Goal: Task Accomplishment & Management: Manage account settings

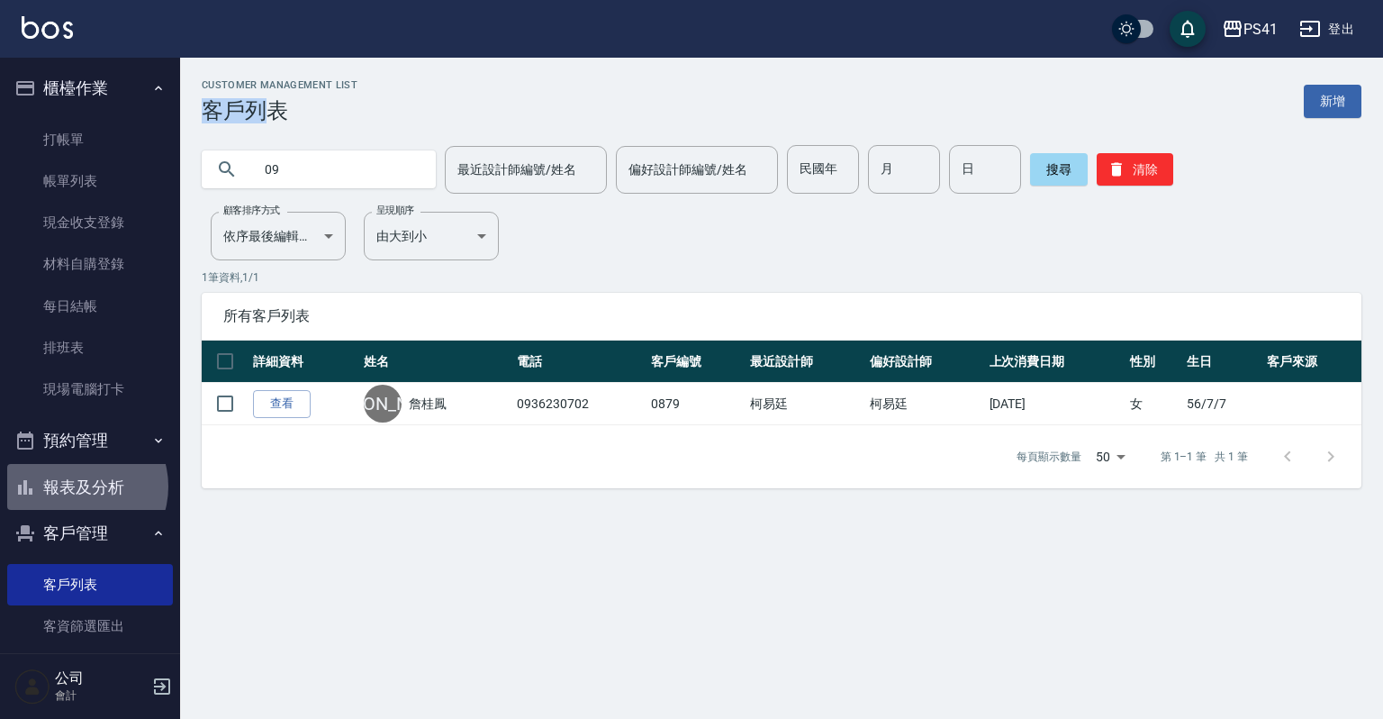
click at [77, 486] on button "報表及分析" at bounding box center [90, 487] width 166 height 47
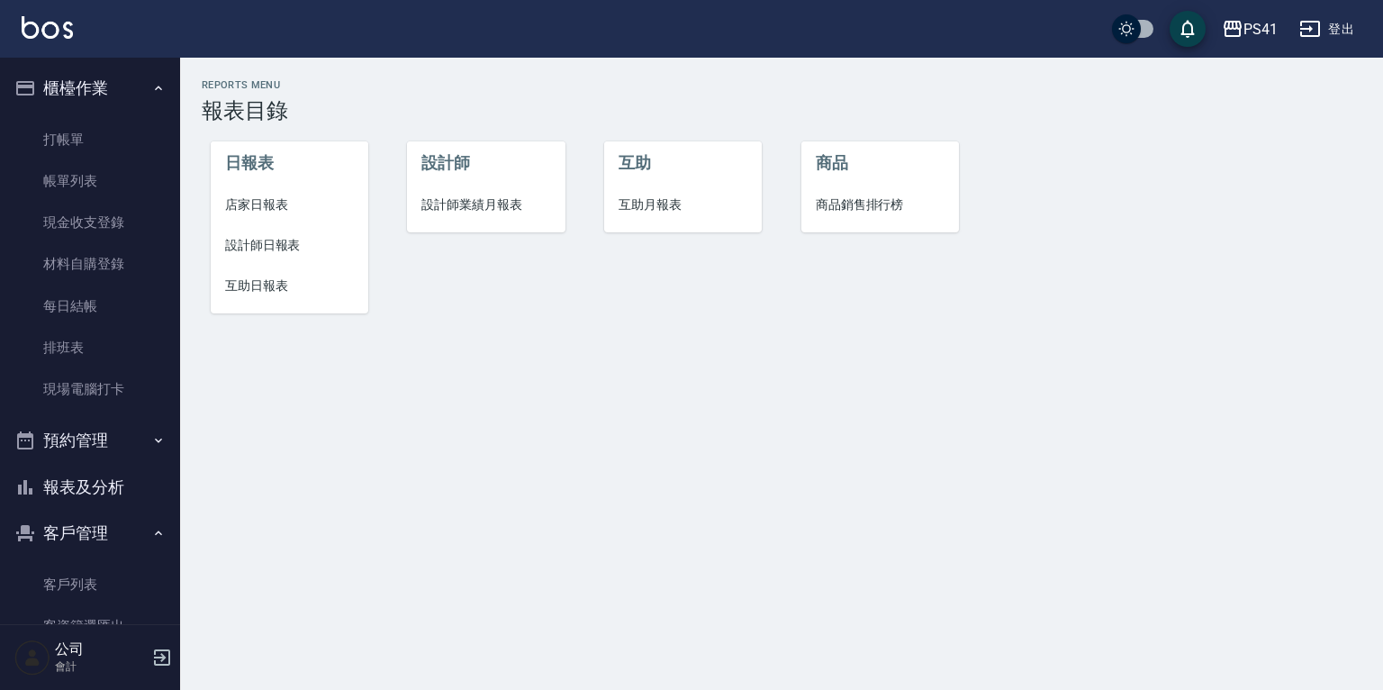
click at [493, 194] on li "設計師業績月報表" at bounding box center [486, 205] width 158 height 41
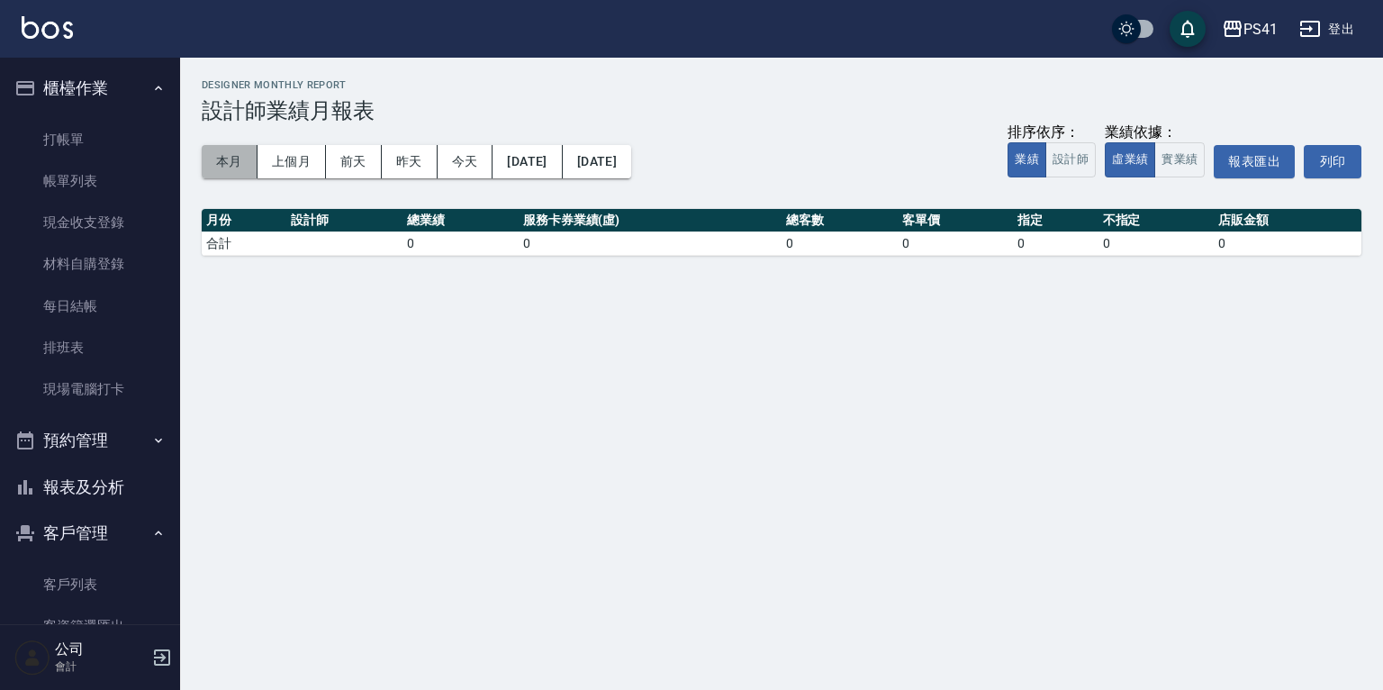
click at [225, 166] on button "本月" at bounding box center [230, 161] width 56 height 33
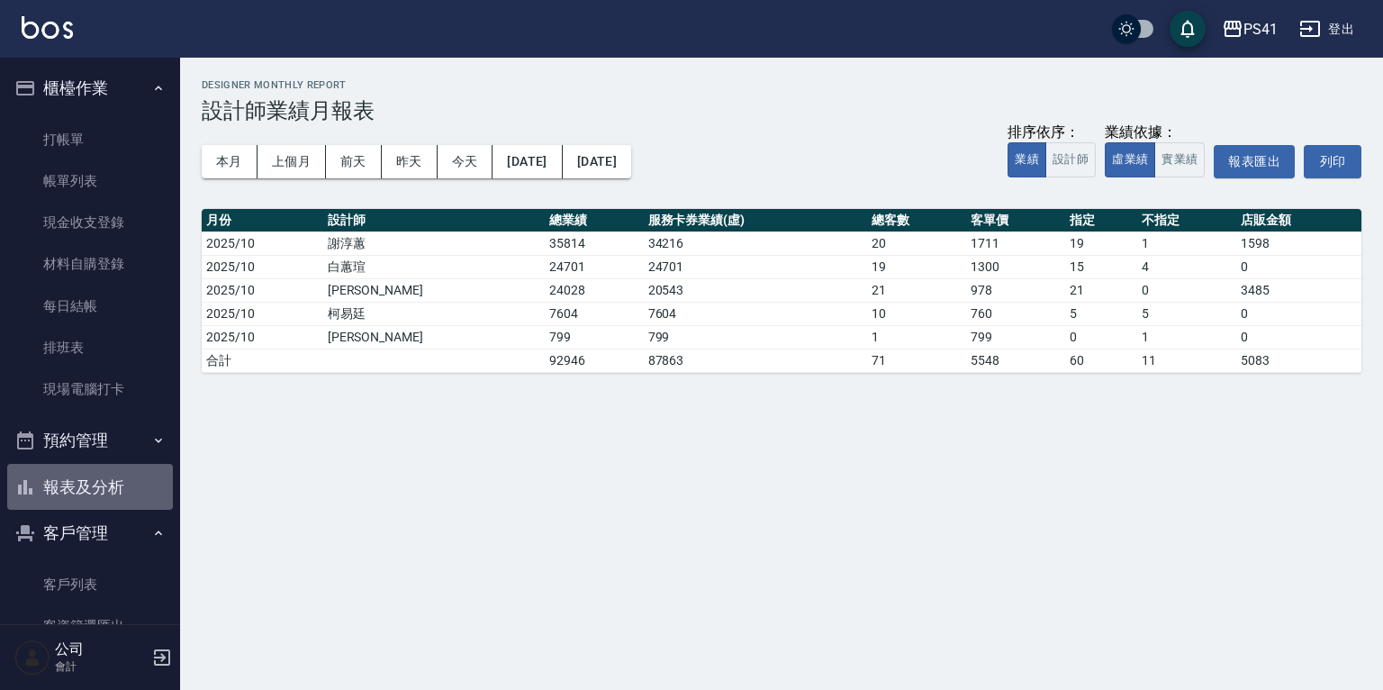
click at [95, 484] on button "報表及分析" at bounding box center [90, 487] width 166 height 47
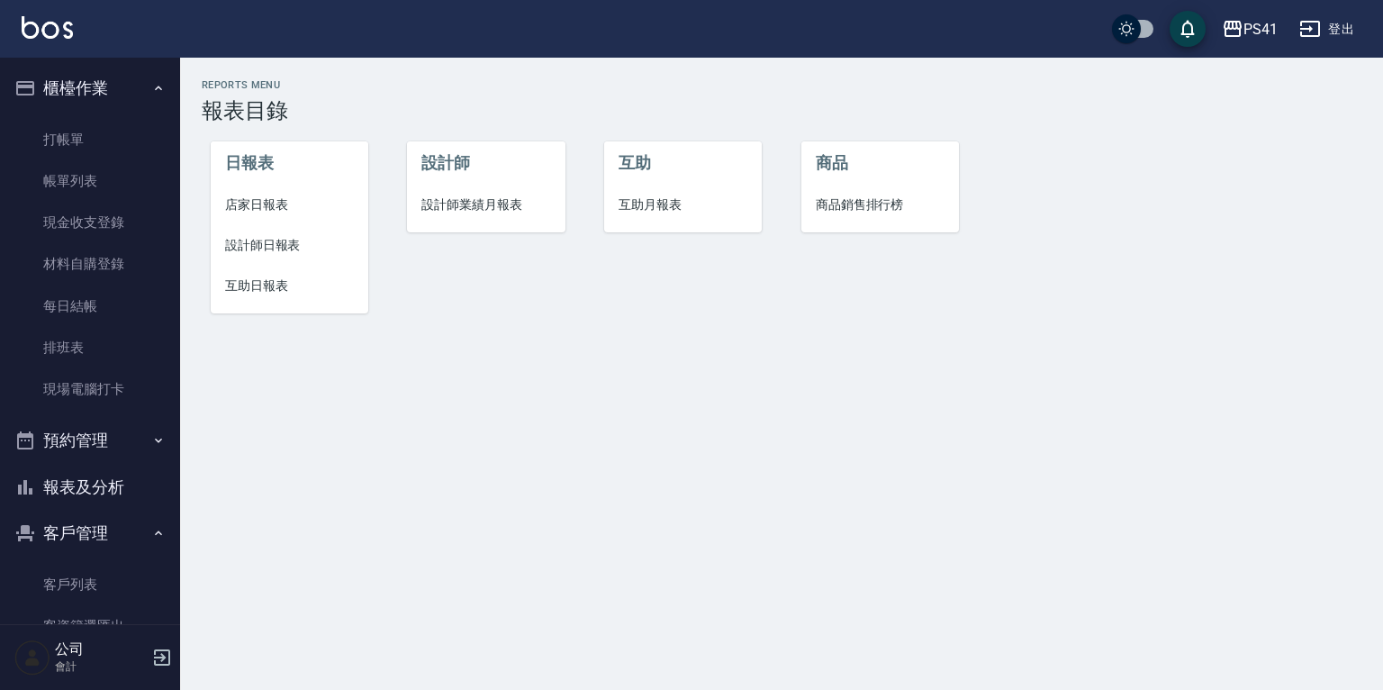
click at [270, 236] on span "設計師日報表" at bounding box center [289, 245] width 129 height 19
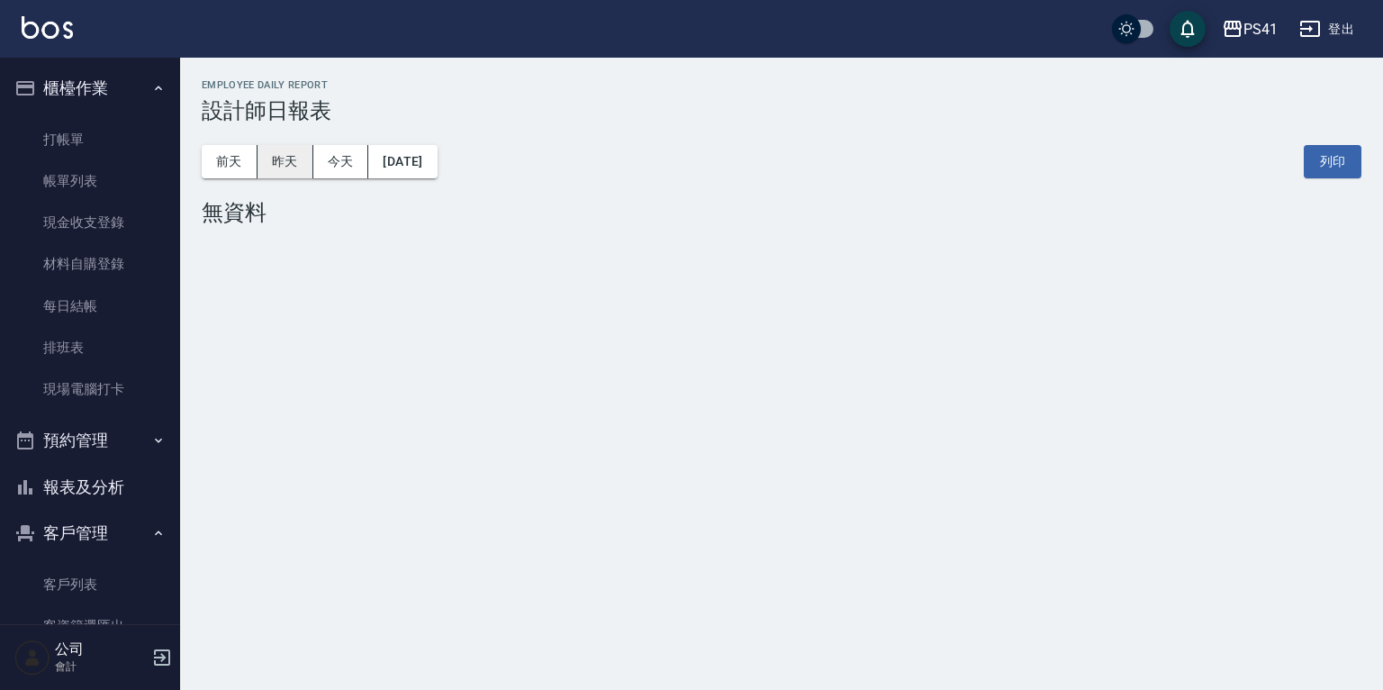
click at [295, 159] on button "昨天" at bounding box center [286, 161] width 56 height 33
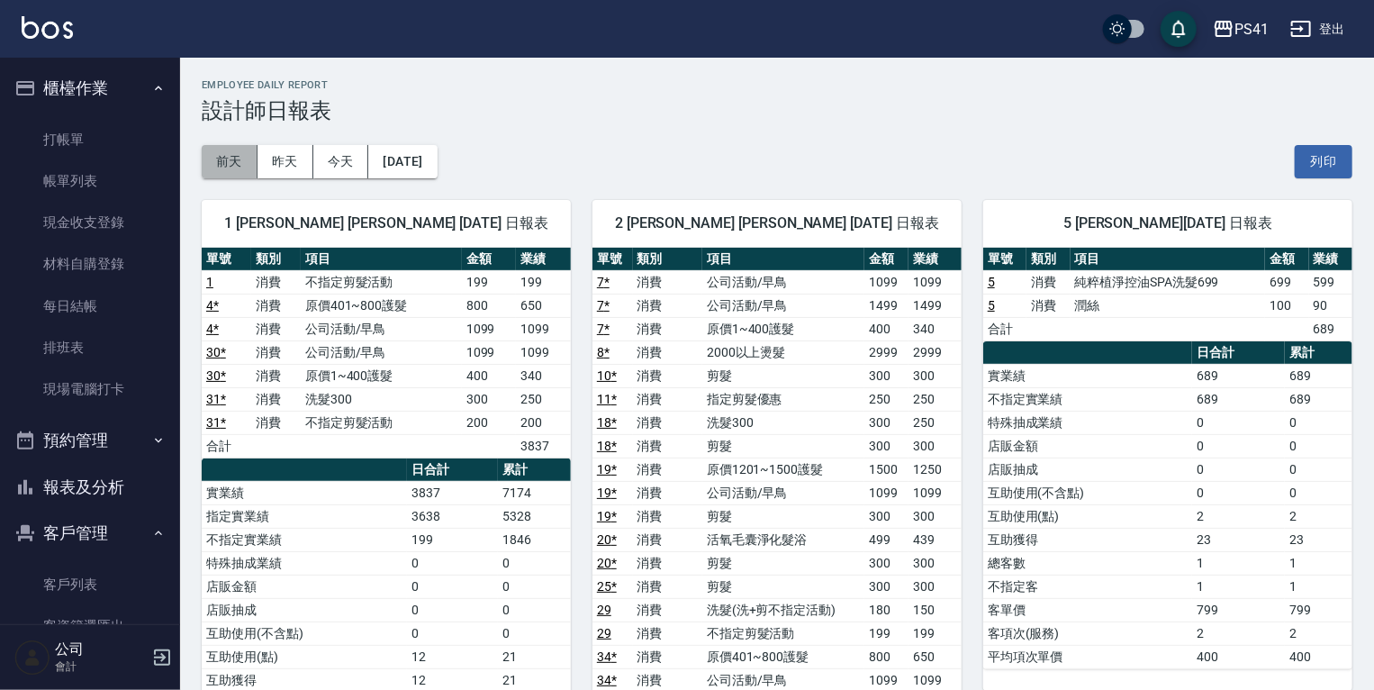
click at [234, 159] on button "前天" at bounding box center [230, 161] width 56 height 33
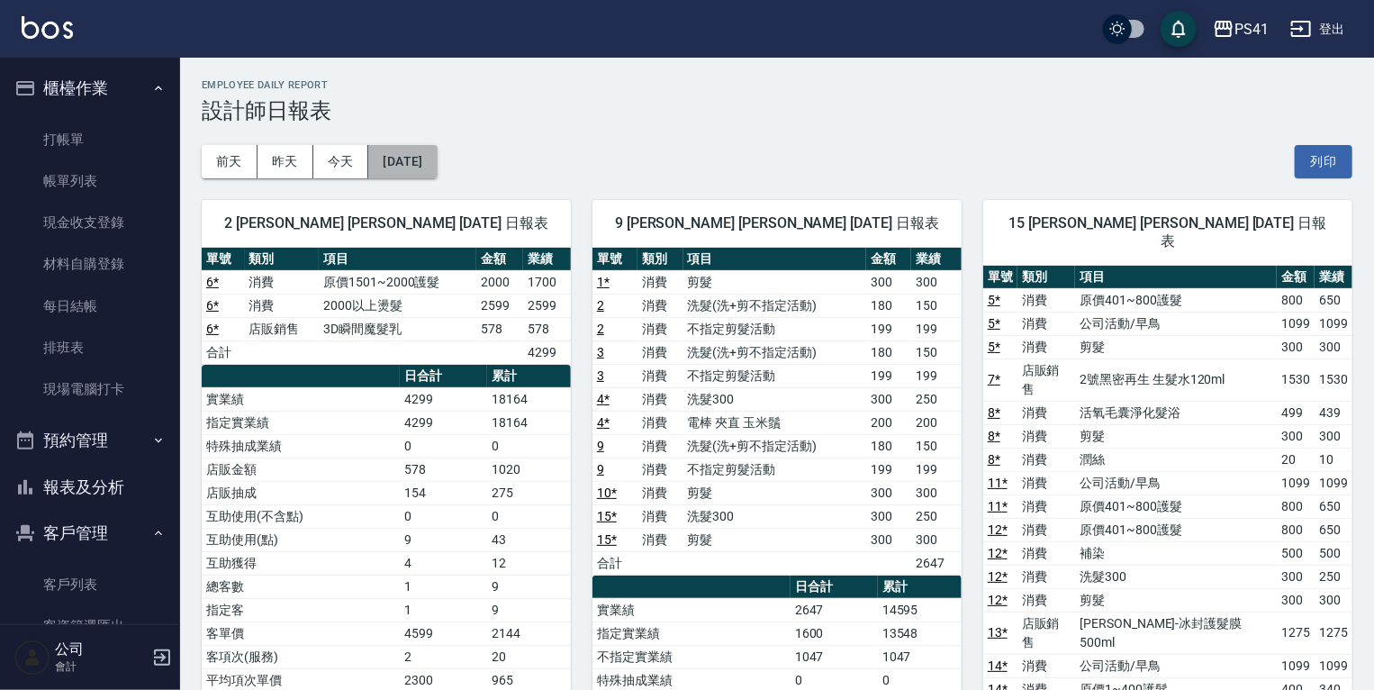
click at [436, 156] on button "[DATE]" at bounding box center [402, 161] width 68 height 33
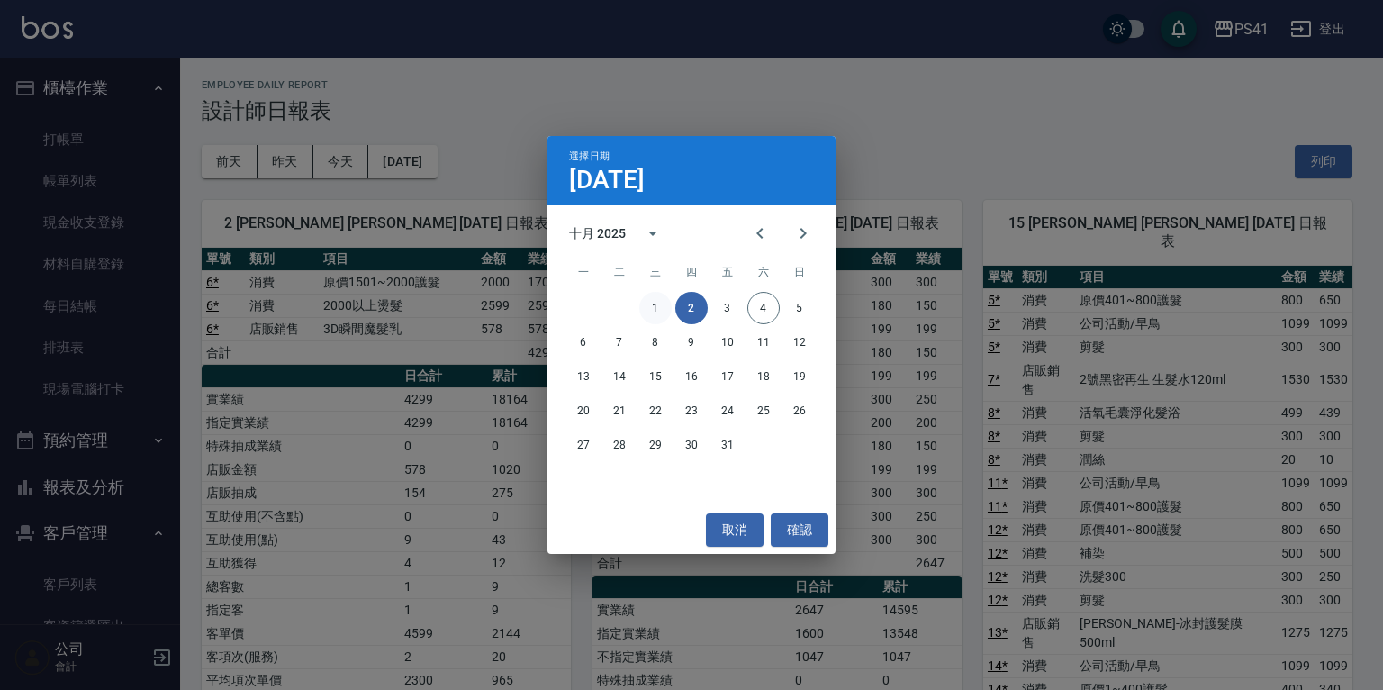
click at [656, 312] on button "1" at bounding box center [655, 308] width 32 height 32
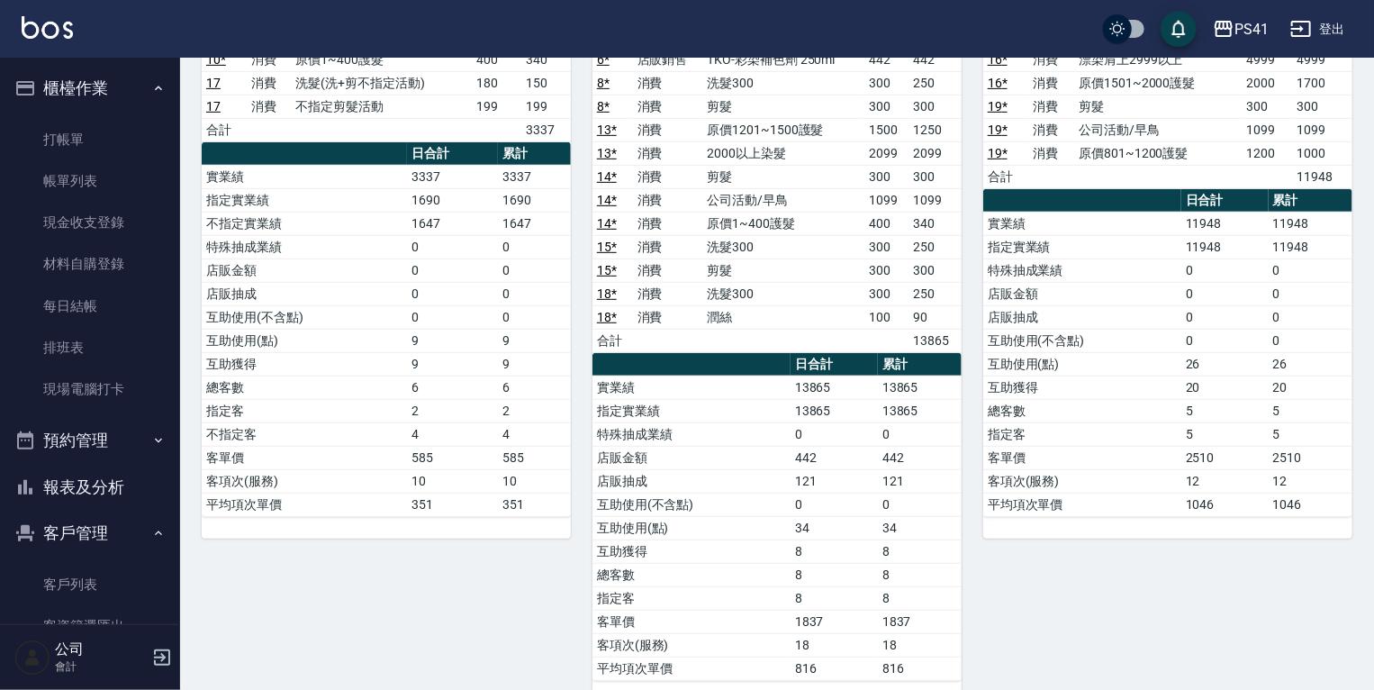
scroll to position [413, 0]
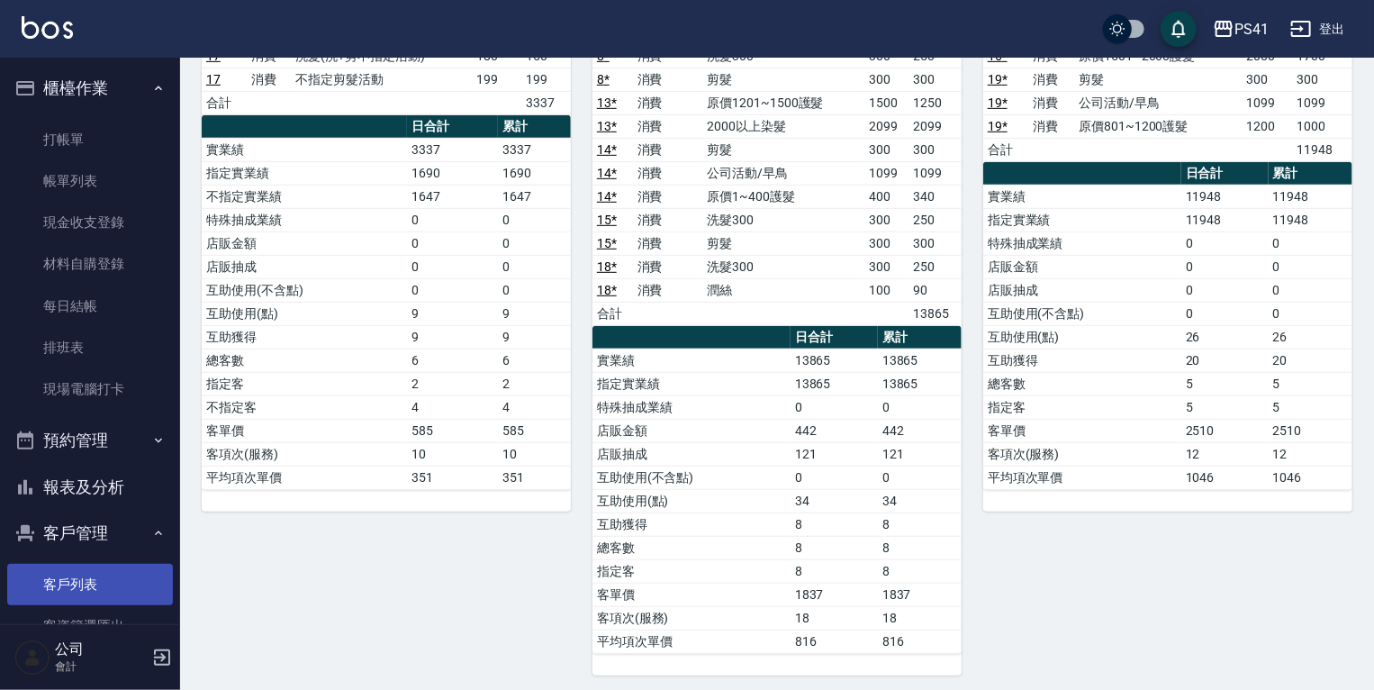
click at [67, 592] on link "客戶列表" at bounding box center [90, 584] width 166 height 41
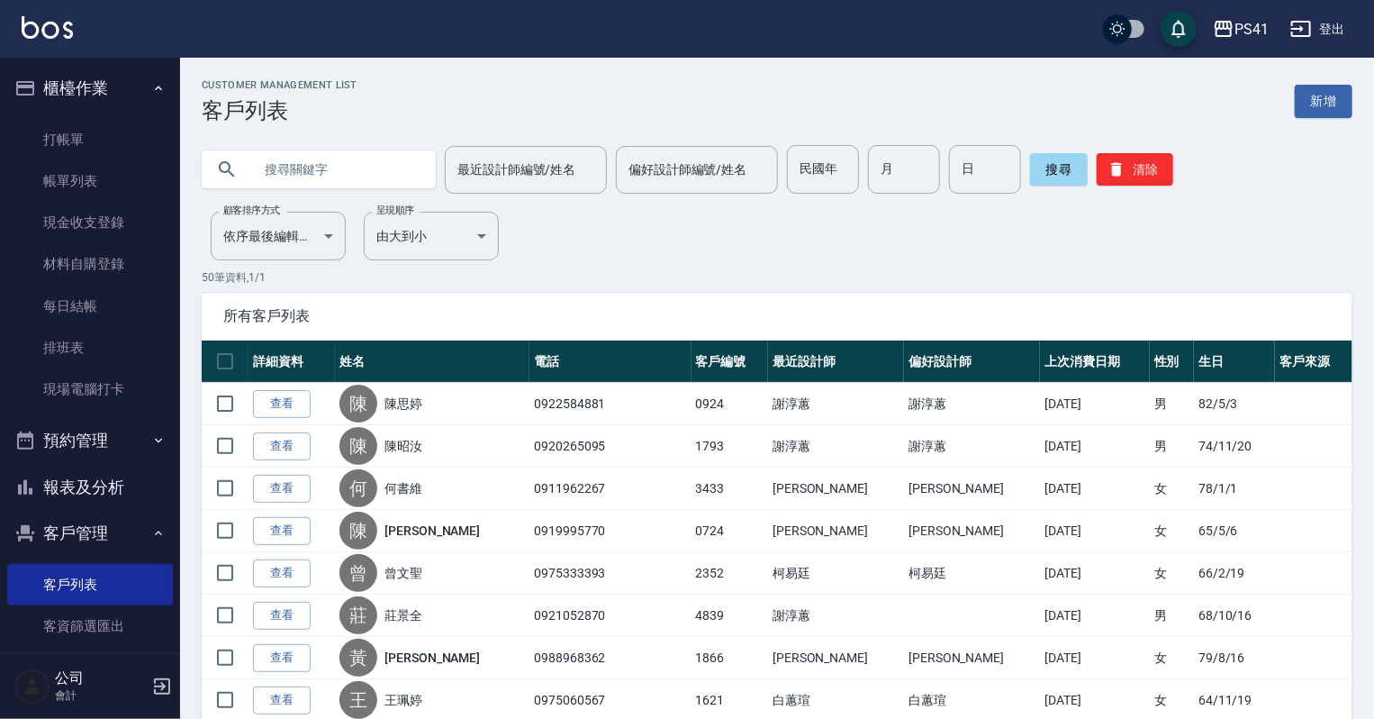
click at [337, 176] on input "text" at bounding box center [336, 169] width 169 height 49
type input "0919559912"
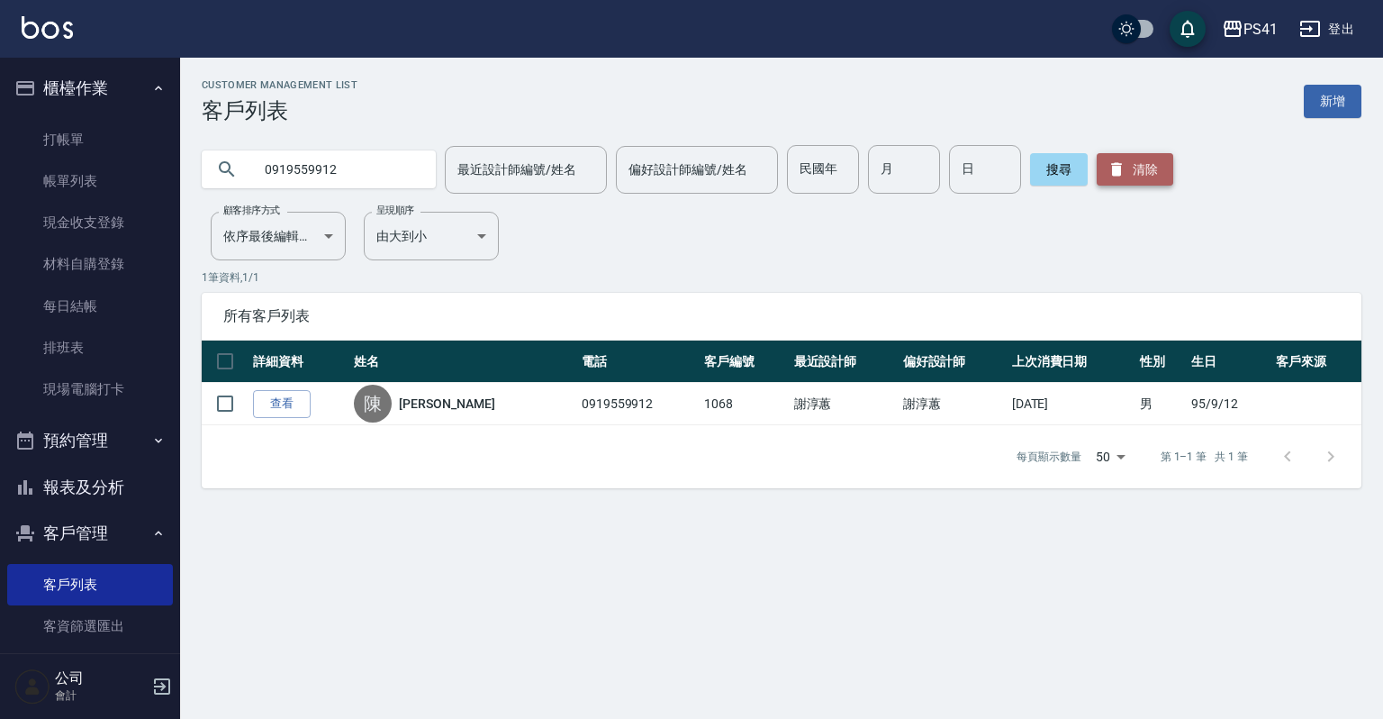
click at [1141, 158] on button "清除" at bounding box center [1135, 169] width 77 height 32
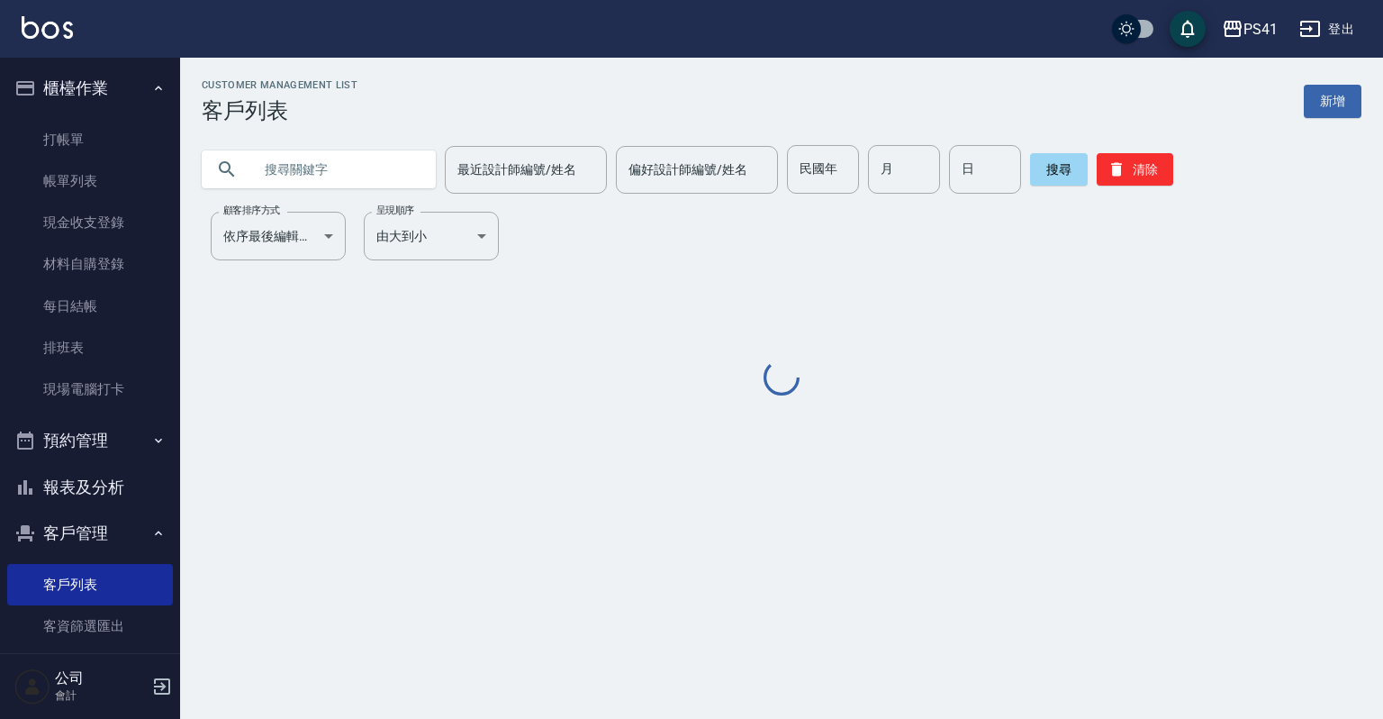
click at [331, 170] on input "text" at bounding box center [336, 169] width 169 height 49
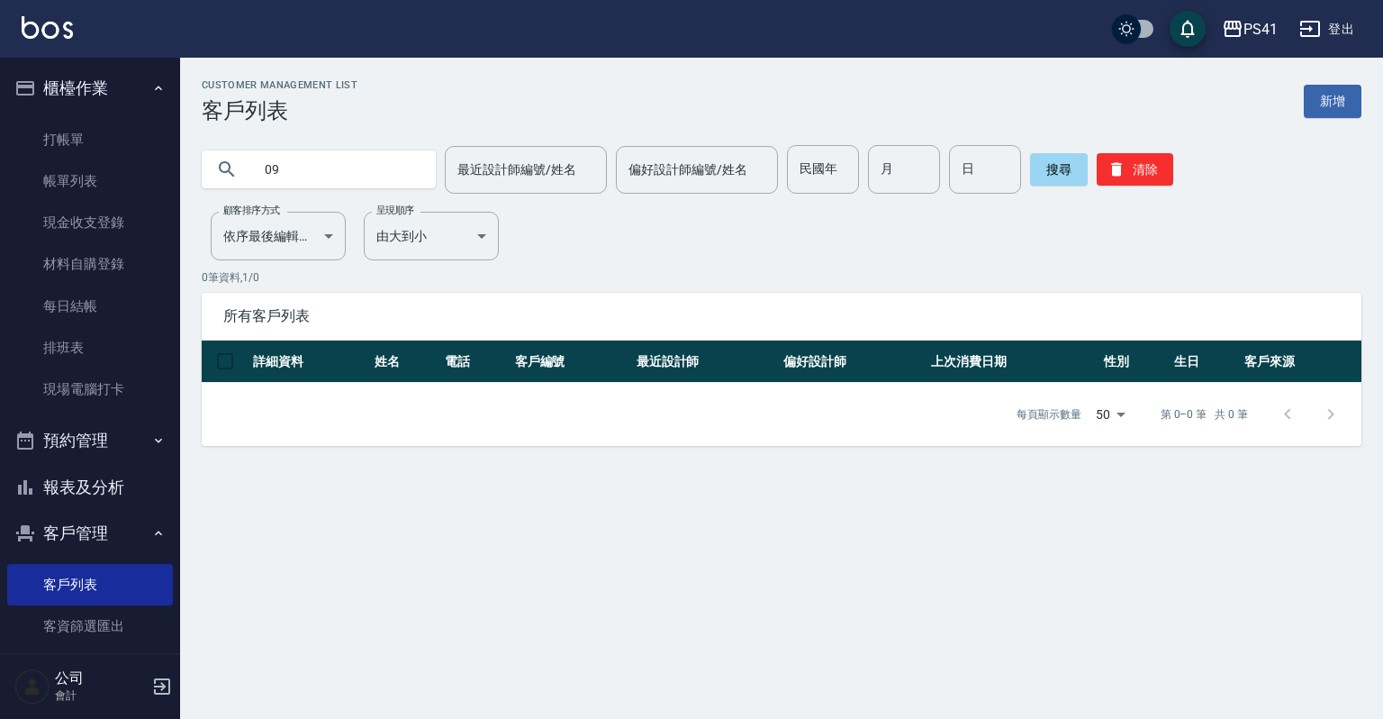
type input "0"
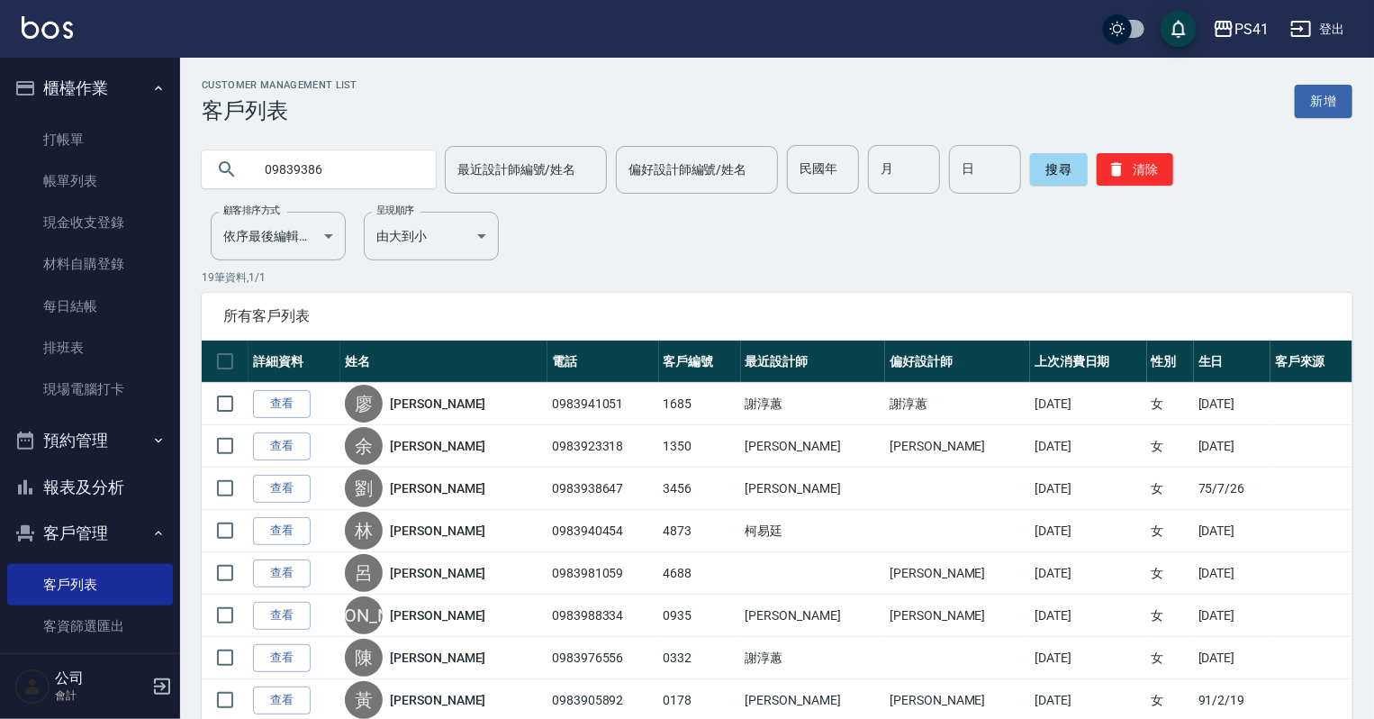
type input "09839386"
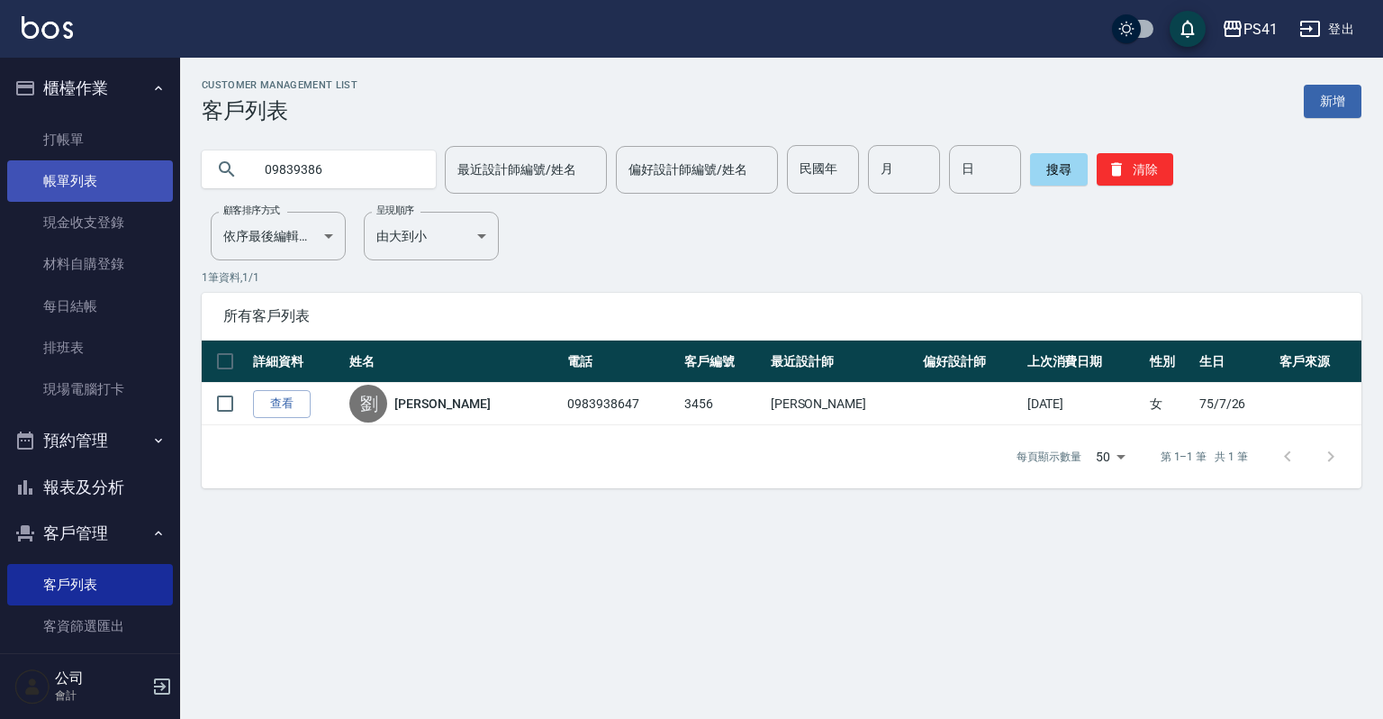
drag, startPoint x: 333, startPoint y: 165, endPoint x: 18, endPoint y: 162, distance: 315.2
click at [42, 153] on div "PS41 登出 櫃檯作業 打帳單 帳單列表 現金收支登錄 材料自購登錄 每日結帳 排班表 現場電腦打卡 預約管理 預約管理 單日預約紀錄 單週預約紀錄 報表及…" at bounding box center [691, 359] width 1383 height 719
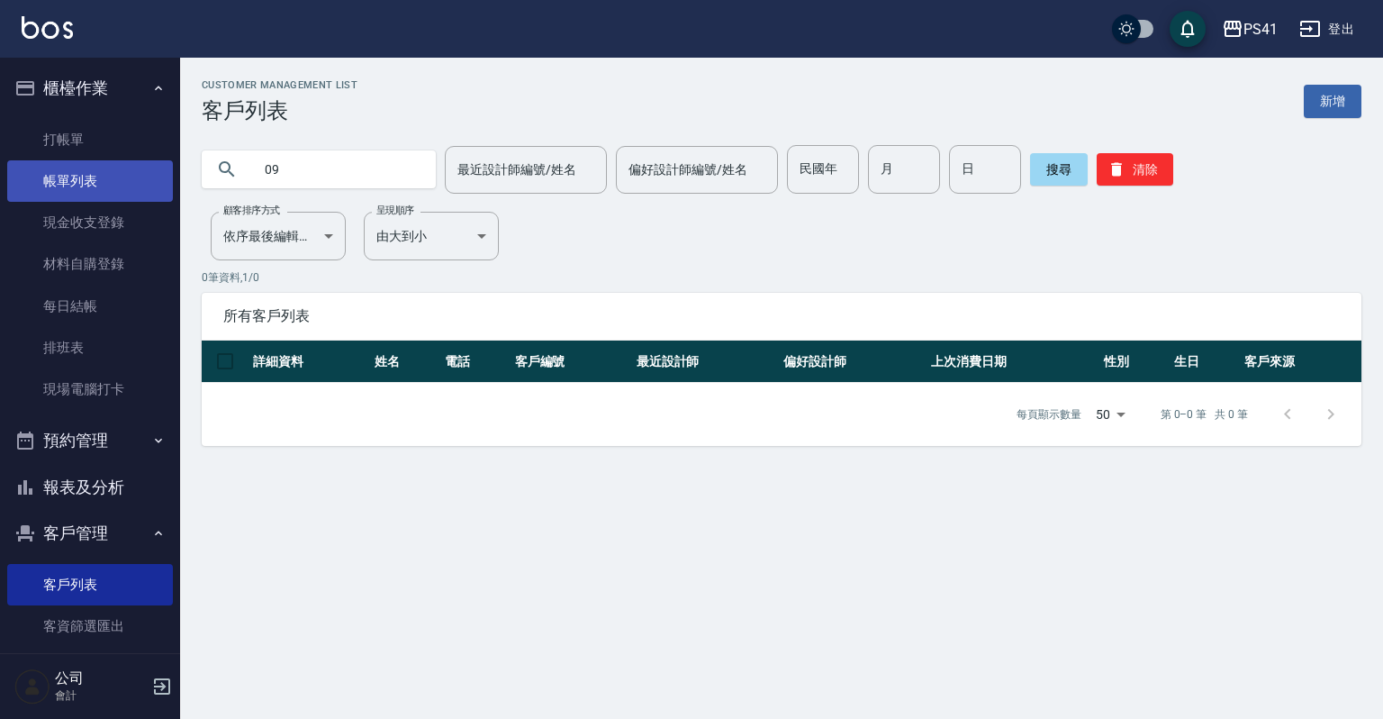
type input "0"
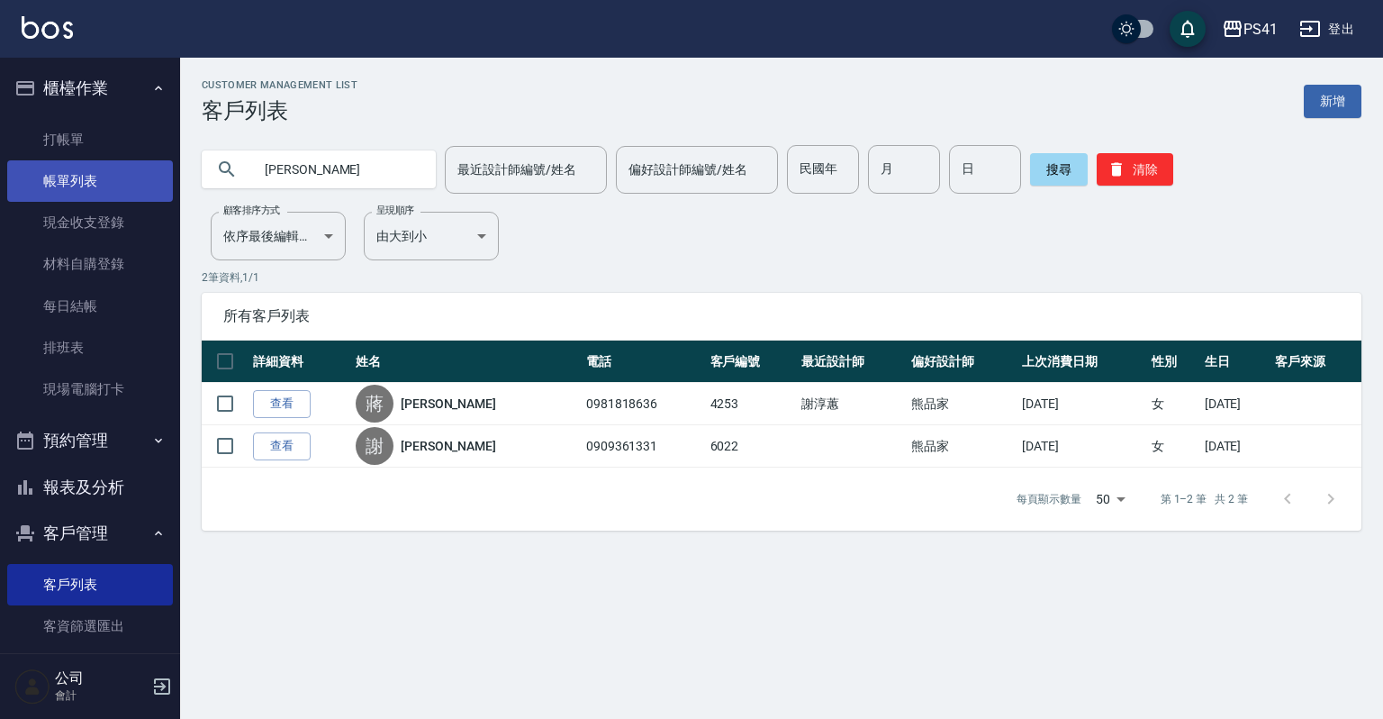
type input "佩"
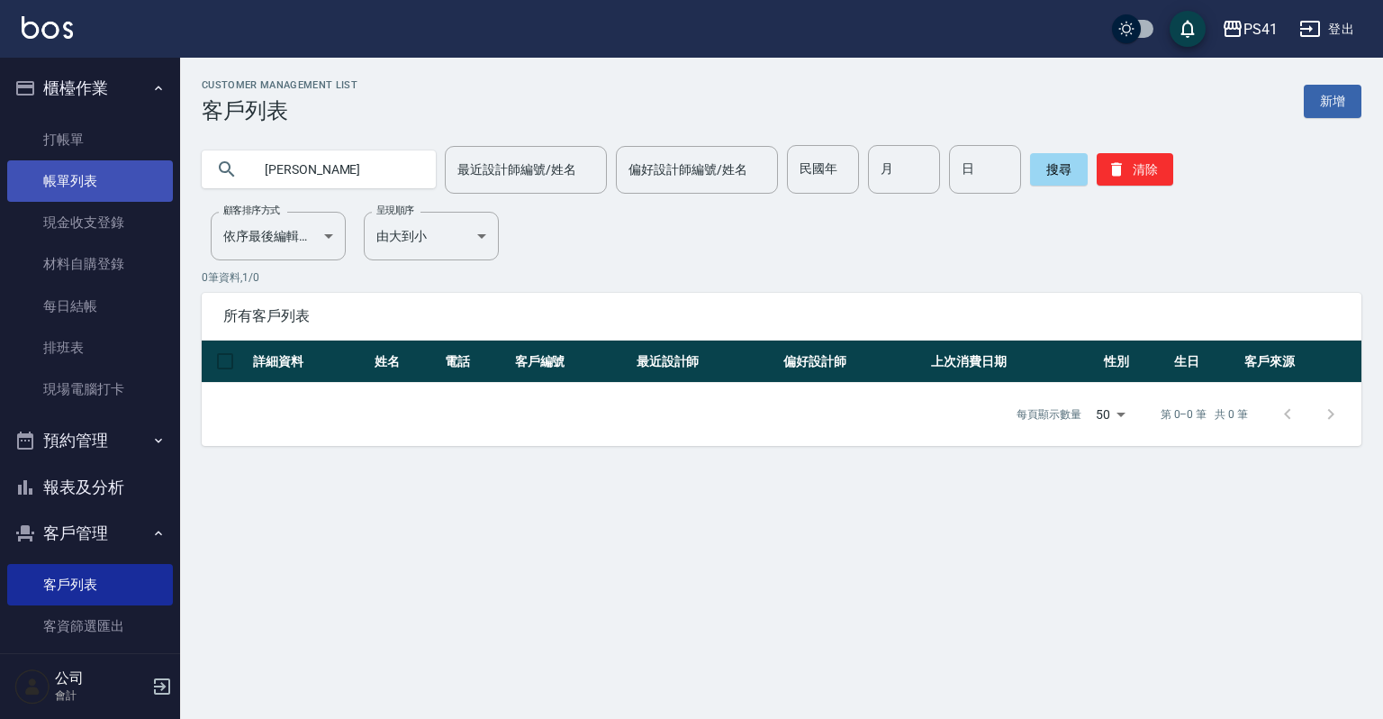
type input "[PERSON_NAME]"
type input "涂"
type input "[PERSON_NAME]"
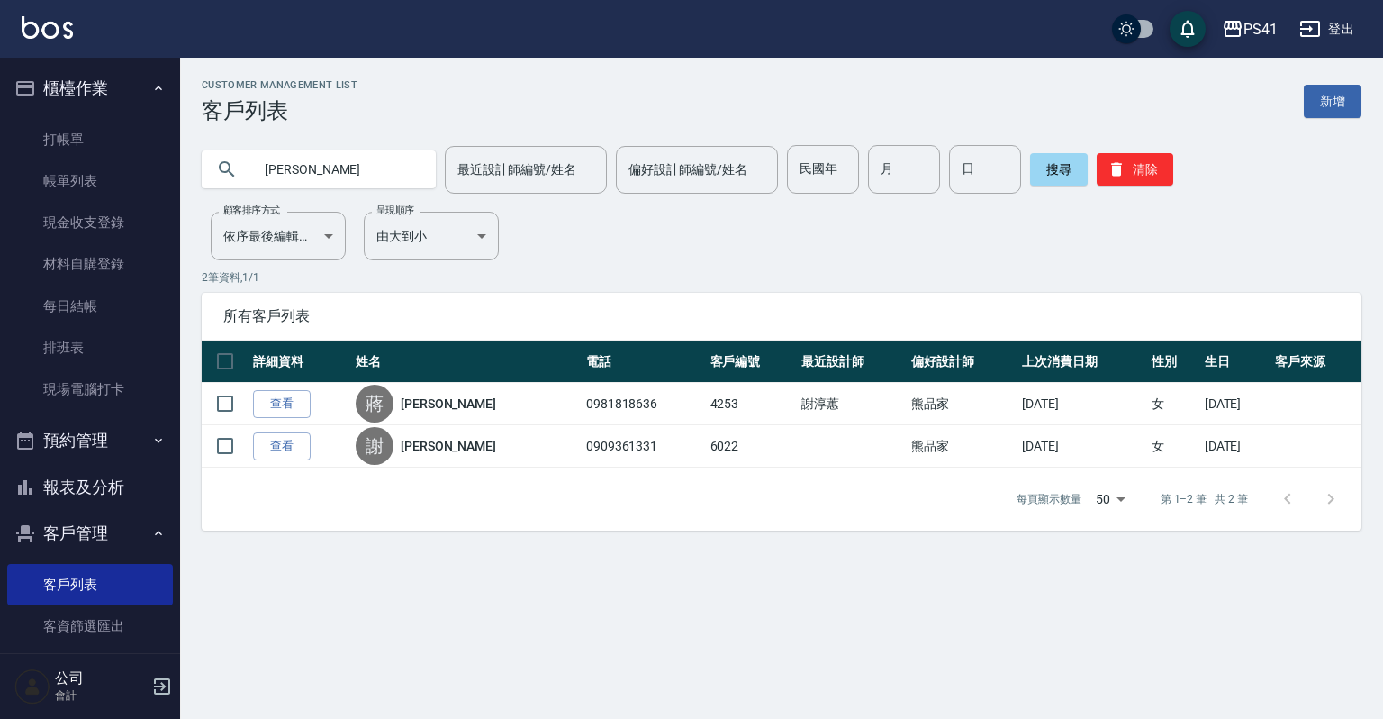
click at [100, 487] on button "報表及分析" at bounding box center [90, 487] width 166 height 47
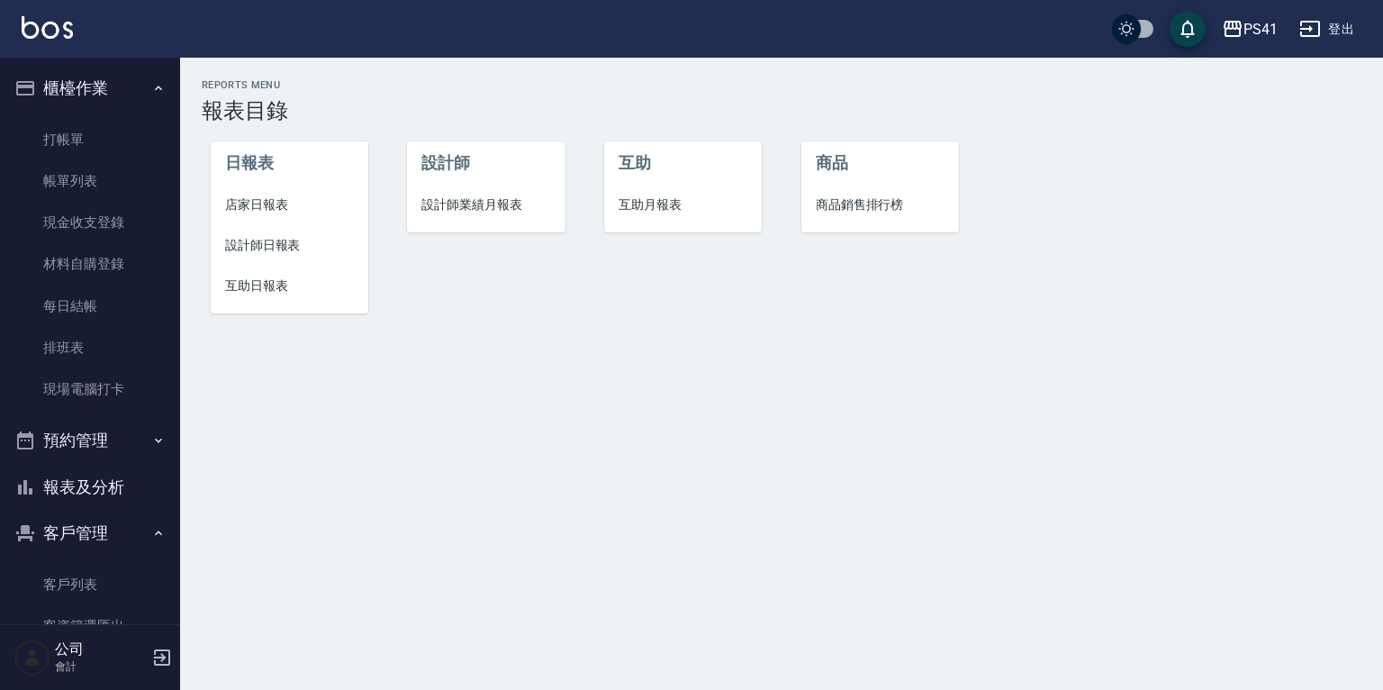
click at [249, 249] on span "設計師日報表" at bounding box center [289, 245] width 129 height 19
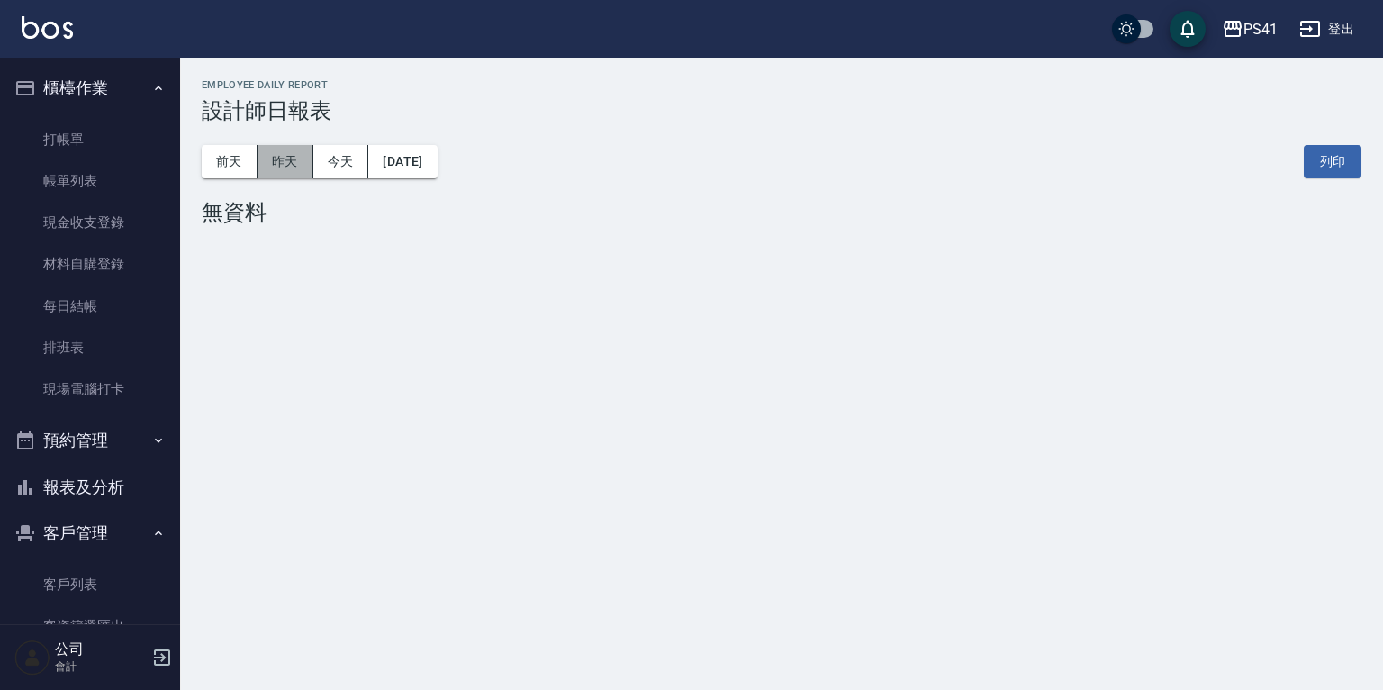
click at [293, 158] on button "昨天" at bounding box center [286, 161] width 56 height 33
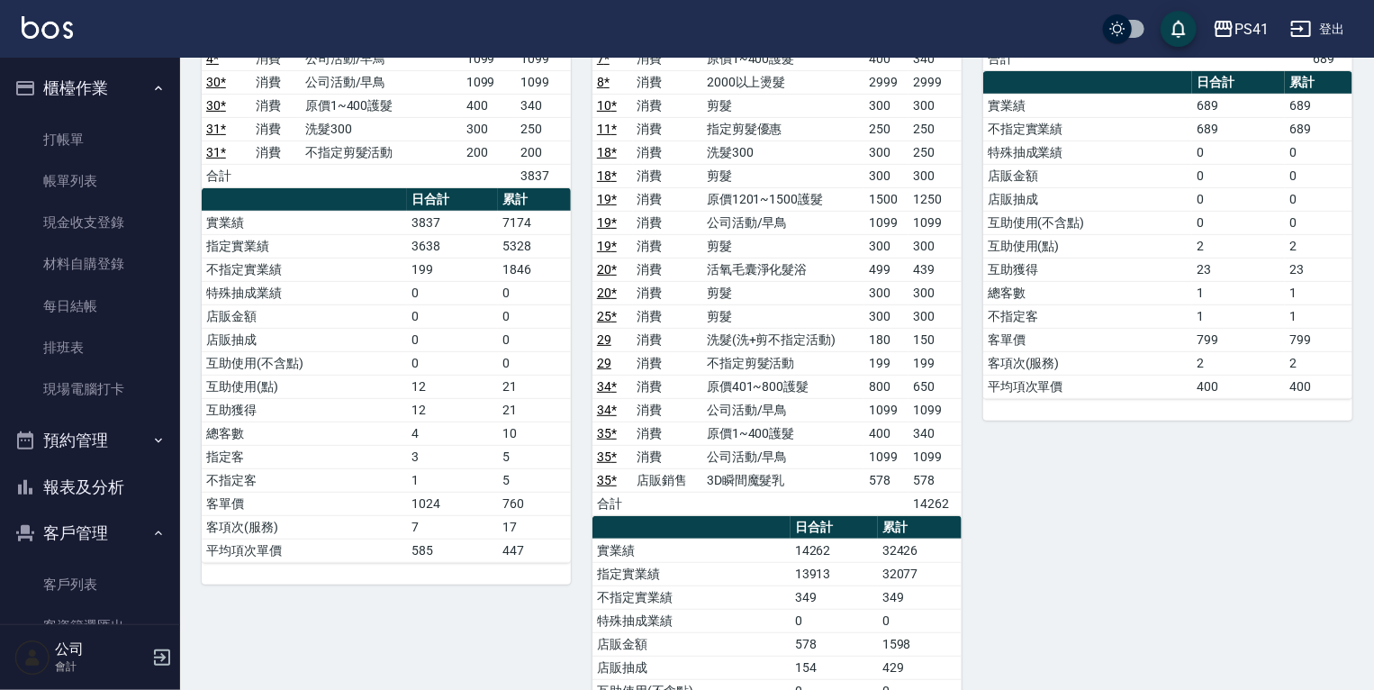
scroll to position [288, 0]
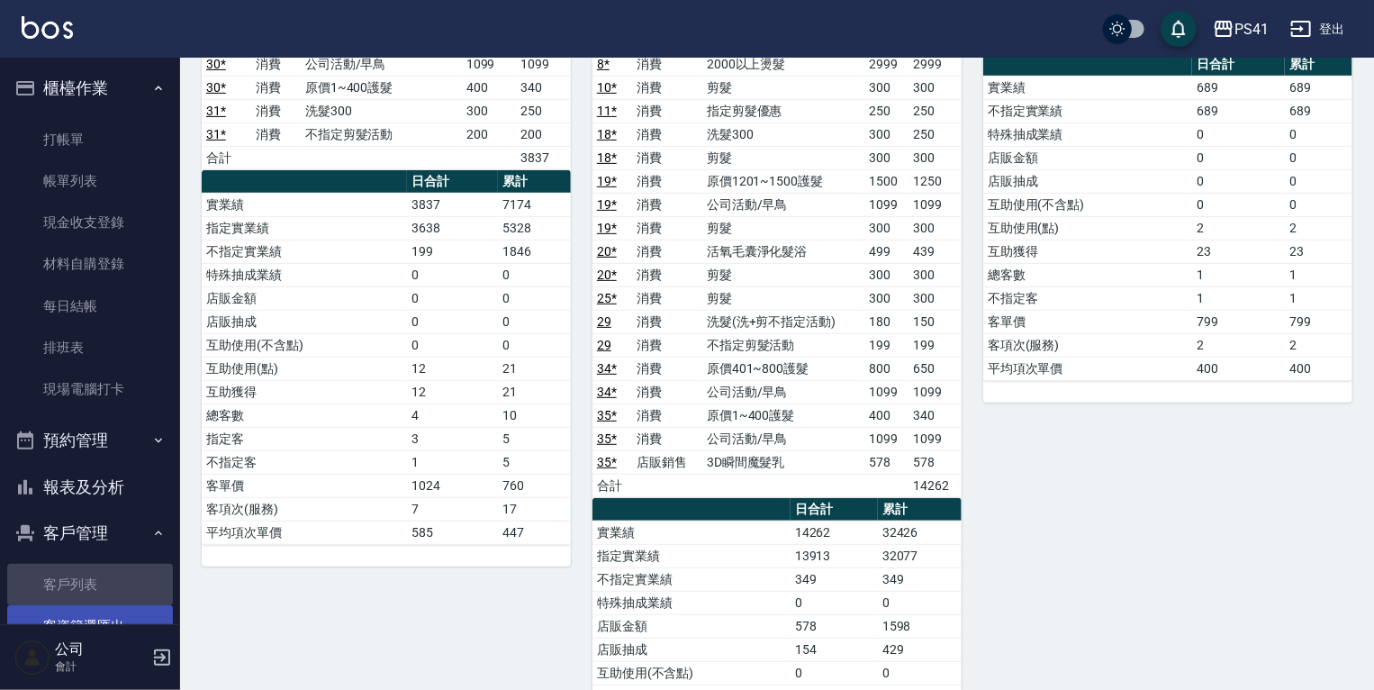
drag, startPoint x: 95, startPoint y: 581, endPoint x: 86, endPoint y: 617, distance: 36.9
click at [94, 581] on link "客戶列表" at bounding box center [90, 584] width 166 height 41
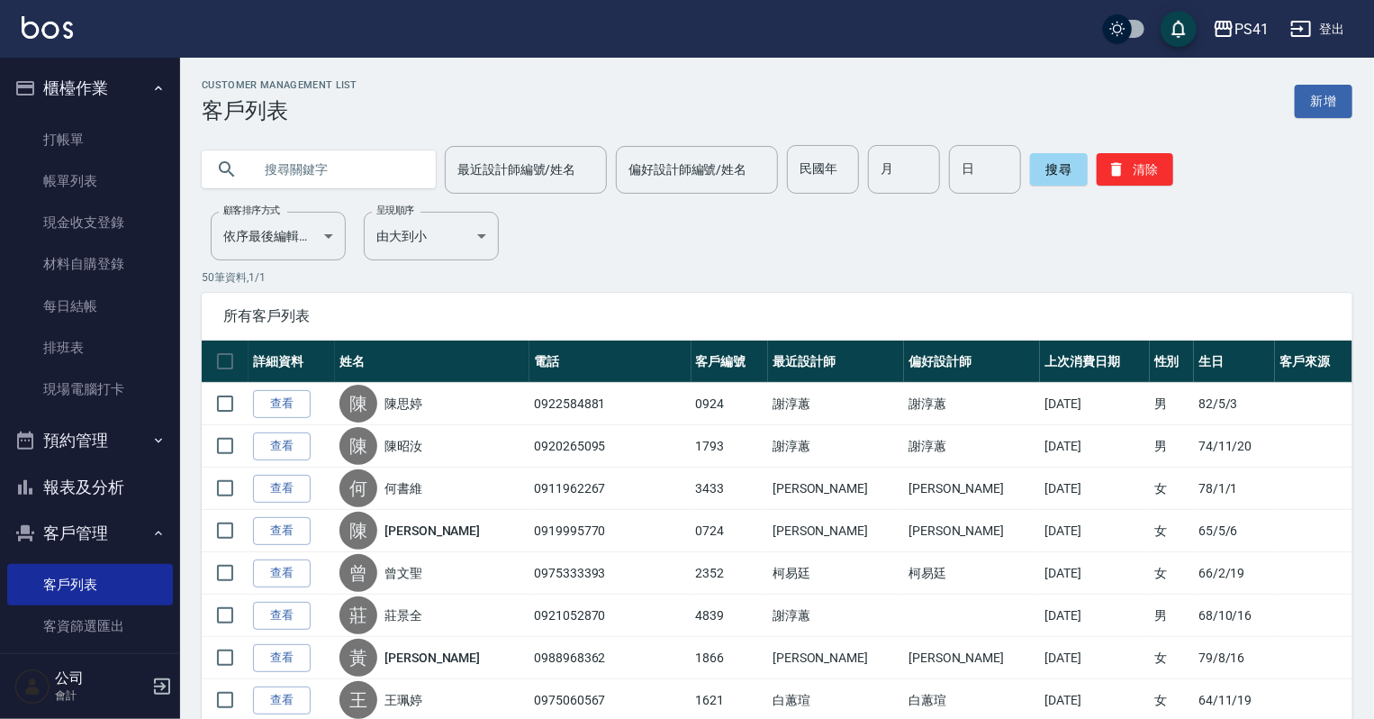
click at [303, 153] on input "text" at bounding box center [336, 169] width 169 height 49
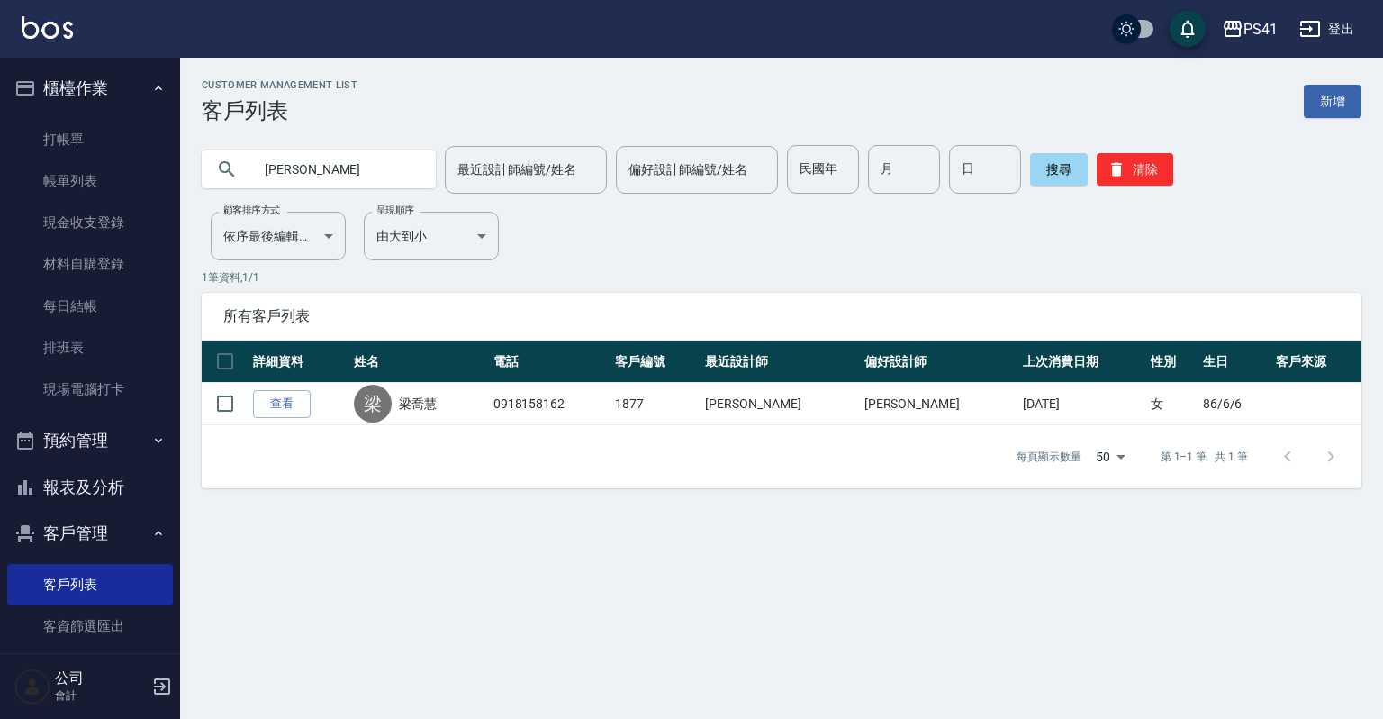
type input "梁"
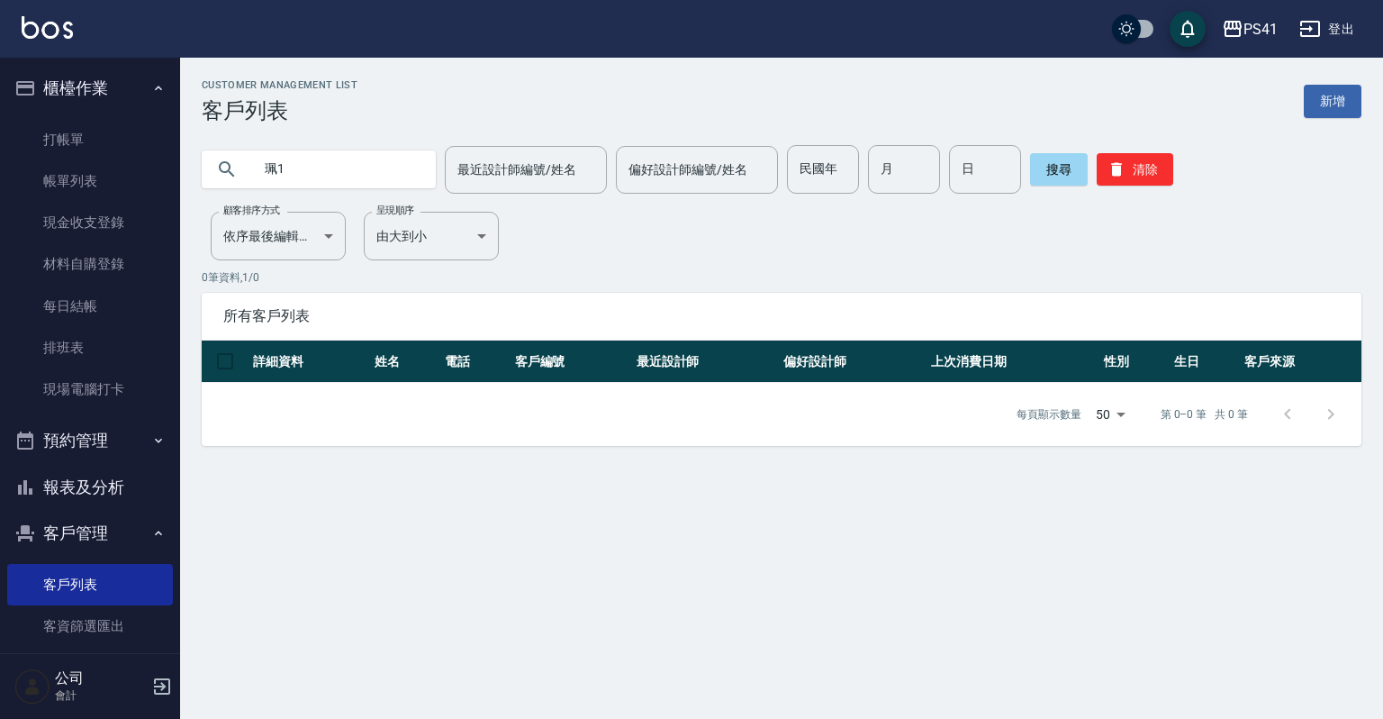
type input "珮"
type input "0955700088"
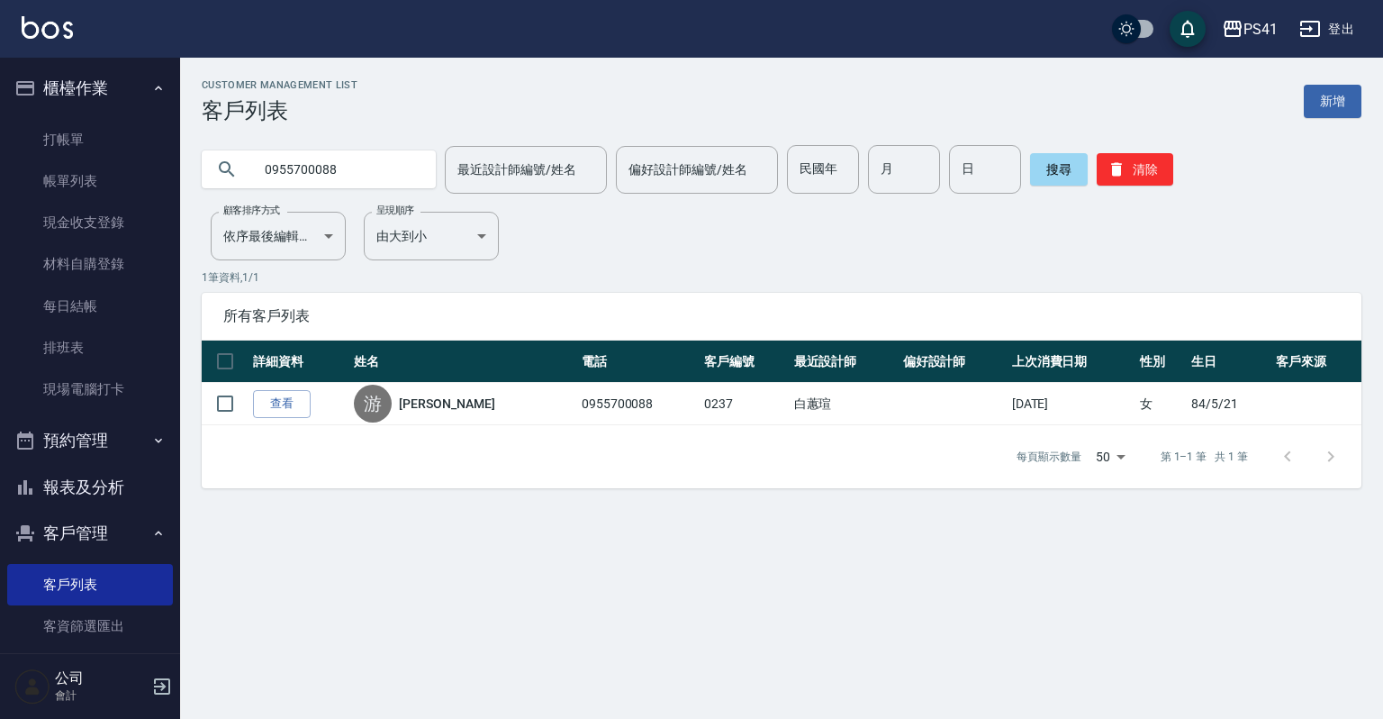
click at [118, 113] on ul "打帳單 帳單列表 現金收支登錄 材料自購登錄 每日結帳 排班表 現場電腦打卡" at bounding box center [90, 265] width 166 height 306
click at [119, 134] on link "打帳單" at bounding box center [90, 139] width 166 height 41
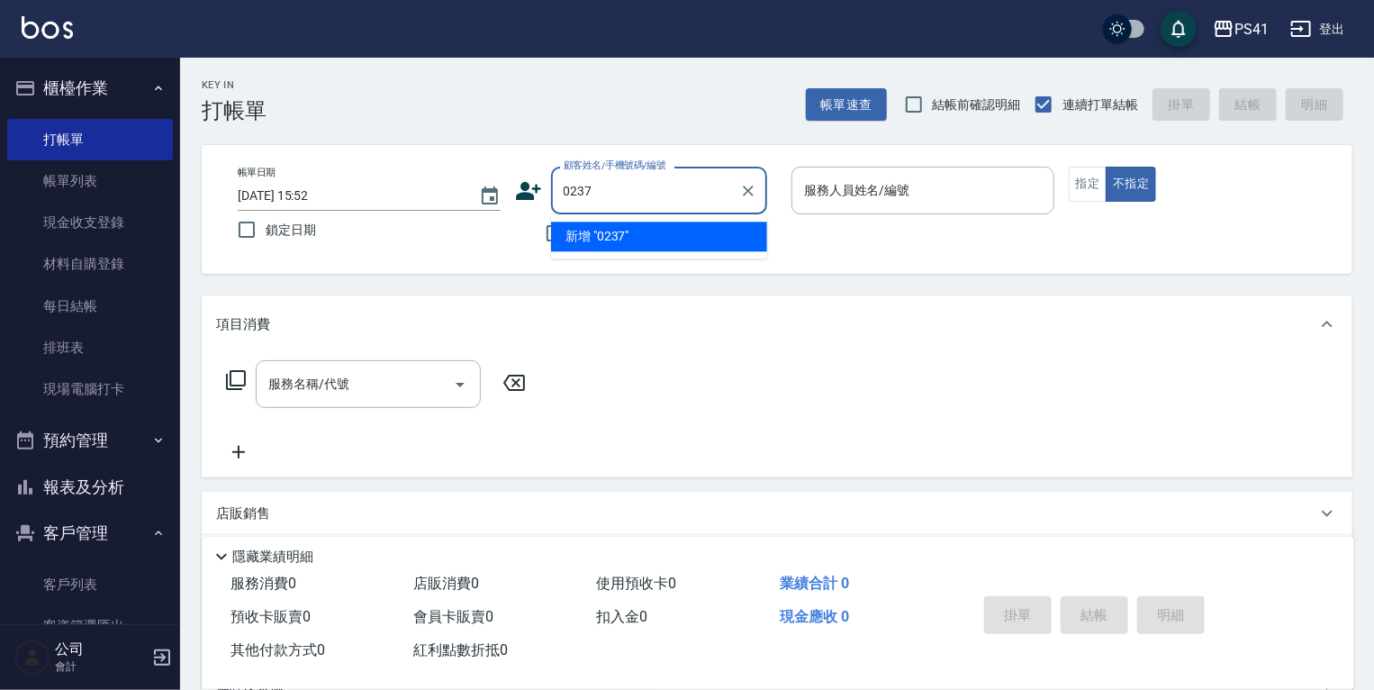
type input "0237"
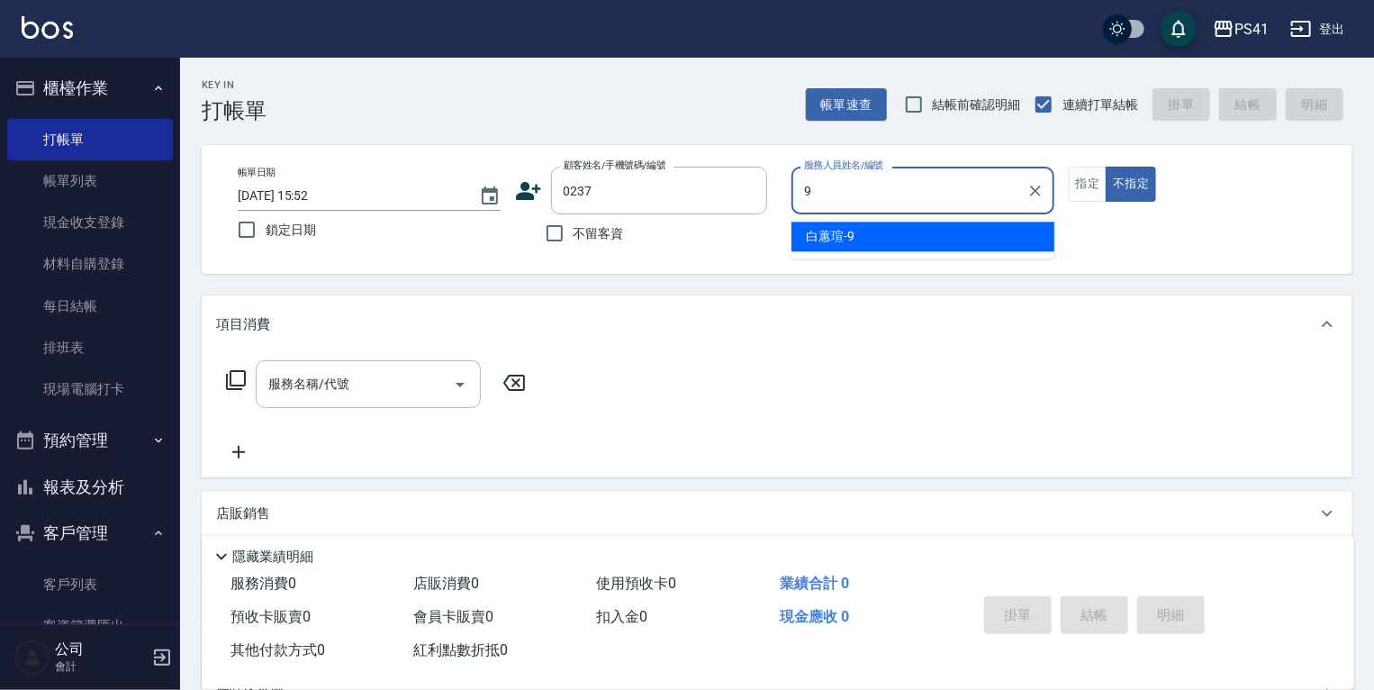
type input "[PERSON_NAME]-9"
type button "false"
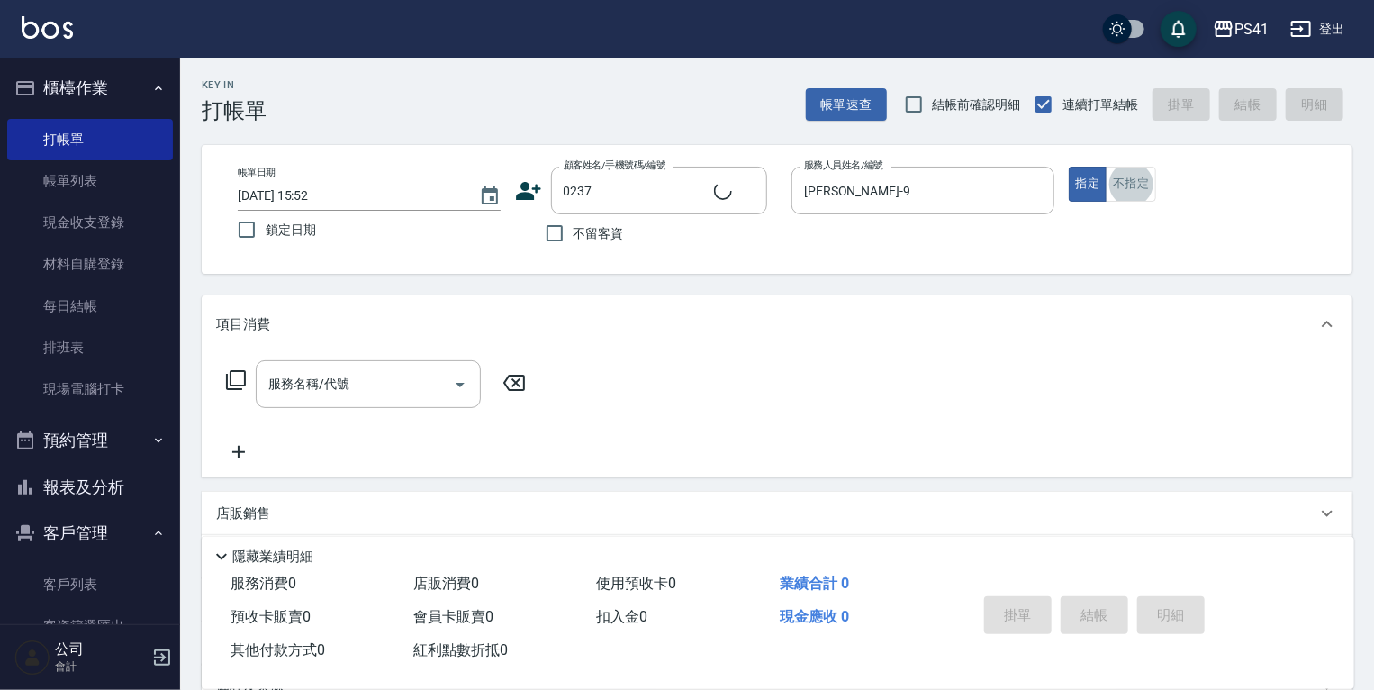
type input "[PERSON_NAME]/0955700088/0237"
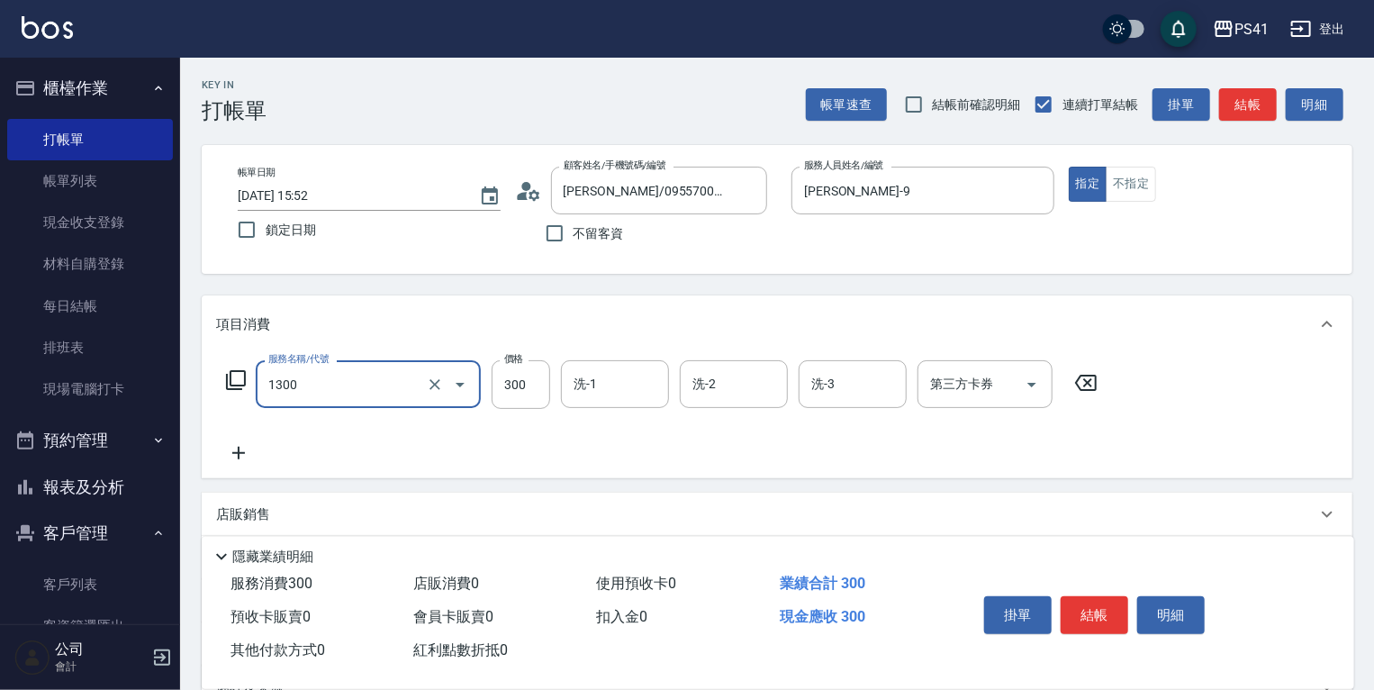
type input "洗髮300(1300)"
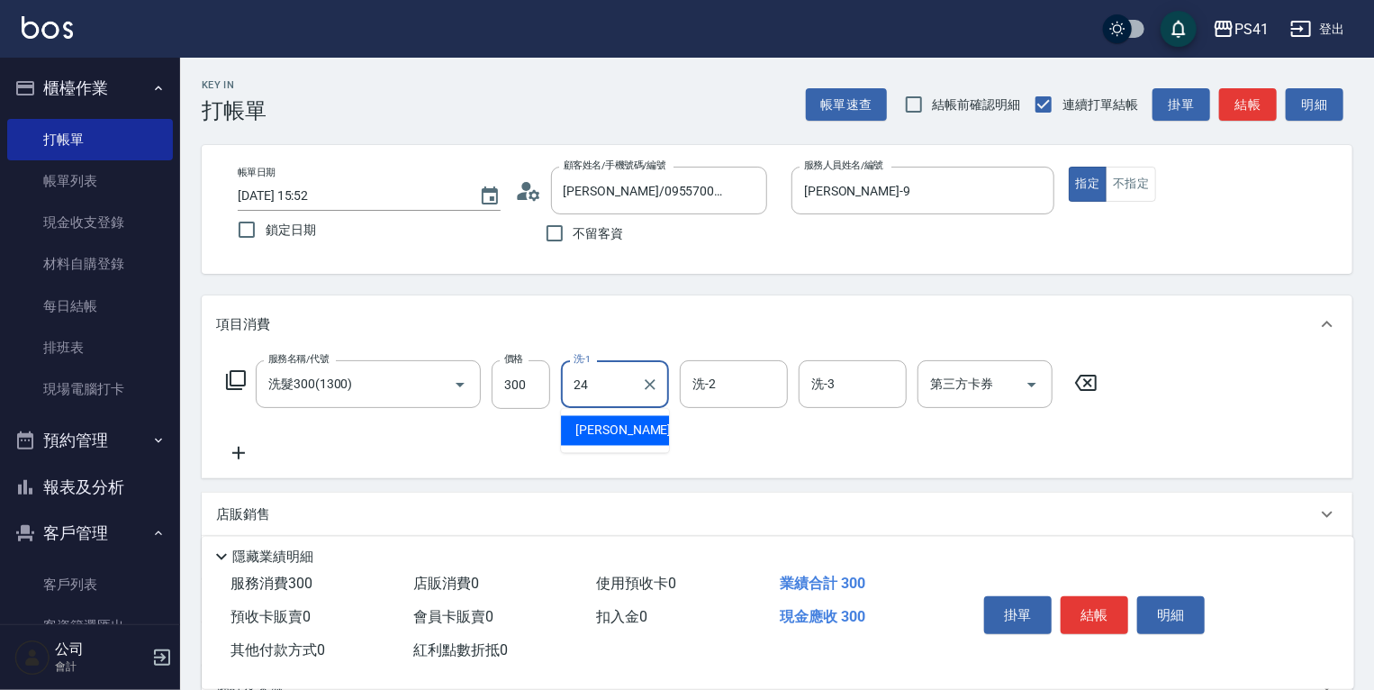
type input "[PERSON_NAME]-24"
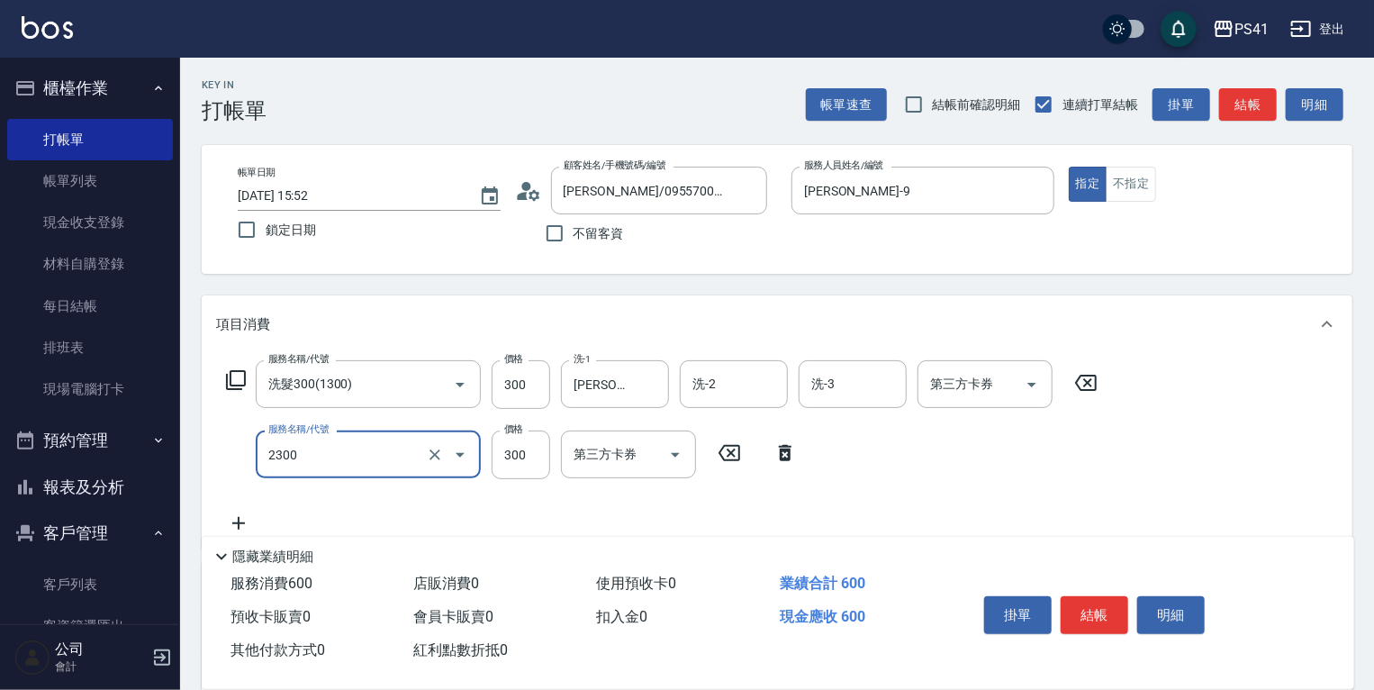
type input "剪髮(2300)"
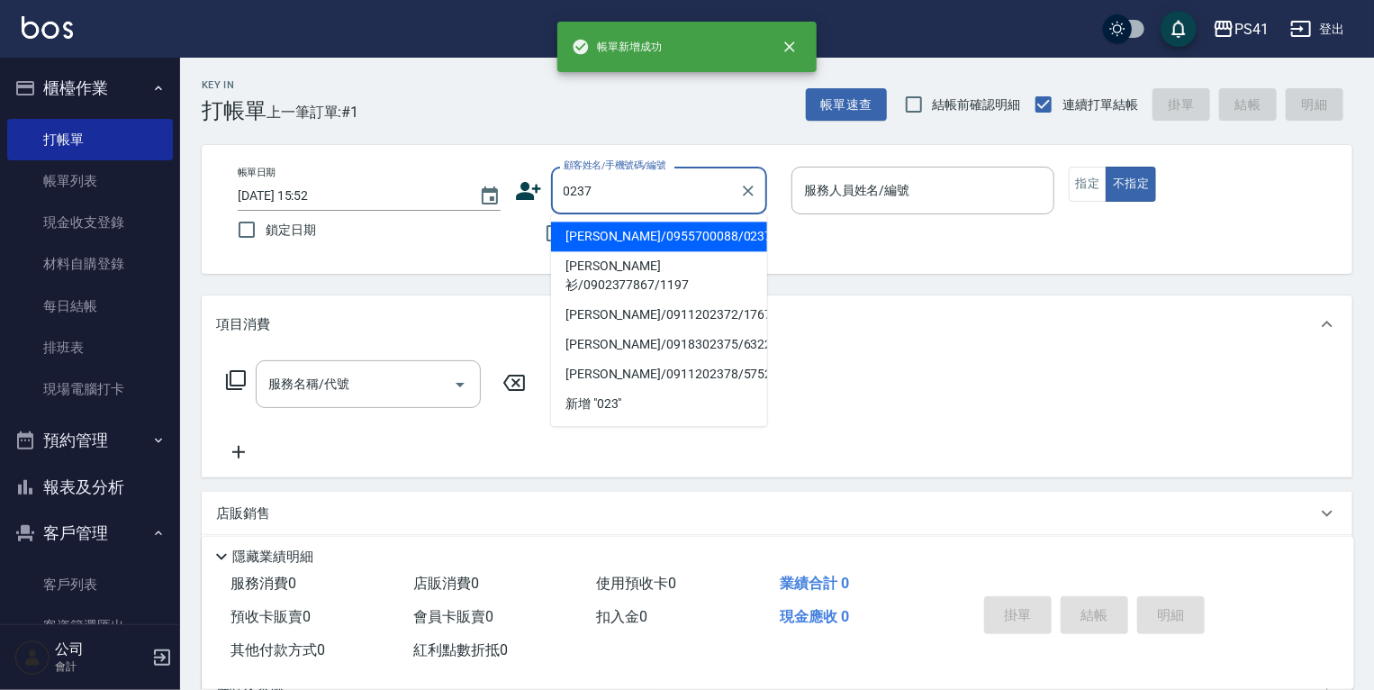
type input "[PERSON_NAME]/0955700088/0237"
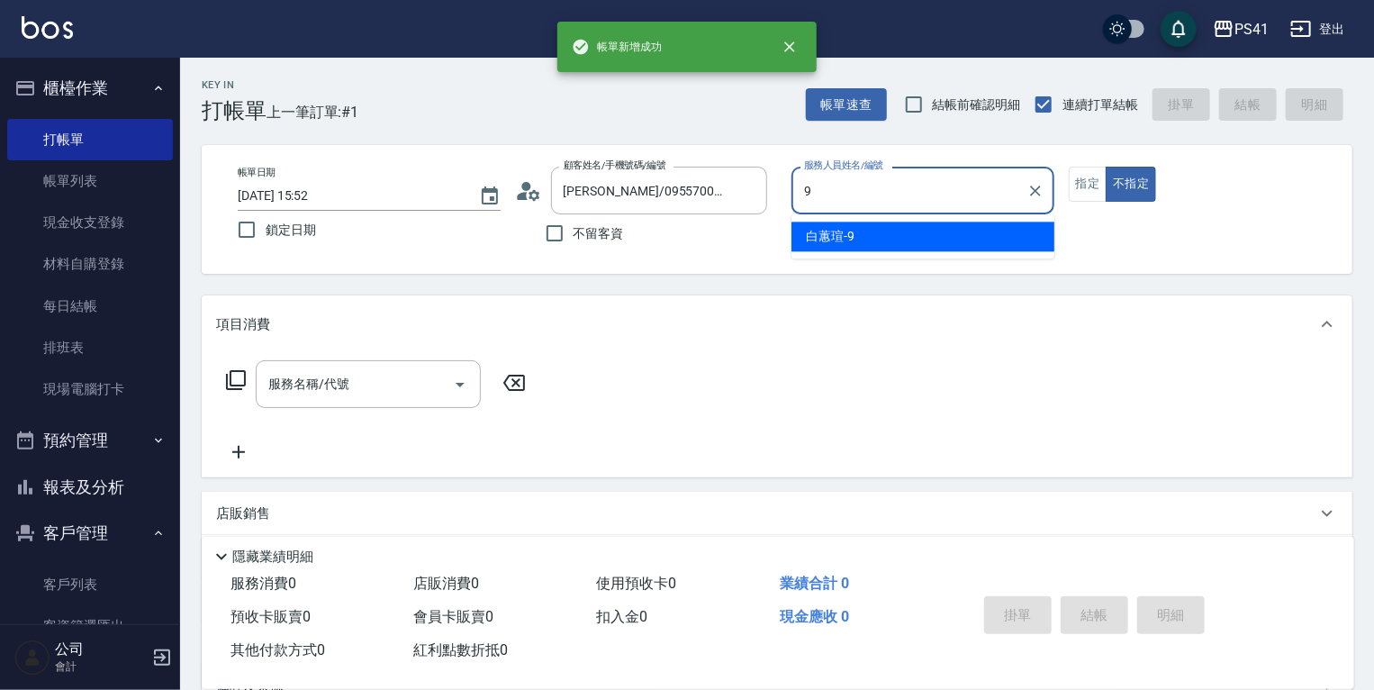
type input "[PERSON_NAME]-9"
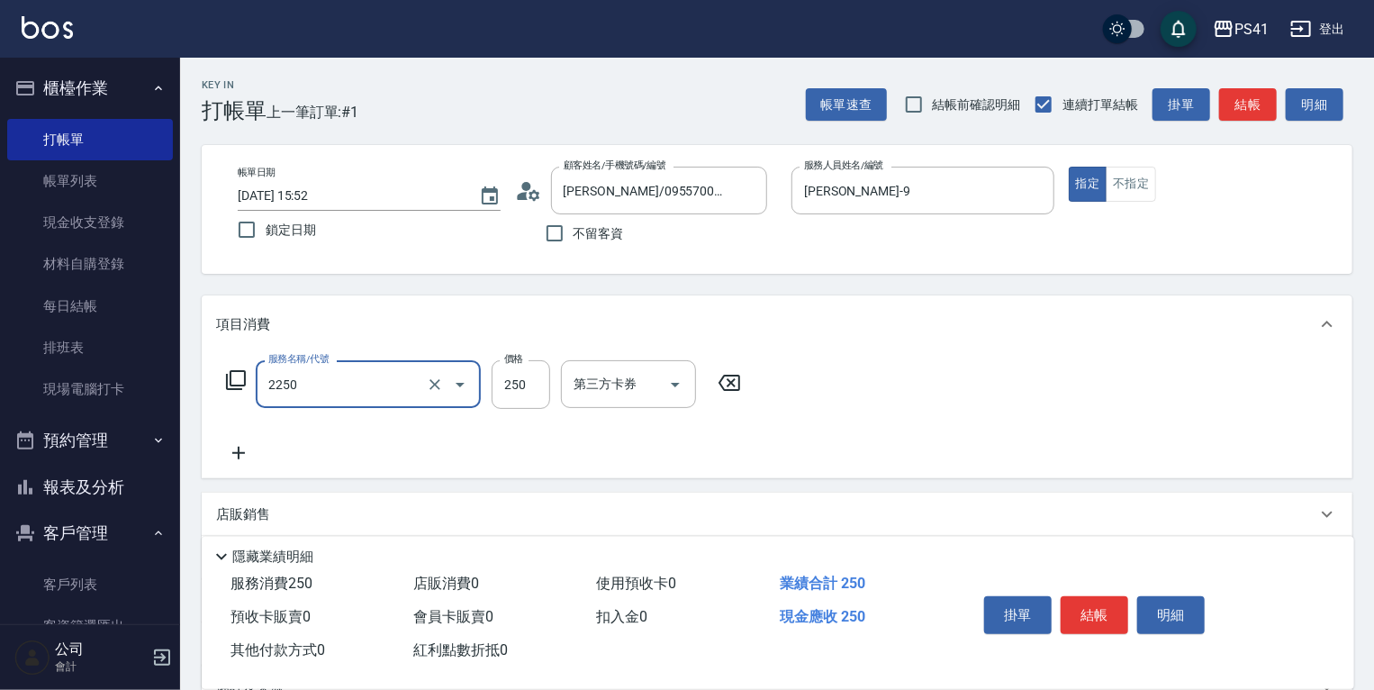
type input "指定剪髮優惠(2250)"
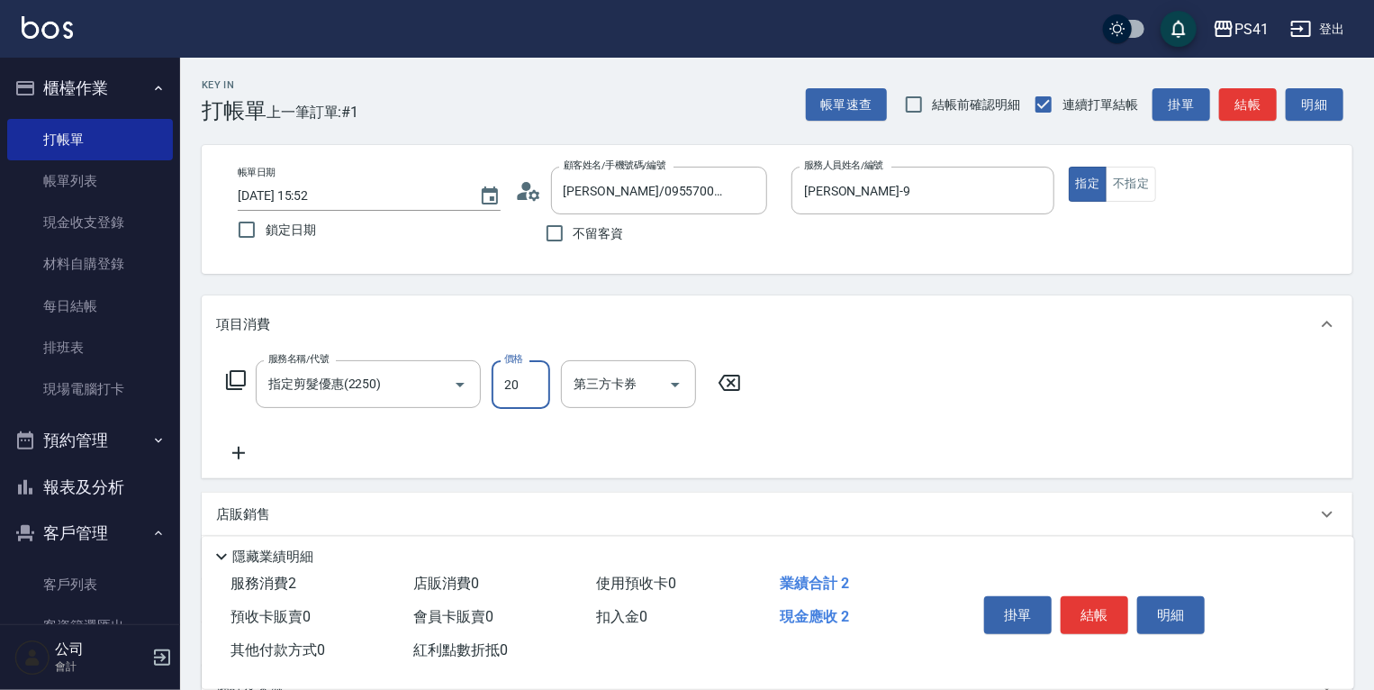
type input "200"
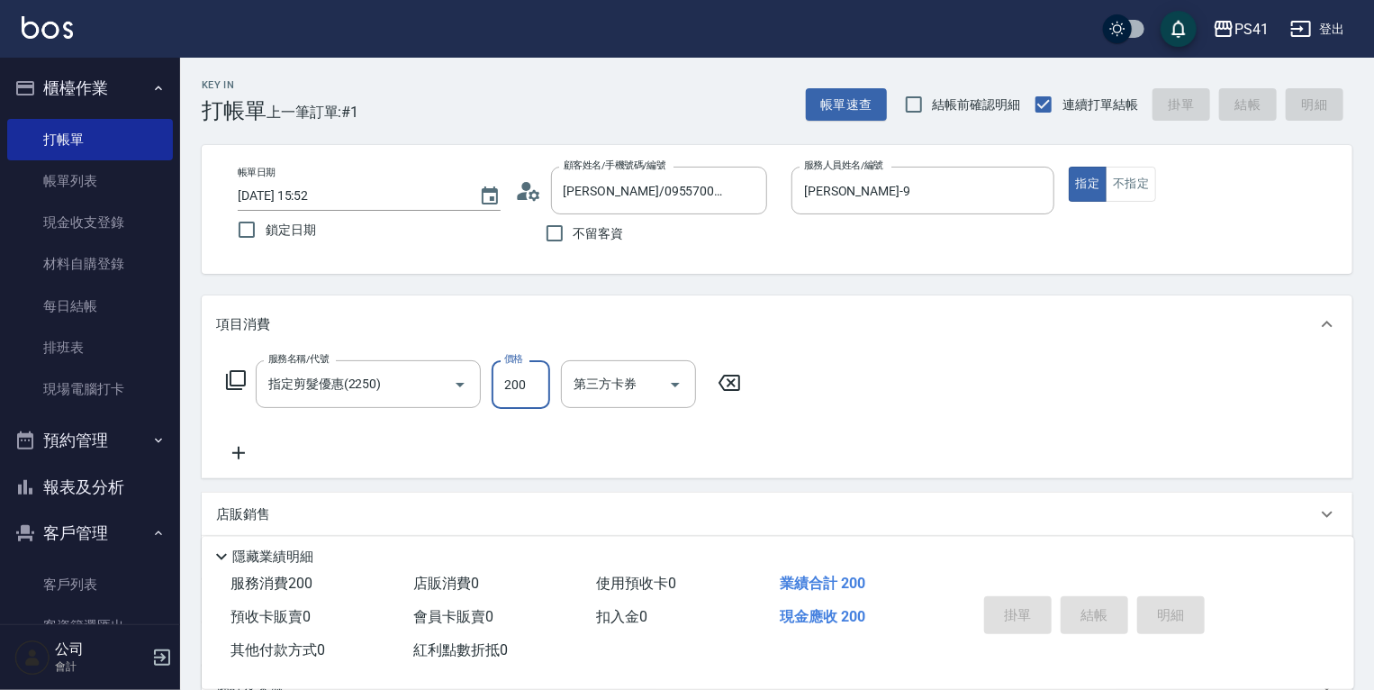
type input "[DATE] 15:53"
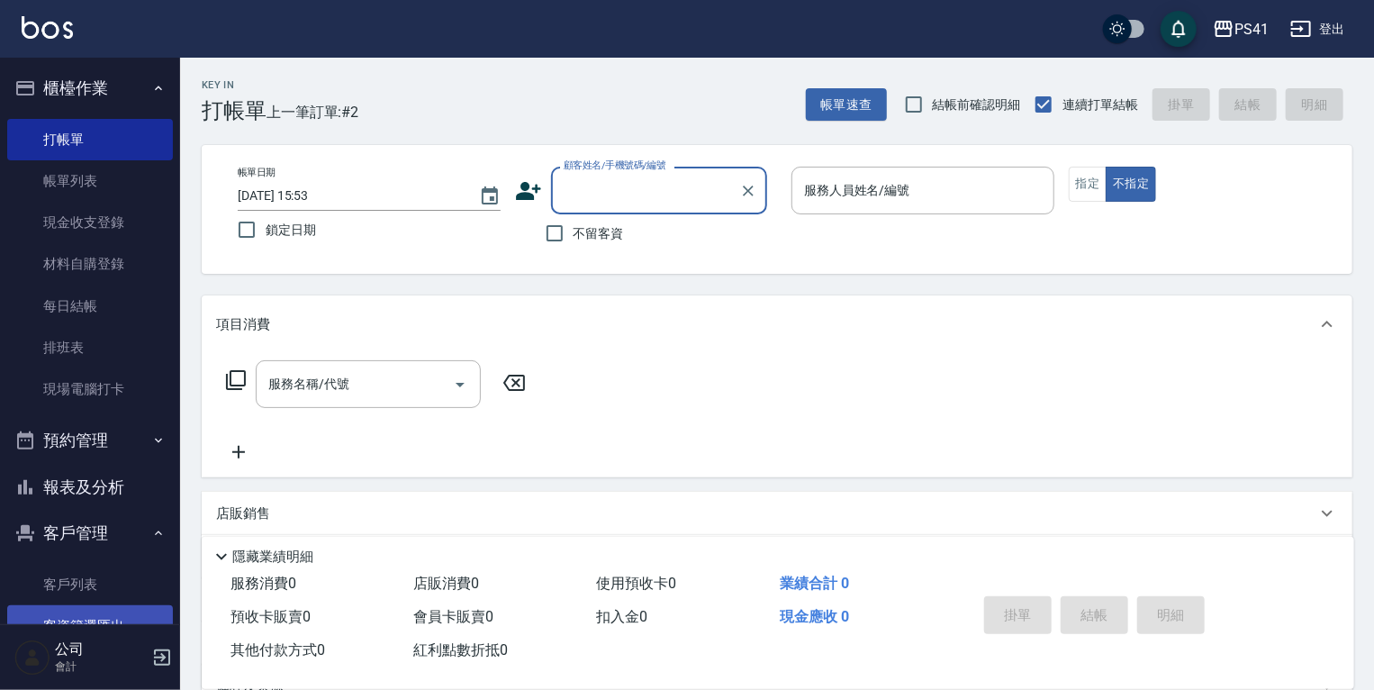
drag, startPoint x: 130, startPoint y: 583, endPoint x: 130, endPoint y: 612, distance: 28.8
click at [130, 583] on link "客戶列表" at bounding box center [90, 584] width 166 height 41
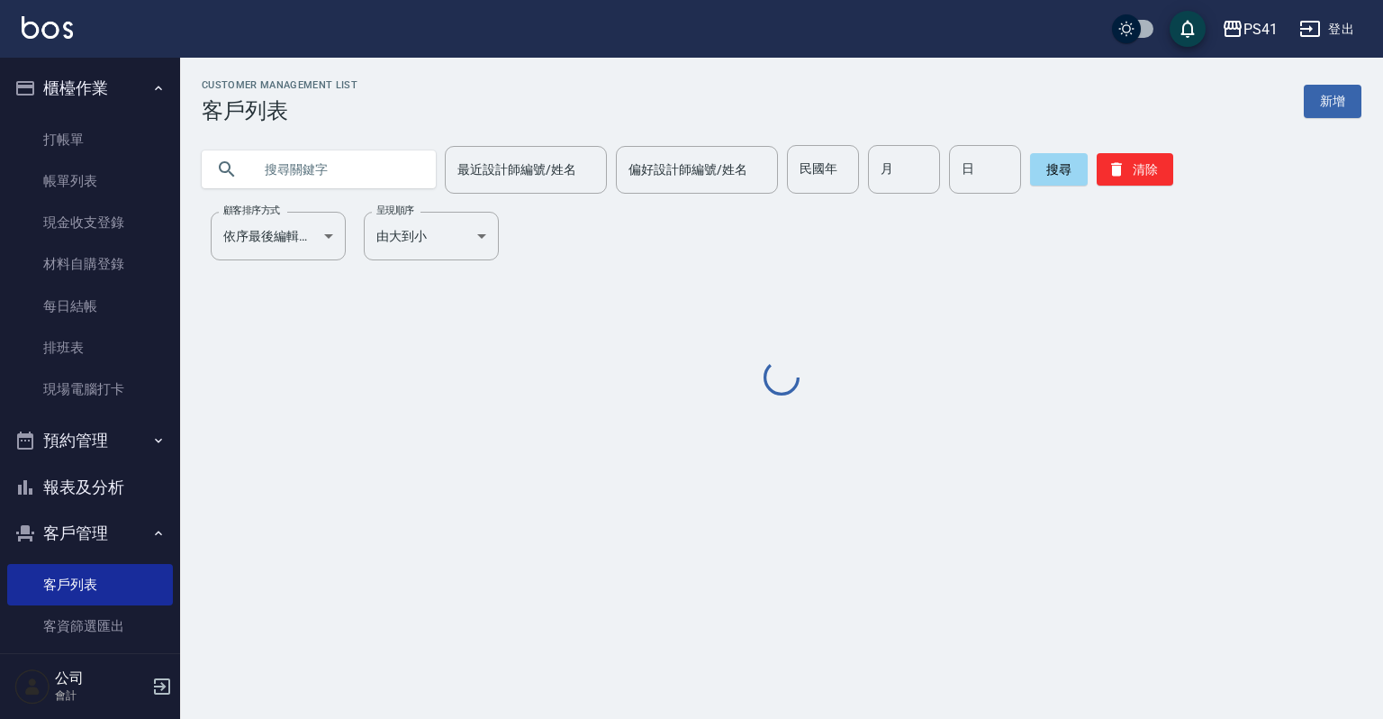
click at [313, 172] on input "text" at bounding box center [336, 169] width 169 height 49
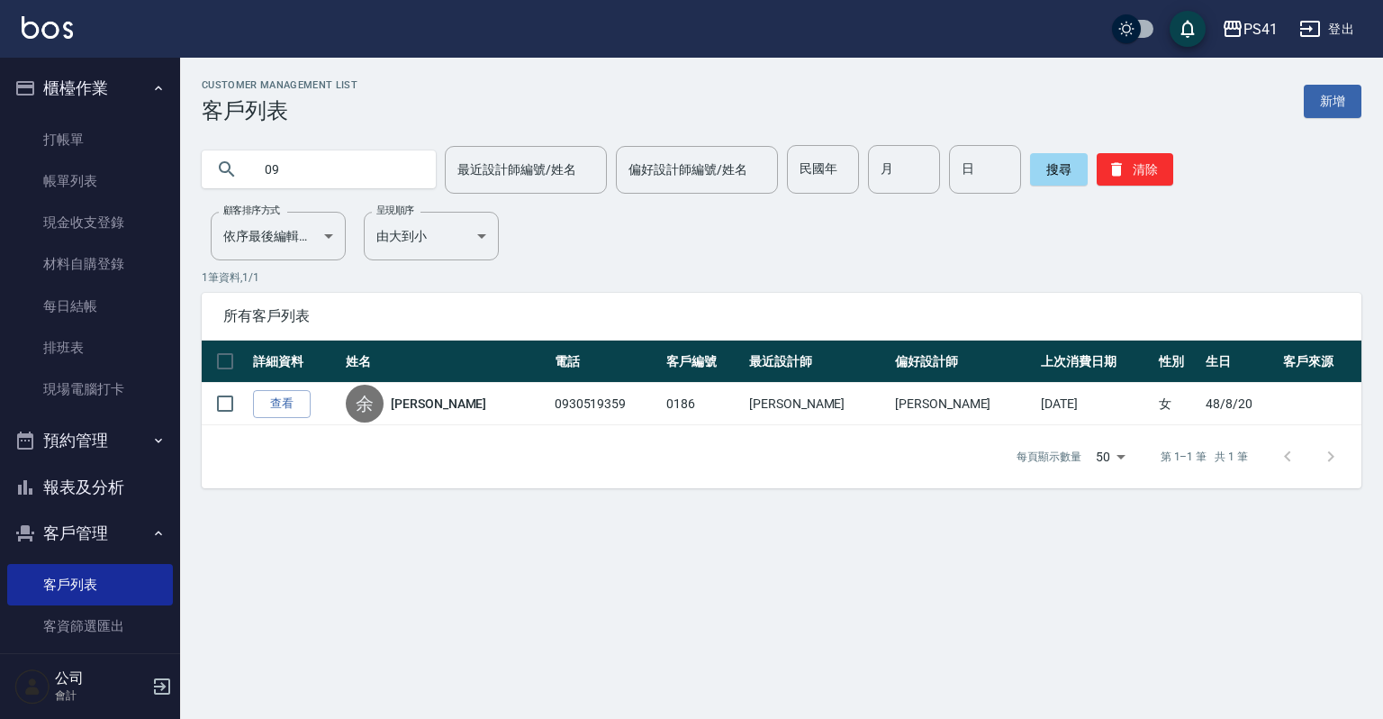
type input "0"
type input "\"
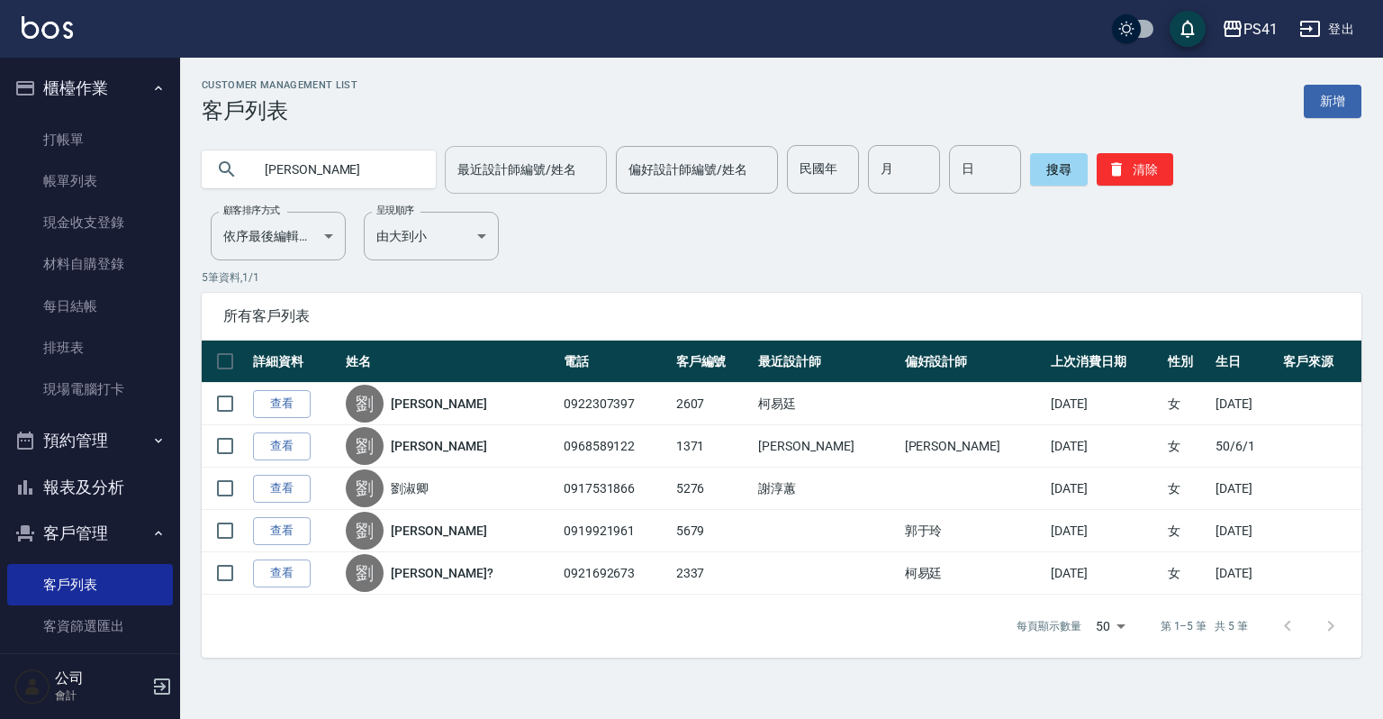
type input "劉"
click at [81, 496] on button "報表及分析" at bounding box center [90, 487] width 166 height 47
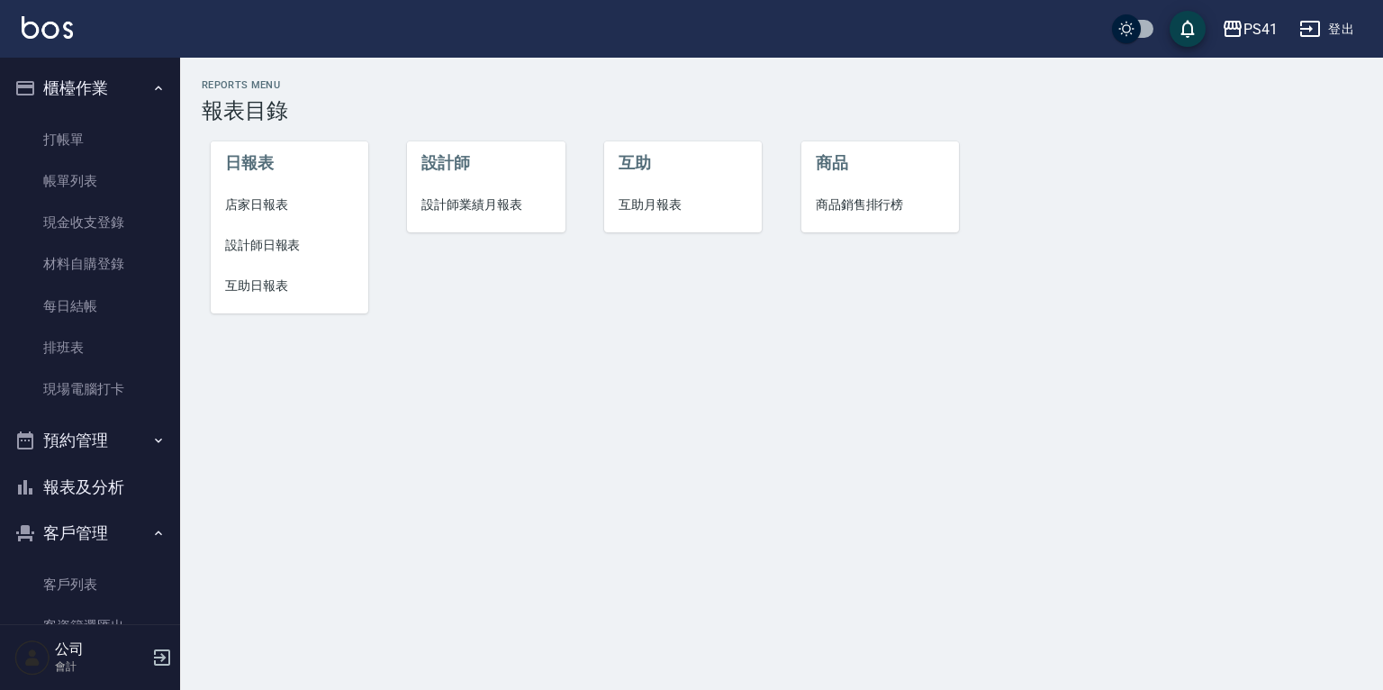
click at [288, 240] on span "設計師日報表" at bounding box center [289, 245] width 129 height 19
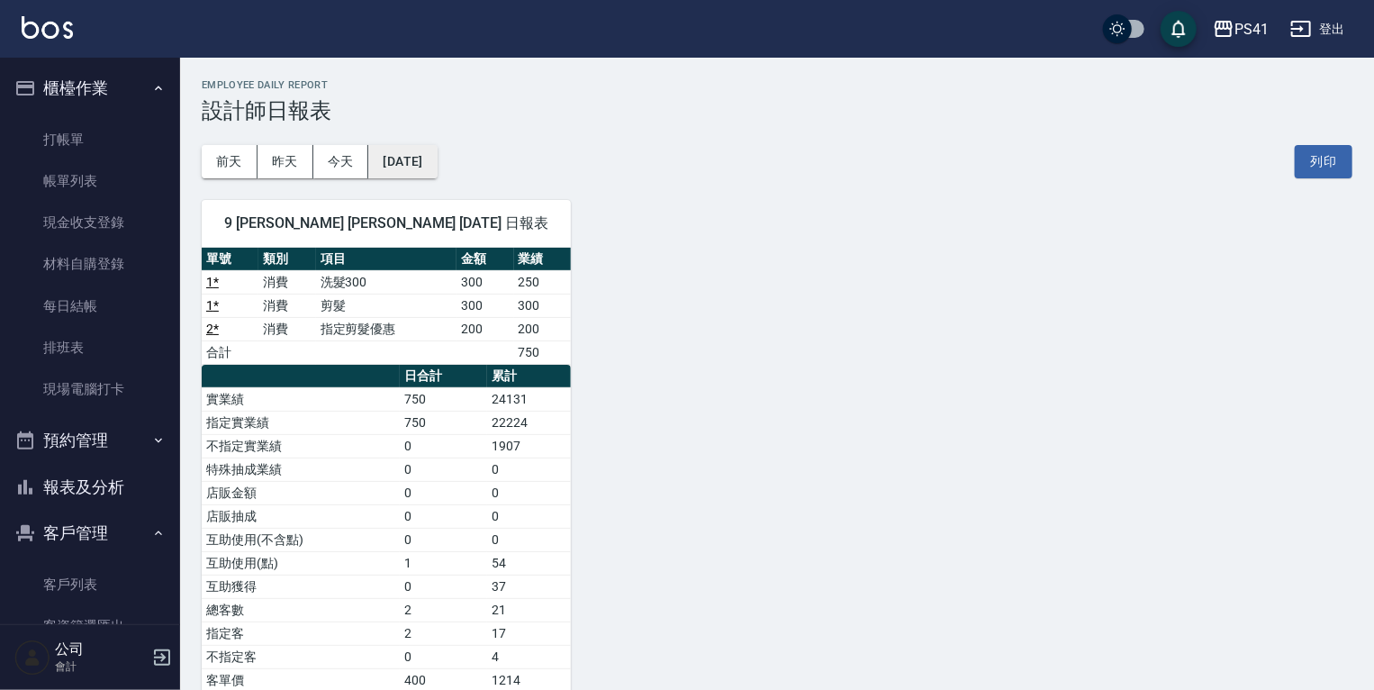
click at [390, 160] on button "[DATE]" at bounding box center [402, 161] width 68 height 33
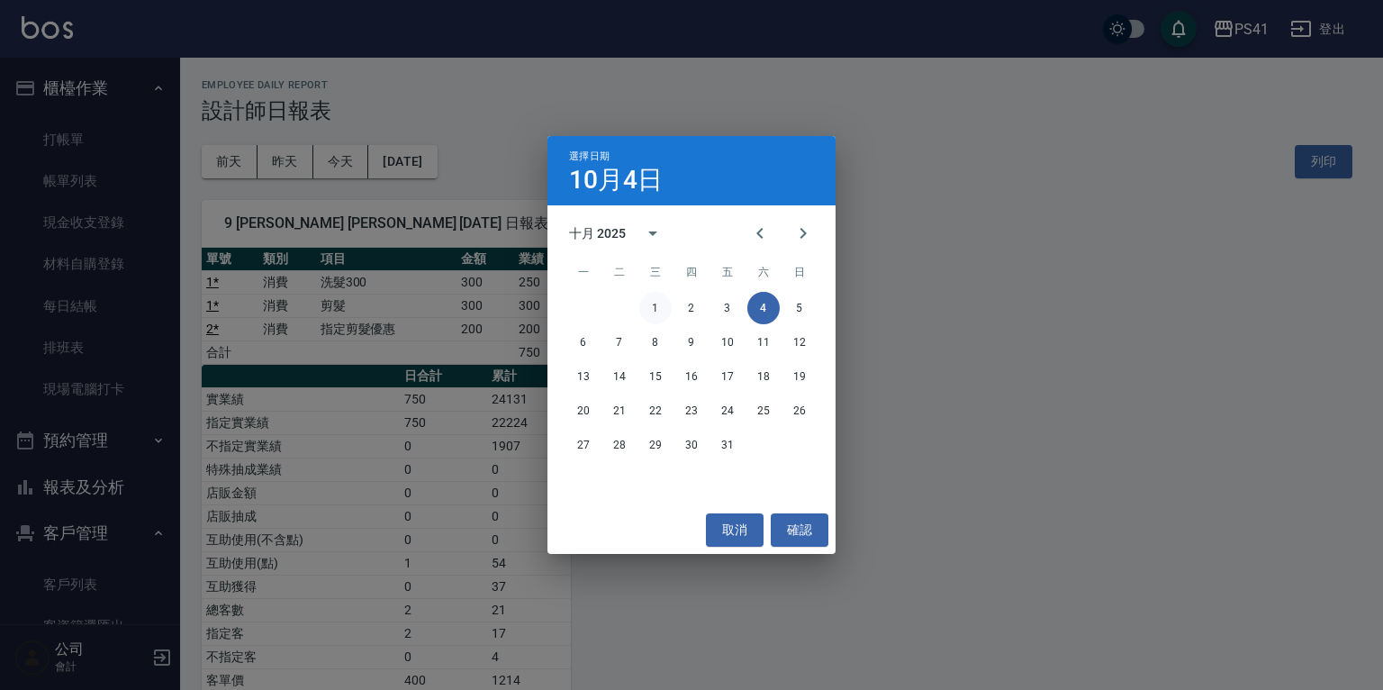
click at [652, 307] on button "1" at bounding box center [655, 308] width 32 height 32
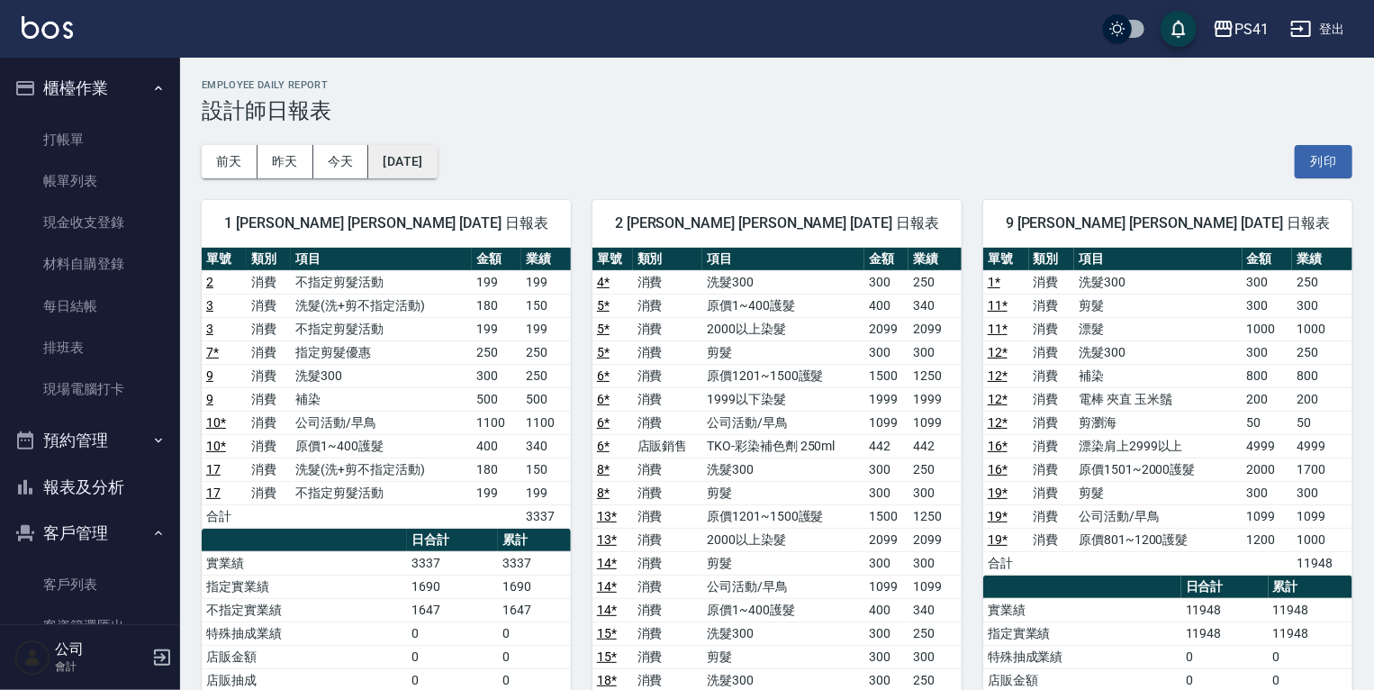
click at [426, 164] on button "[DATE]" at bounding box center [402, 161] width 68 height 33
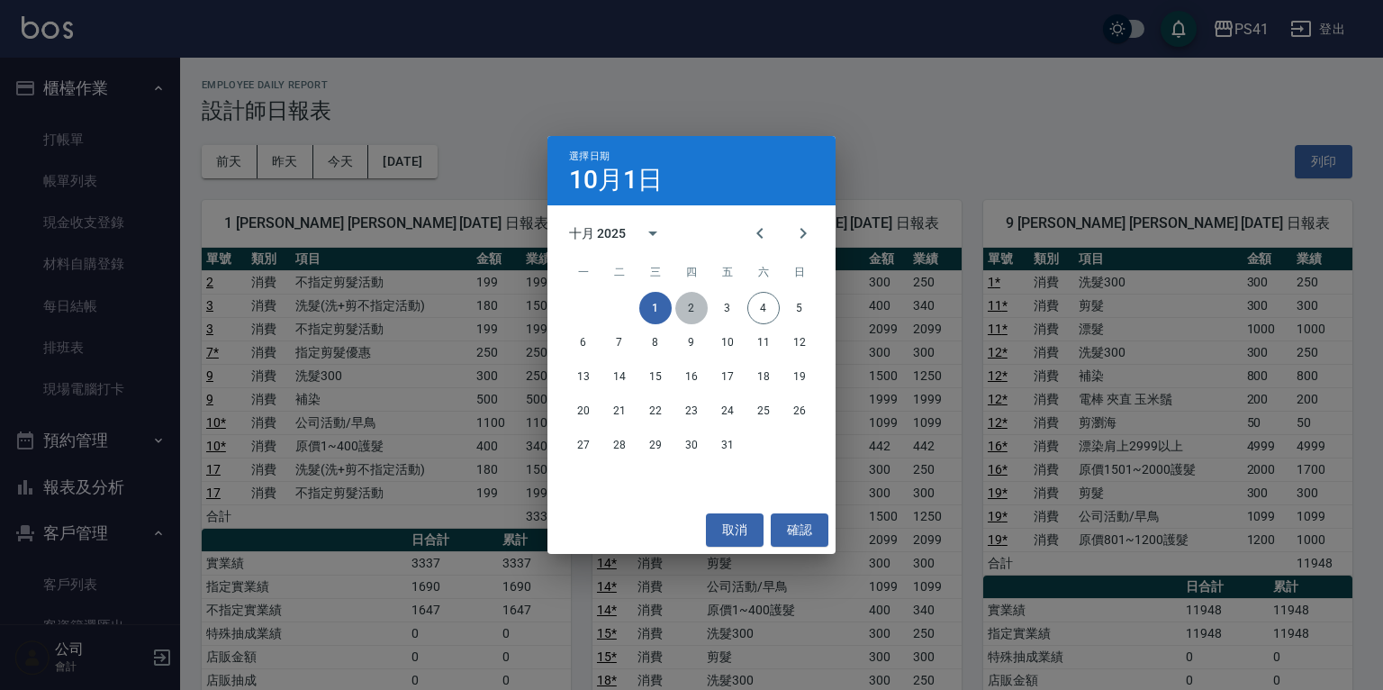
click at [696, 310] on button "2" at bounding box center [691, 308] width 32 height 32
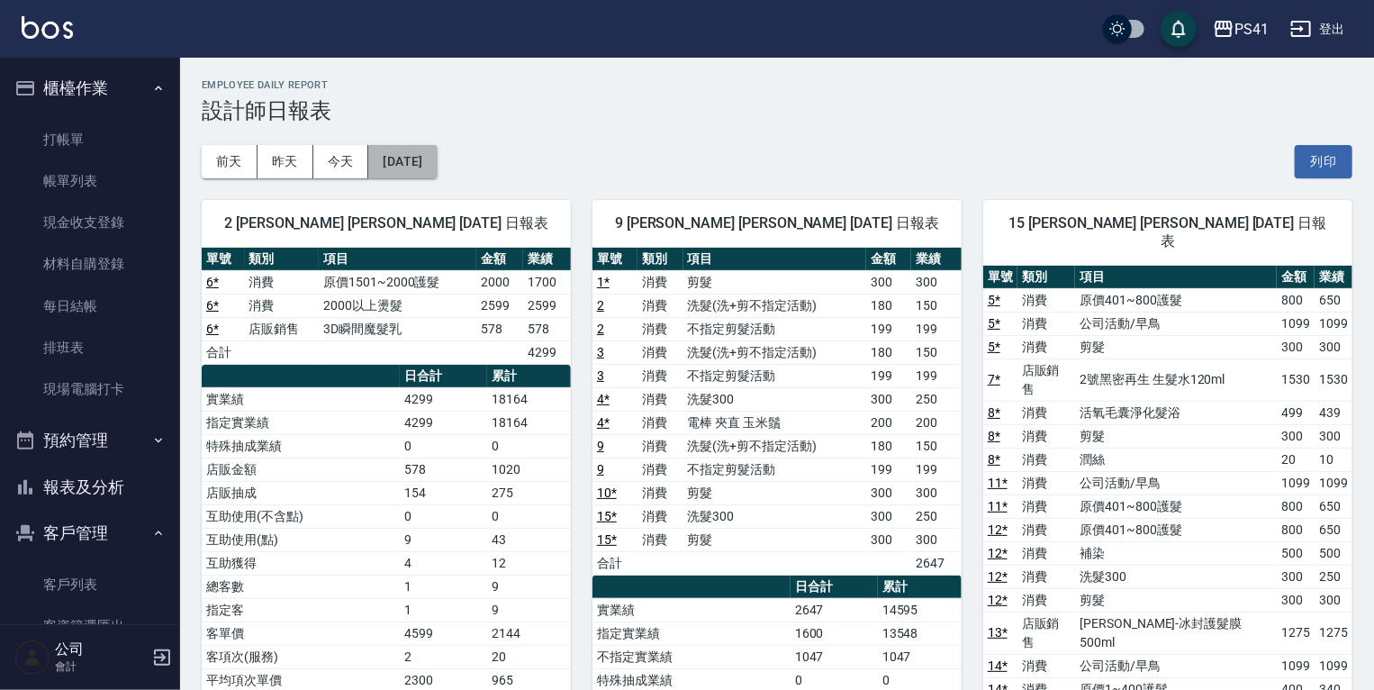
click at [429, 154] on button "[DATE]" at bounding box center [402, 161] width 68 height 33
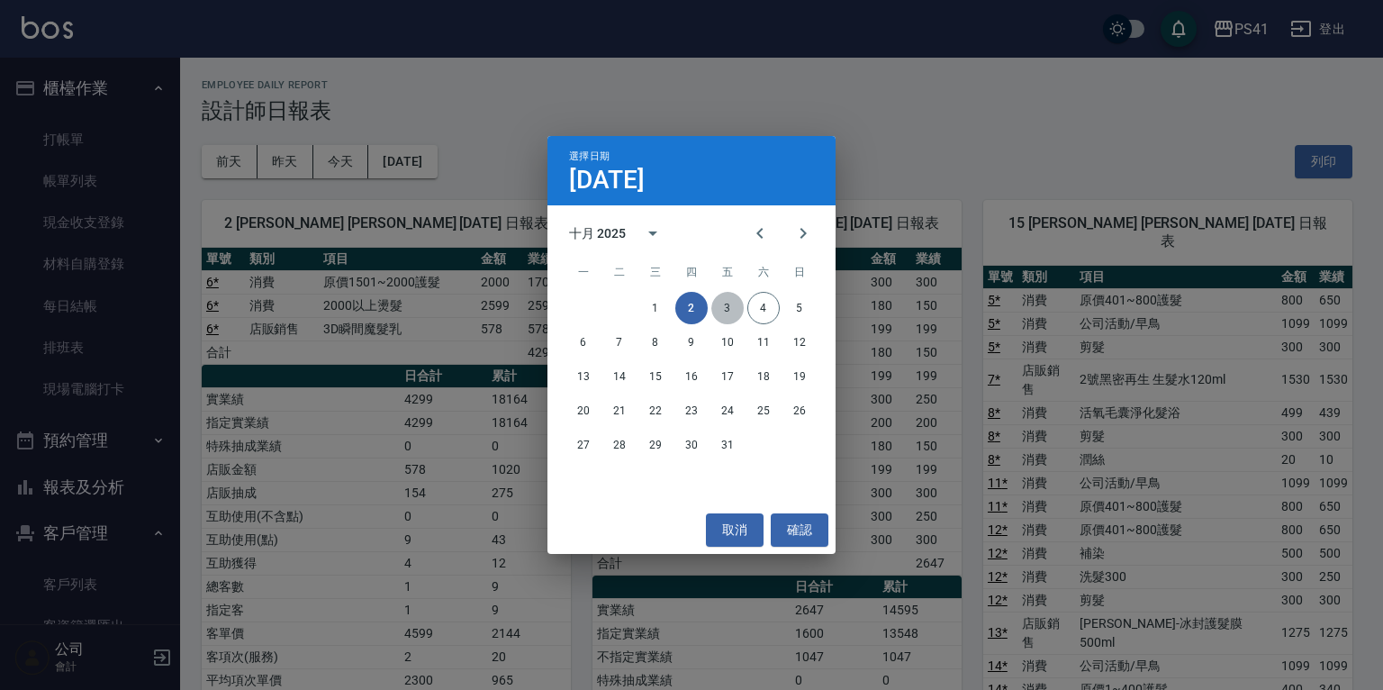
click at [731, 310] on button "3" at bounding box center [727, 308] width 32 height 32
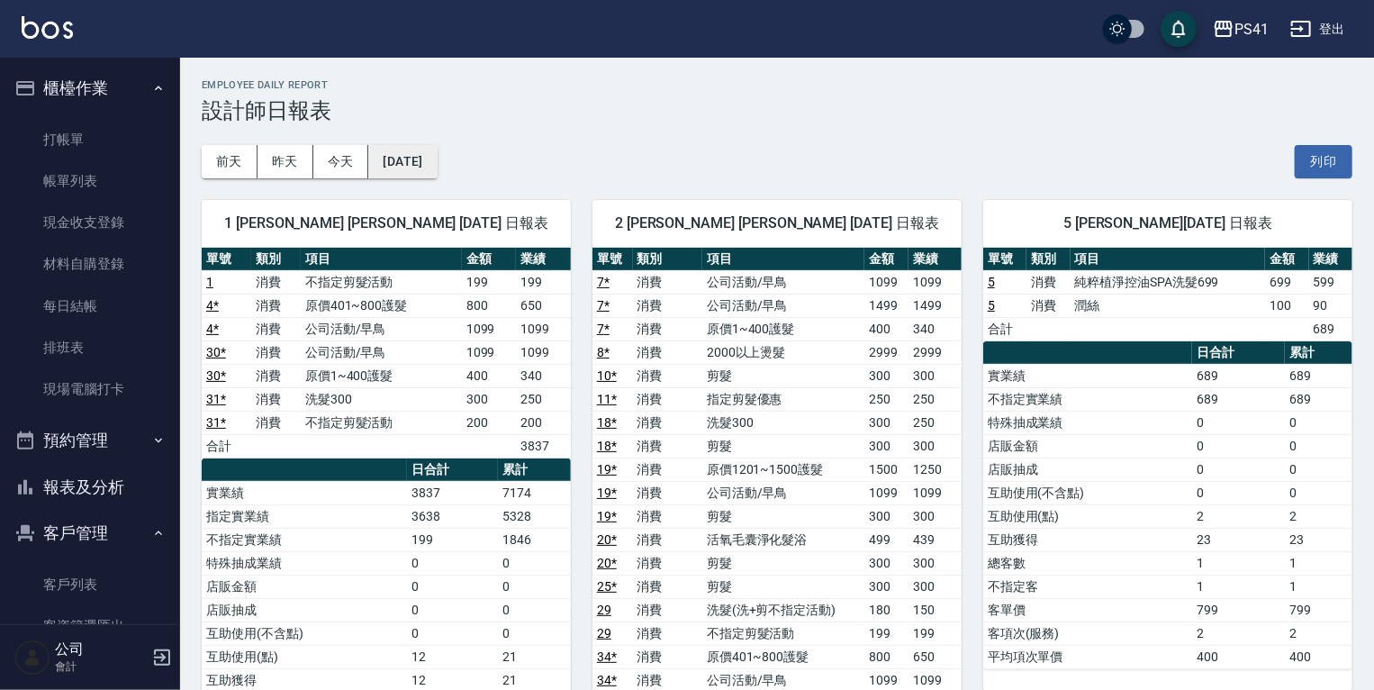
click at [427, 162] on button "[DATE]" at bounding box center [402, 161] width 68 height 33
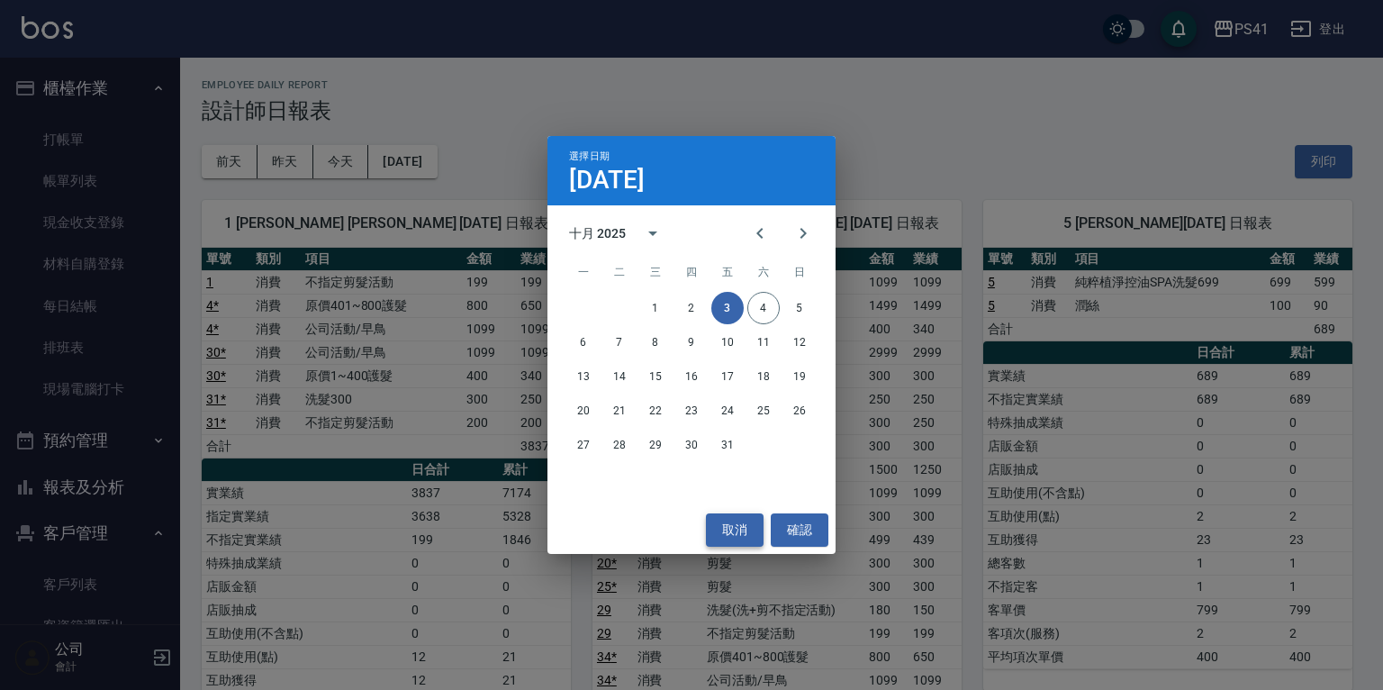
click at [750, 531] on button "取消" at bounding box center [735, 529] width 58 height 33
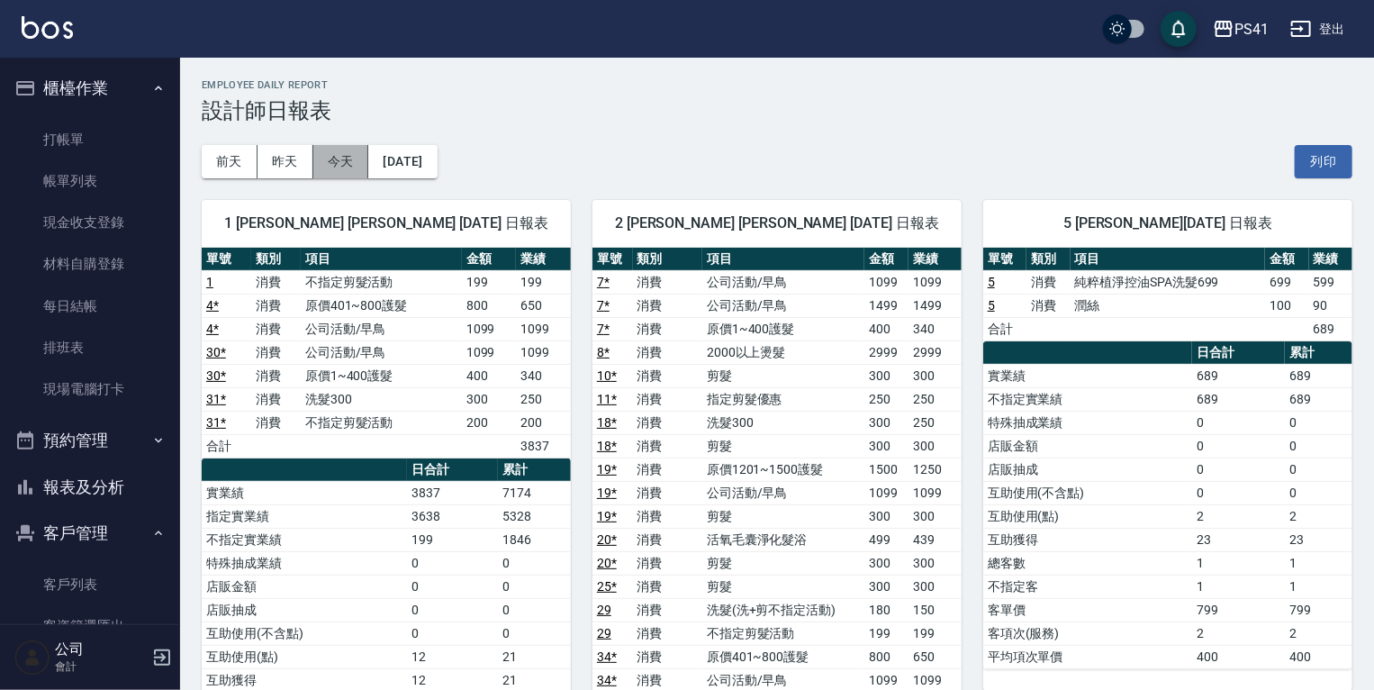
click at [324, 158] on button "今天" at bounding box center [341, 161] width 56 height 33
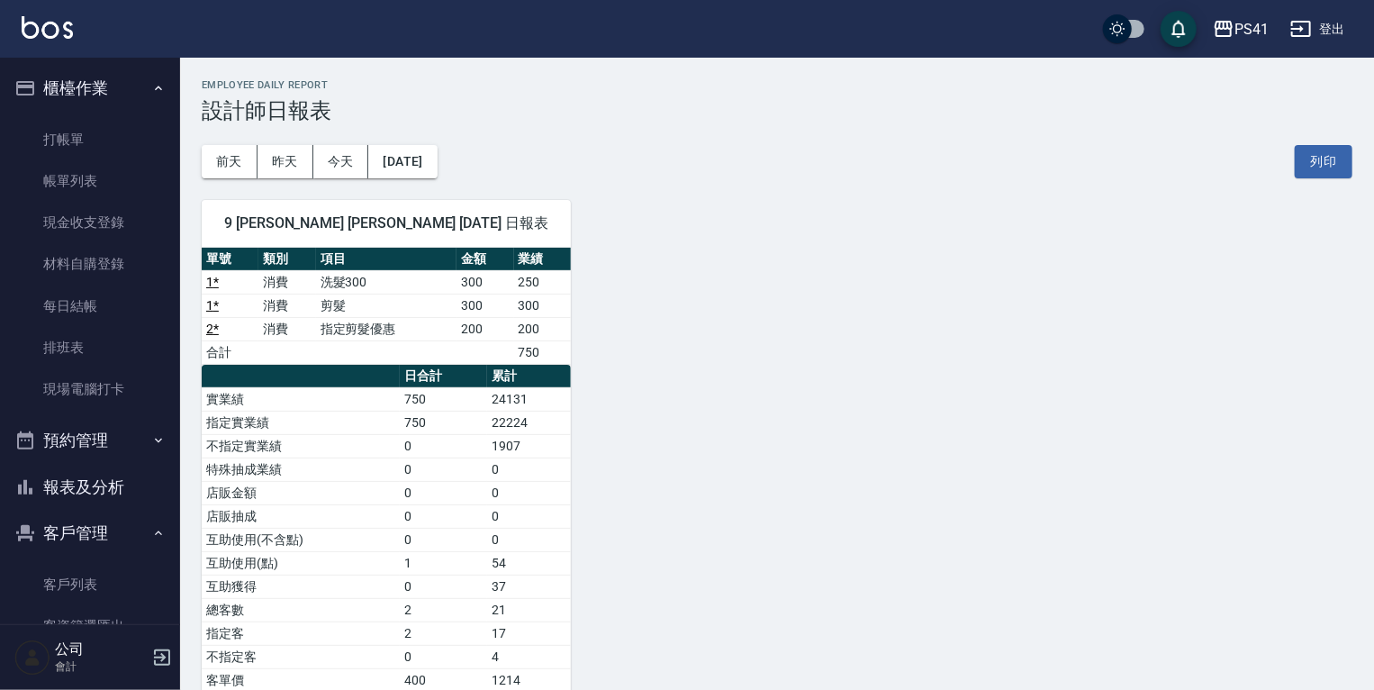
drag, startPoint x: 78, startPoint y: 490, endPoint x: 87, endPoint y: 488, distance: 9.2
click at [79, 490] on button "報表及分析" at bounding box center [90, 487] width 166 height 47
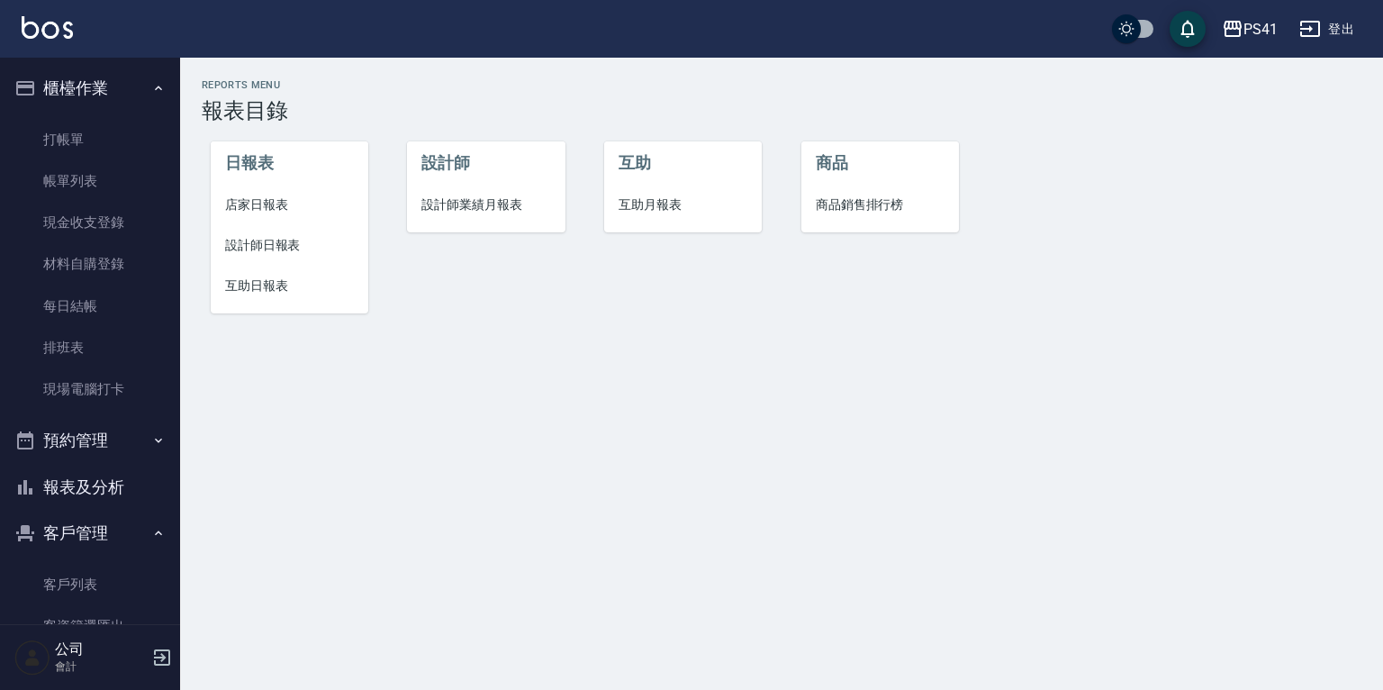
click at [519, 202] on span "設計師業績月報表" at bounding box center [485, 204] width 129 height 19
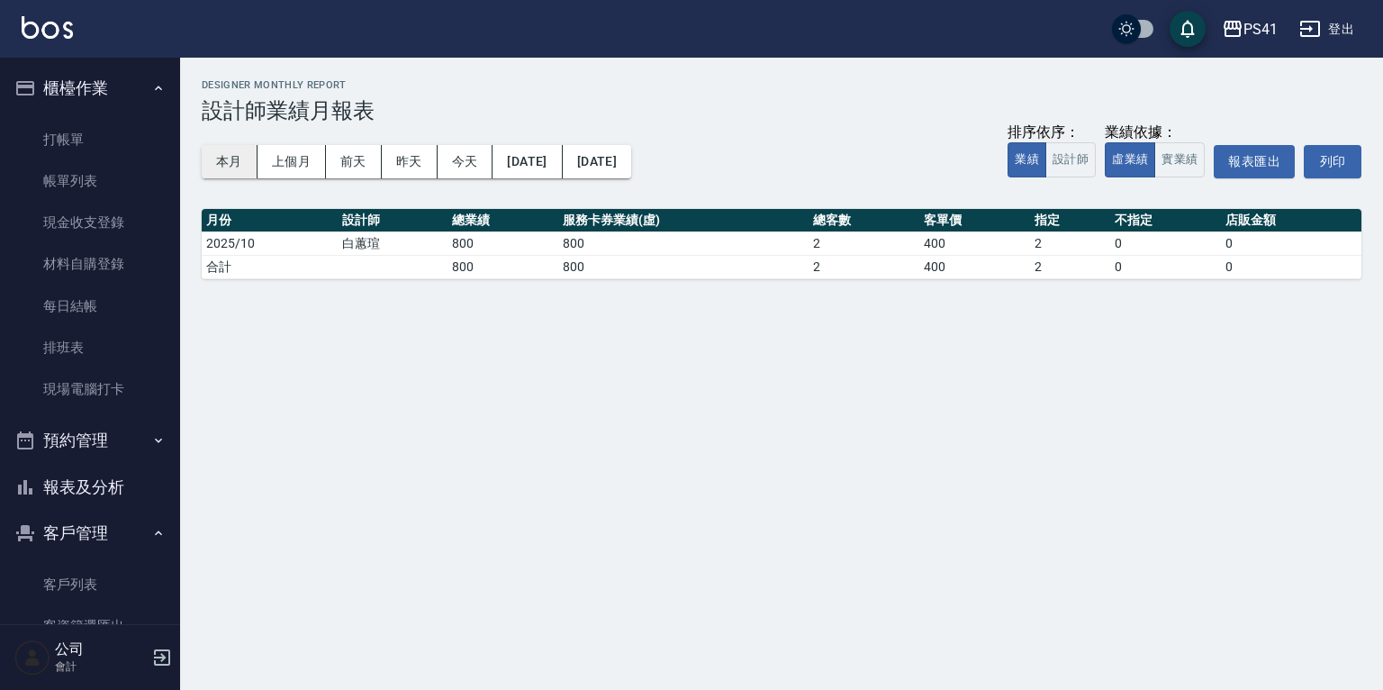
click at [231, 155] on button "本月" at bounding box center [230, 161] width 56 height 33
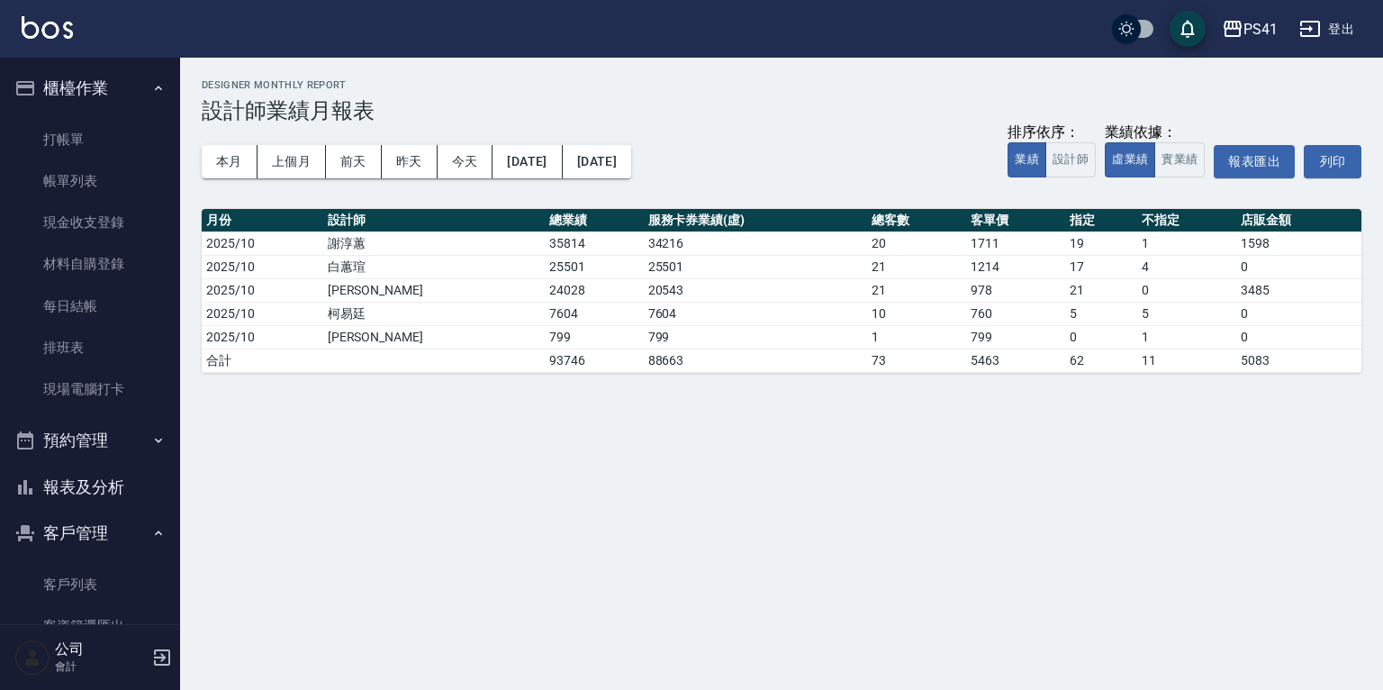
click at [97, 488] on button "報表及分析" at bounding box center [90, 487] width 166 height 47
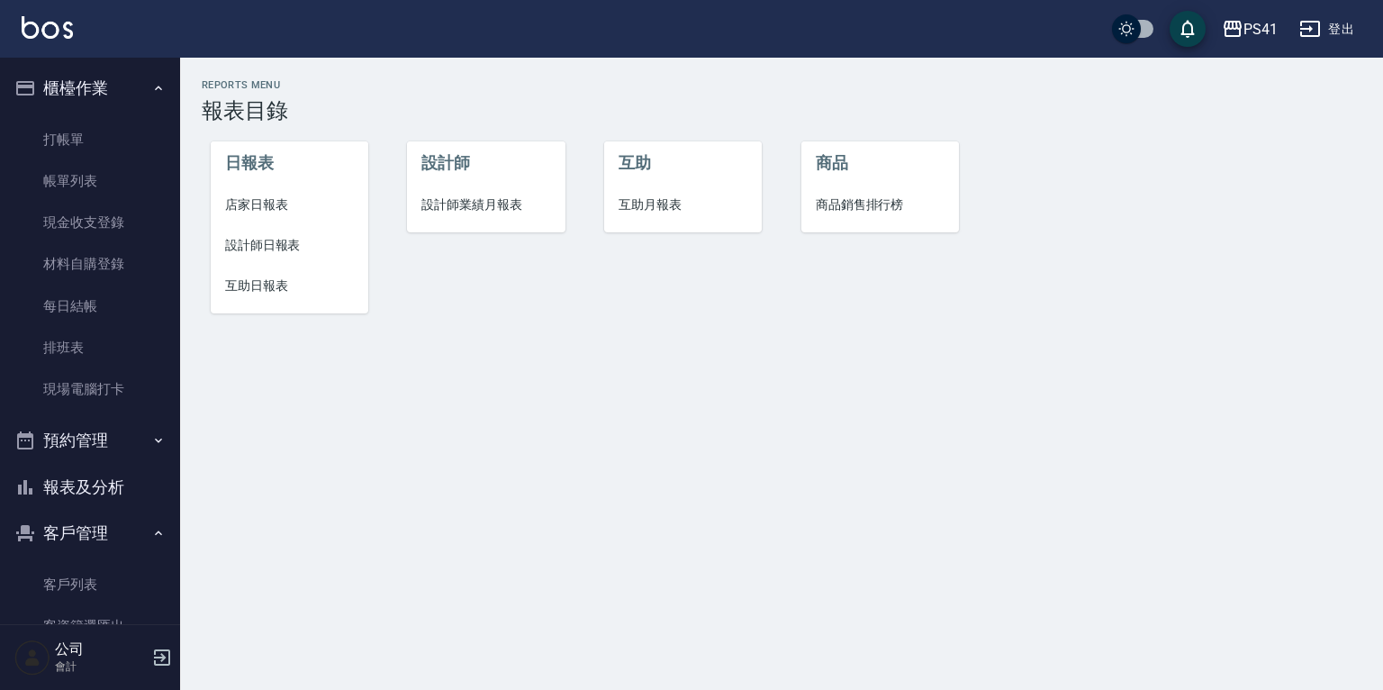
click at [675, 193] on li "互助月報表" at bounding box center [683, 205] width 158 height 41
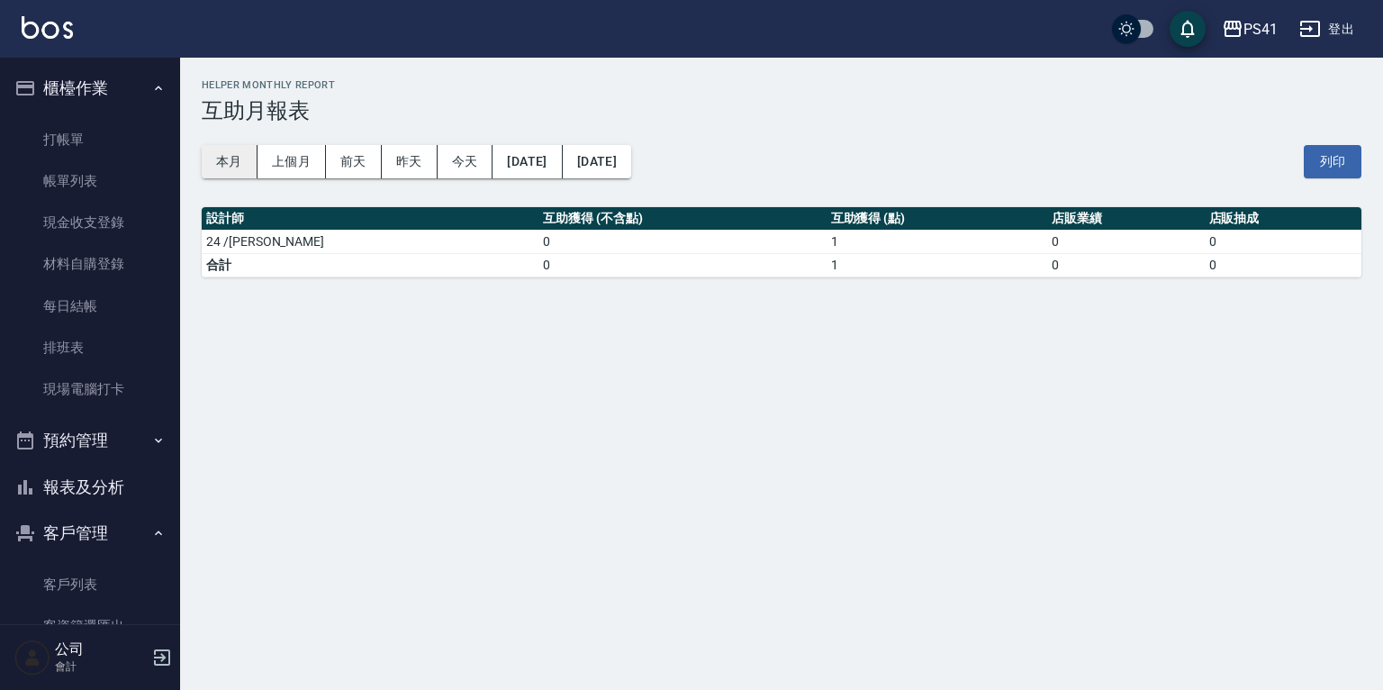
click at [214, 154] on button "本月" at bounding box center [230, 161] width 56 height 33
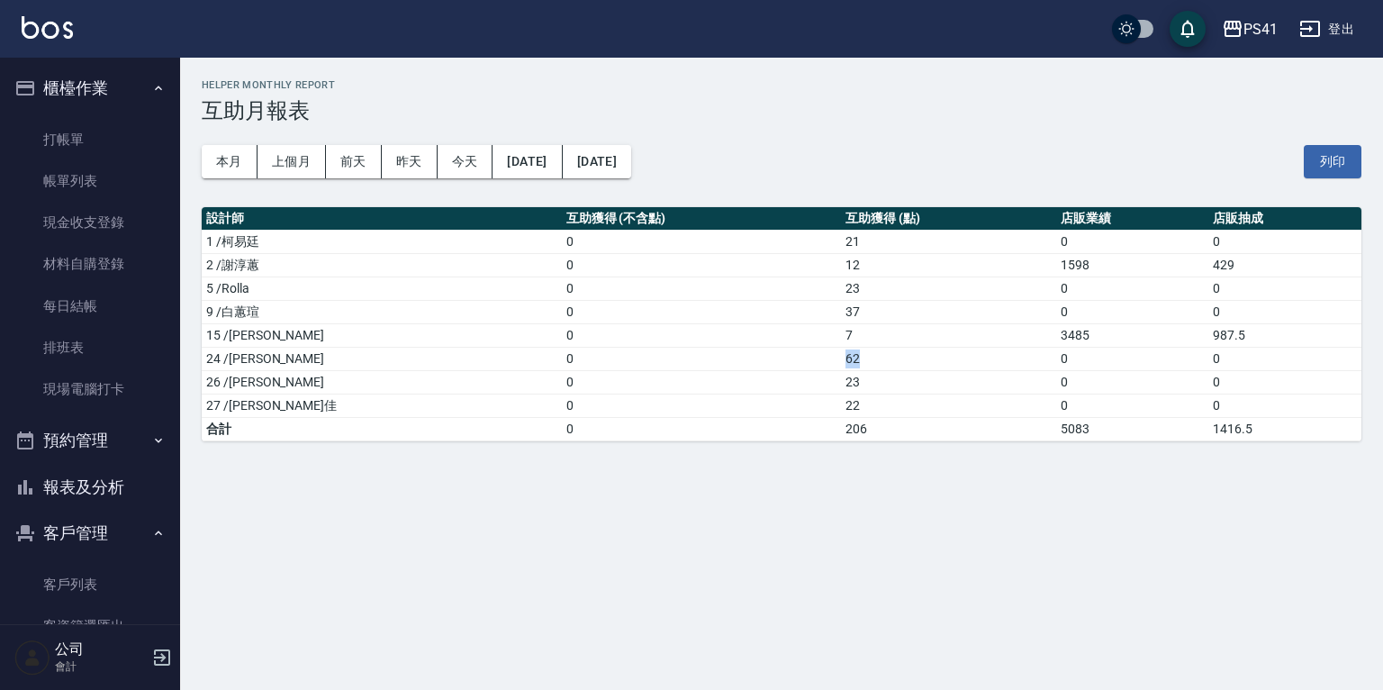
drag, startPoint x: 761, startPoint y: 355, endPoint x: 747, endPoint y: 355, distance: 13.5
click at [841, 355] on td "62" at bounding box center [948, 358] width 215 height 23
drag, startPoint x: 747, startPoint y: 355, endPoint x: 776, endPoint y: 466, distance: 115.3
click at [776, 466] on div "PS41 [DATE] - [DATE] 互助月報表 列印時間： [DATE][PHONE_NUMBER]:36 Helper Monthly Report …" at bounding box center [691, 345] width 1383 height 690
click at [71, 583] on link "客戶列表" at bounding box center [90, 584] width 166 height 41
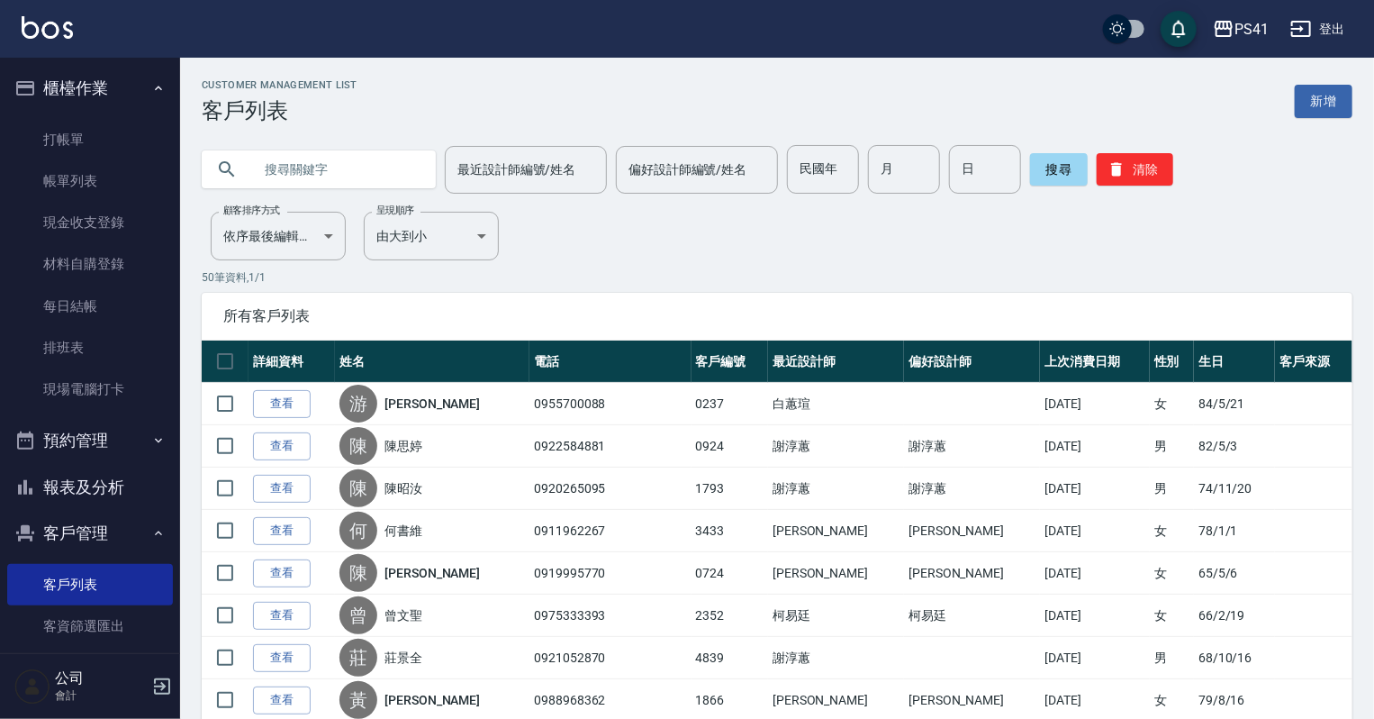
click at [303, 158] on input "text" at bounding box center [336, 169] width 169 height 49
type input "0916441345"
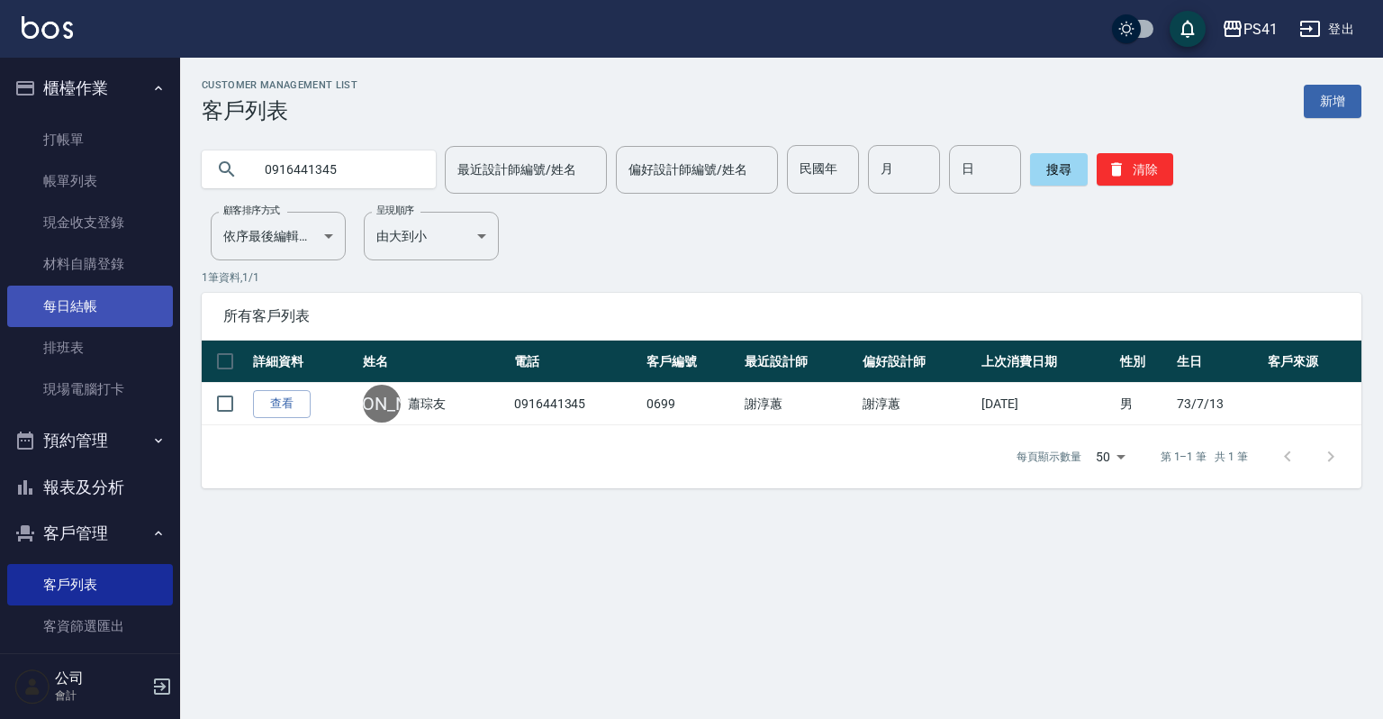
drag, startPoint x: 72, startPoint y: 346, endPoint x: 72, endPoint y: 323, distance: 22.5
click at [72, 346] on link "排班表" at bounding box center [90, 347] width 166 height 41
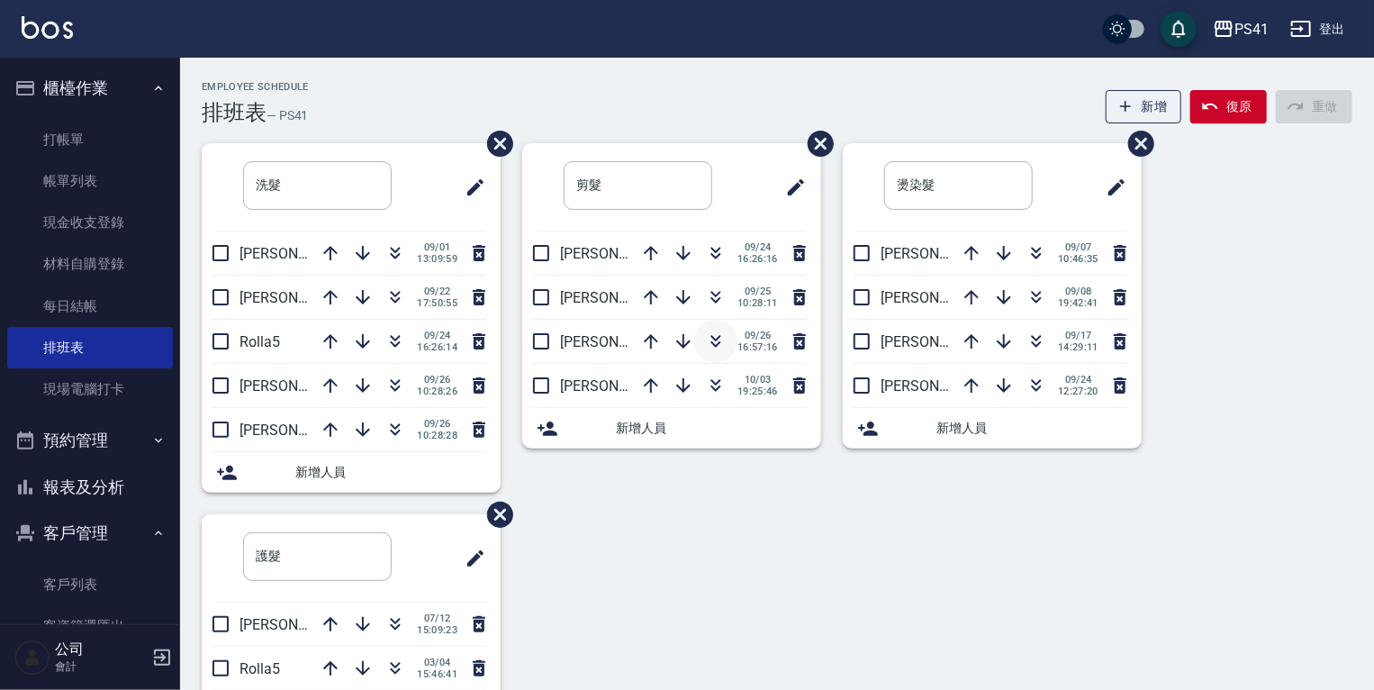
click at [714, 338] on icon "button" at bounding box center [716, 341] width 22 height 22
click at [95, 580] on link "客戶列表" at bounding box center [90, 584] width 166 height 41
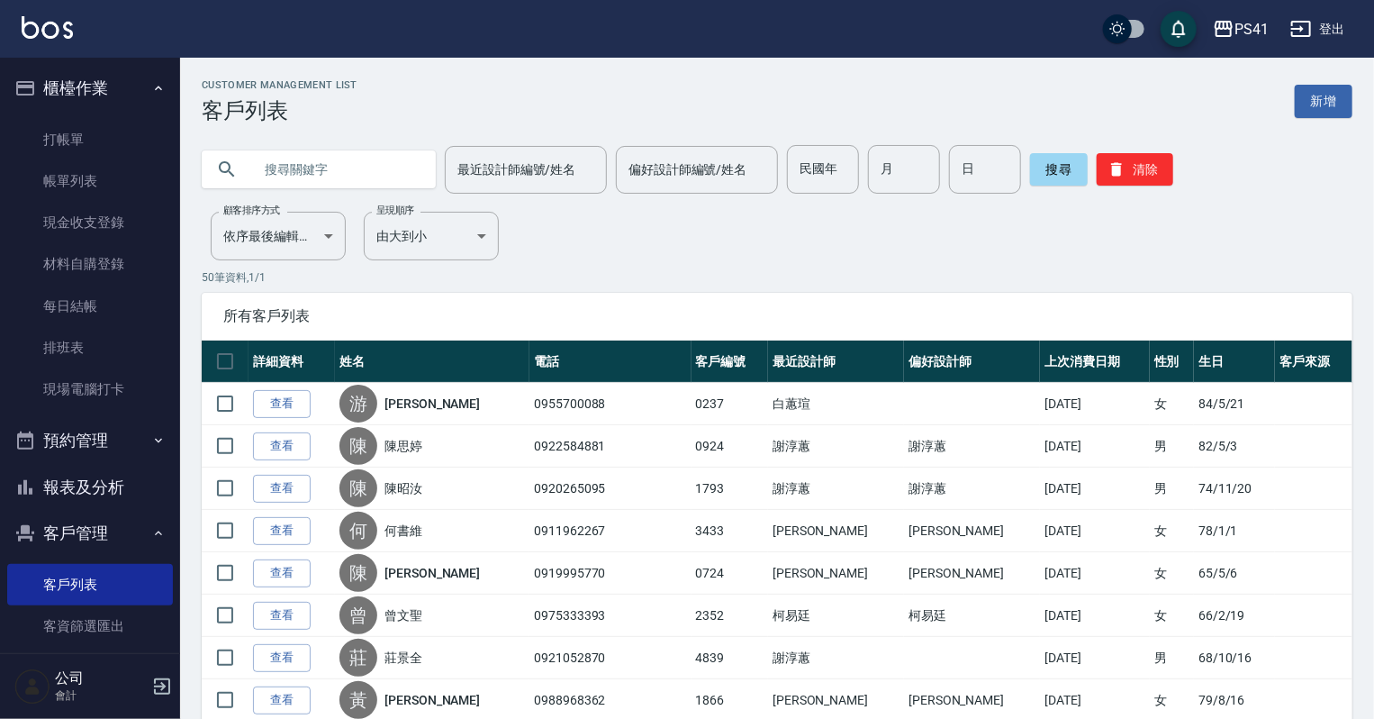
click at [323, 173] on input "text" at bounding box center [336, 169] width 169 height 49
type input "0928286271"
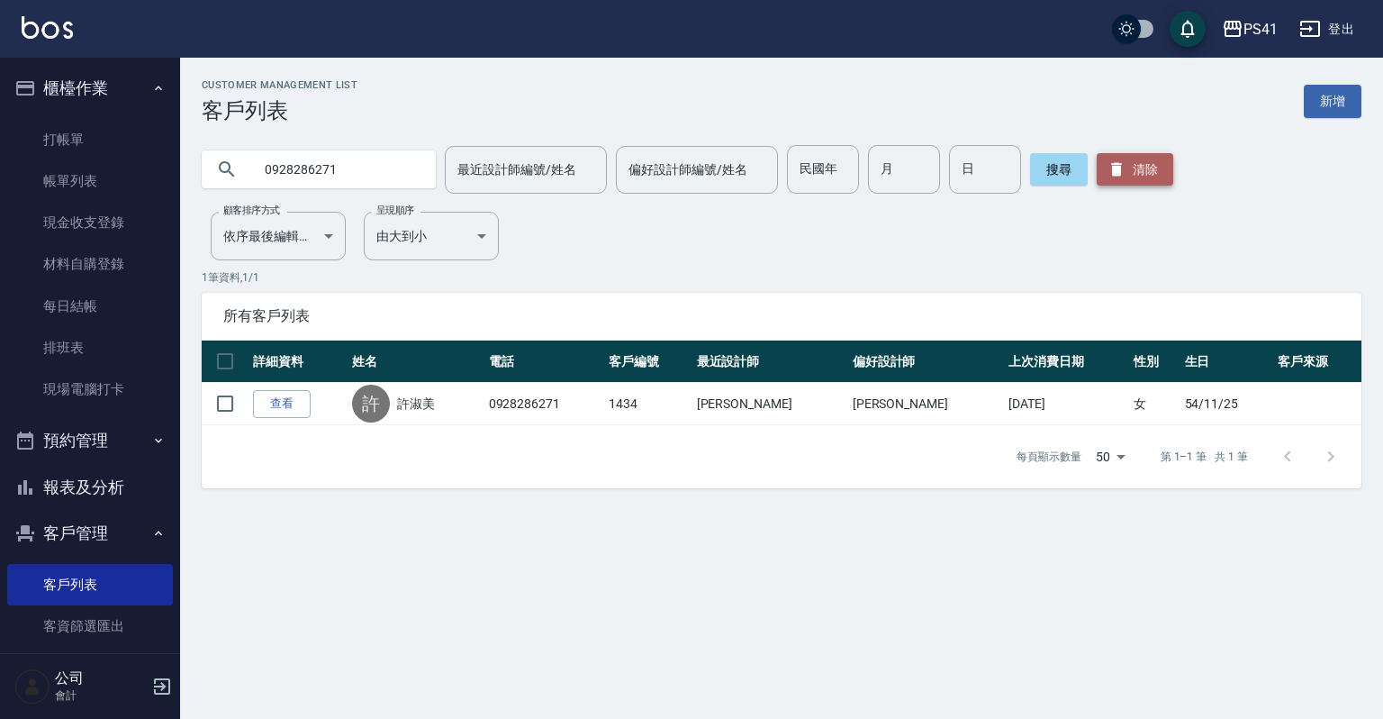
click at [1142, 171] on button "清除" at bounding box center [1135, 169] width 77 height 32
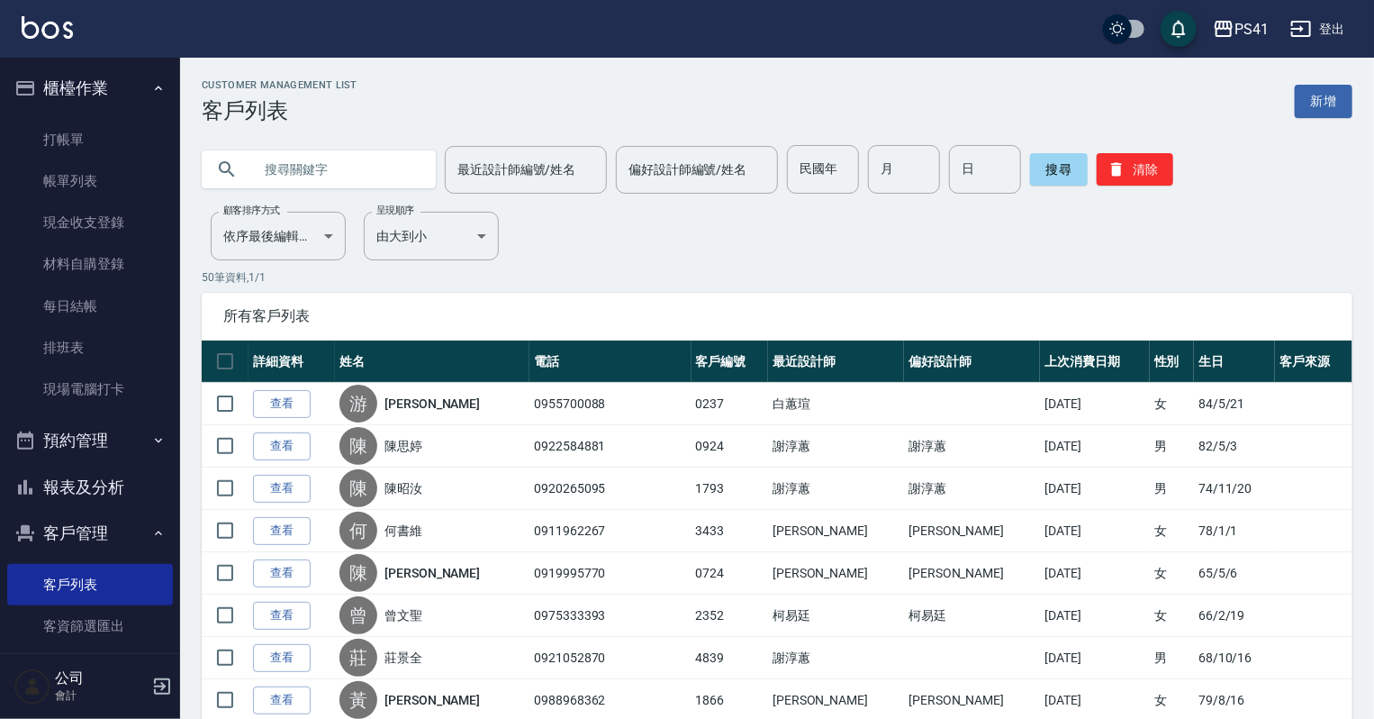
click at [370, 173] on input "text" at bounding box center [336, 169] width 169 height 49
type input "0970778081"
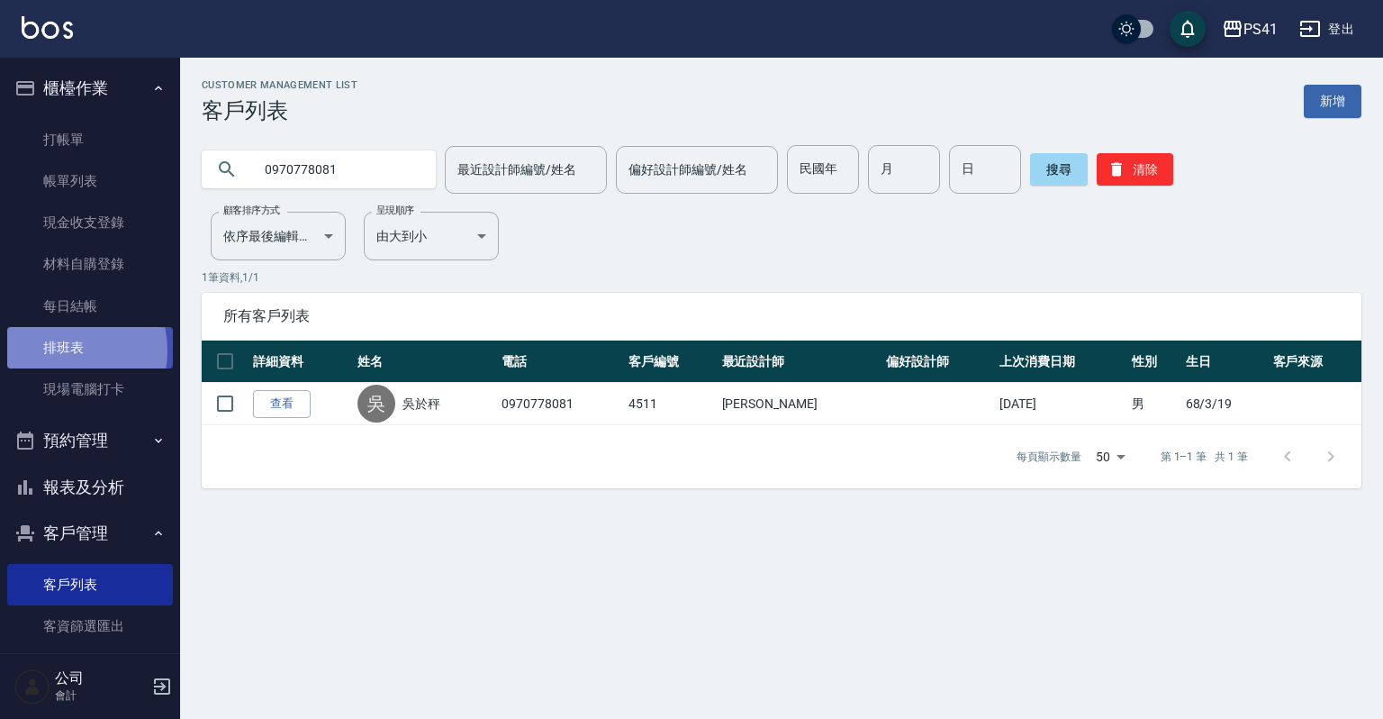
click at [58, 350] on link "排班表" at bounding box center [90, 347] width 166 height 41
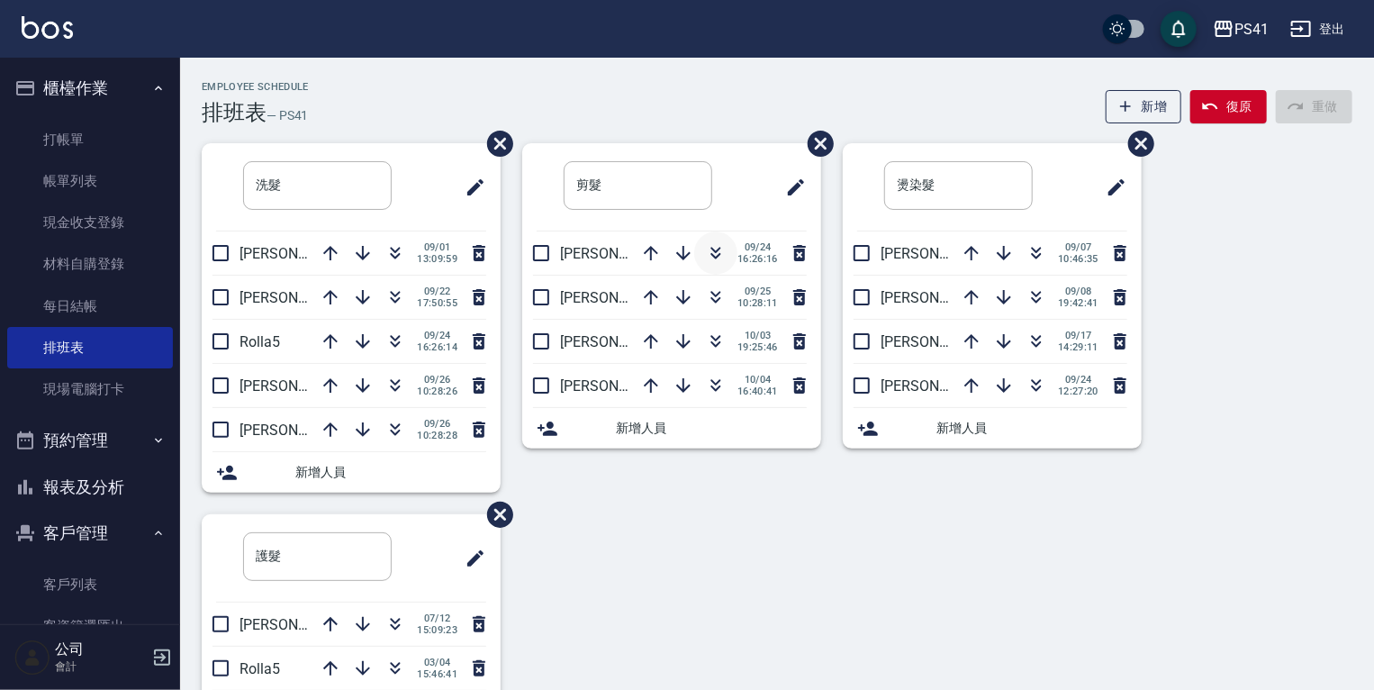
click at [724, 252] on icon "button" at bounding box center [716, 253] width 22 height 22
click at [393, 387] on icon "button" at bounding box center [396, 388] width 10 height 6
click at [124, 119] on link "打帳單" at bounding box center [90, 139] width 166 height 41
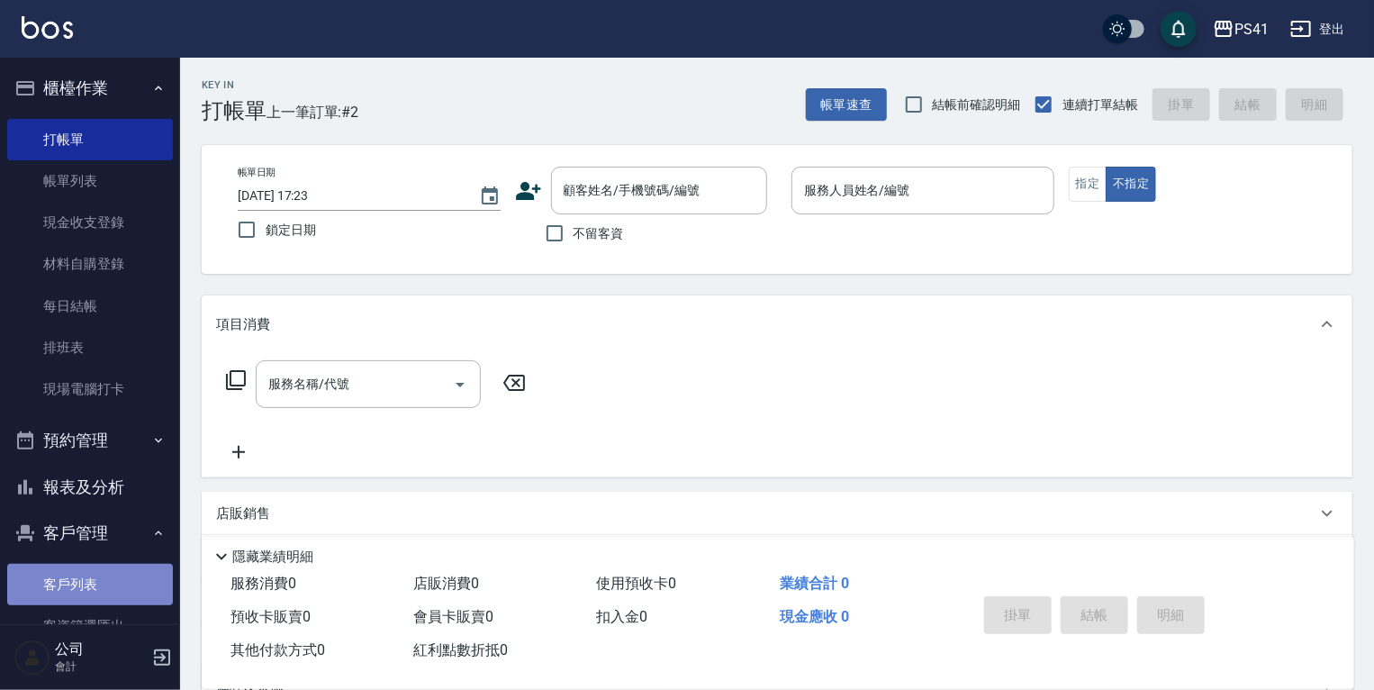
click at [125, 590] on link "客戶列表" at bounding box center [90, 584] width 166 height 41
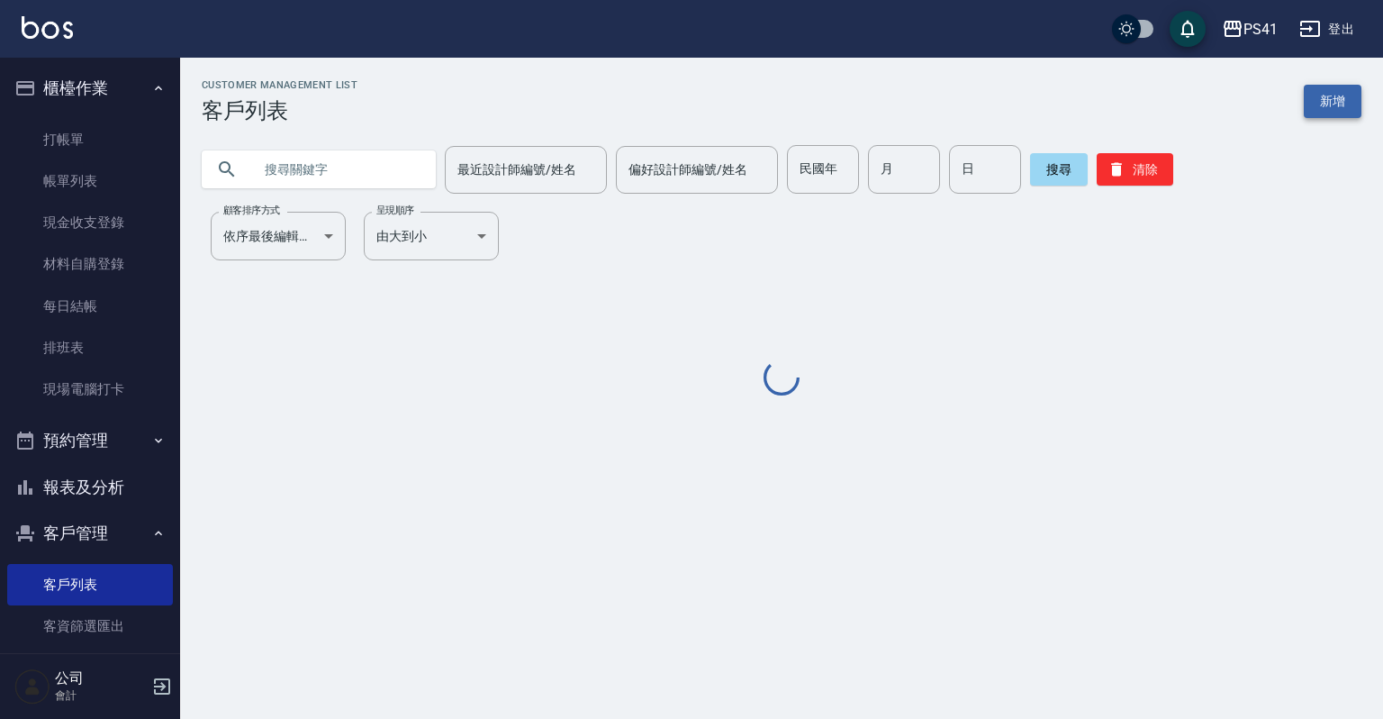
click at [1345, 109] on link "新增" at bounding box center [1333, 101] width 58 height 33
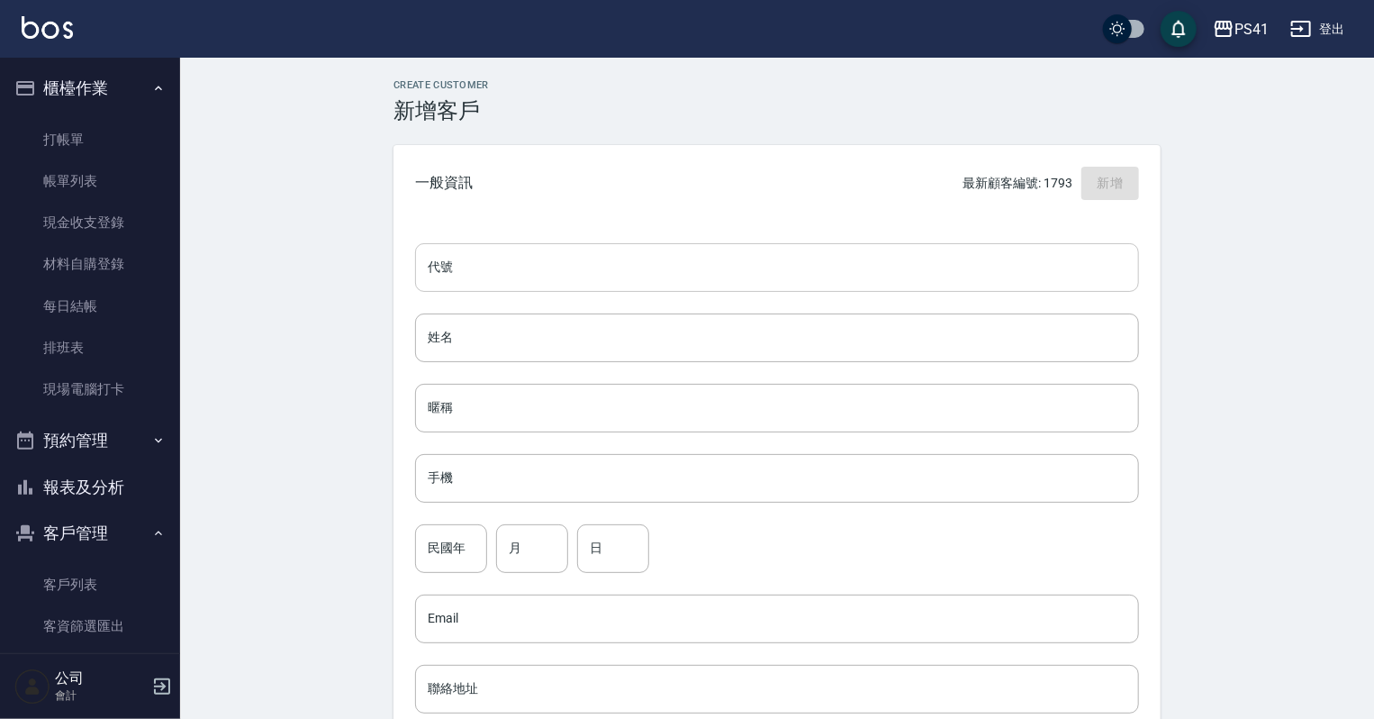
click at [611, 289] on input "代號" at bounding box center [777, 267] width 724 height 49
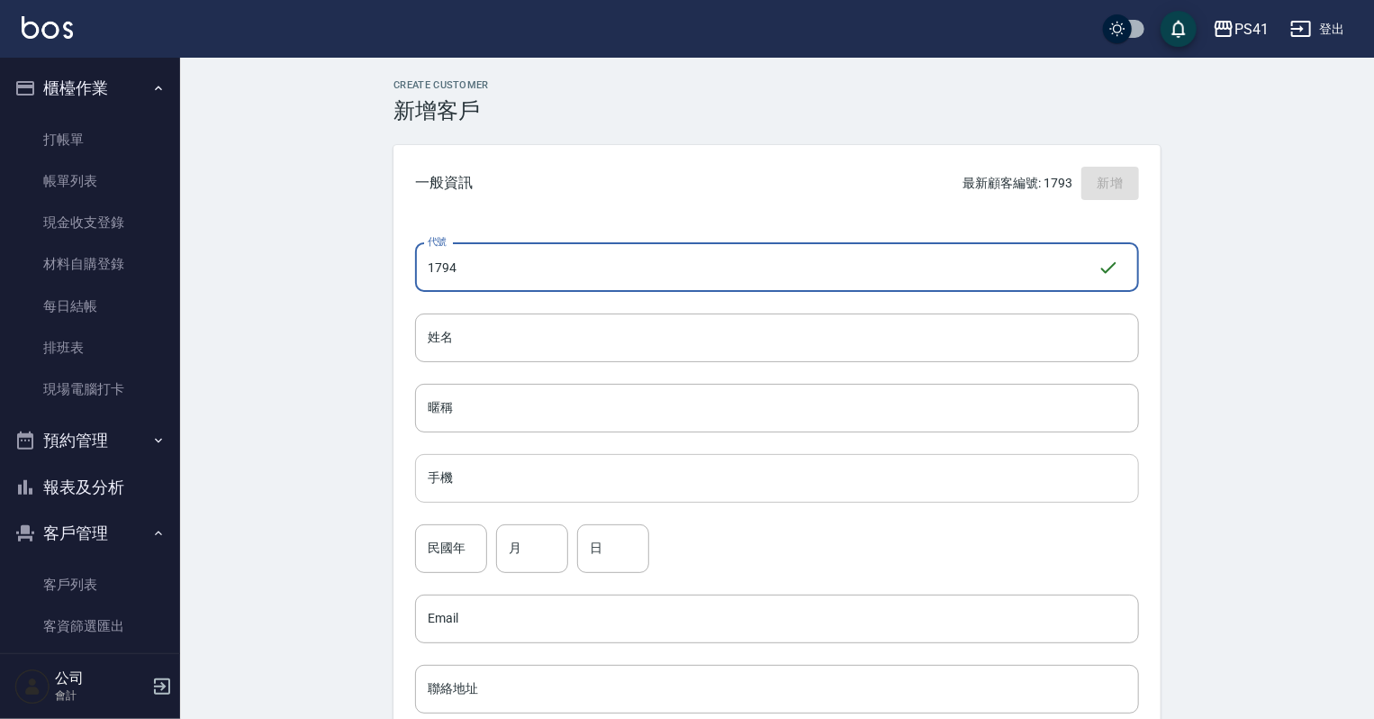
type input "1794"
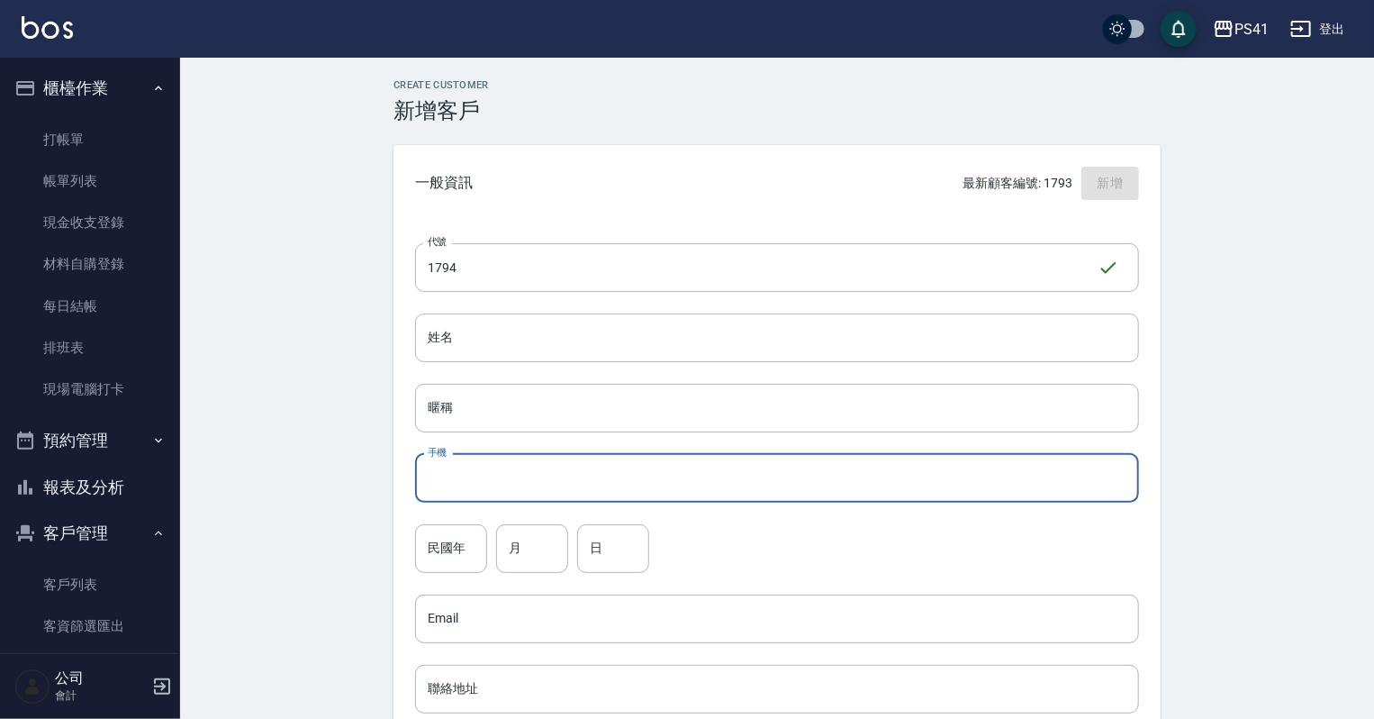
click at [544, 487] on input "手機" at bounding box center [777, 478] width 724 height 49
type input "0916025125"
click at [459, 551] on input "民國年" at bounding box center [451, 548] width 72 height 49
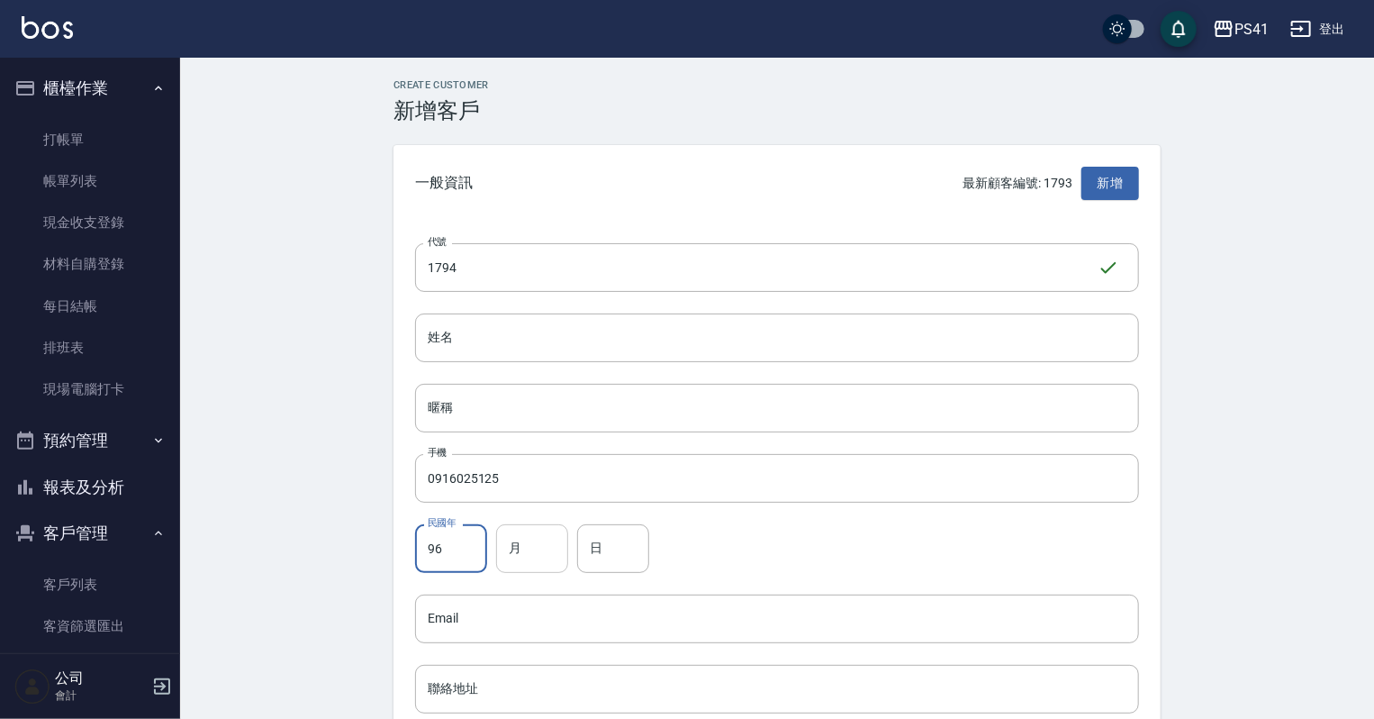
type input "96"
click at [515, 548] on input "月" at bounding box center [532, 548] width 72 height 49
type input "06"
click at [615, 529] on input "日" at bounding box center [613, 548] width 72 height 49
type input "26"
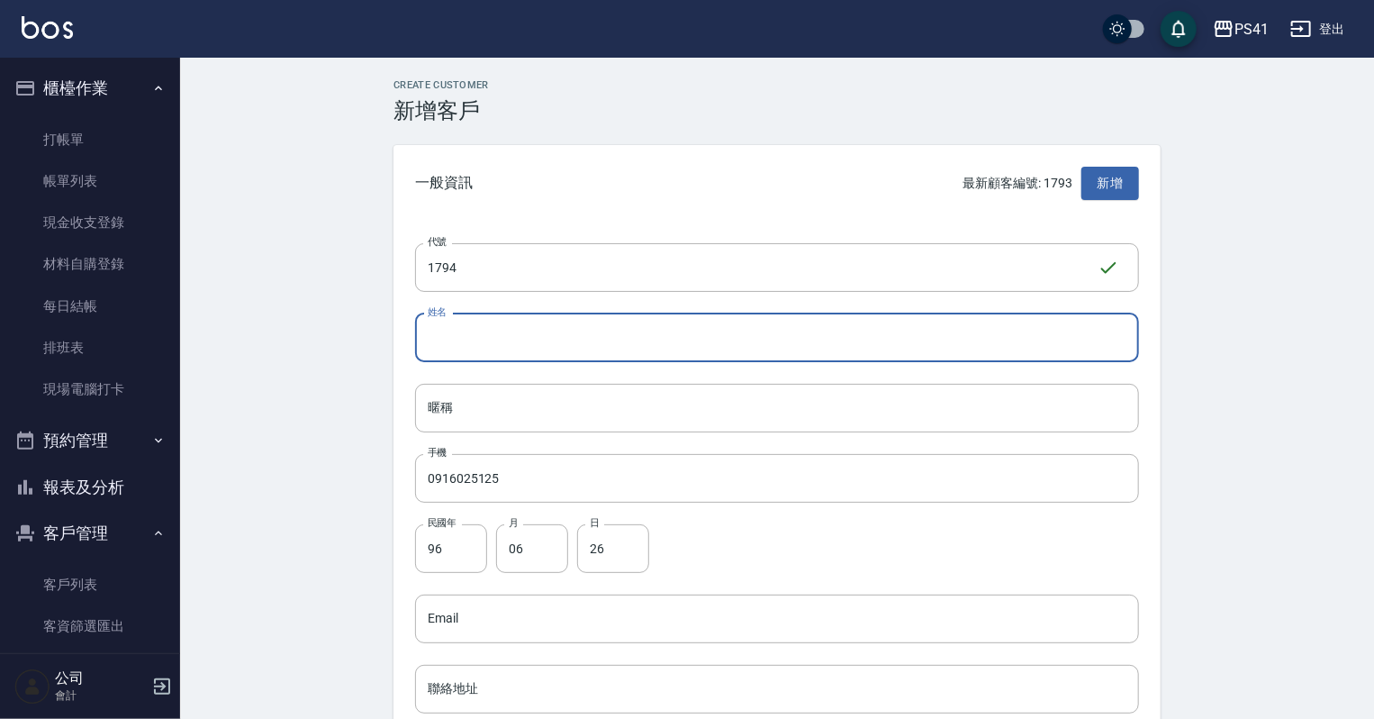
click at [587, 321] on input "姓名" at bounding box center [777, 337] width 724 height 49
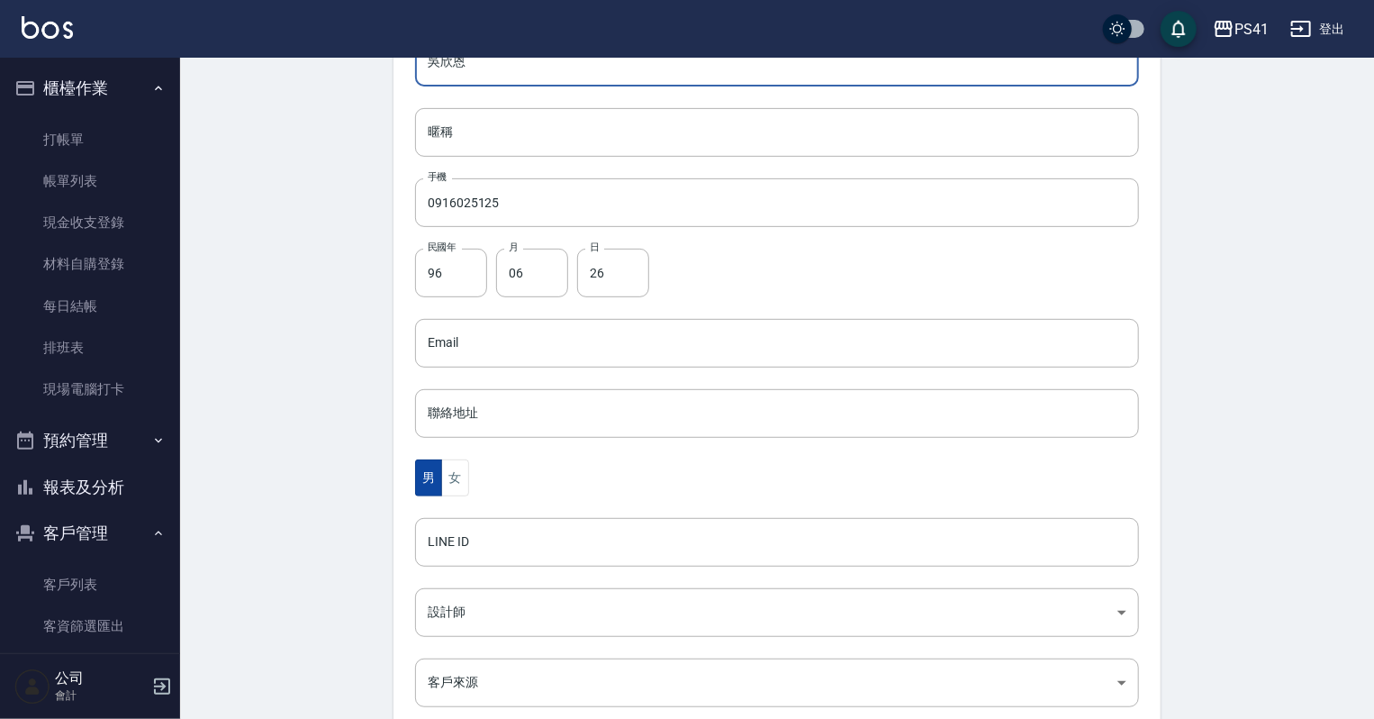
scroll to position [288, 0]
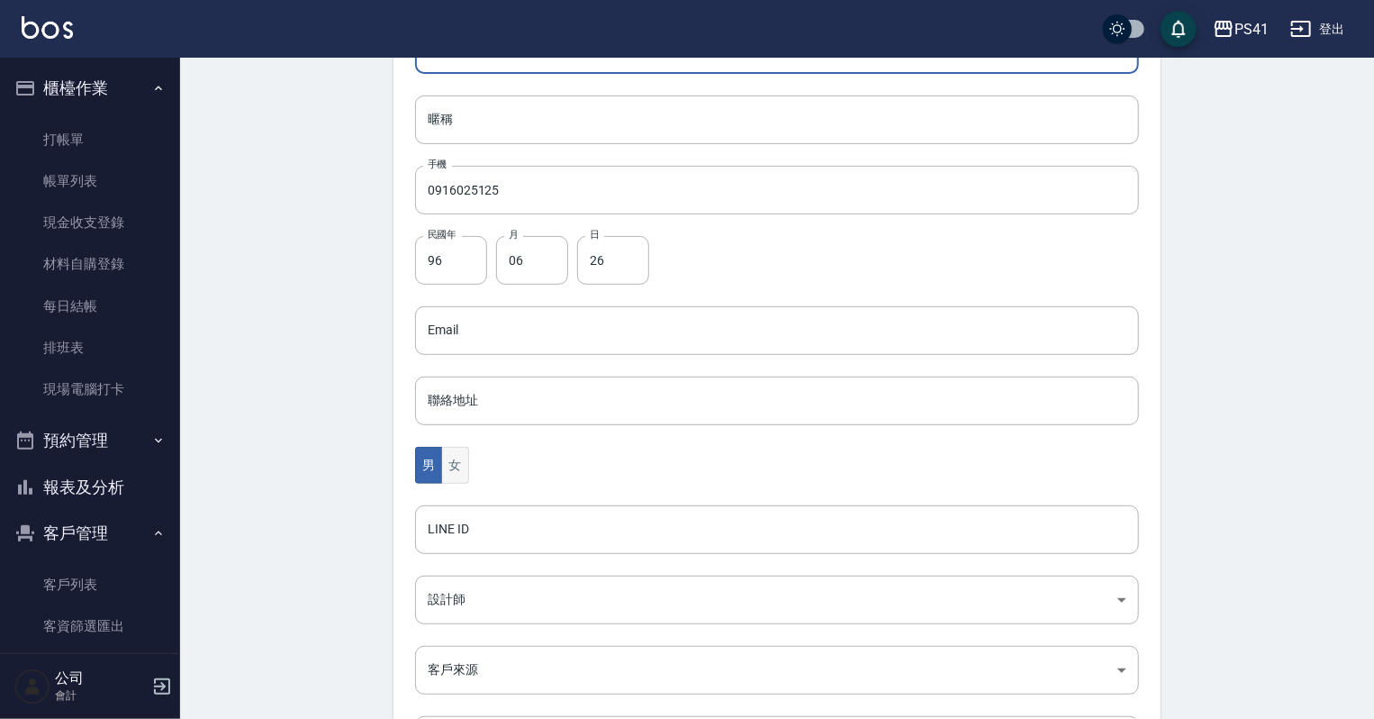
type input "吳欣恩"
click at [454, 467] on button "女" at bounding box center [454, 465] width 27 height 37
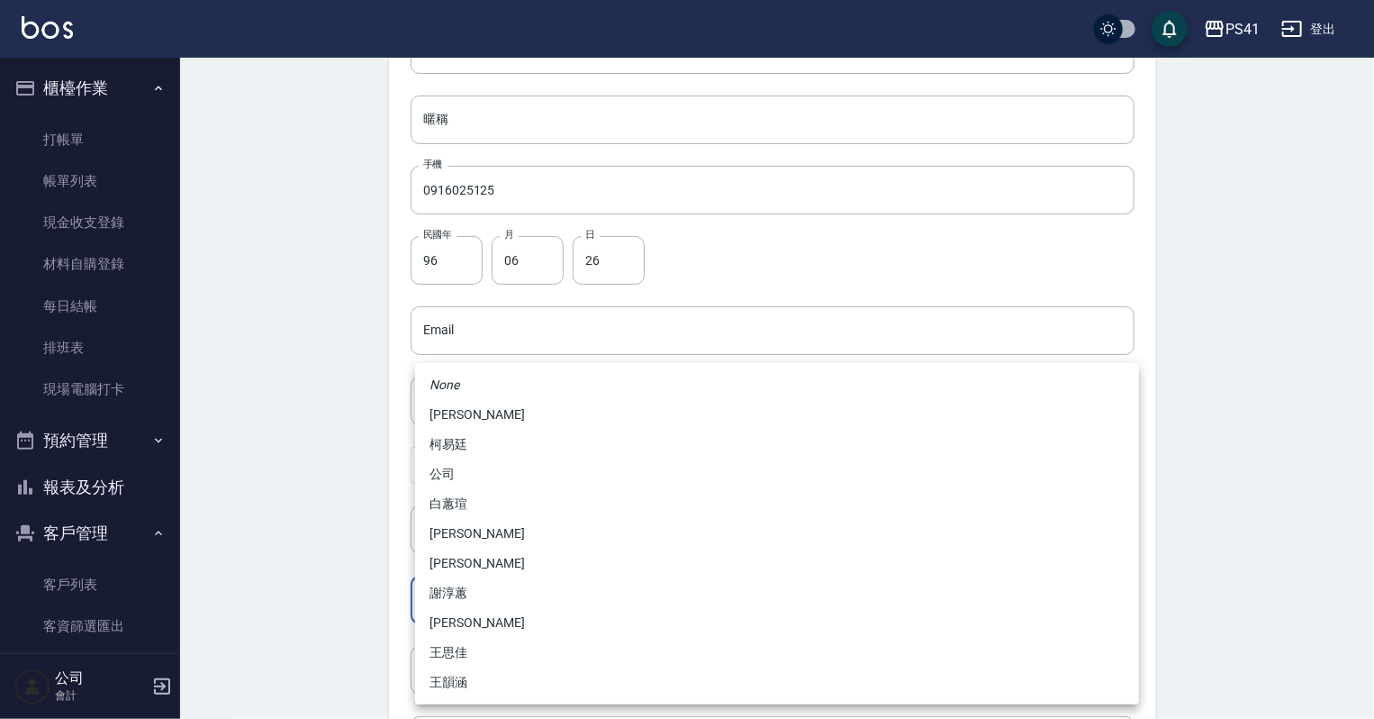
click at [464, 601] on body "PS41 登出 櫃檯作業 打帳單 帳單列表 現金收支登錄 材料自購登錄 每日結帳 排班表 現場電腦打卡 預約管理 預約管理 單日預約紀錄 單週預約紀錄 報表及…" at bounding box center [687, 298] width 1374 height 1172
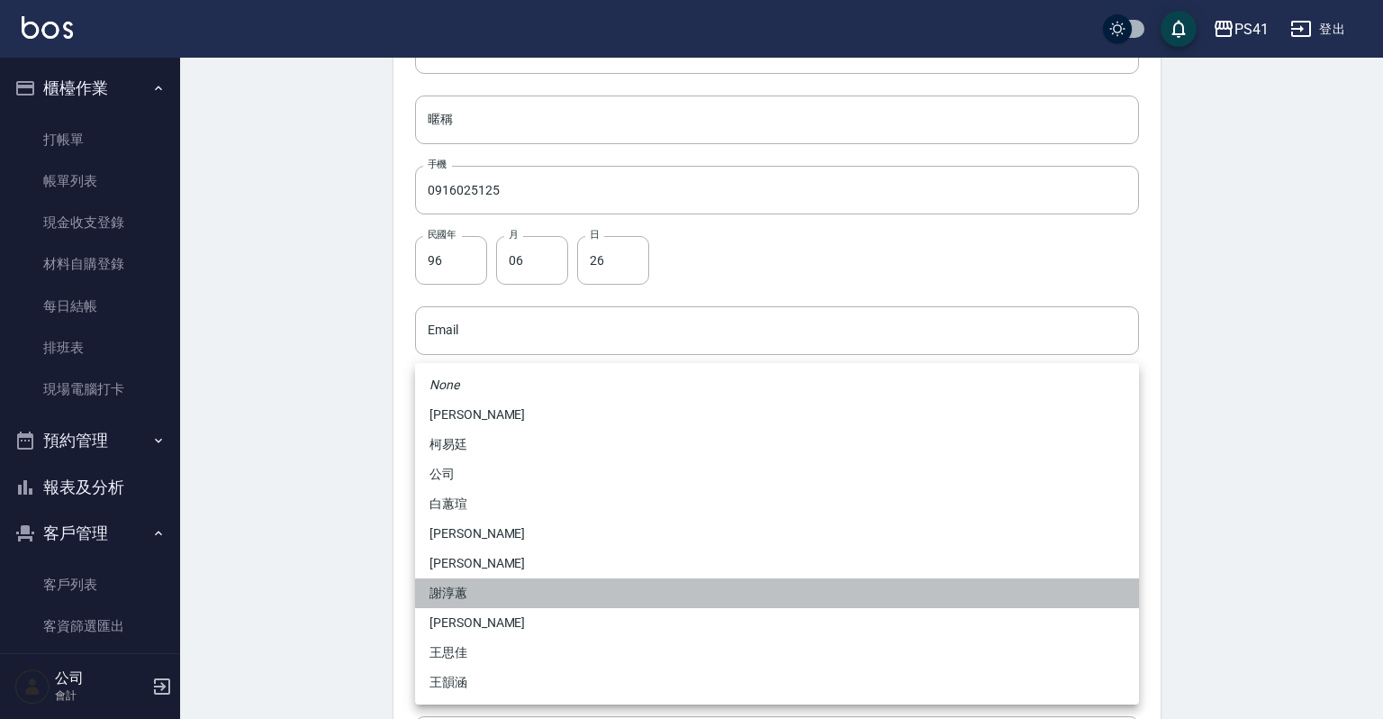
click at [475, 586] on li "謝淳蕙" at bounding box center [777, 593] width 724 height 30
type input "8c411568-4112-470a-9bf0-dab44adfddc4"
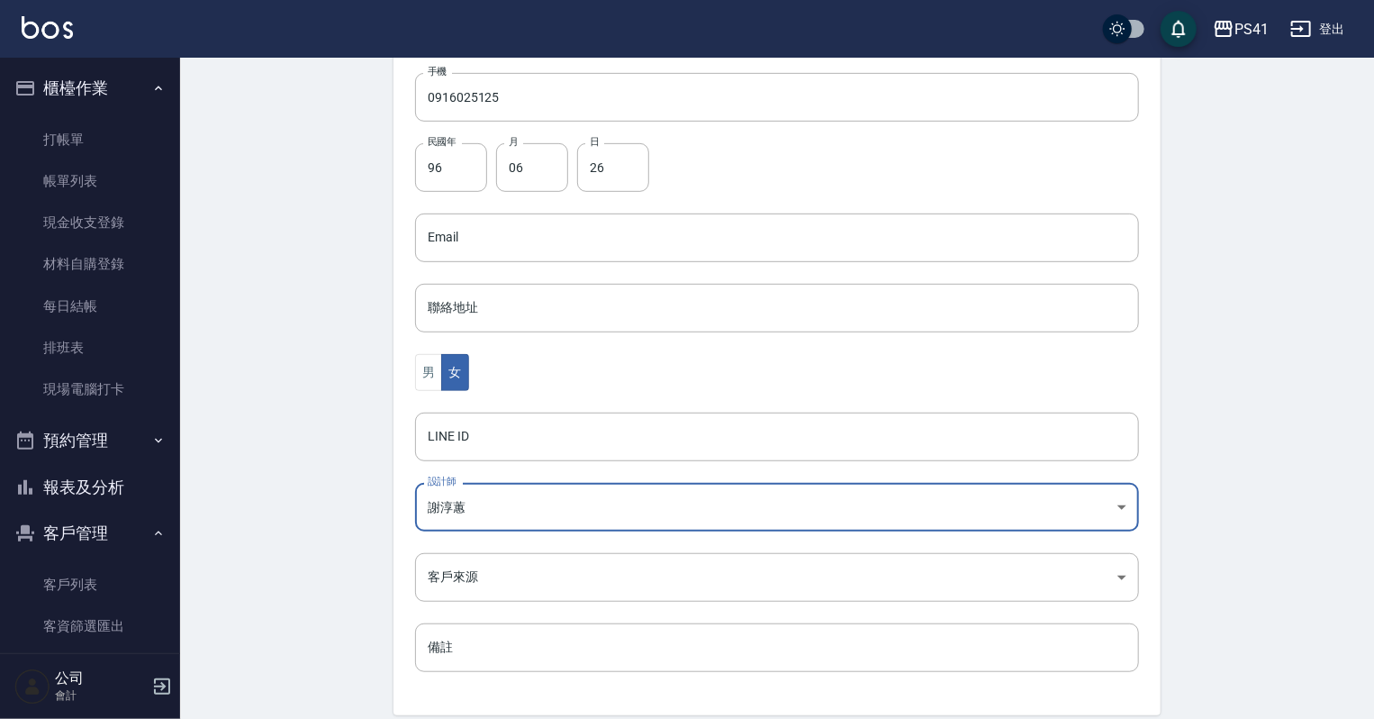
scroll to position [453, 0]
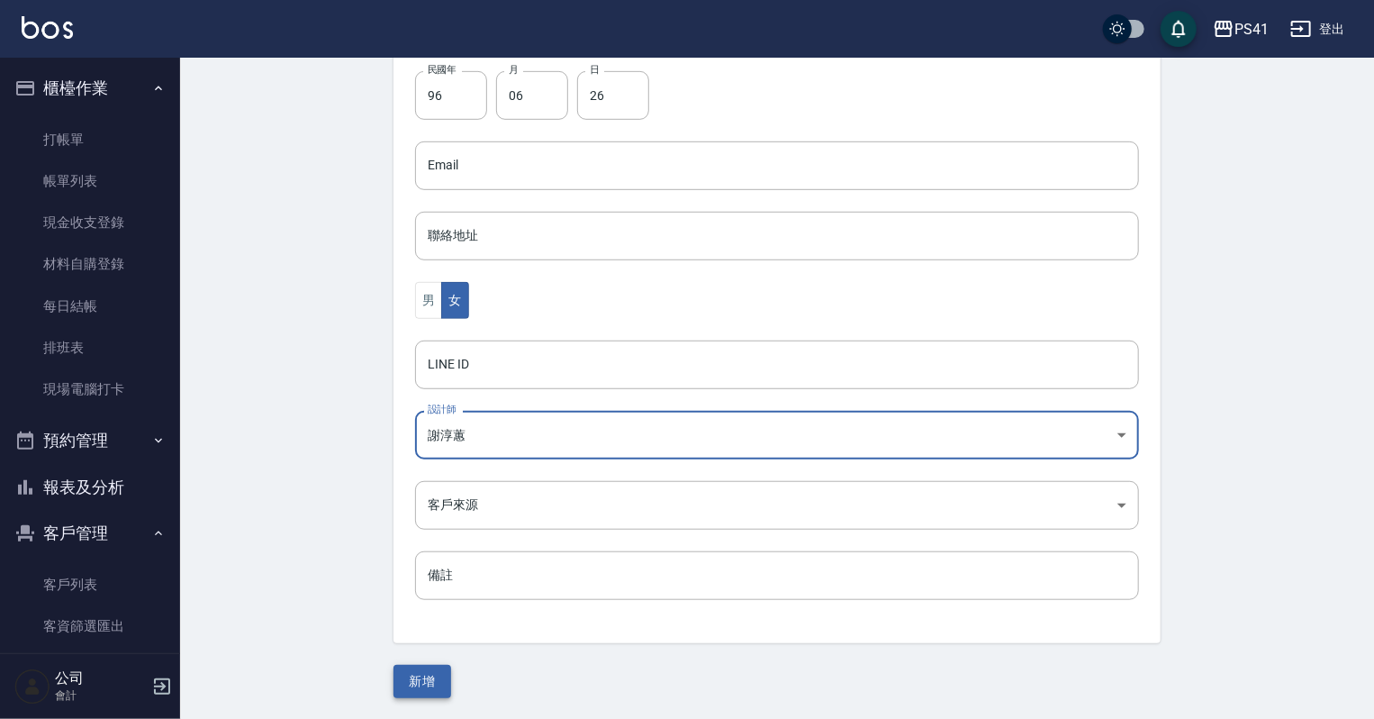
click at [420, 670] on button "新增" at bounding box center [422, 681] width 58 height 33
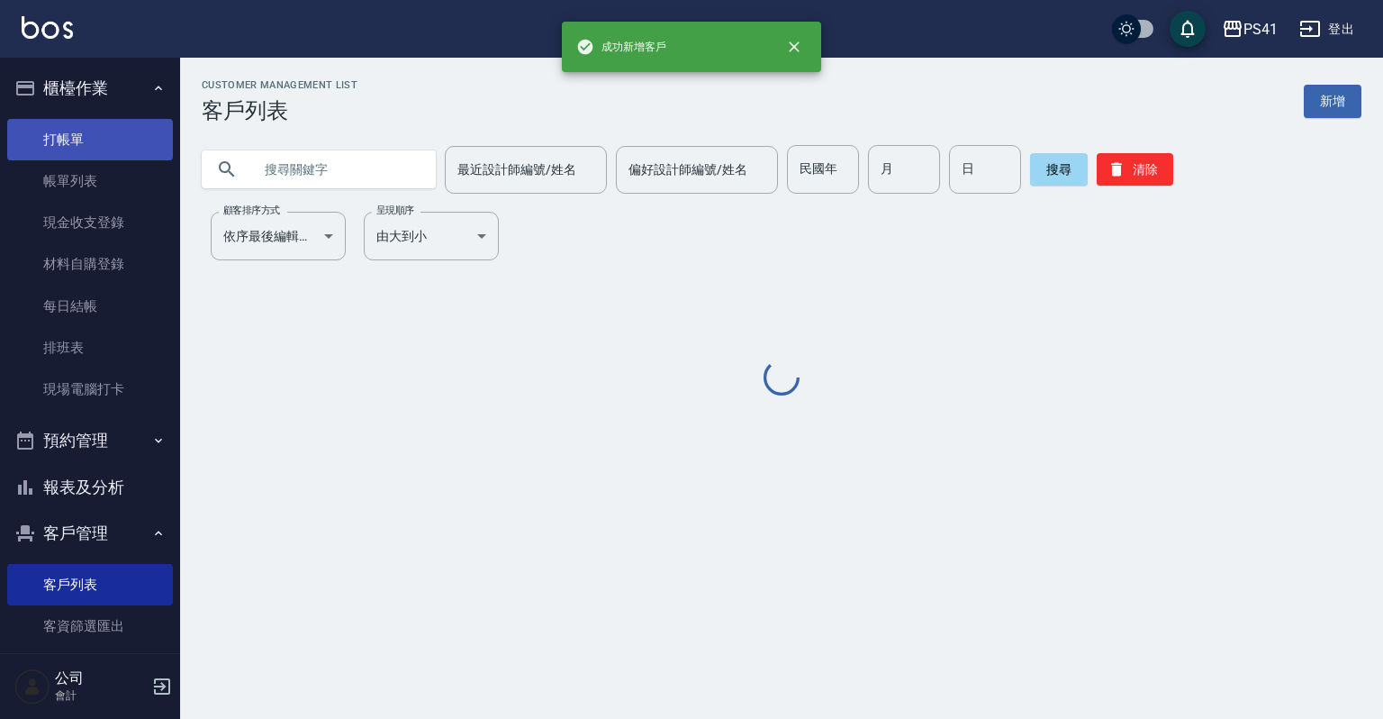
drag, startPoint x: 35, startPoint y: 153, endPoint x: 35, endPoint y: 141, distance: 11.7
click at [35, 153] on link "打帳單" at bounding box center [90, 139] width 166 height 41
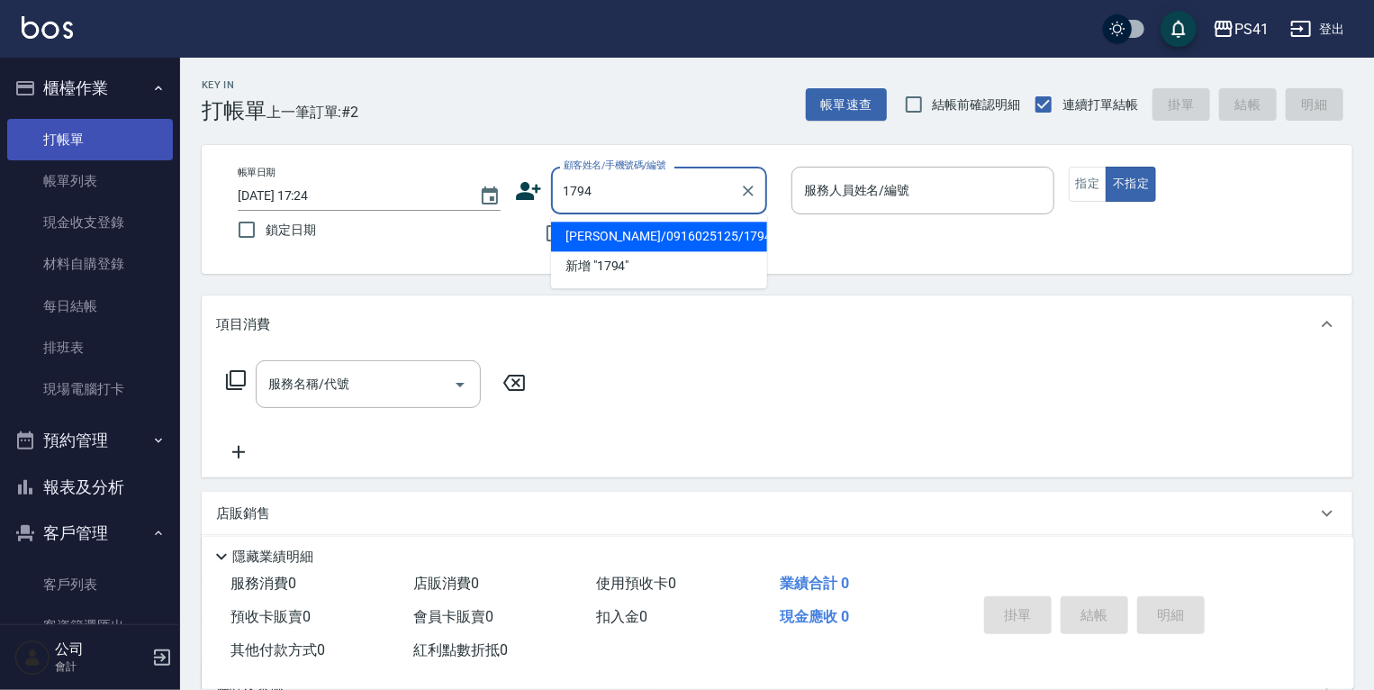
type input "[PERSON_NAME]/0916025125/1794"
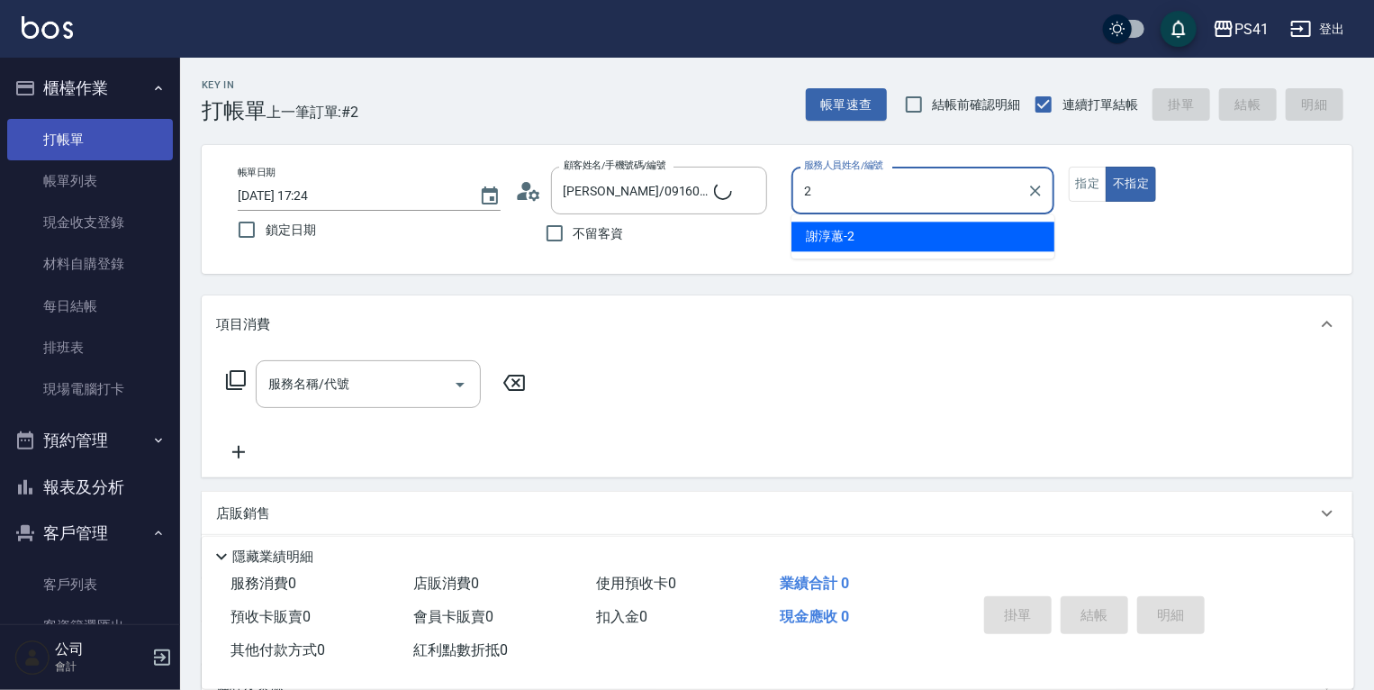
type input "謝淳蕙-2"
type button "false"
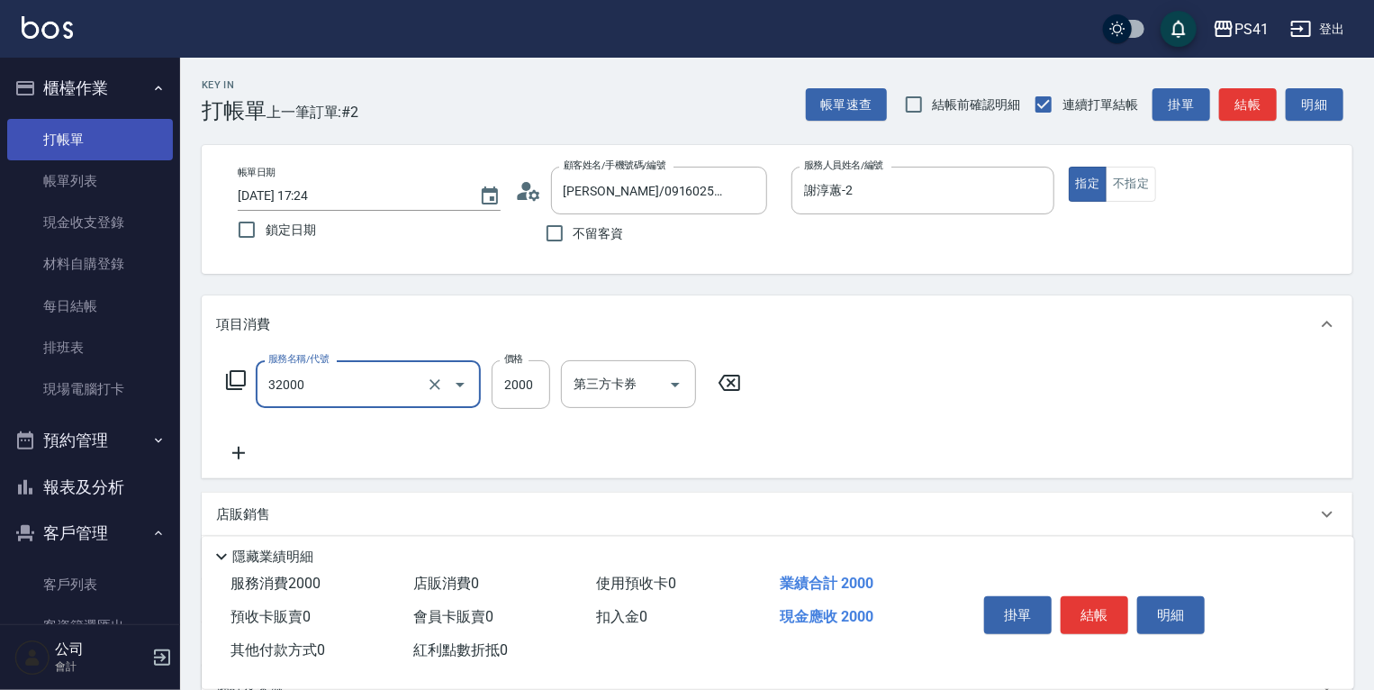
type input "2000以上燙髮(32000)"
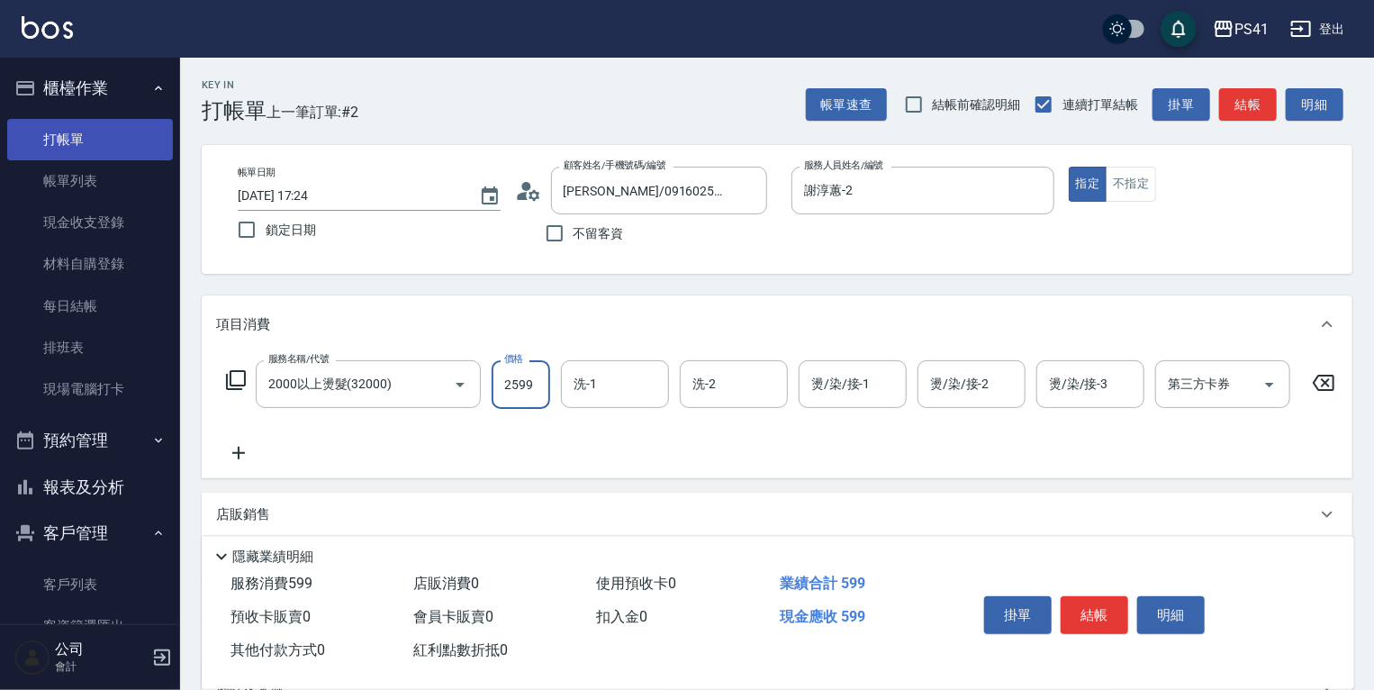
type input "2599"
type input "[PERSON_NAME]-26"
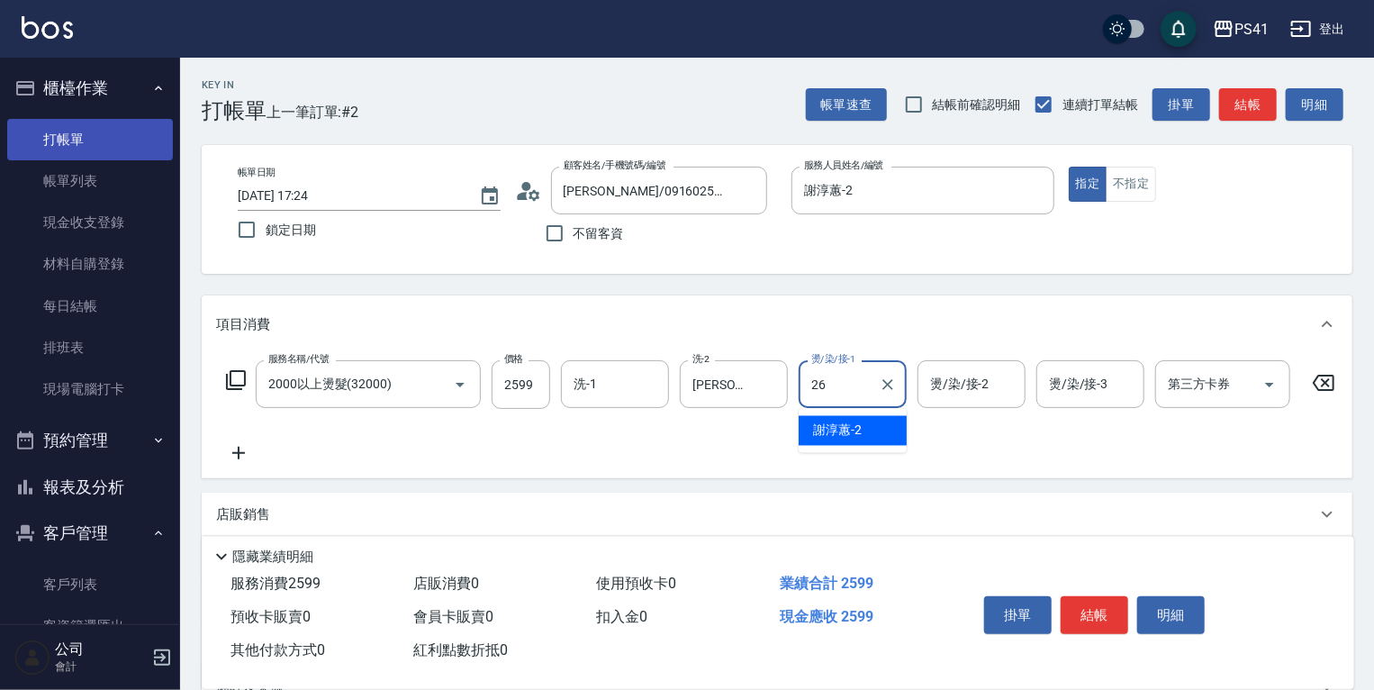
type input "[PERSON_NAME]-26"
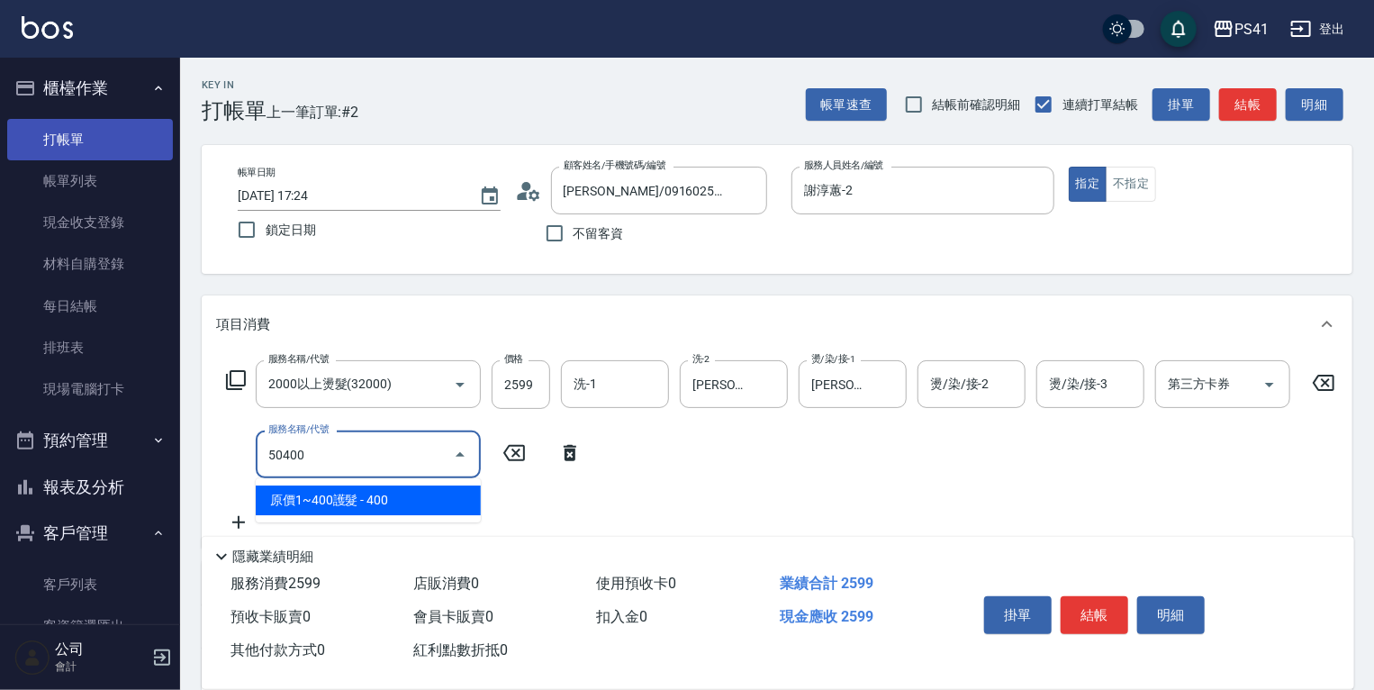
type input "原價1~400護髮(50400)"
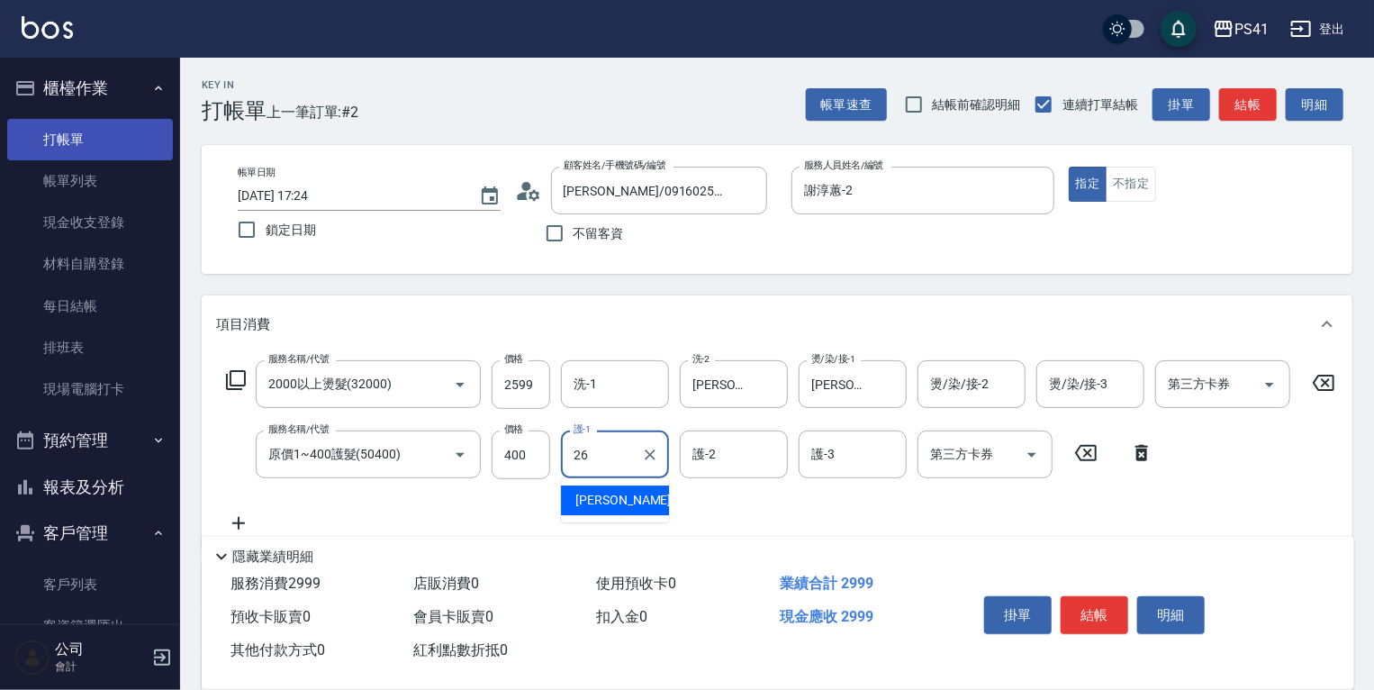
type input "[PERSON_NAME]-26"
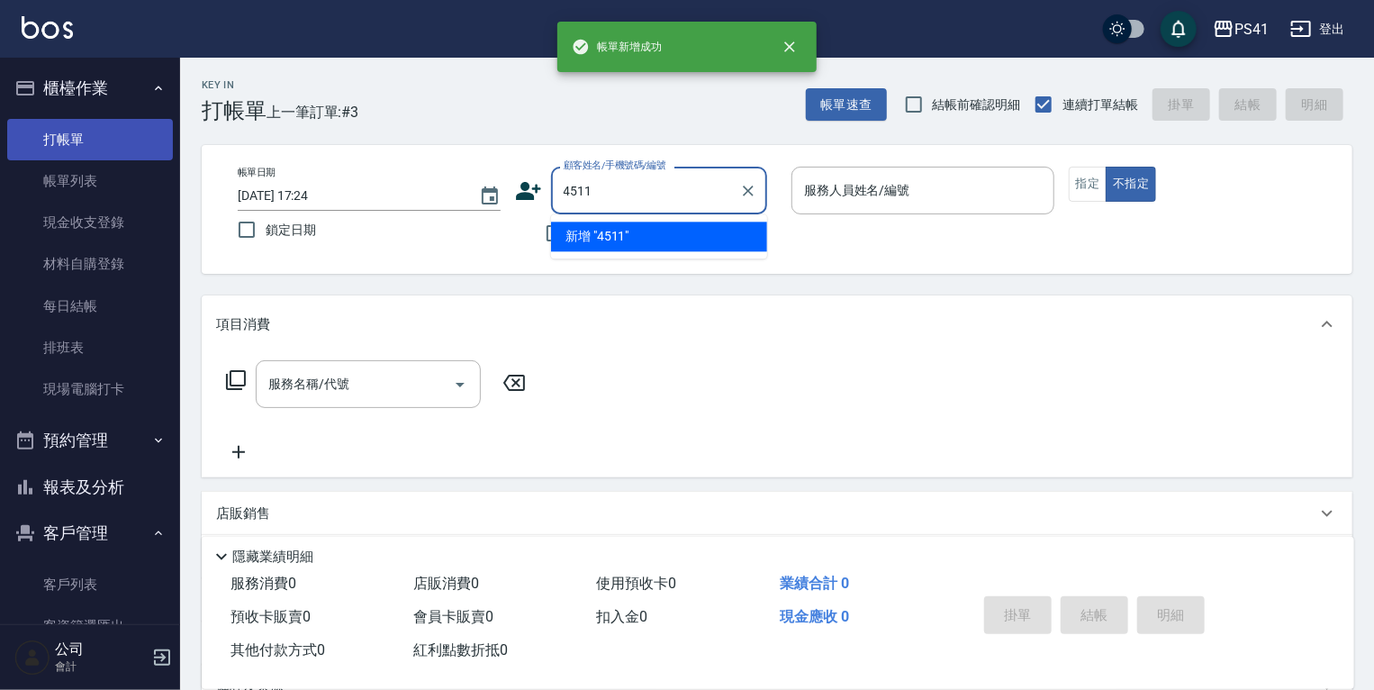
type input "4511"
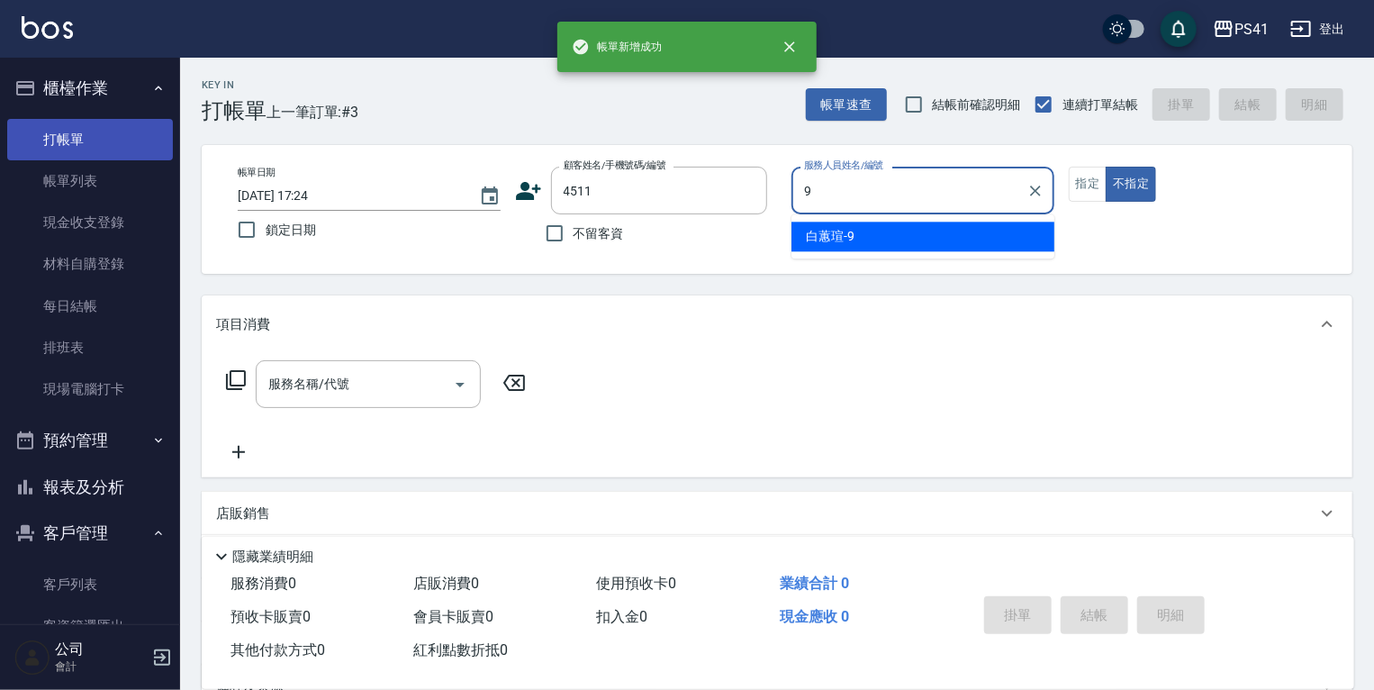
type input "[PERSON_NAME]-9"
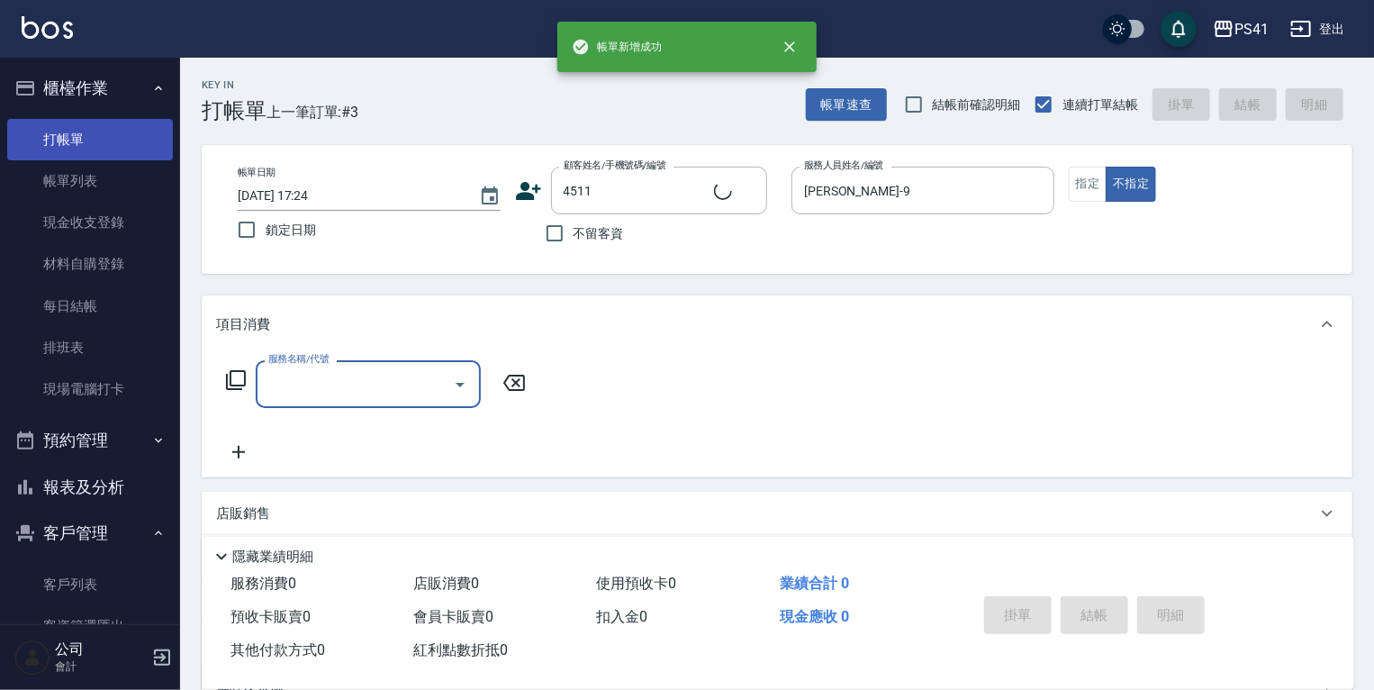
type input "[PERSON_NAME]/0970778081/4511"
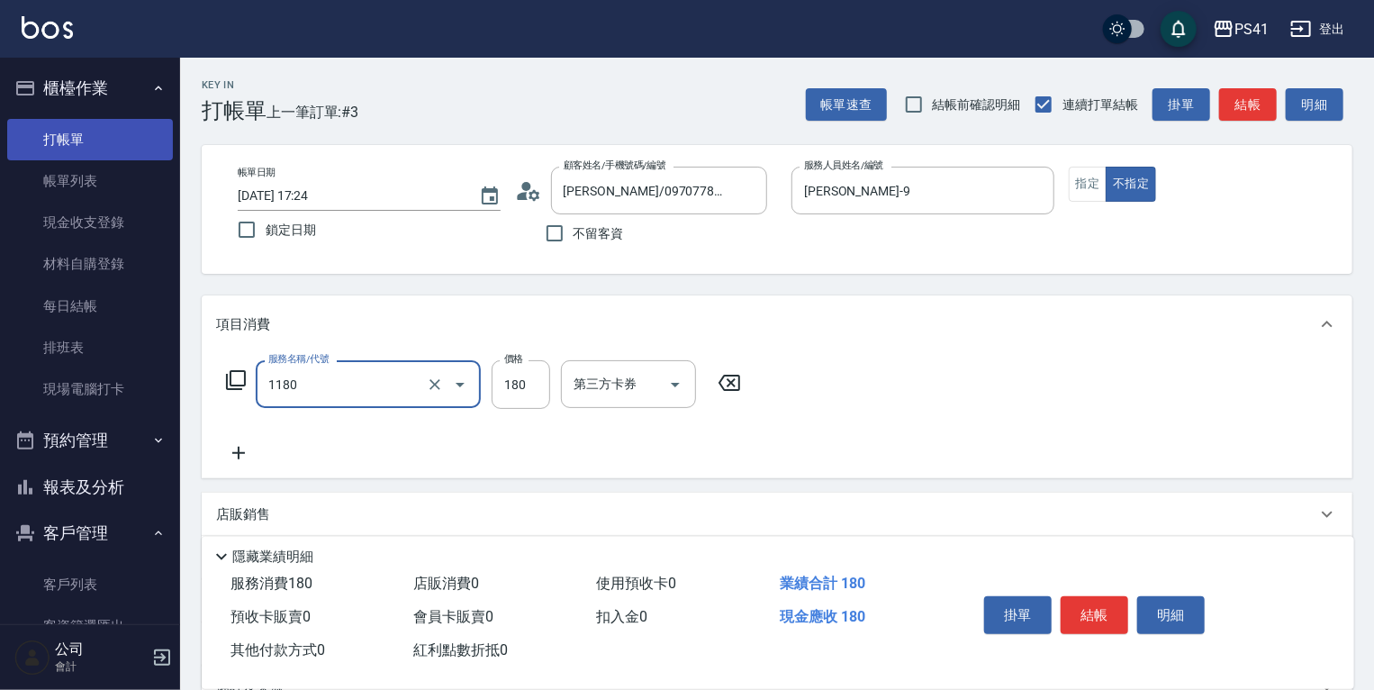
type input "洗髮(洗+剪不指定活動)(1180)"
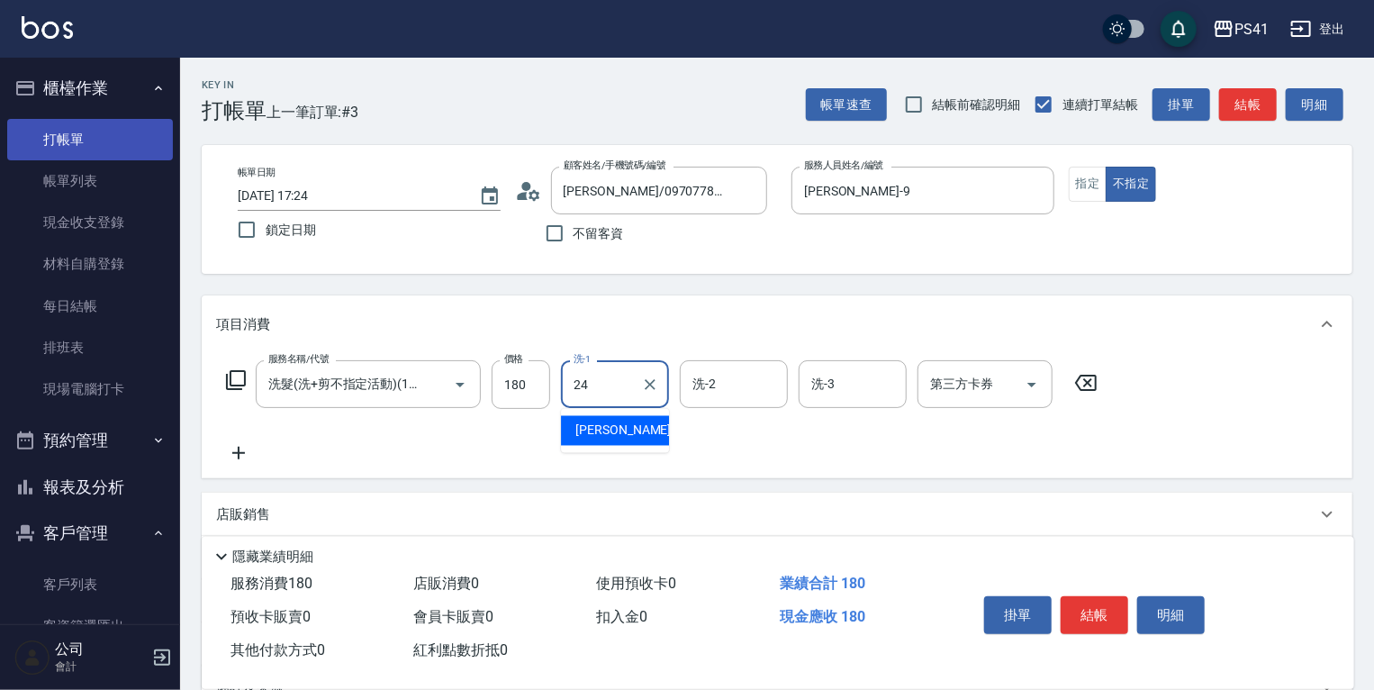
type input "[PERSON_NAME]-24"
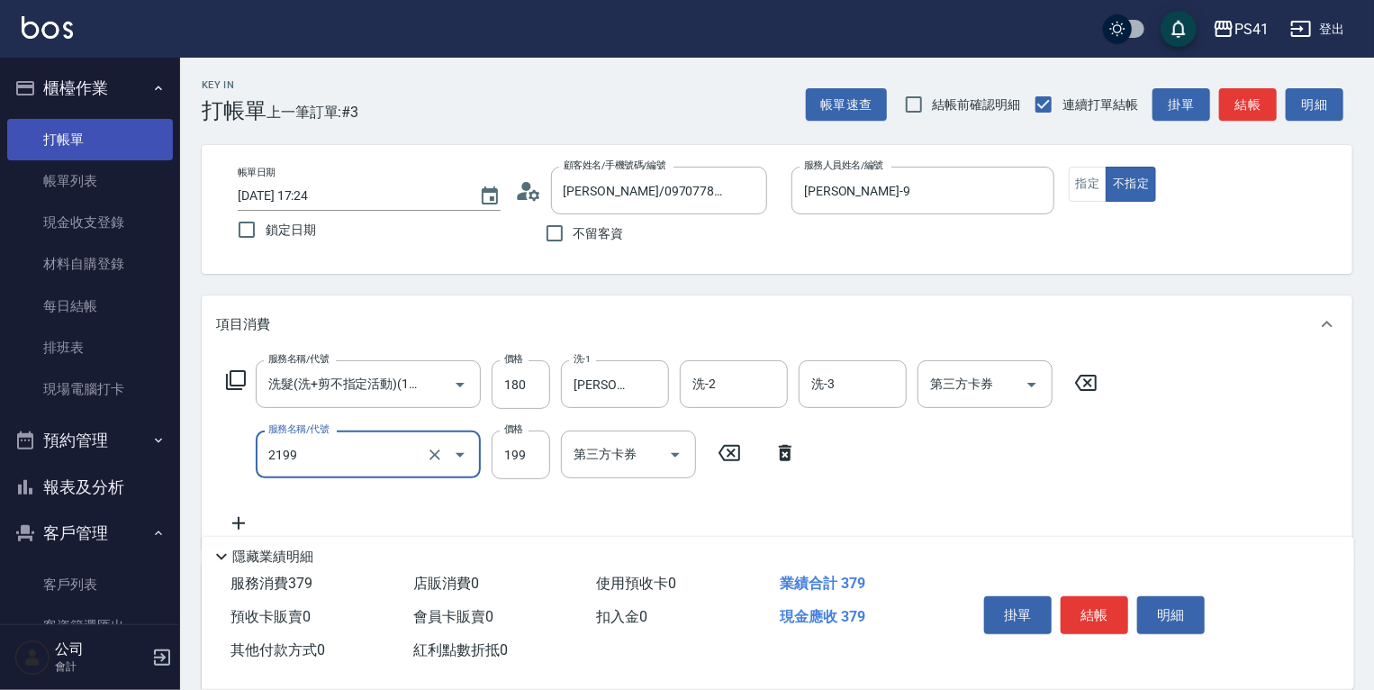
type input "不指定剪髮活動(2199)"
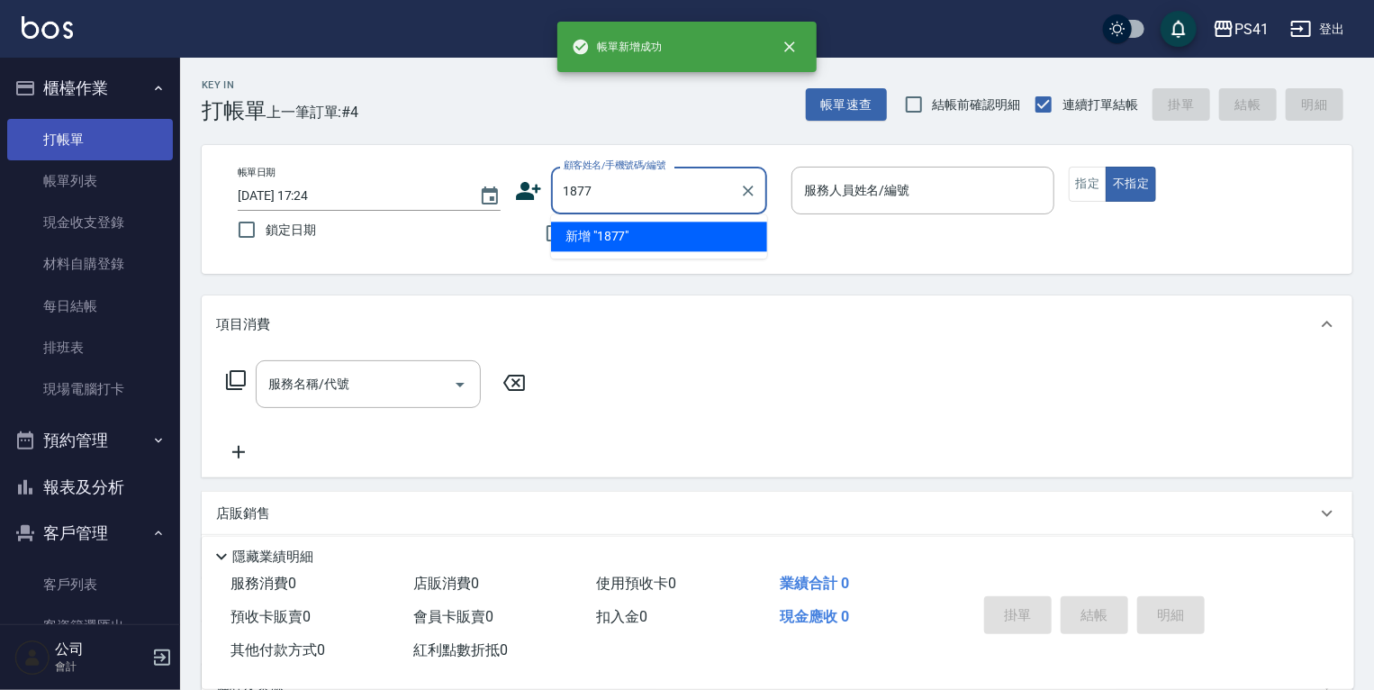
type input "1877"
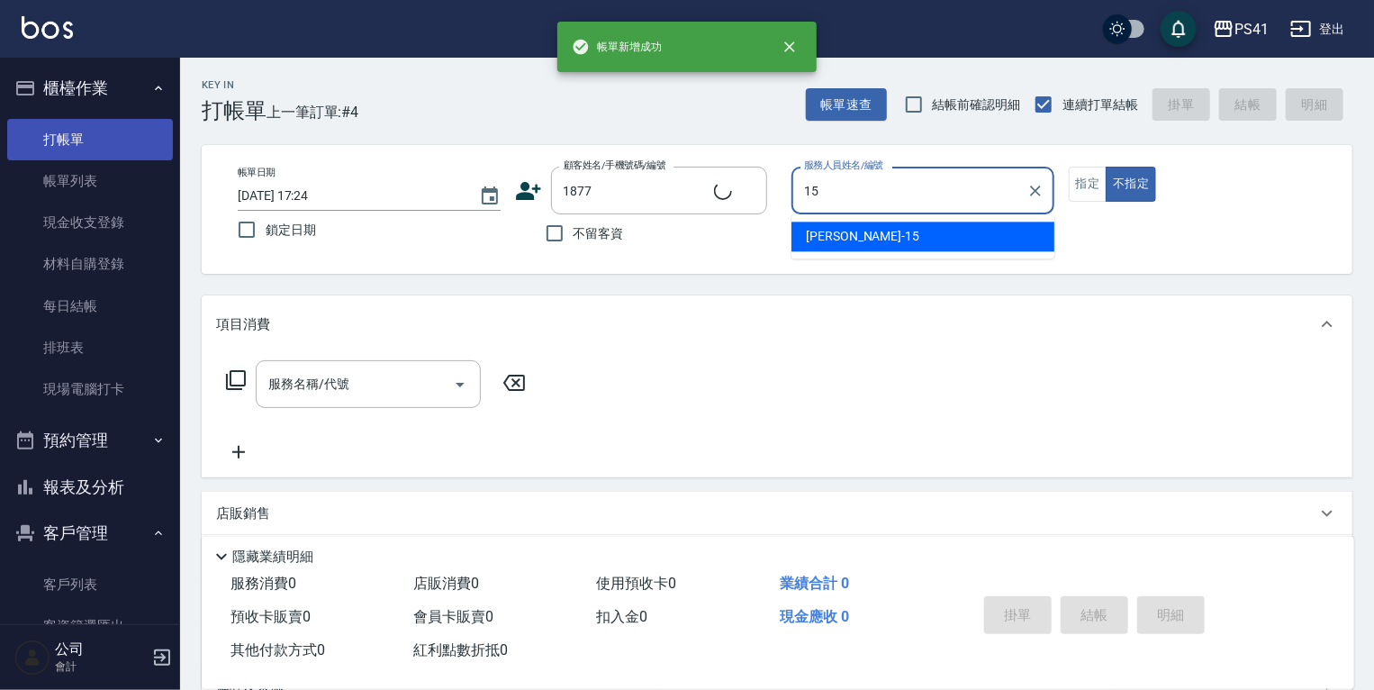
type input "[PERSON_NAME]-15"
type input "[PERSON_NAME]/0918158162/1877"
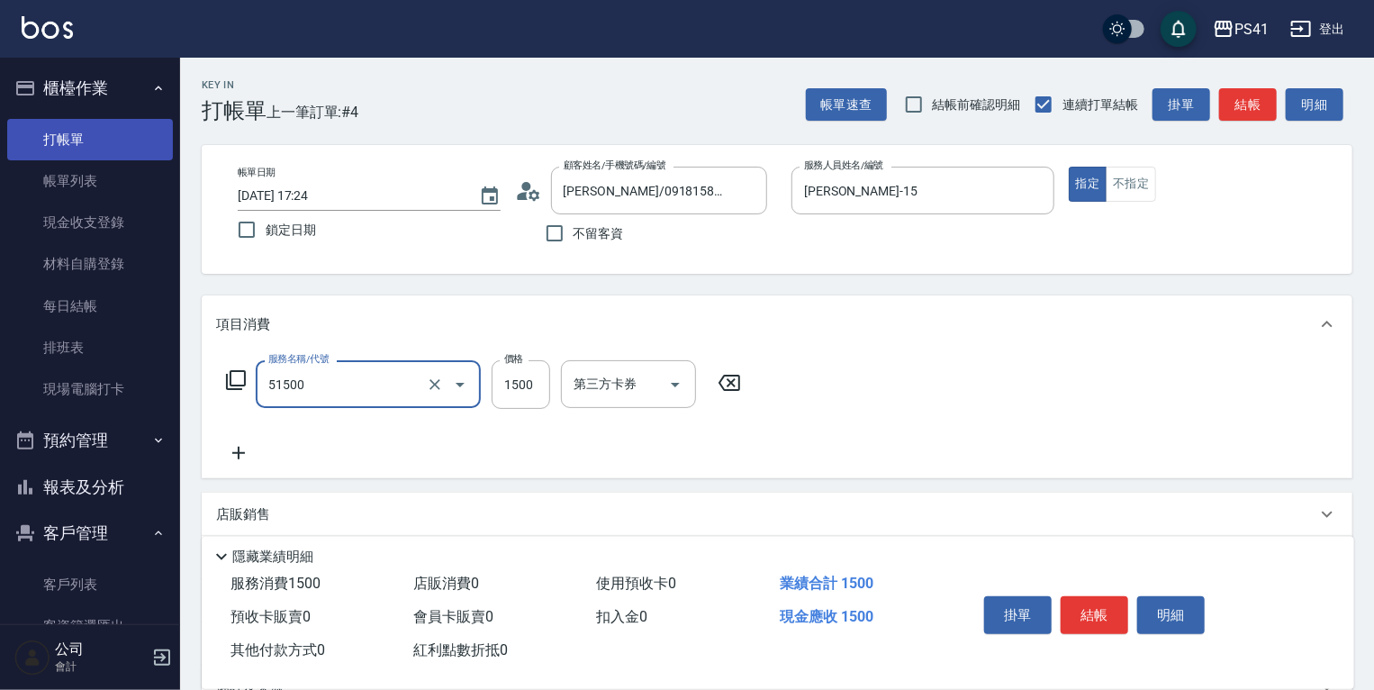
type input "原價1201~1500護髮(51500)"
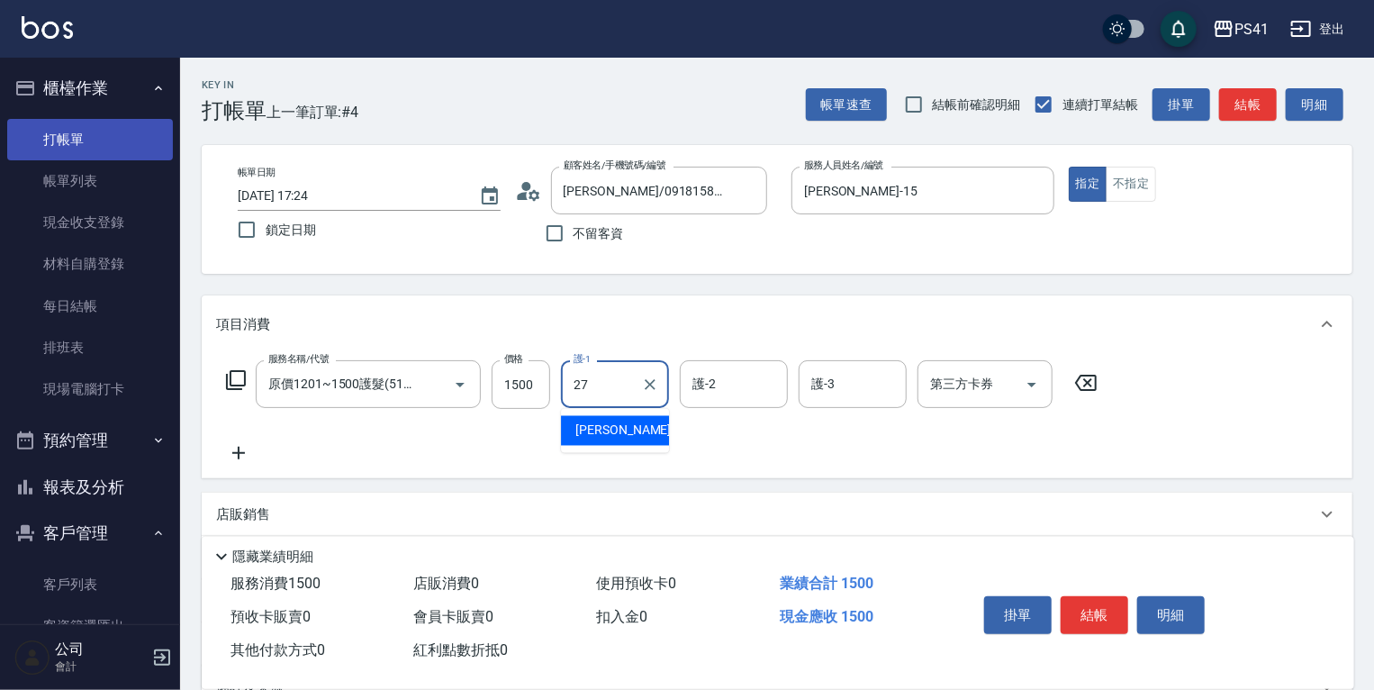
type input "佳佳-27"
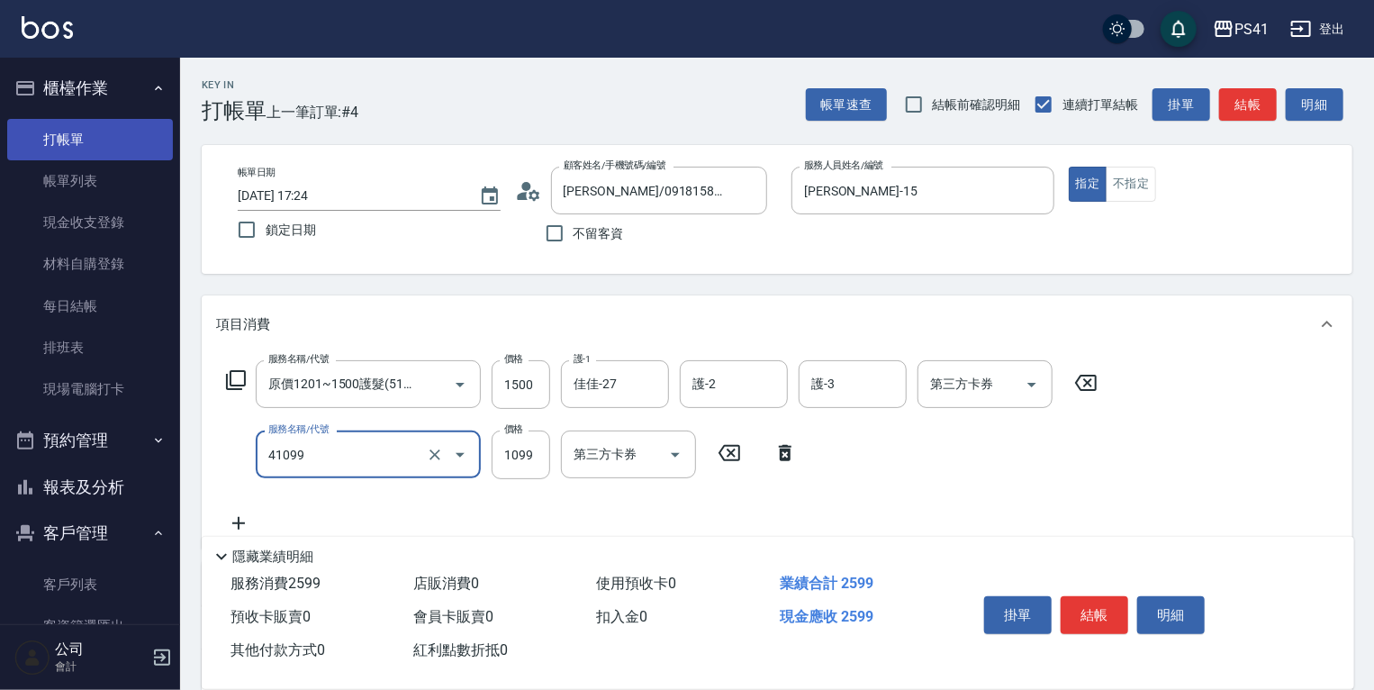
type input "公司活動/早鳥(41099)"
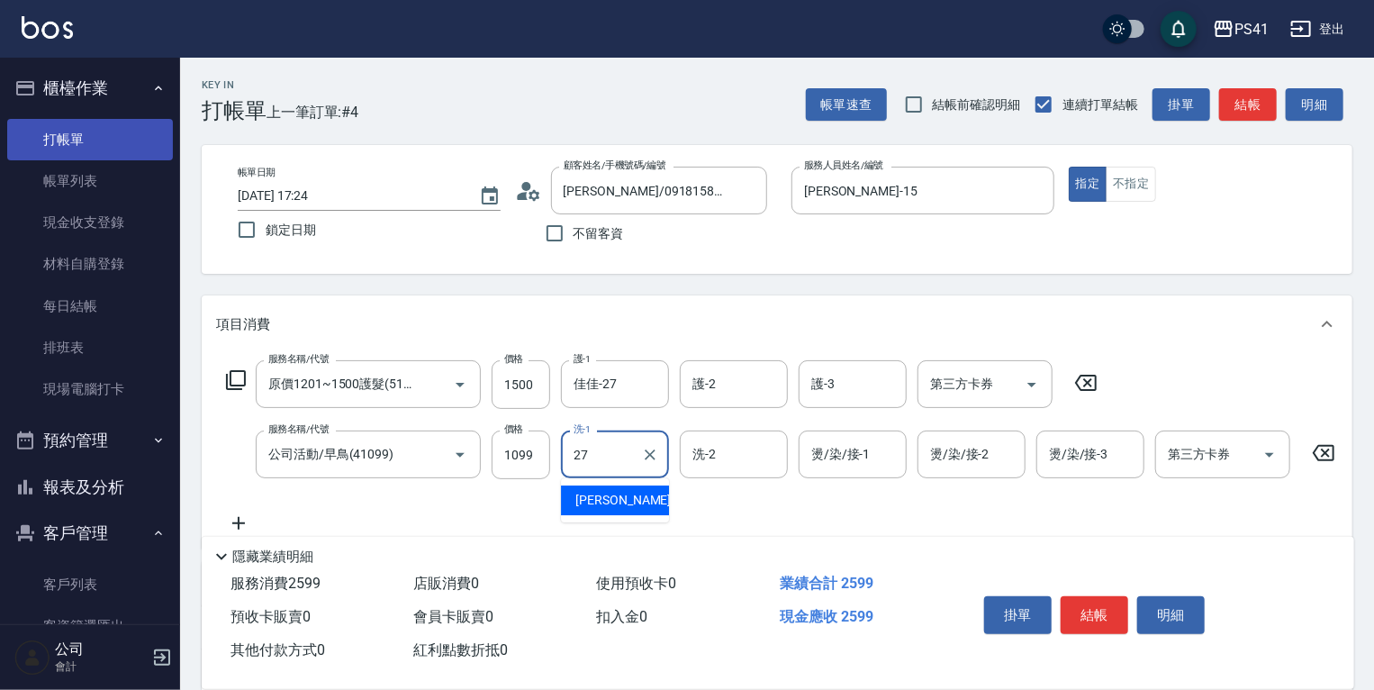
type input "佳佳-27"
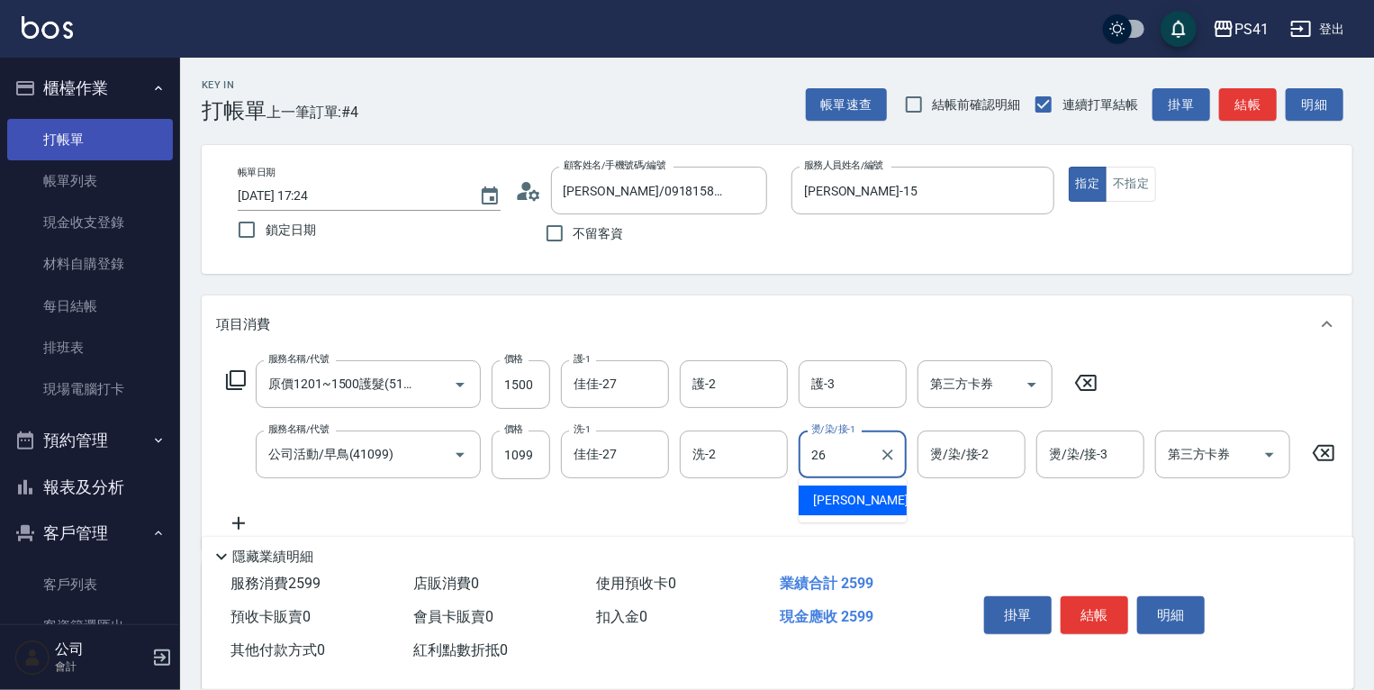
type input "[PERSON_NAME]-26"
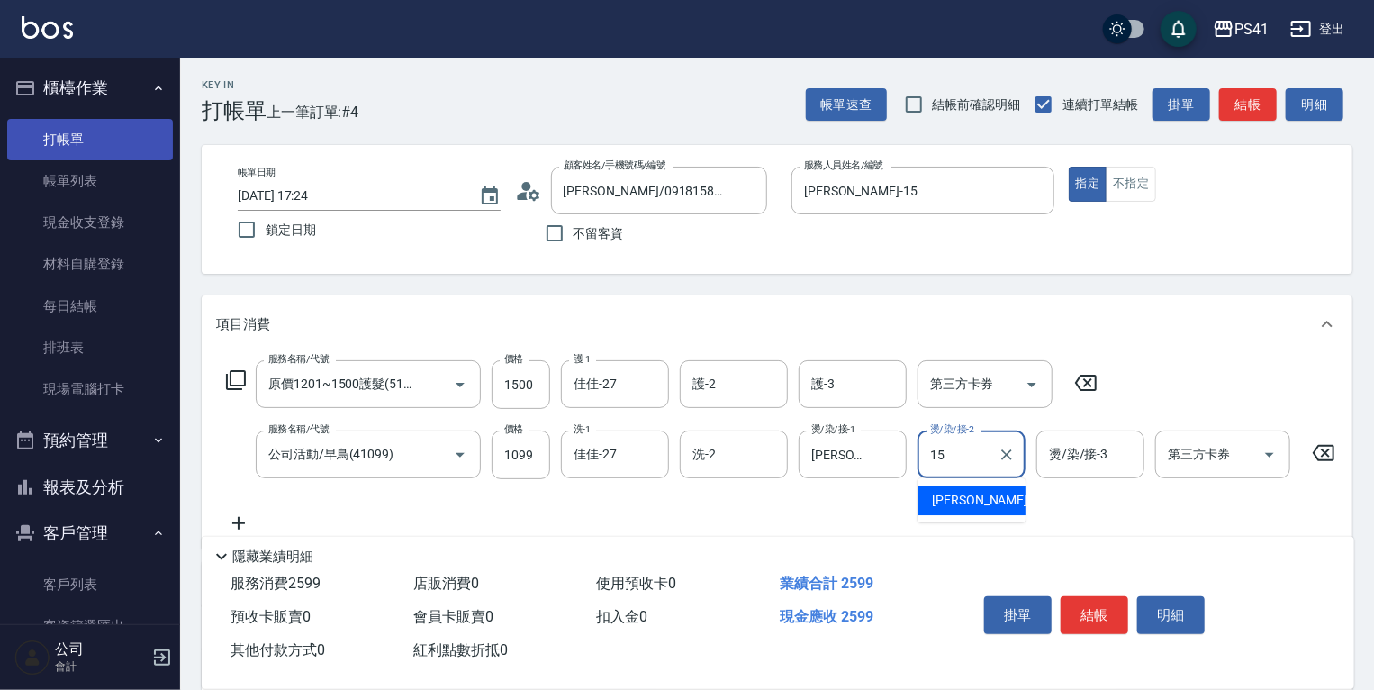
type input "[PERSON_NAME]-15"
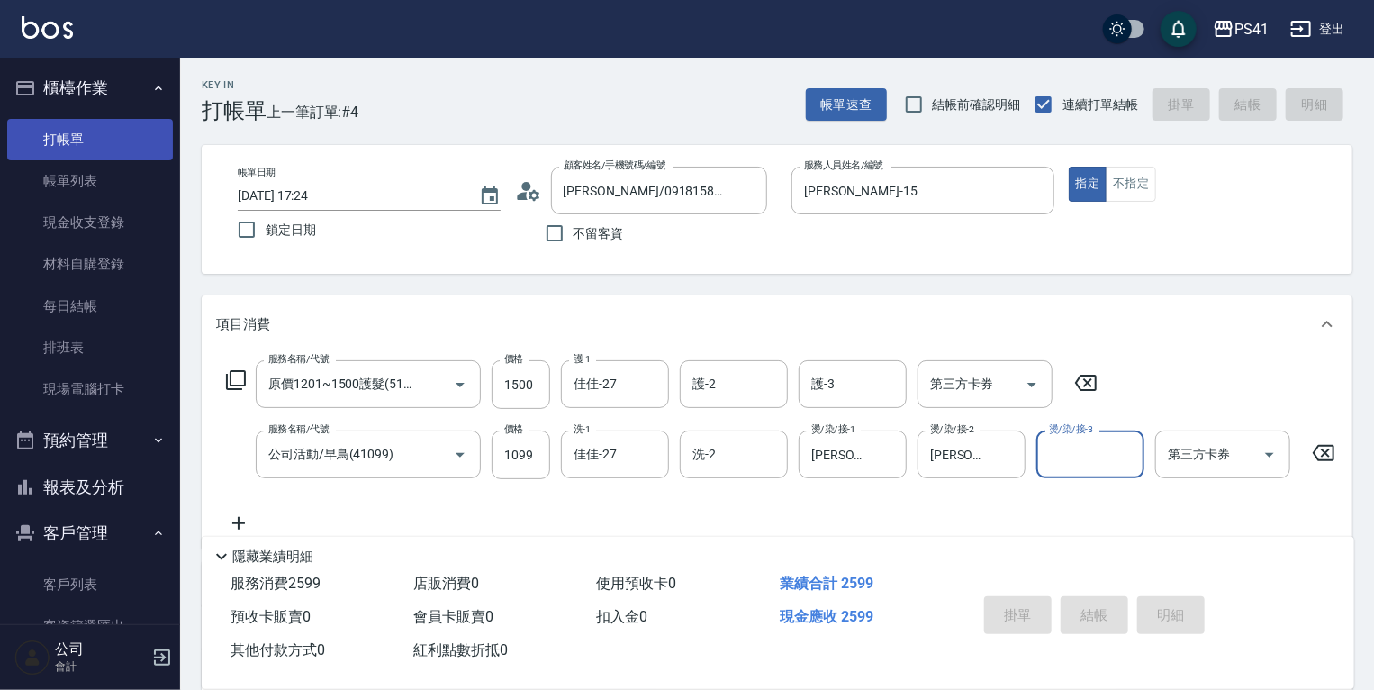
type input "[DATE] 17:25"
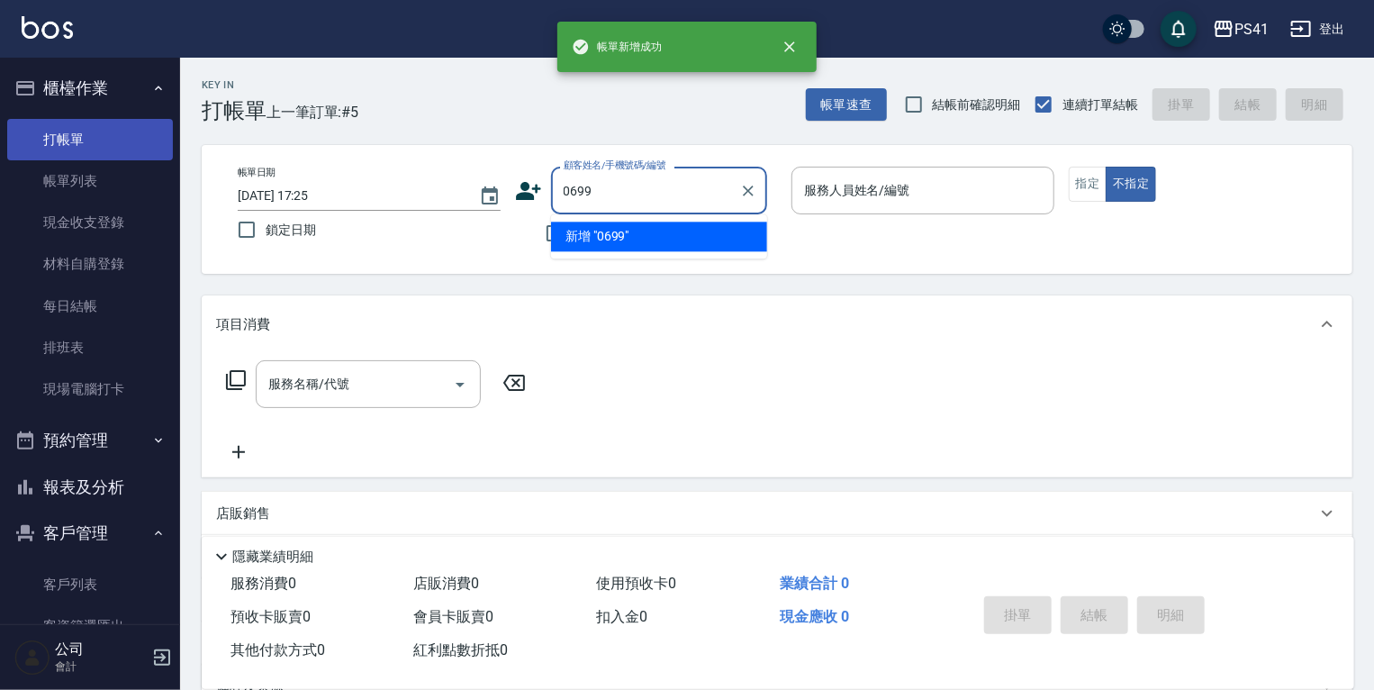
type input "0699"
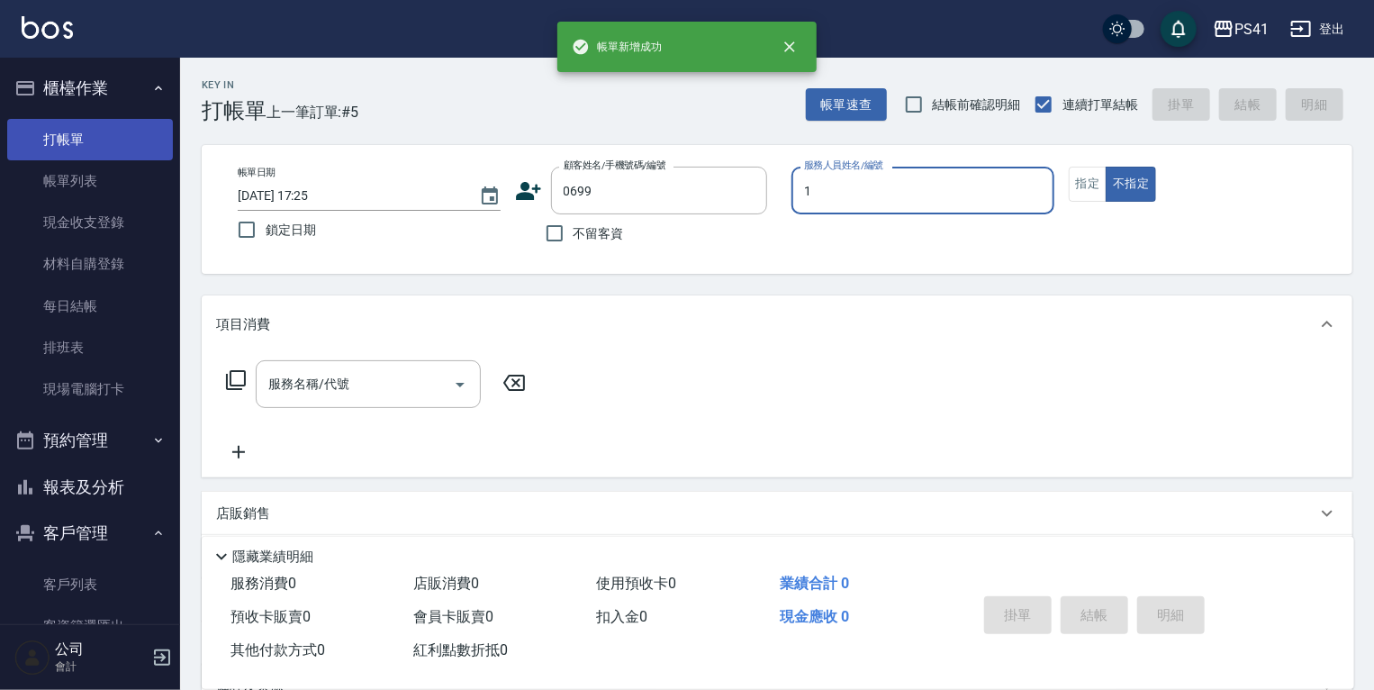
type input "[PERSON_NAME]-1"
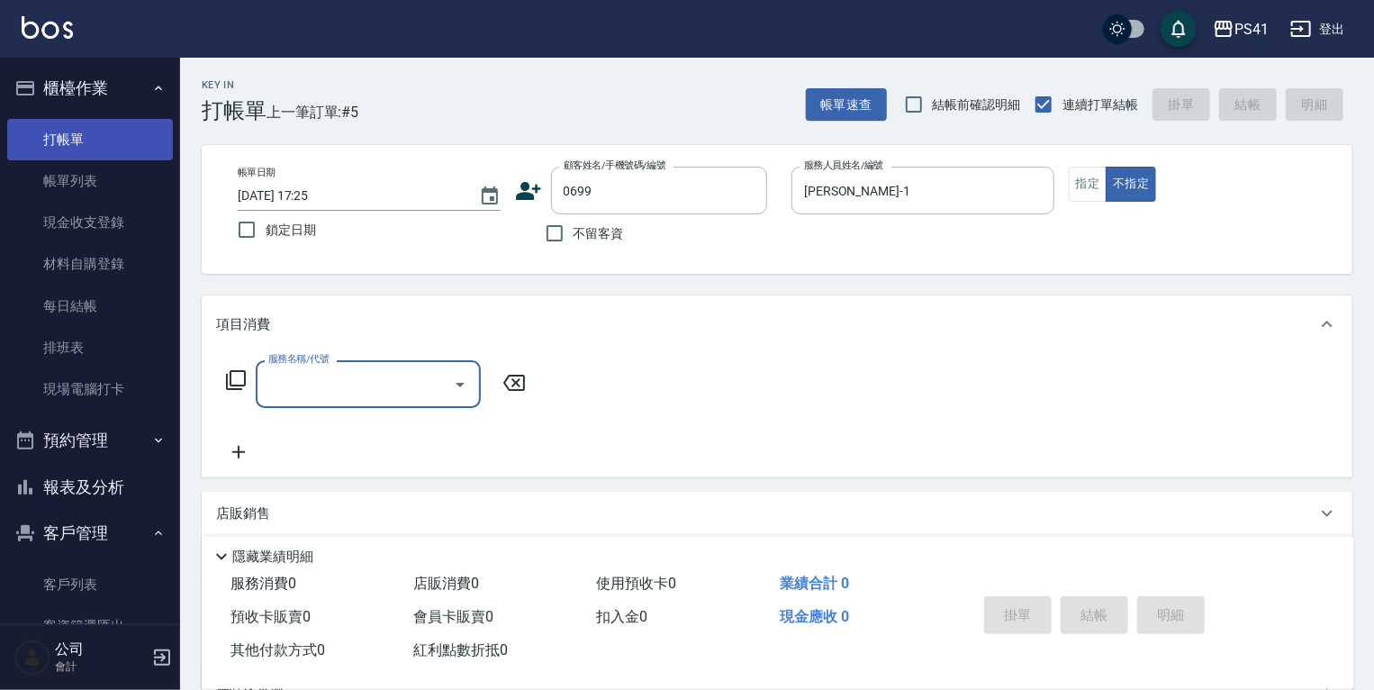
type input "1"
type input "[PERSON_NAME]/0916441345/0699"
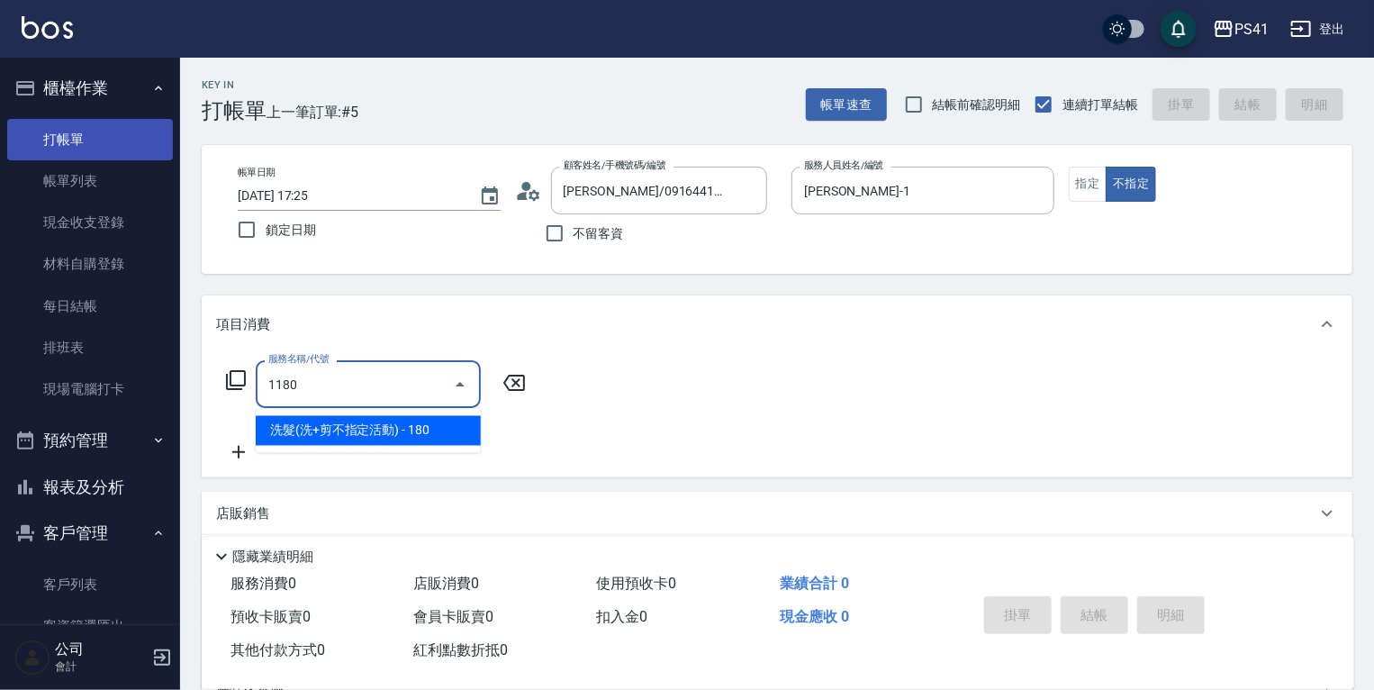
type input "洗髮(洗+剪不指定活動)(1180)"
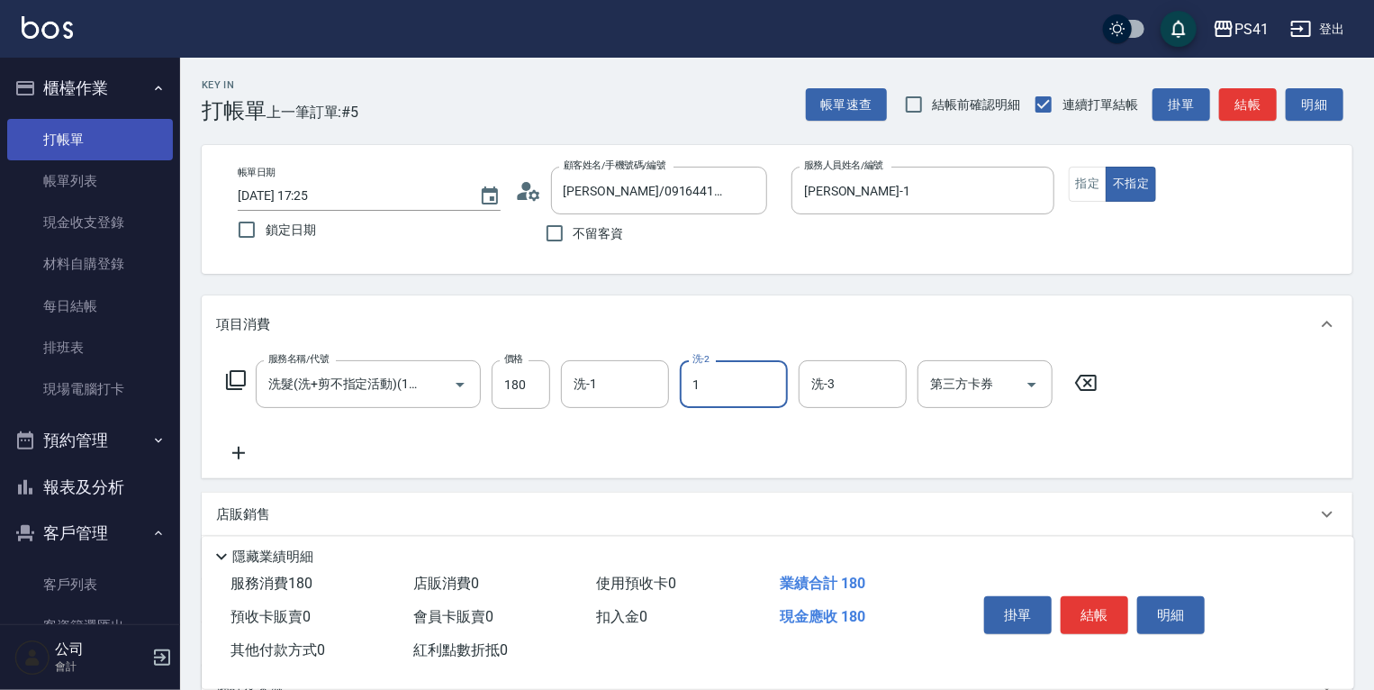
type input "[PERSON_NAME]-1"
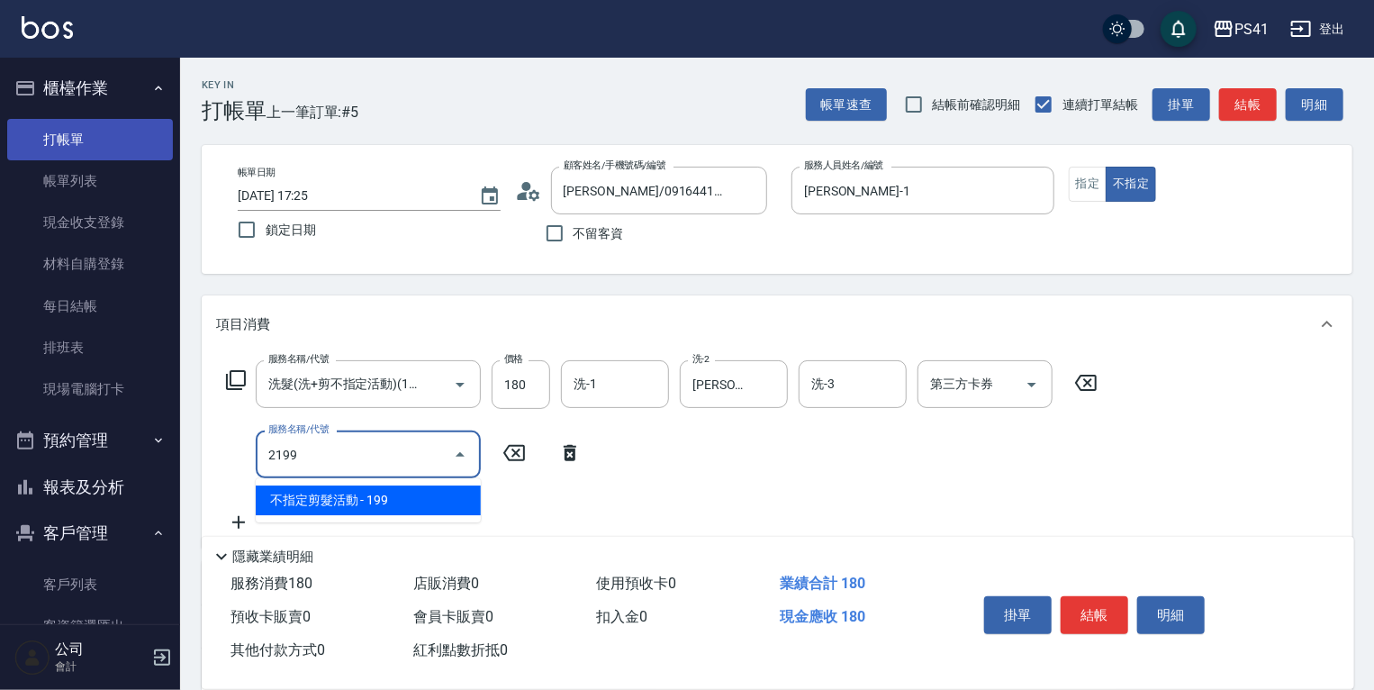
type input "不指定剪髮活動(2199)"
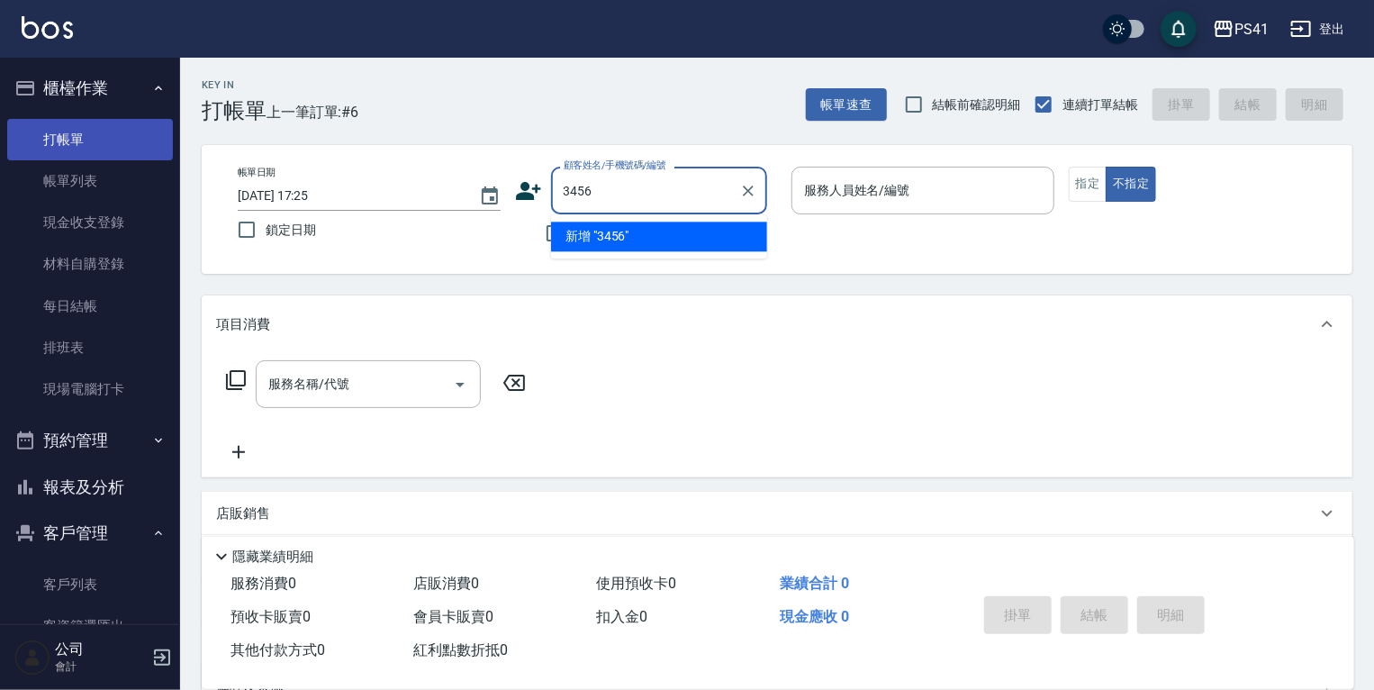
type input "3456"
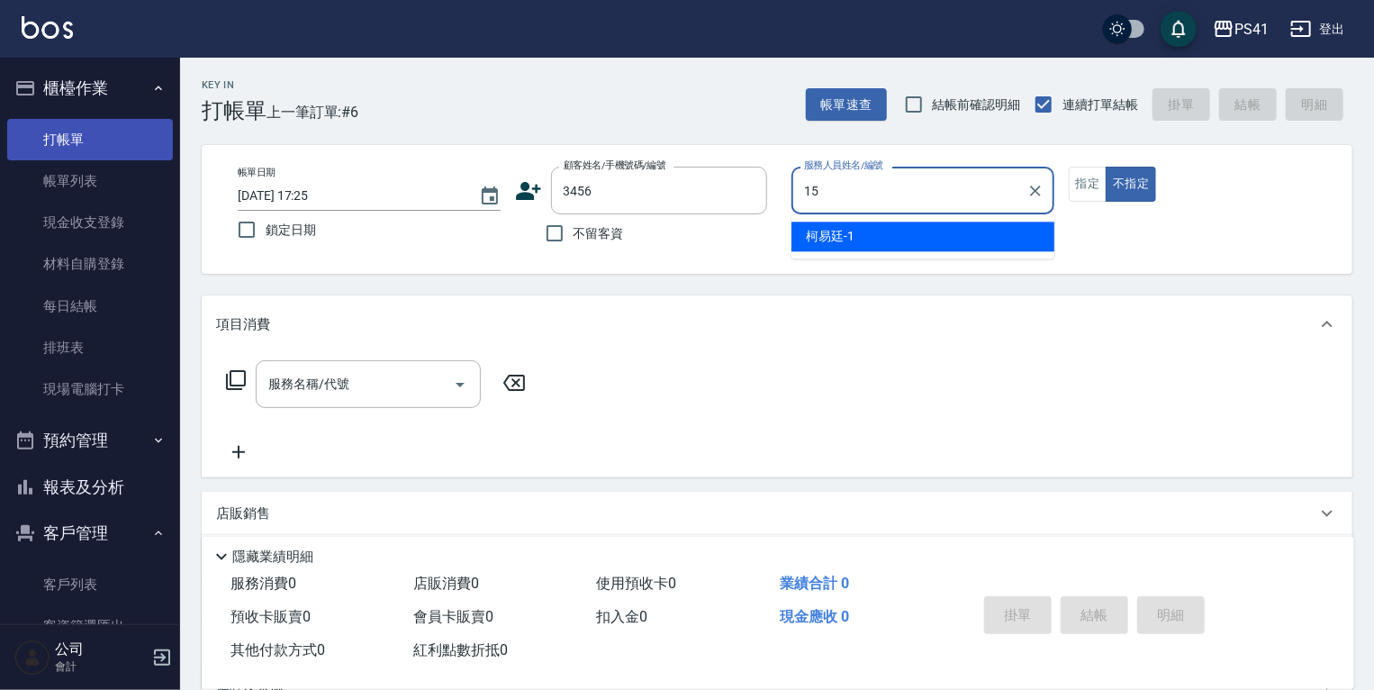
type input "15"
type input "[PERSON_NAME]/0983938647/3456"
type input "[PERSON_NAME]-15"
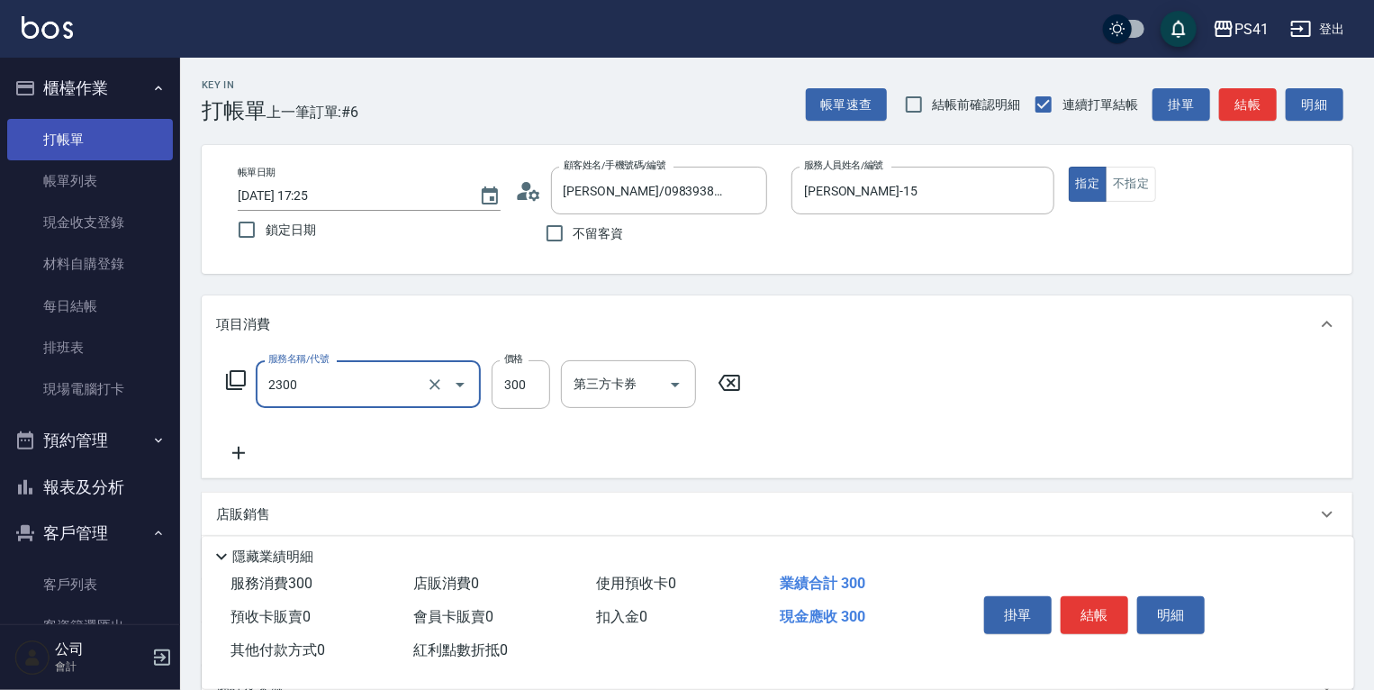
type input "剪髮(2300)"
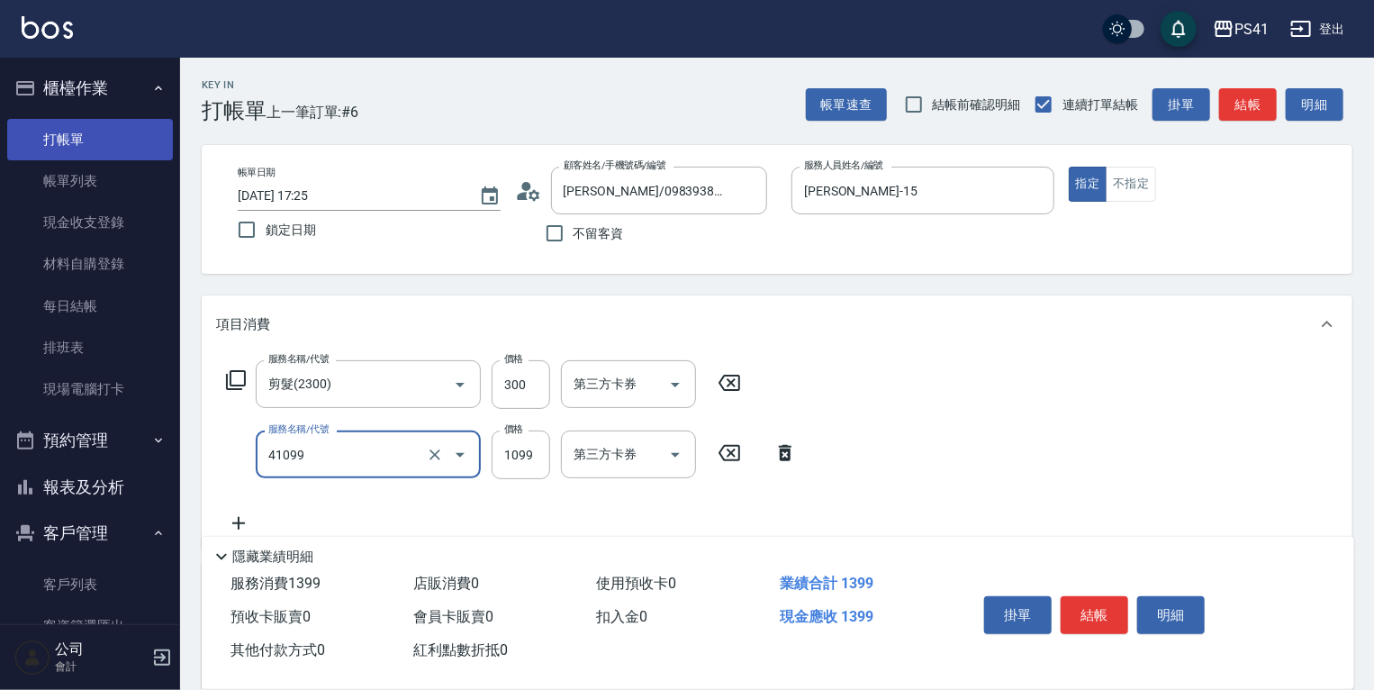
type input "公司活動/早鳥(41099)"
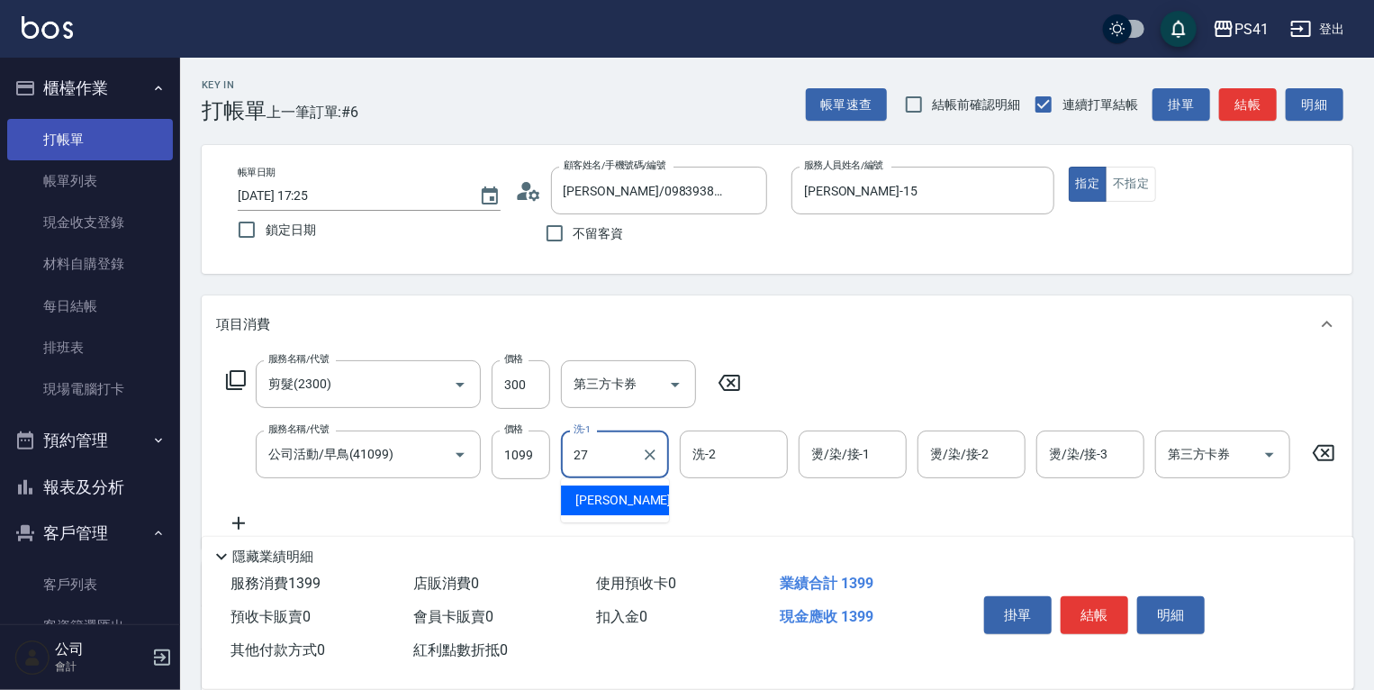
type input "佳佳-27"
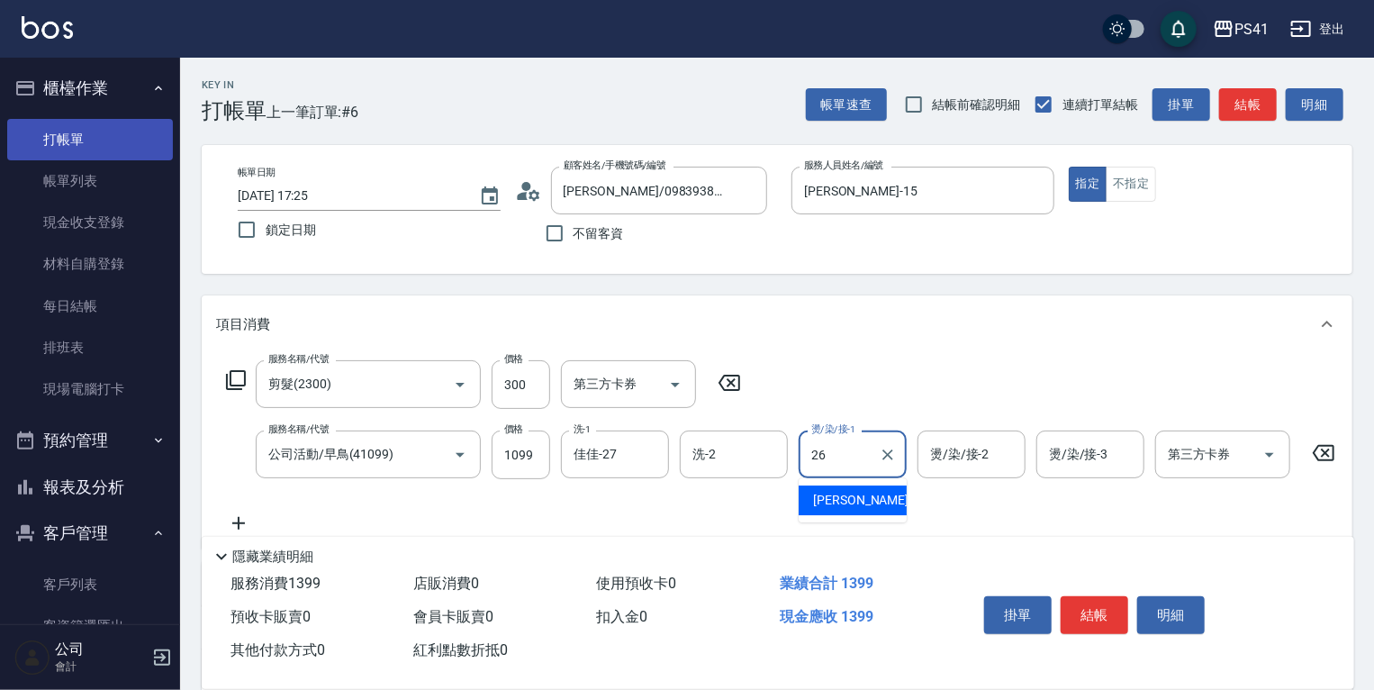
type input "[PERSON_NAME]-26"
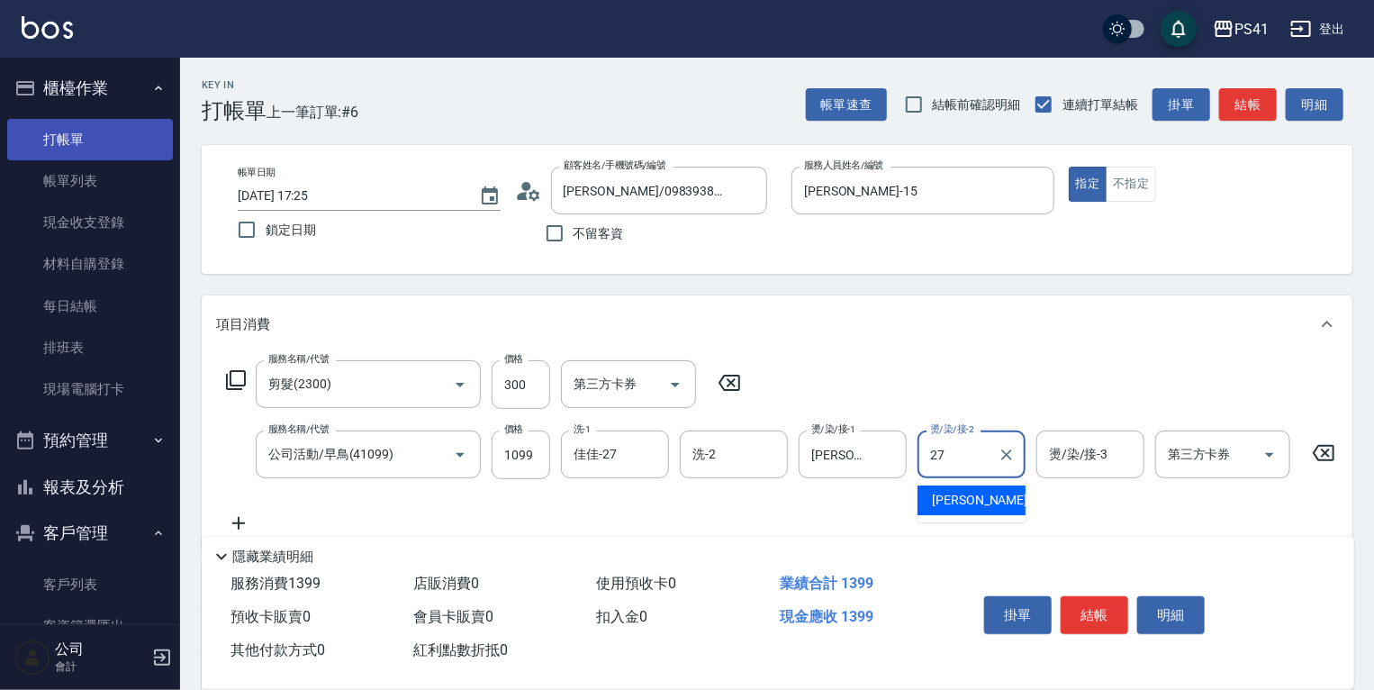
type input "佳佳-27"
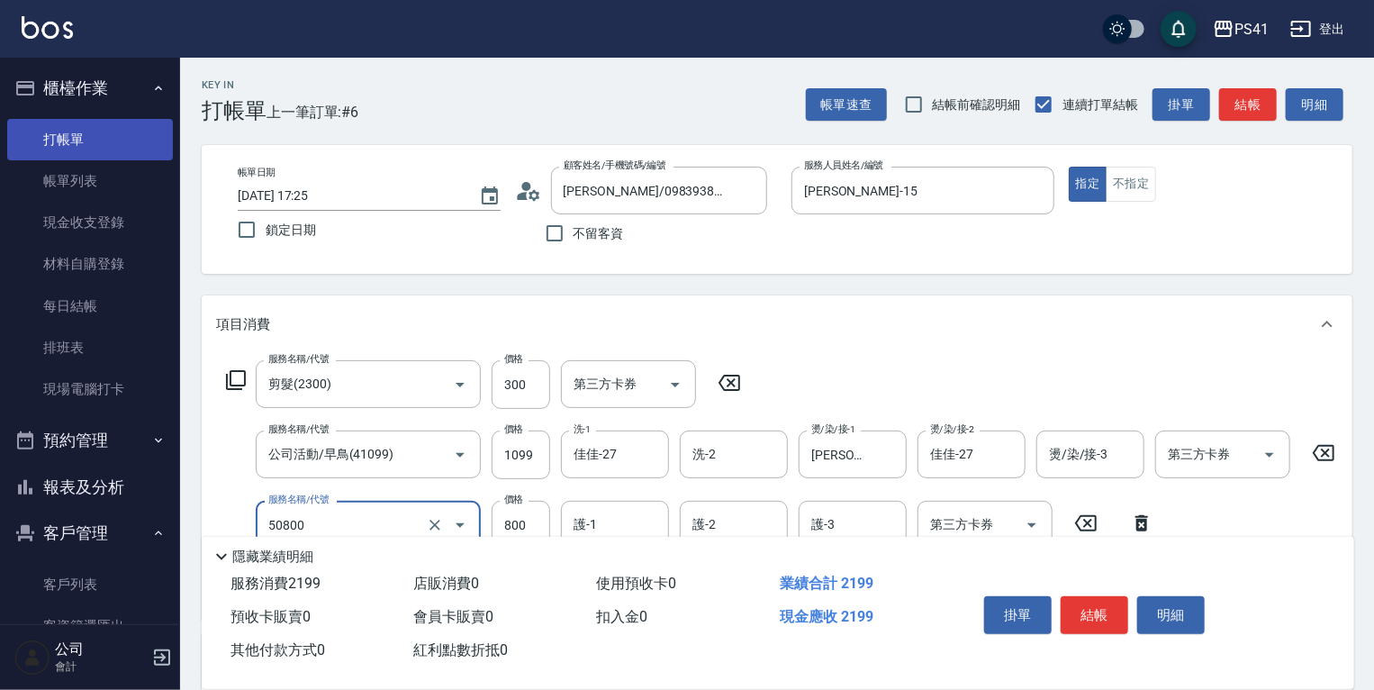
type input "原價401~800護髮(50800)"
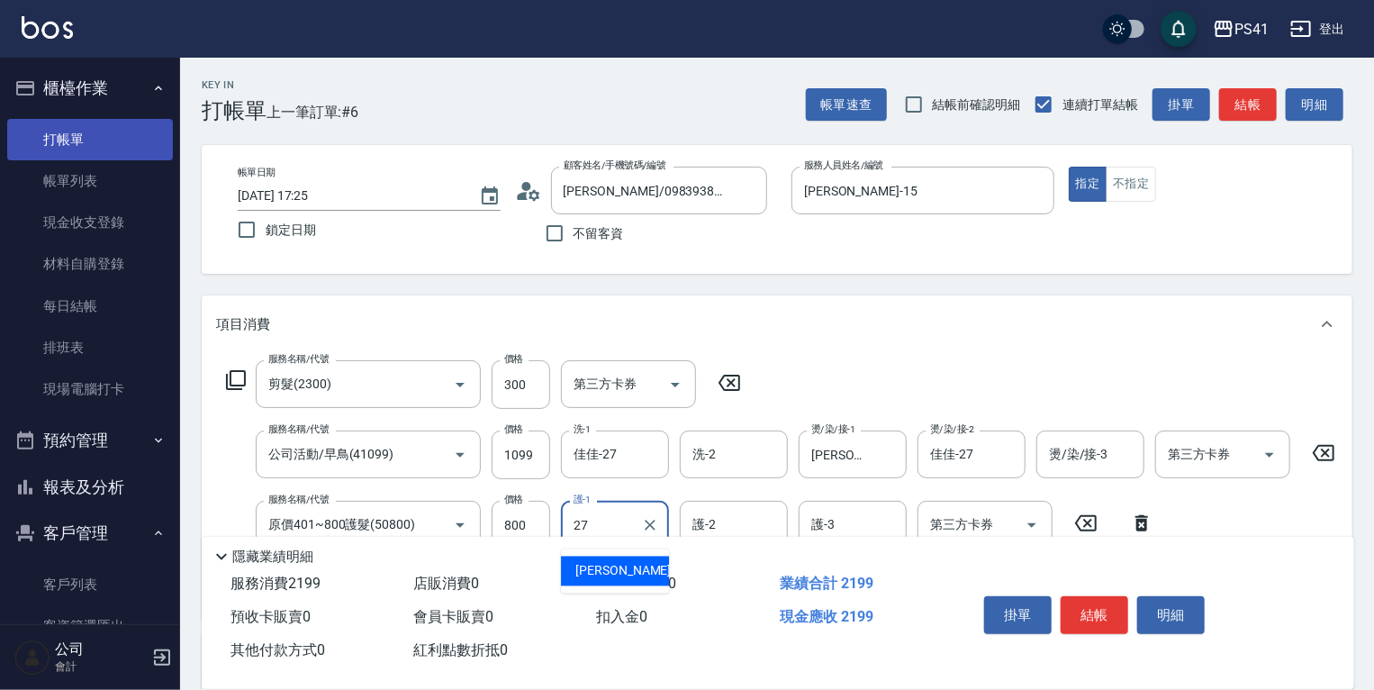
type input "佳佳-27"
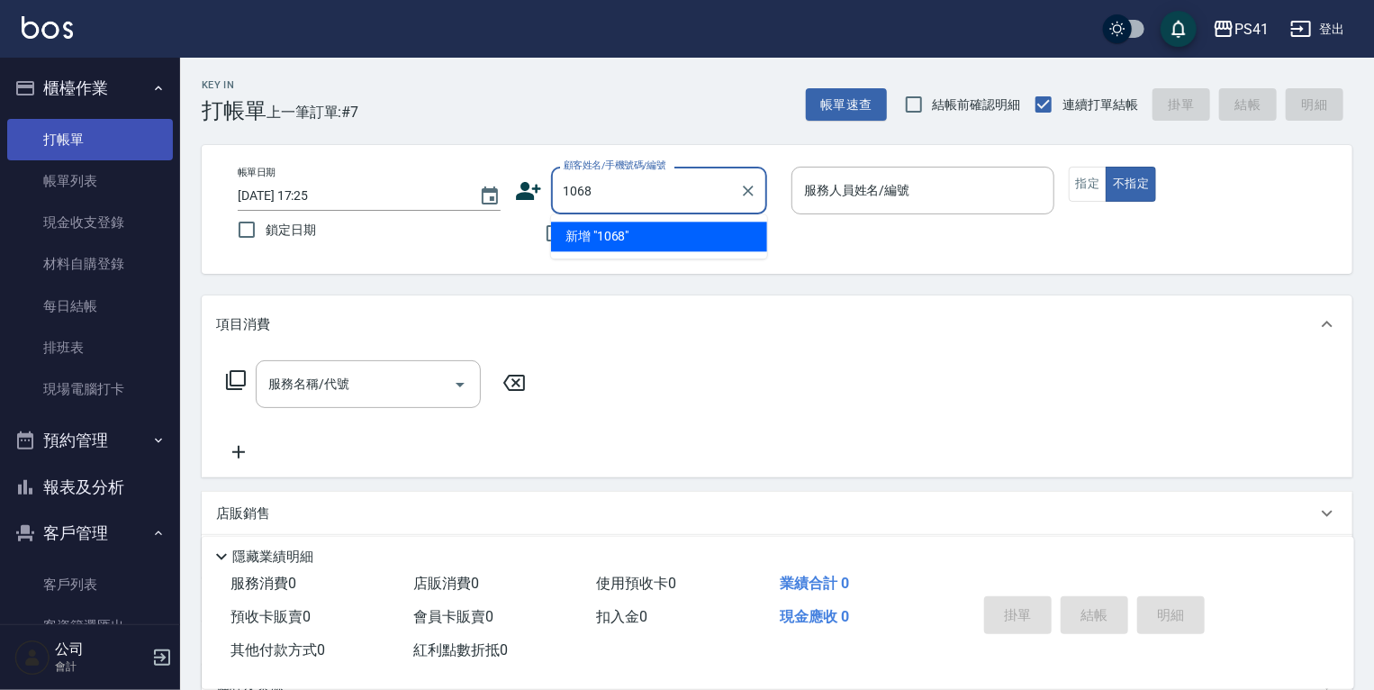
type input "1068"
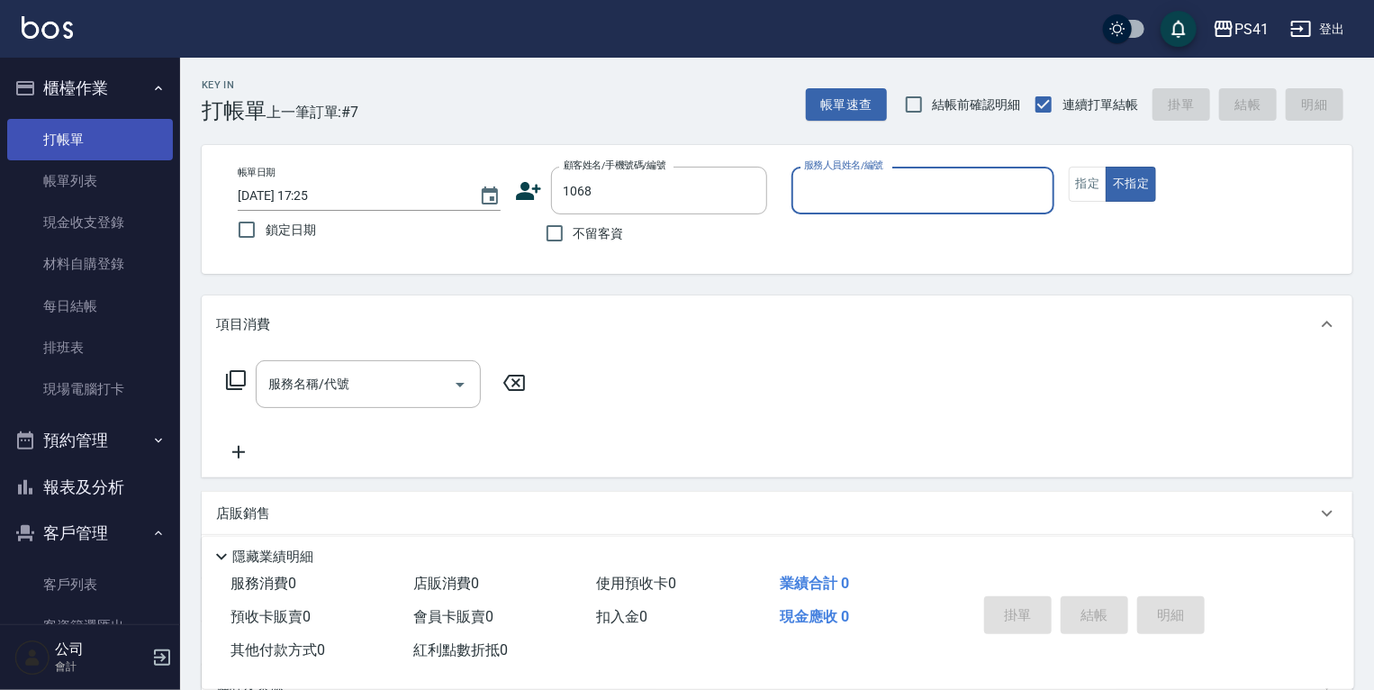
type input "2"
type input "陳侑霆/0919559912/1068"
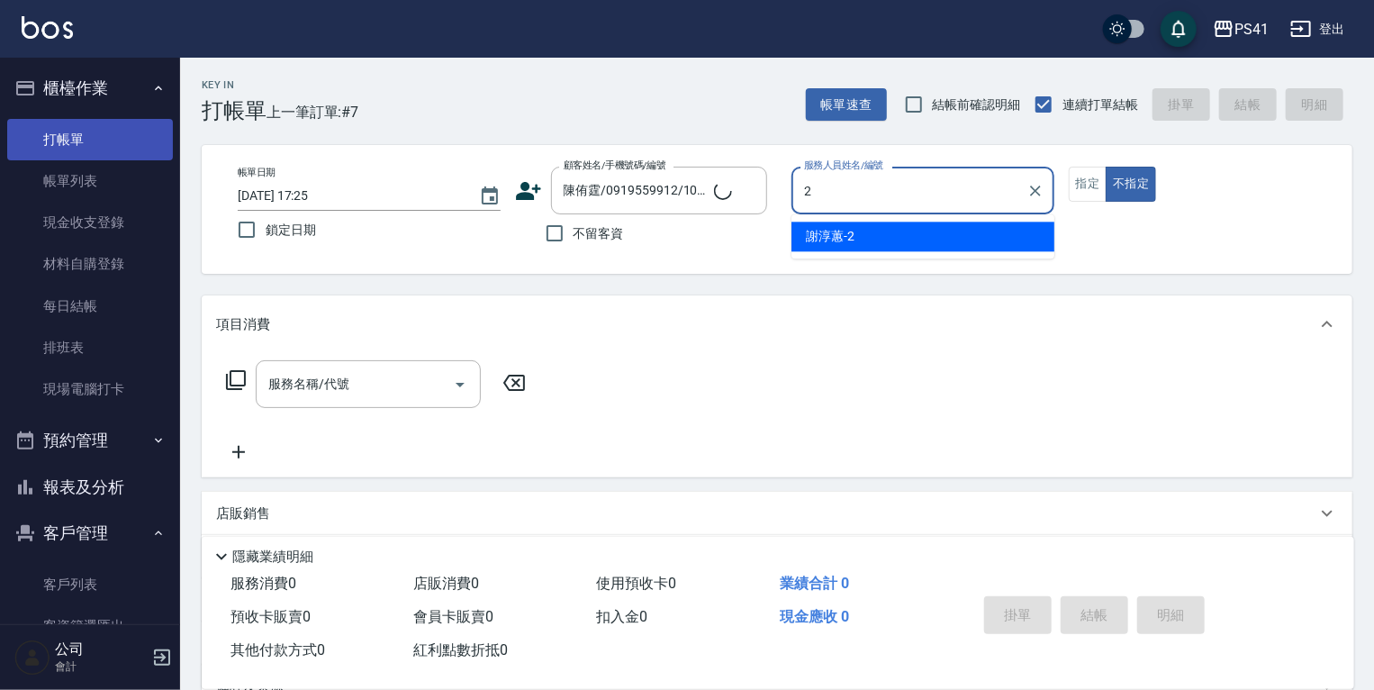
type input "謝淳蕙-2"
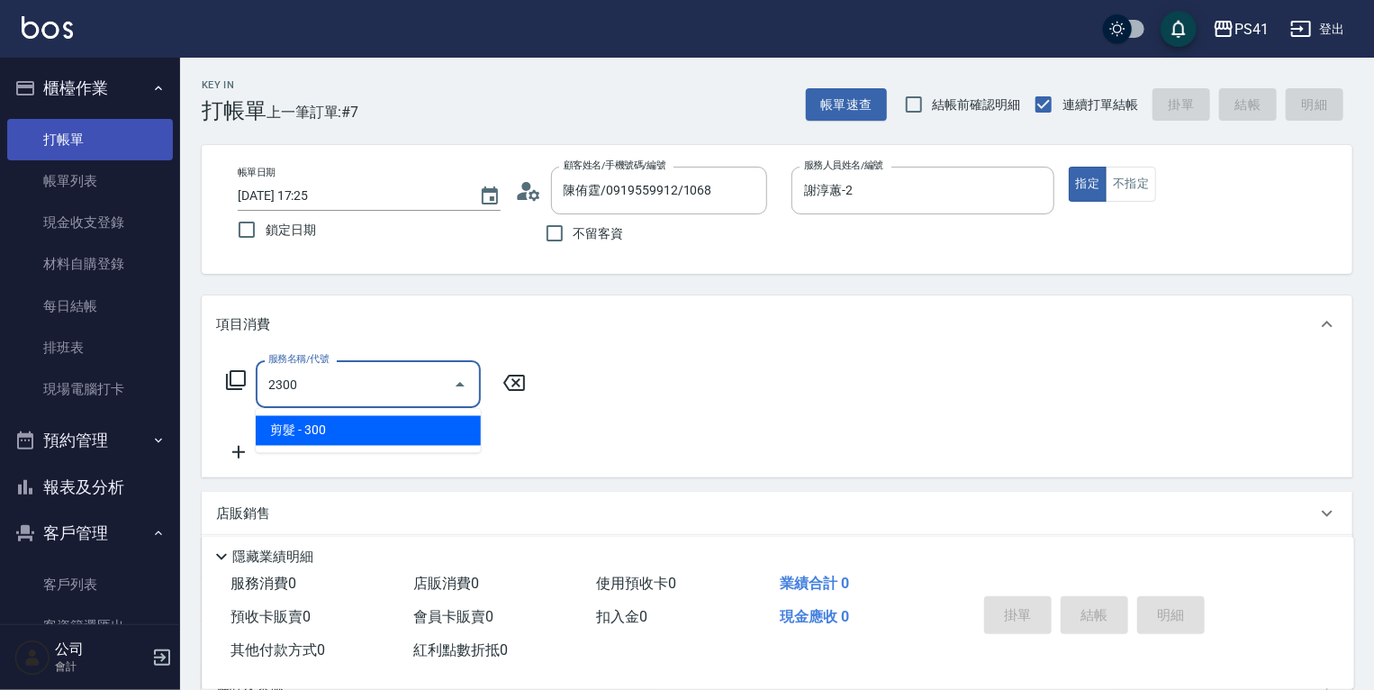
type input "剪髮(2300)"
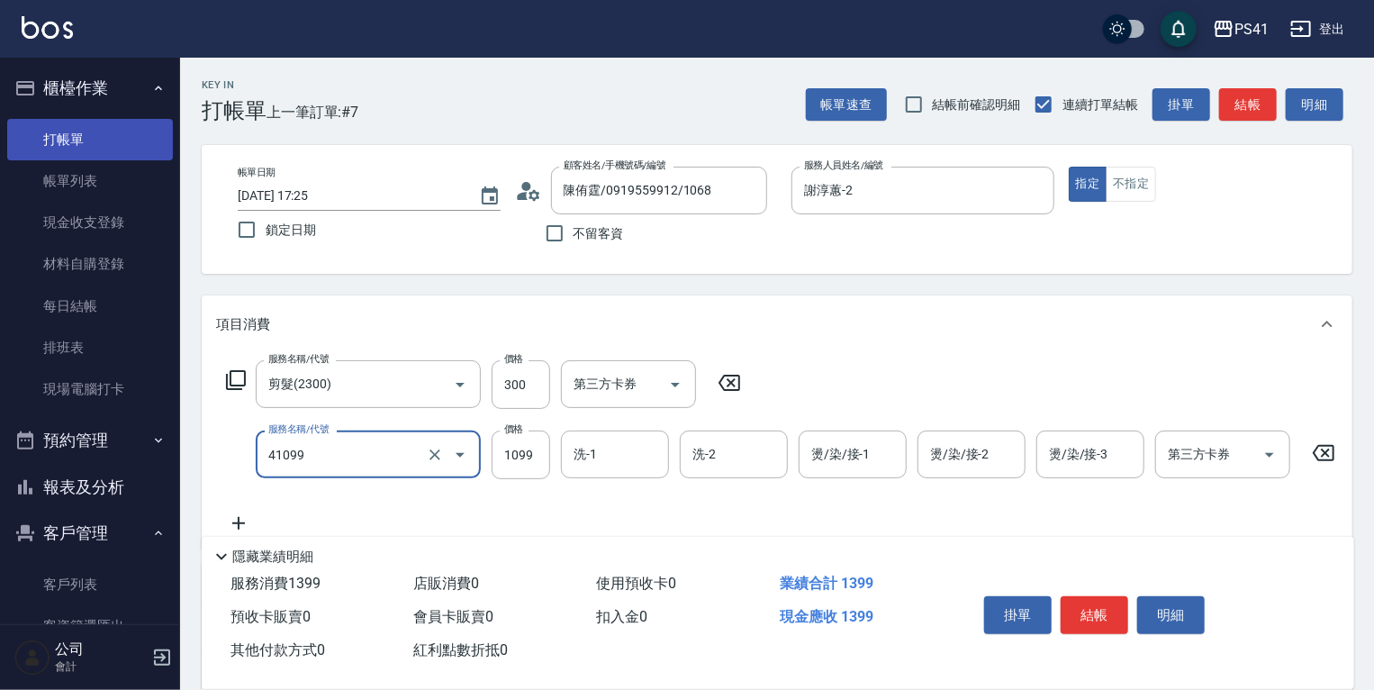
type input "公司活動/早鳥(41099)"
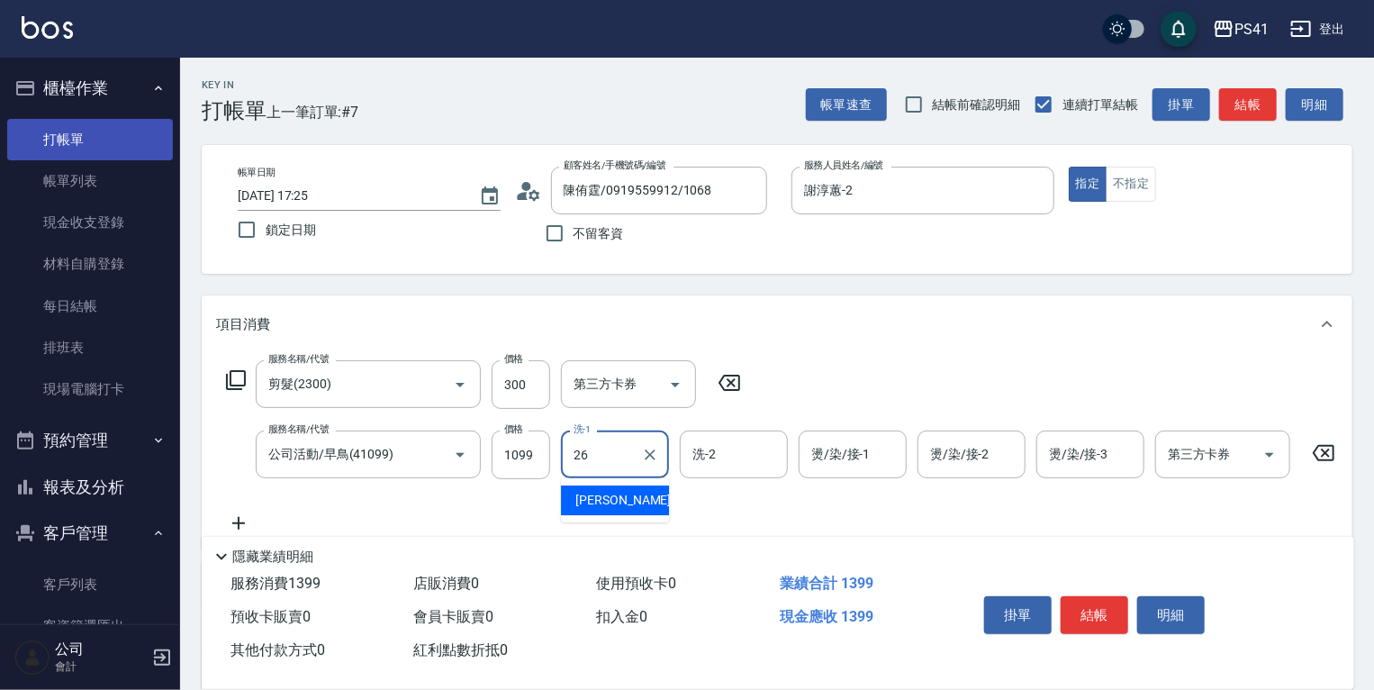
type input "[PERSON_NAME]-26"
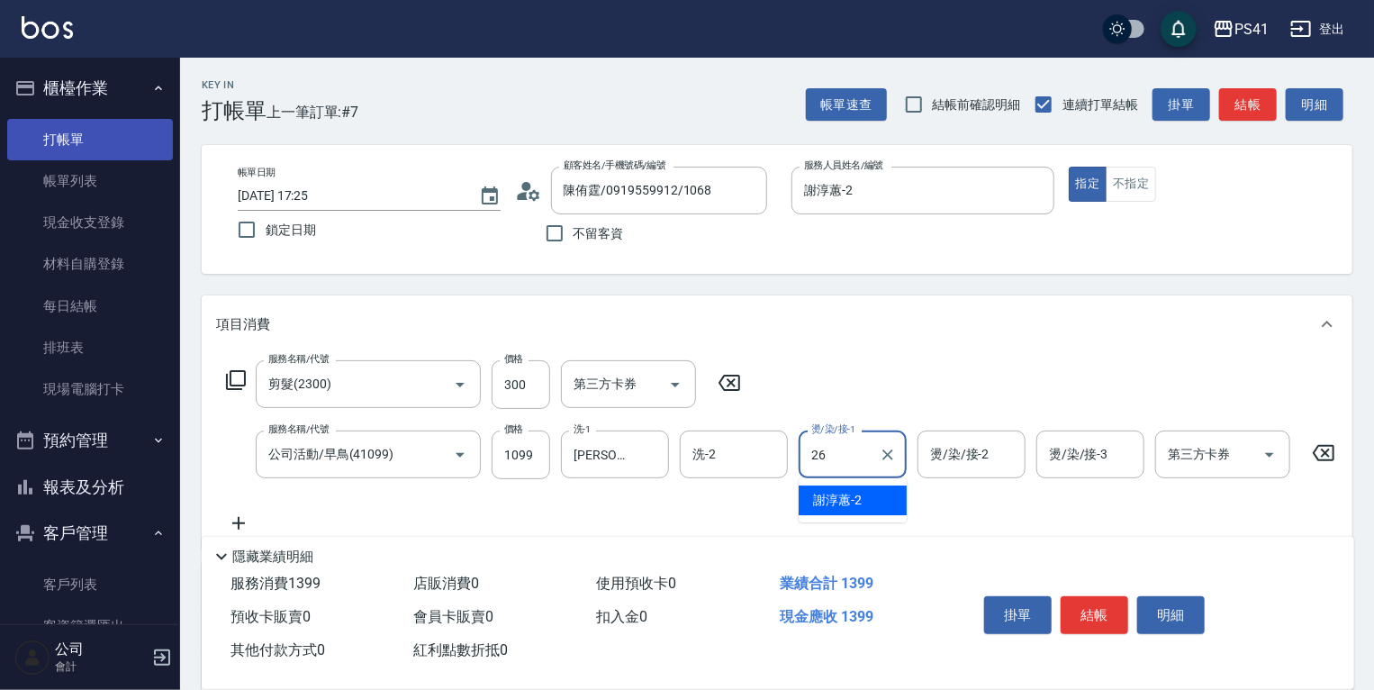
type input "[PERSON_NAME]-26"
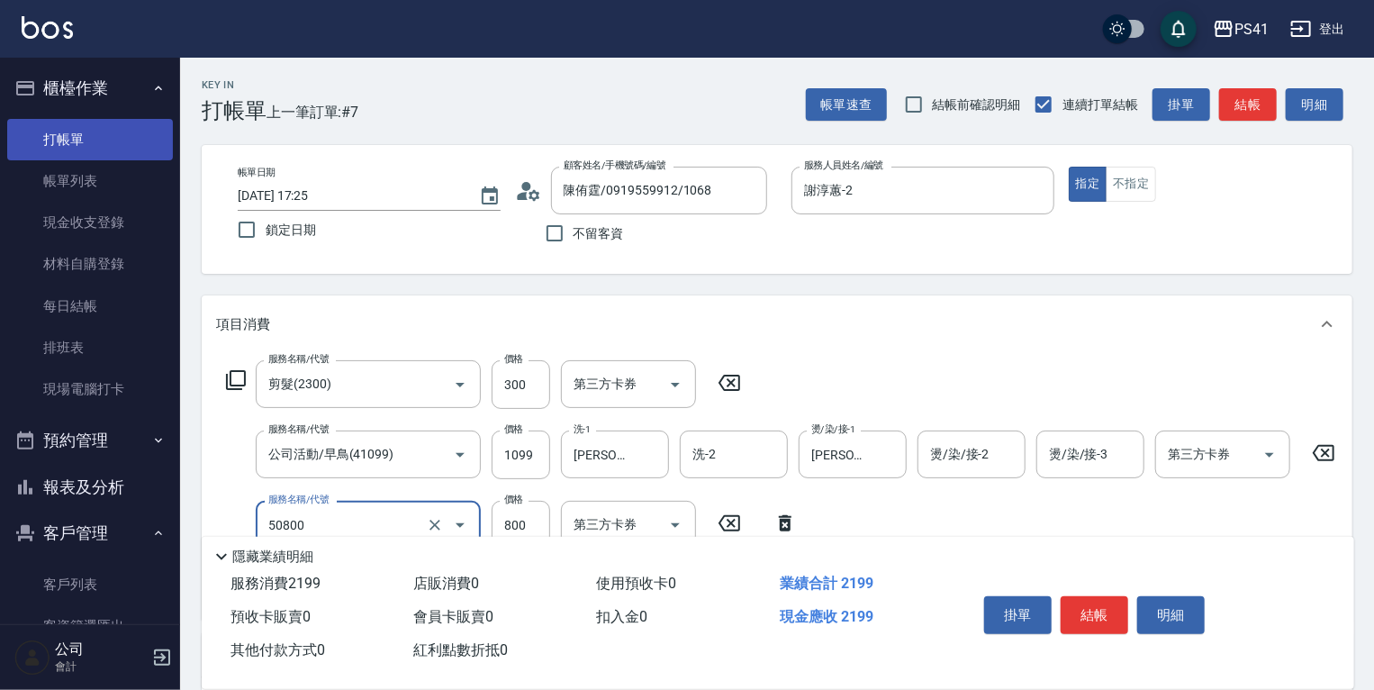
type input "原價401~800護髮(50800)"
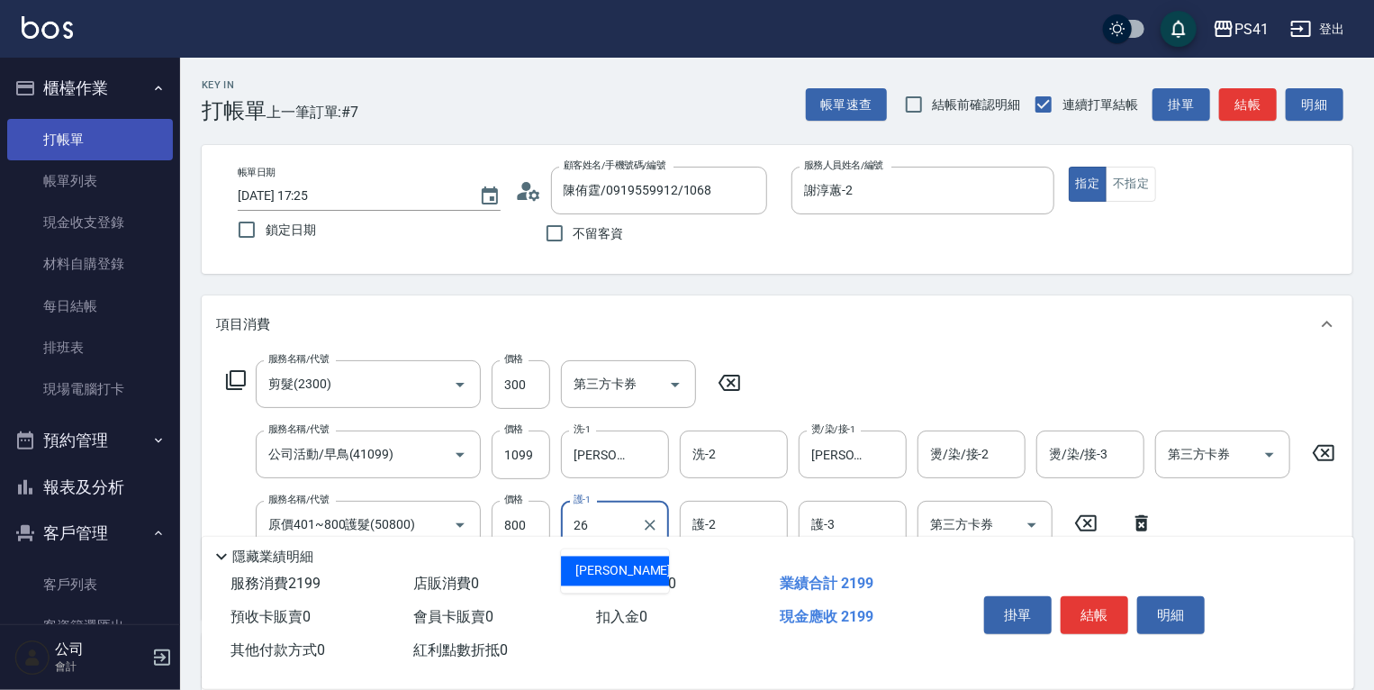
type input "[PERSON_NAME]-26"
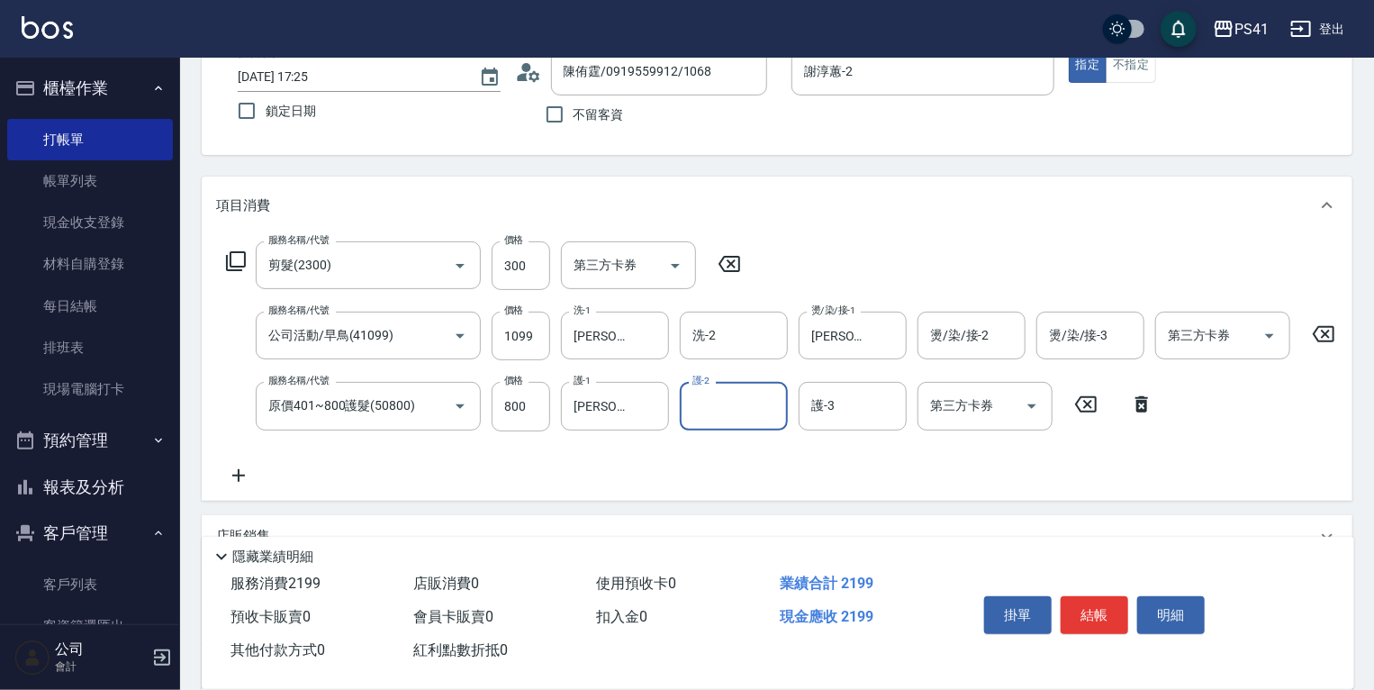
scroll to position [341, 0]
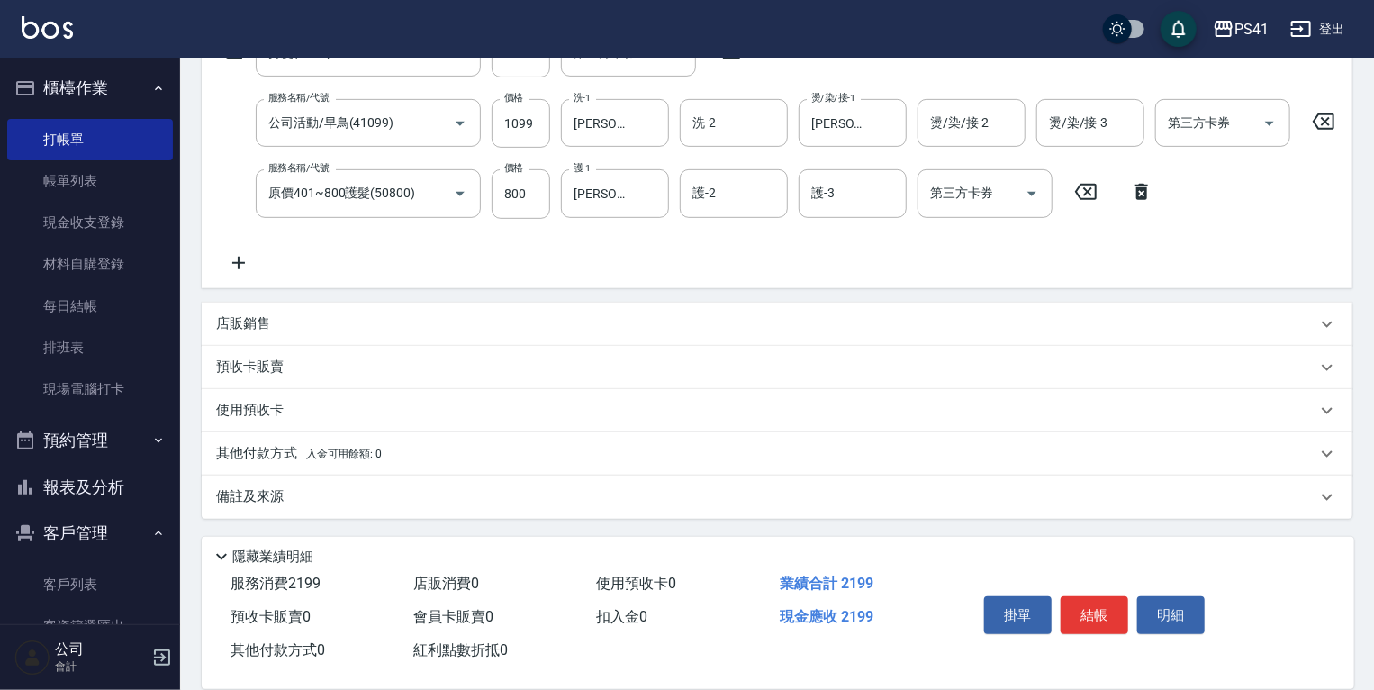
click at [393, 468] on div "其他付款方式 入金可用餘額: 0" at bounding box center [777, 453] width 1151 height 43
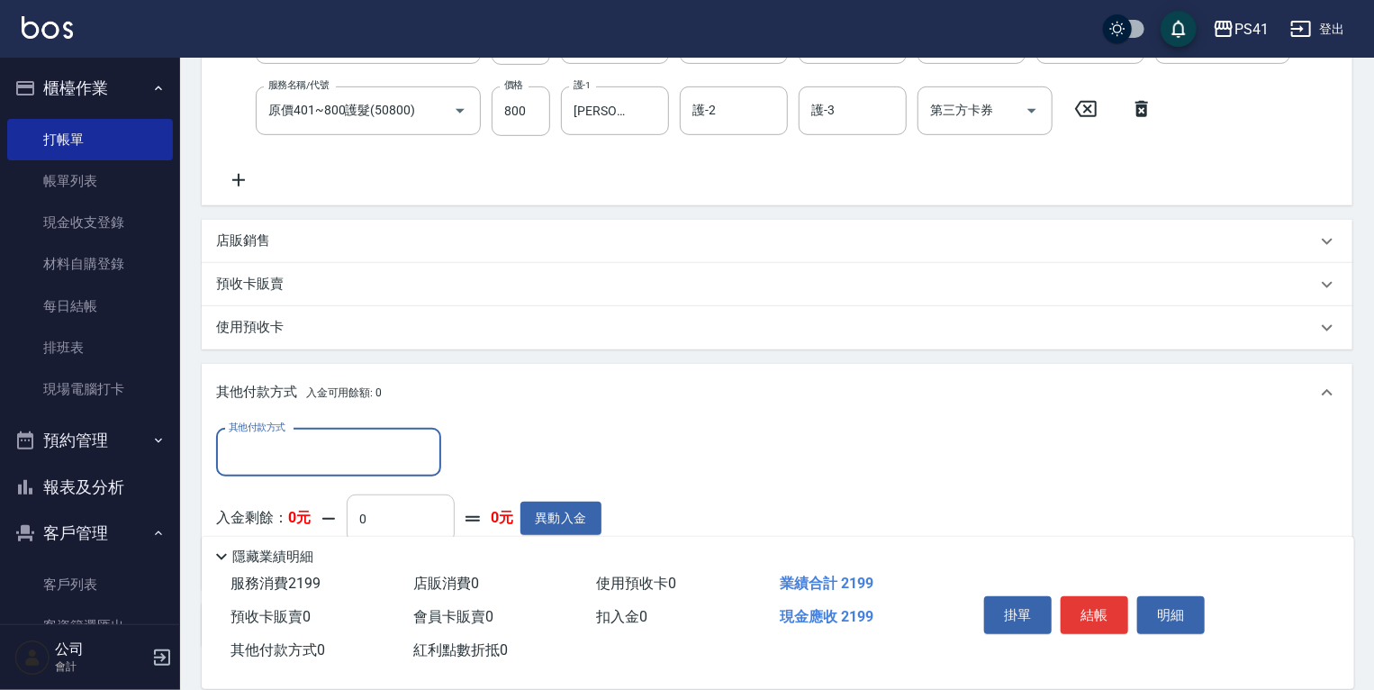
scroll to position [485, 0]
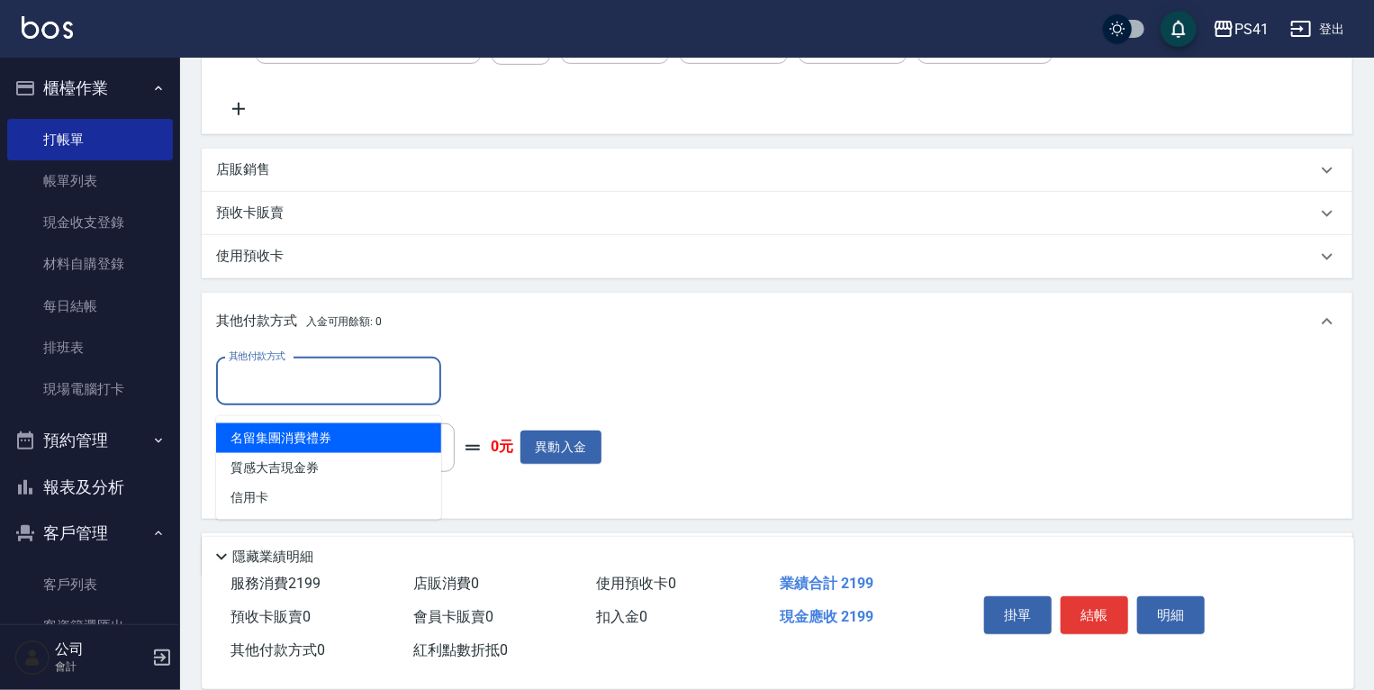
click at [365, 396] on input "其他付款方式" at bounding box center [328, 382] width 209 height 32
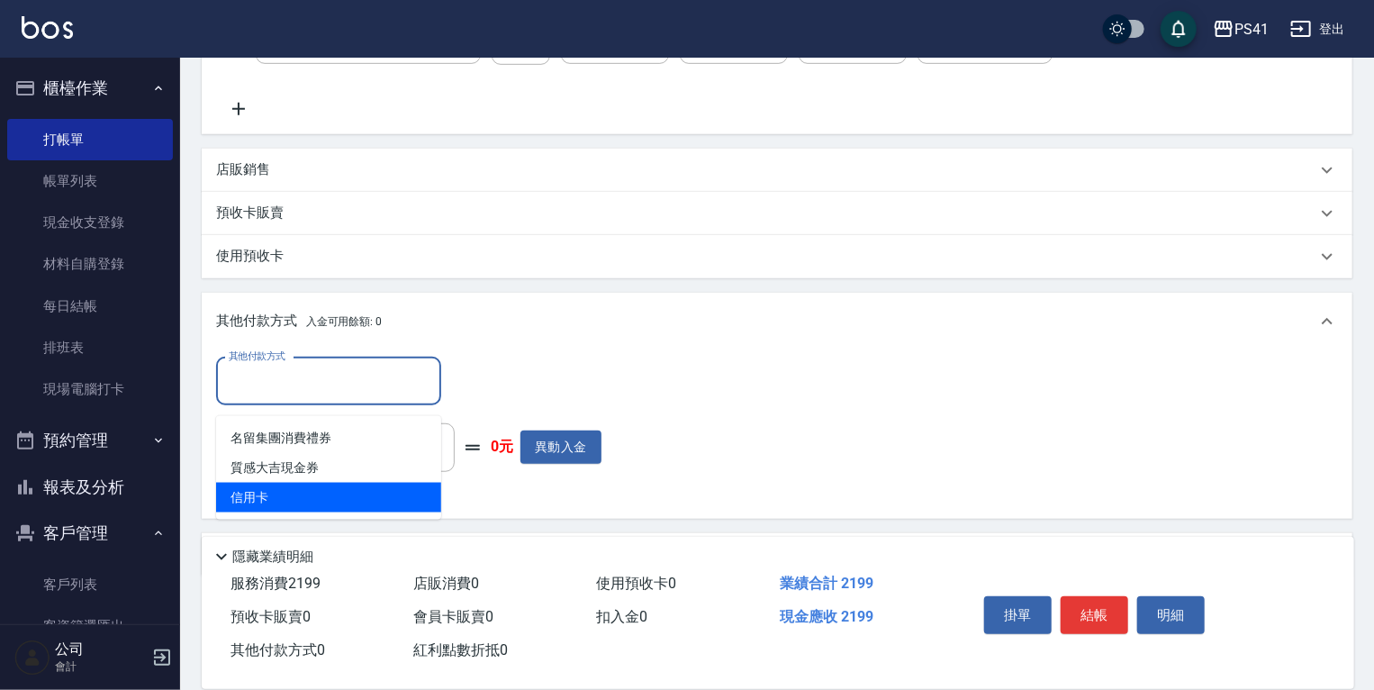
click at [349, 495] on span "信用卡" at bounding box center [328, 498] width 225 height 30
type input "信用卡"
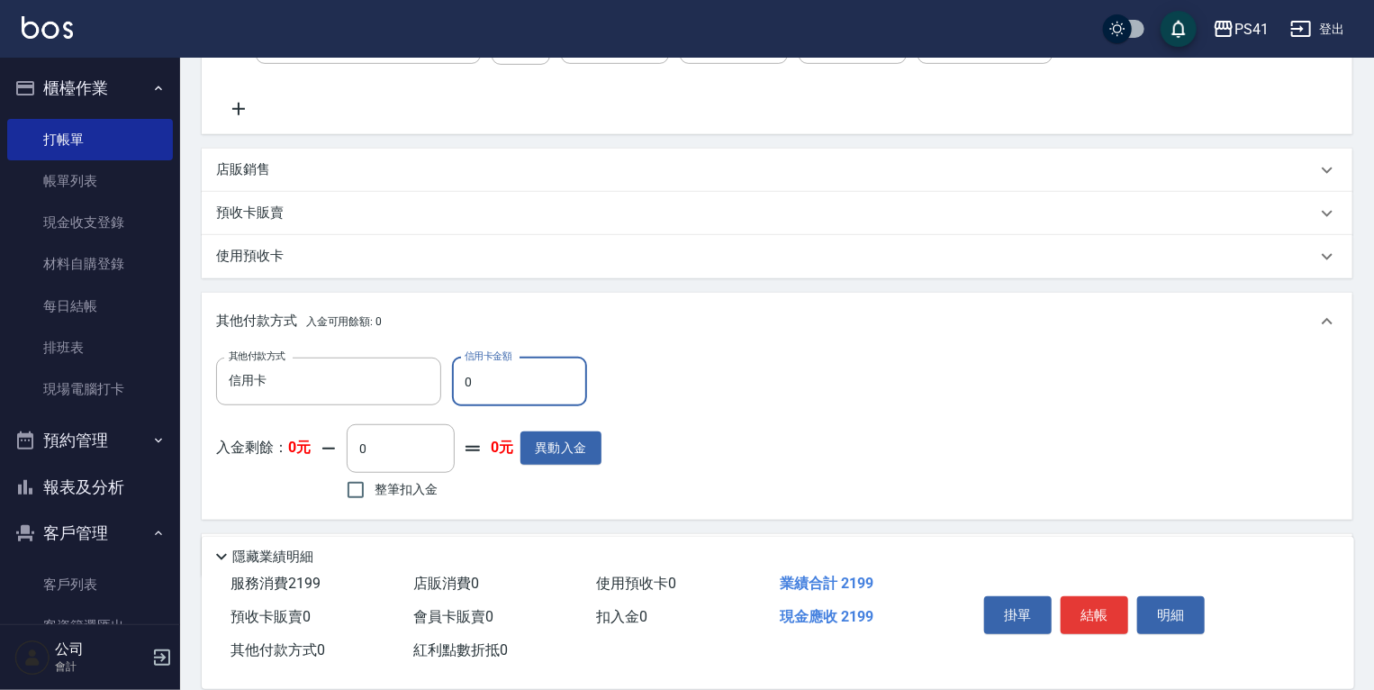
drag, startPoint x: 497, startPoint y: 410, endPoint x: 194, endPoint y: 362, distance: 307.2
click at [295, 378] on div "其他付款方式 信用卡 其他付款方式 信用卡金額 0 信用卡金額" at bounding box center [408, 381] width 385 height 49
type input "2199"
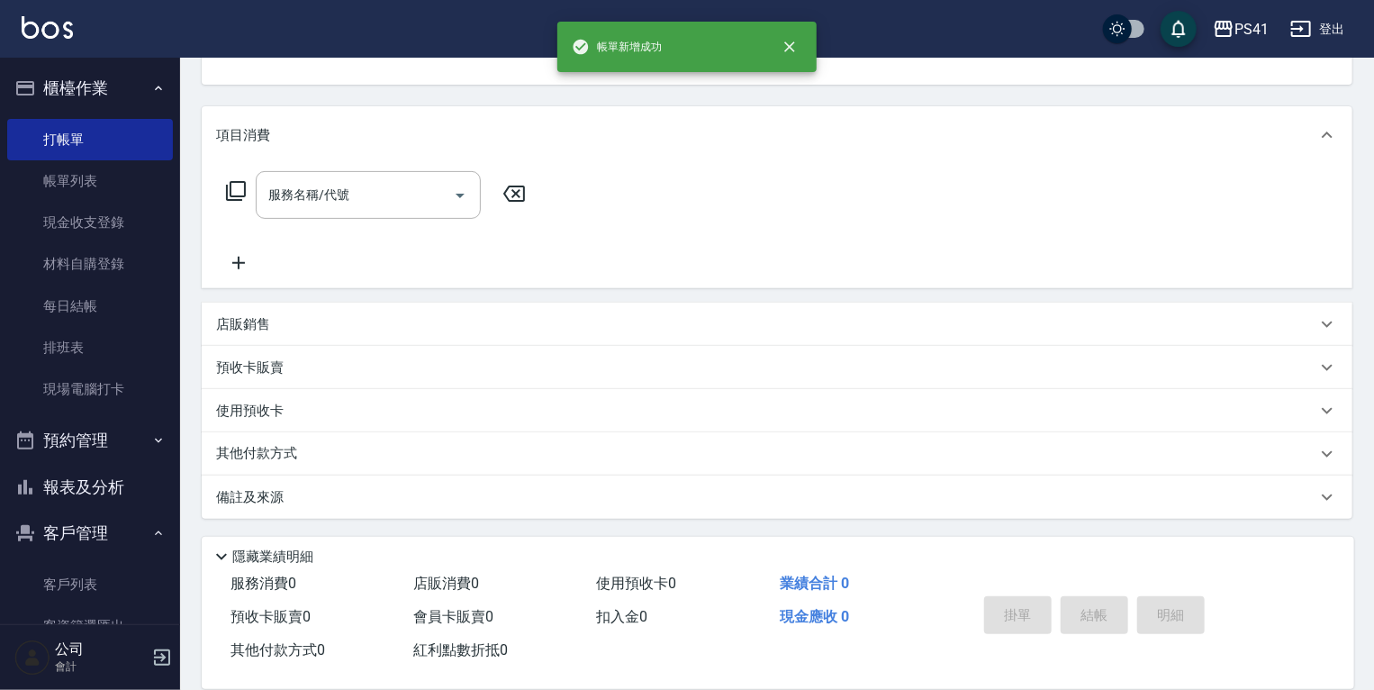
scroll to position [0, 0]
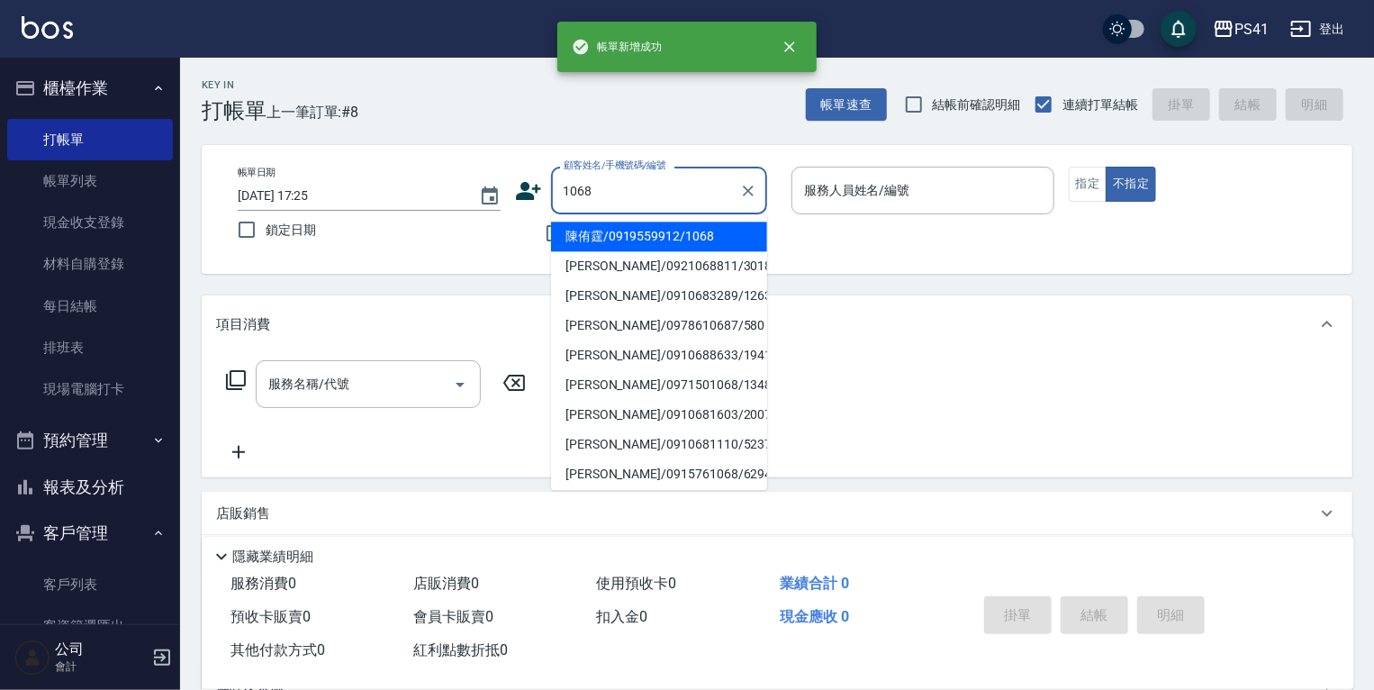
type input "陳侑霆/0919559912/1068"
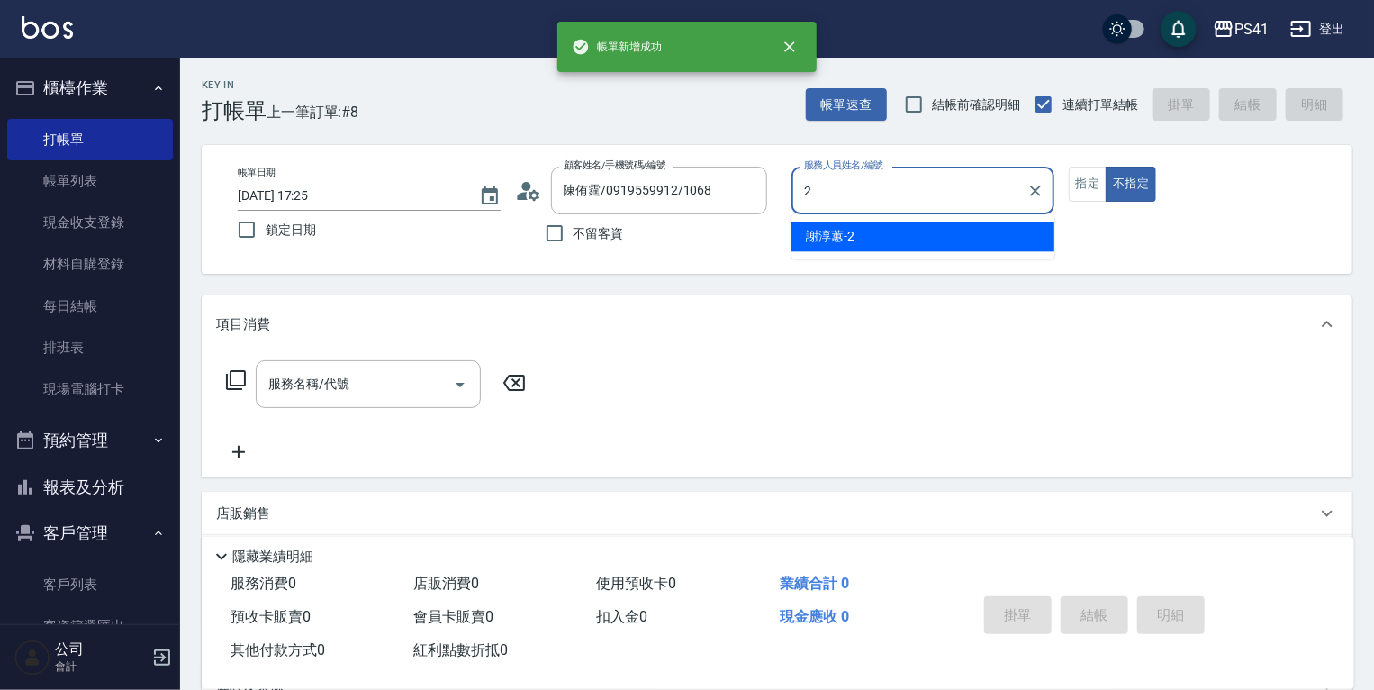
type input "謝淳蕙-2"
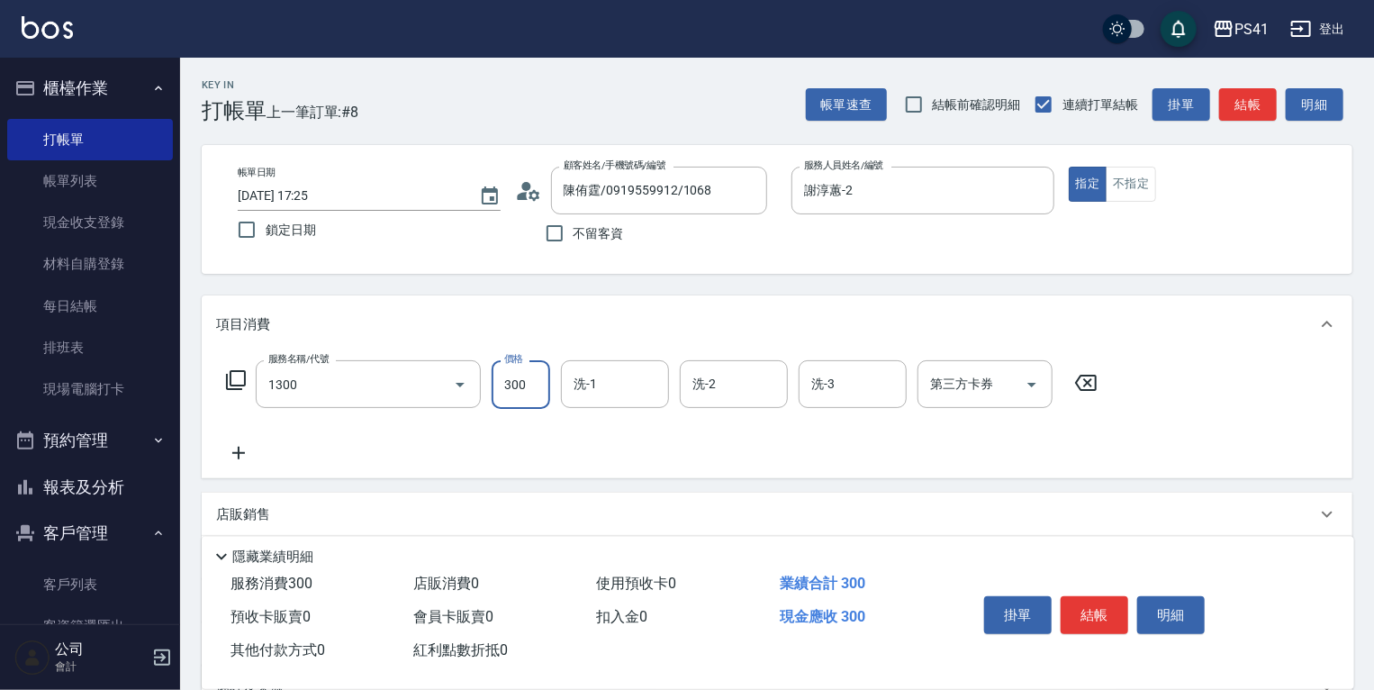
type input "洗髮300(1300)"
type input "[PERSON_NAME]-24"
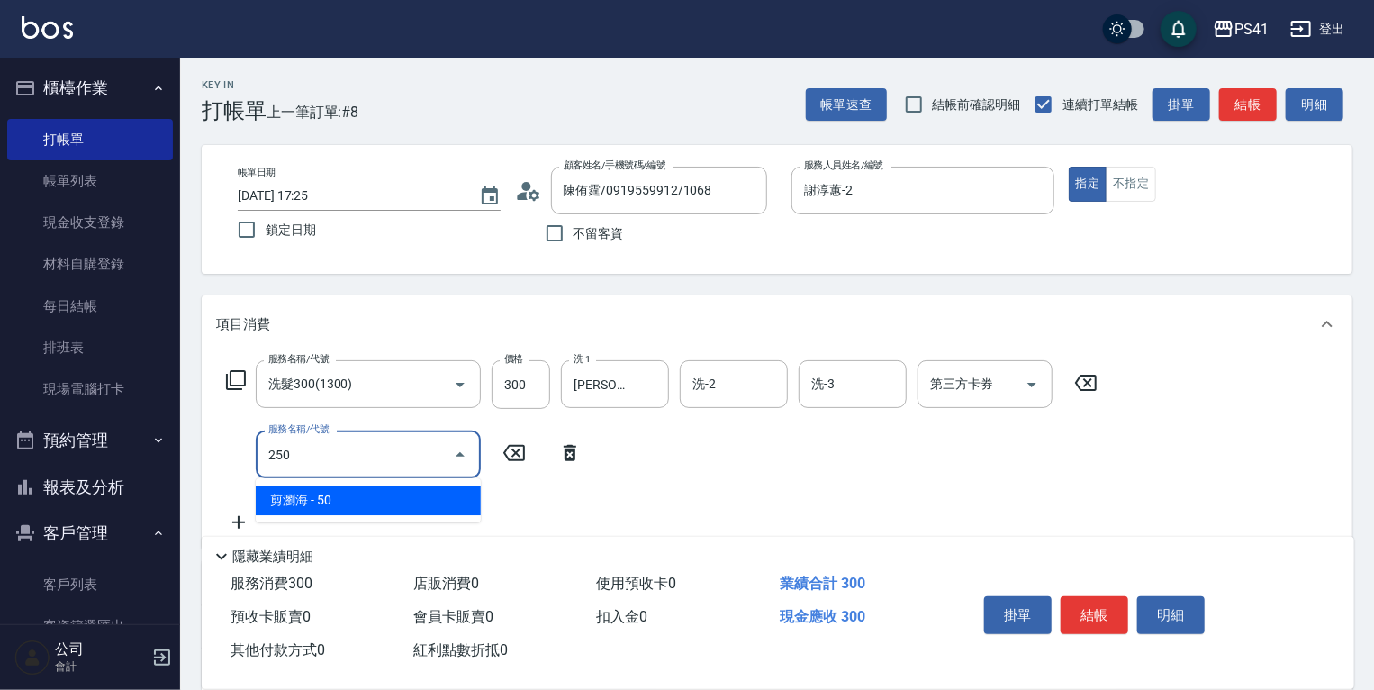
type input "剪瀏海(250)"
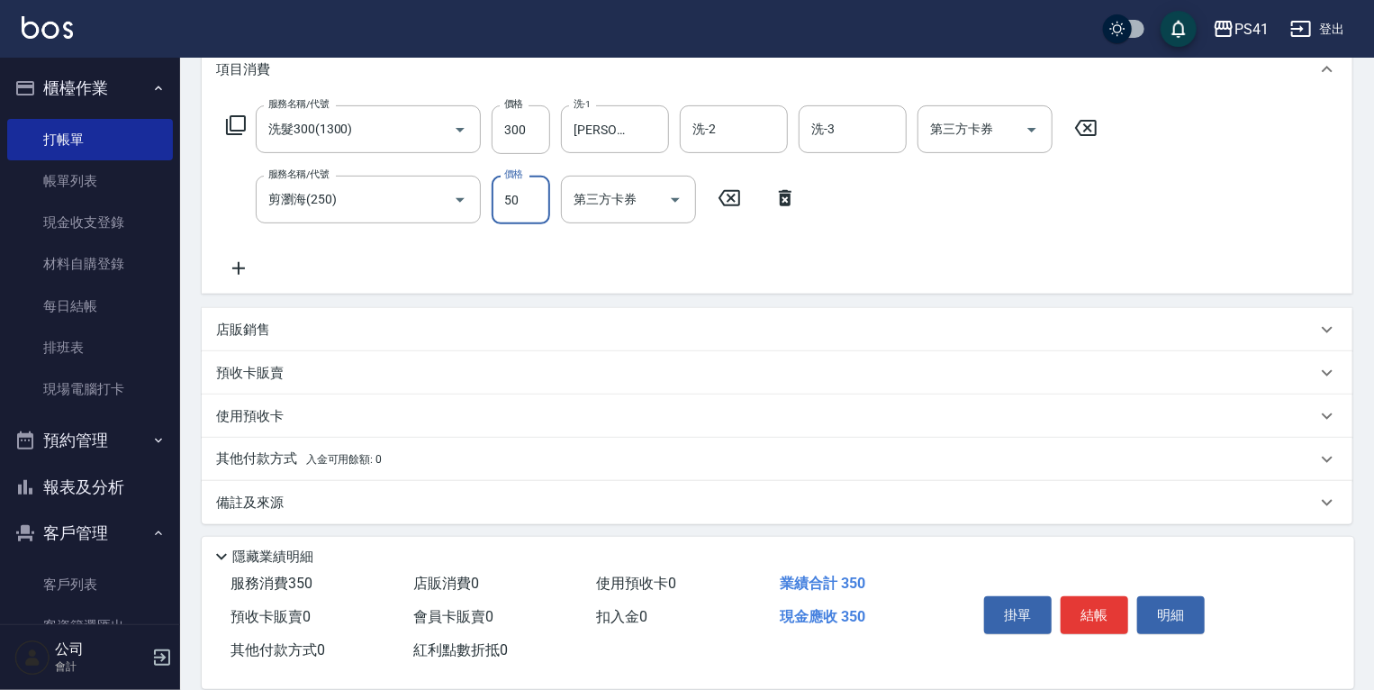
scroll to position [259, 0]
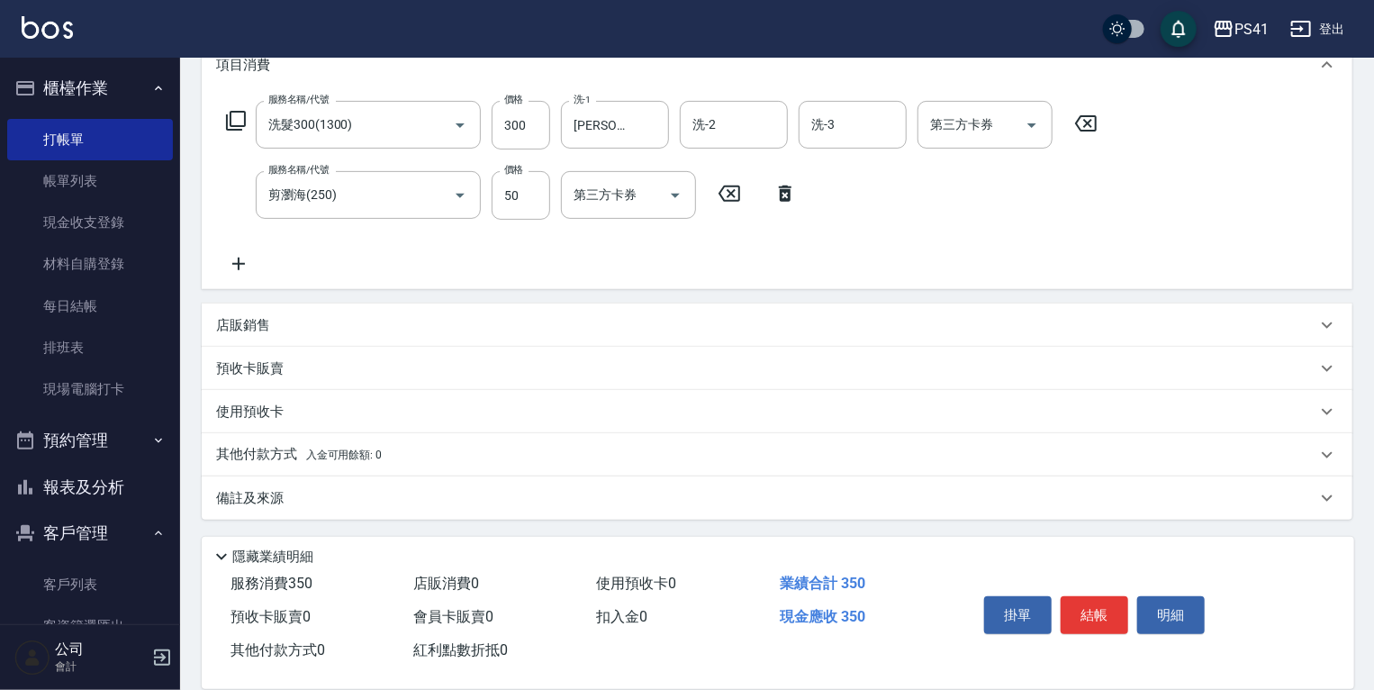
click at [332, 457] on span "入金可用餘額: 0" at bounding box center [344, 454] width 77 height 13
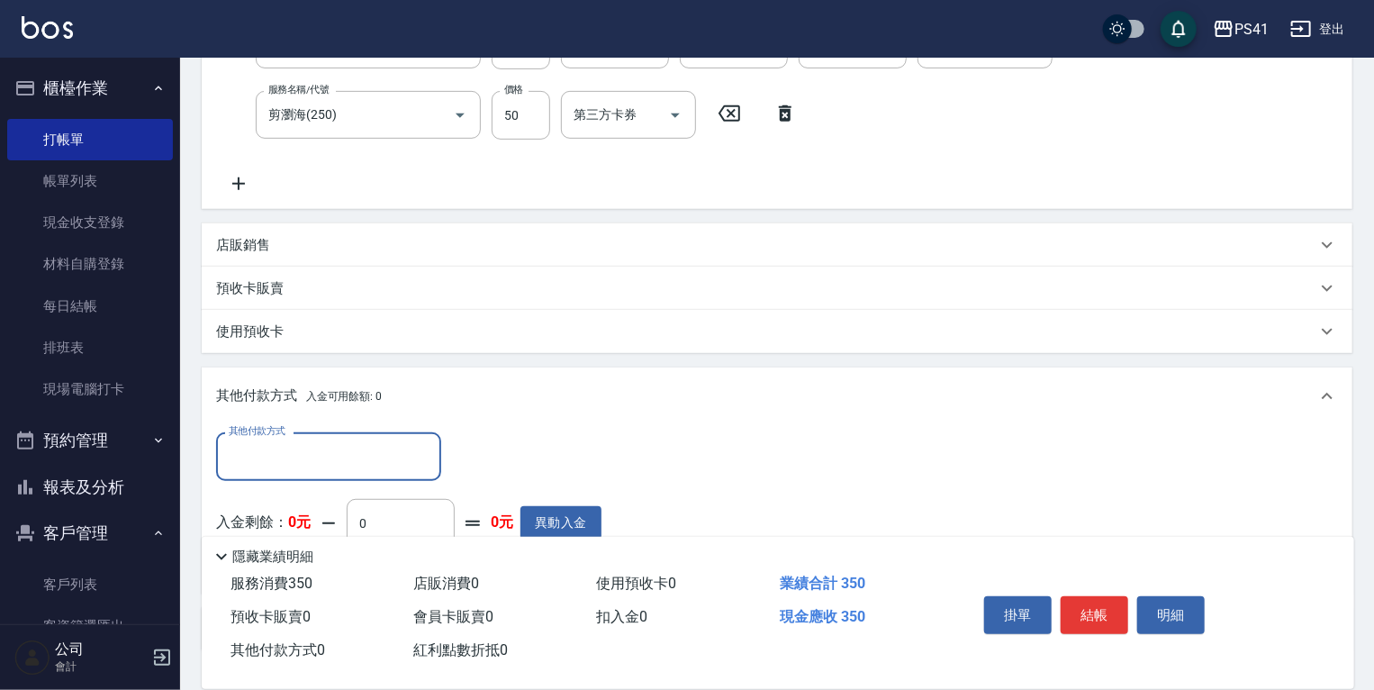
scroll to position [411, 0]
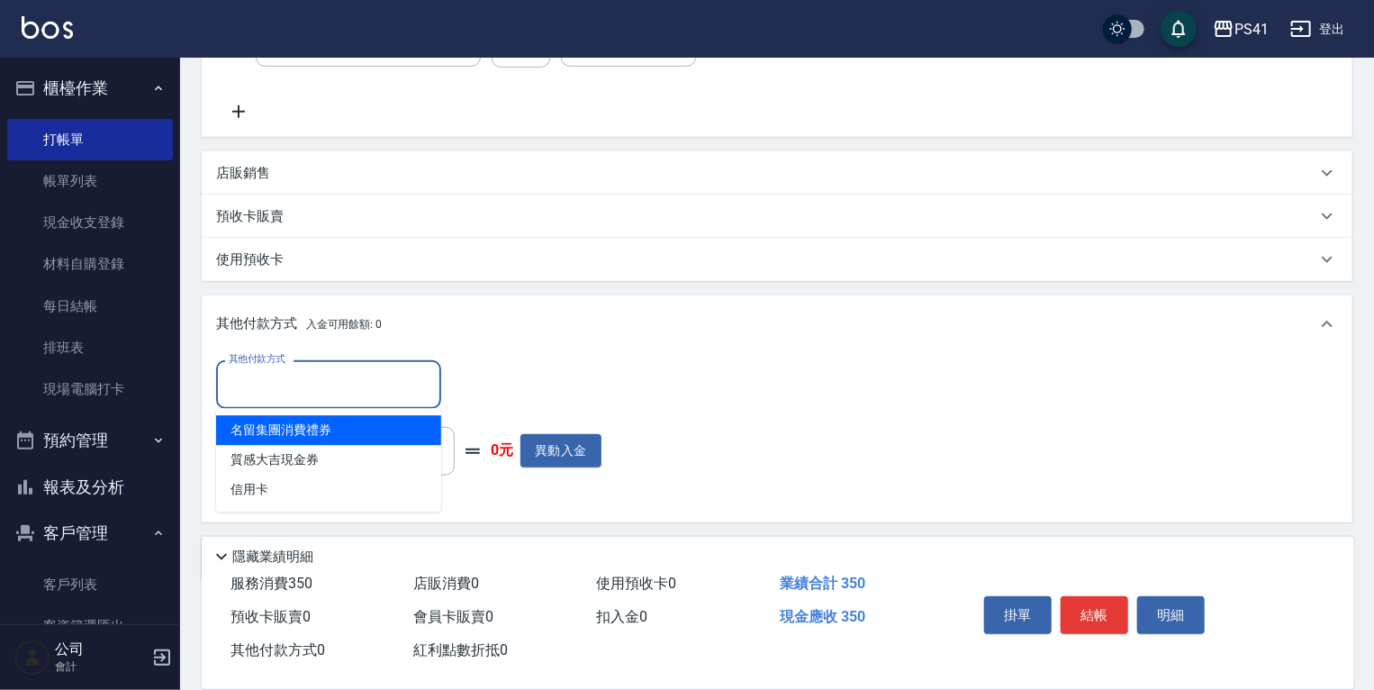
drag, startPoint x: 339, startPoint y: 381, endPoint x: 360, endPoint y: 475, distance: 97.0
click at [339, 385] on input "其他付款方式" at bounding box center [328, 384] width 209 height 32
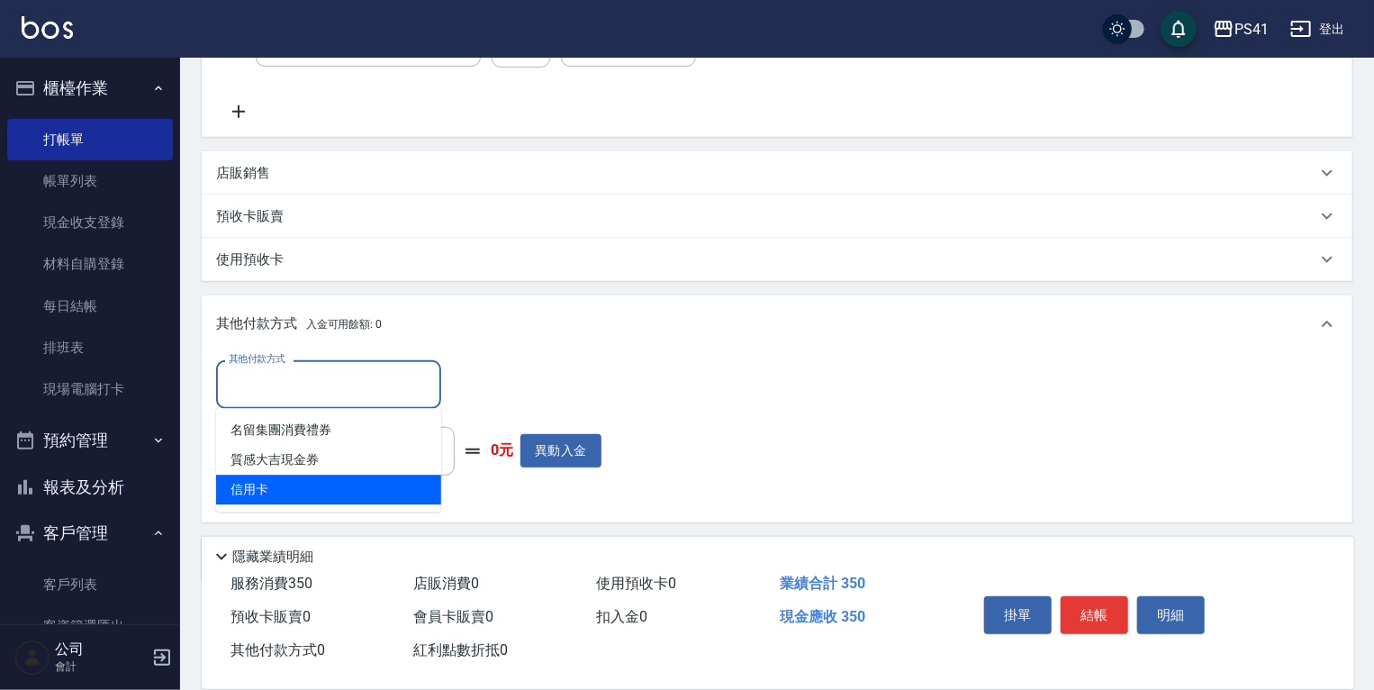
click at [360, 478] on span "信用卡" at bounding box center [328, 490] width 225 height 30
type input "信用卡"
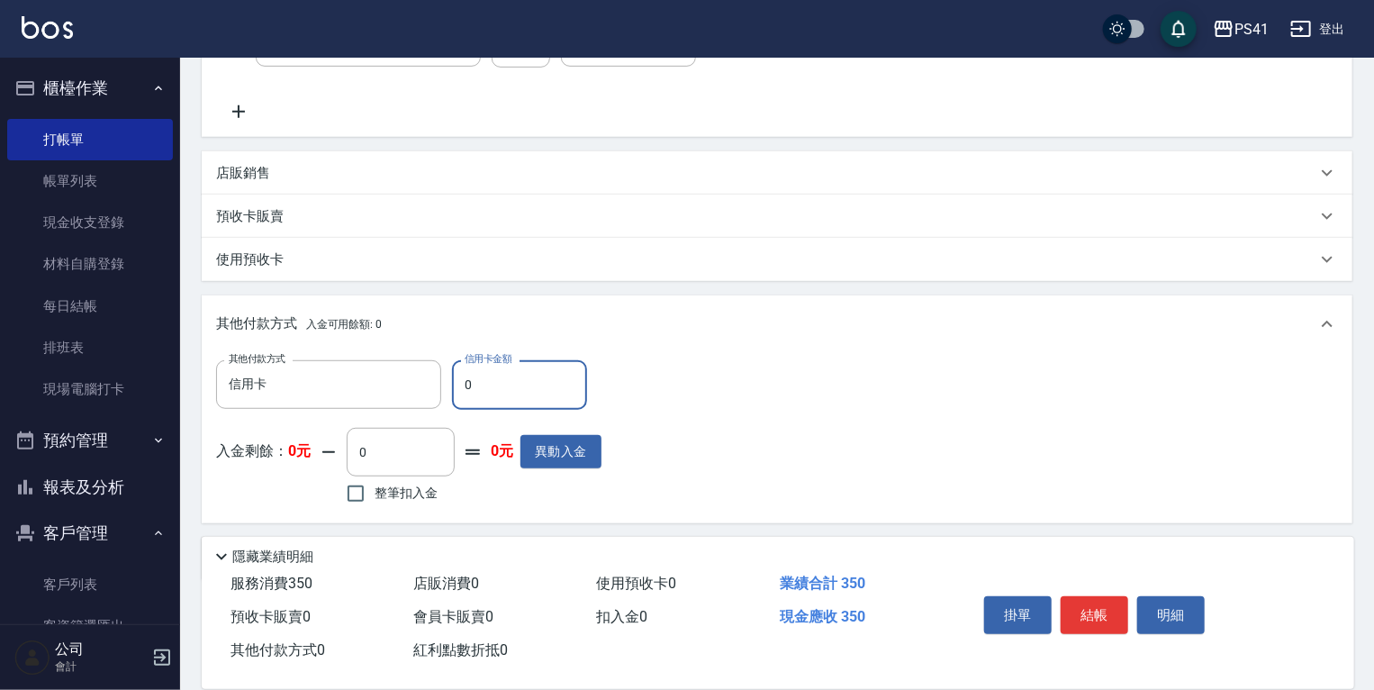
drag, startPoint x: 486, startPoint y: 367, endPoint x: 0, endPoint y: 241, distance: 502.3
click at [189, 326] on div "Key In 打帳單 上一筆訂單:#8 帳單速查 結帳前確認明細 連續打單結帳 掛單 結帳 明細 帳單日期 [DATE] 17:25 鎖定日期 顧客姓名/手機…" at bounding box center [777, 199] width 1194 height 1106
type input "350"
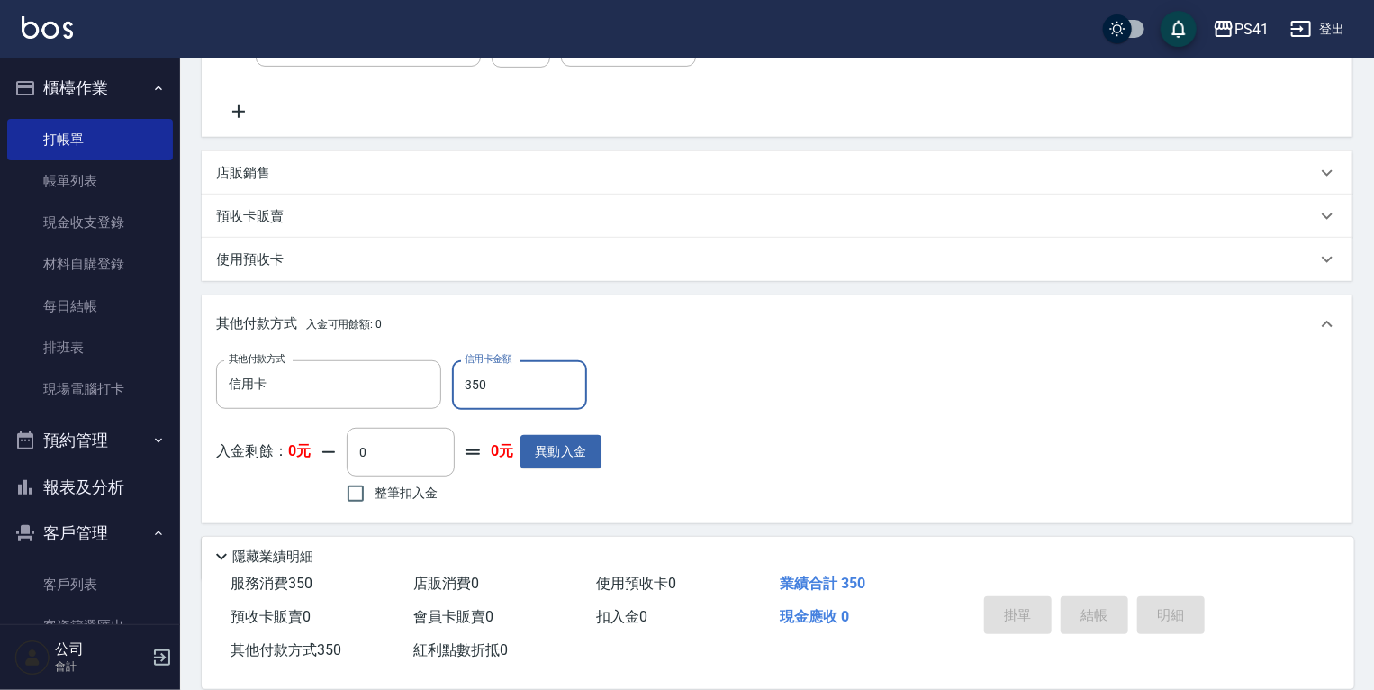
type input "[DATE] 17:26"
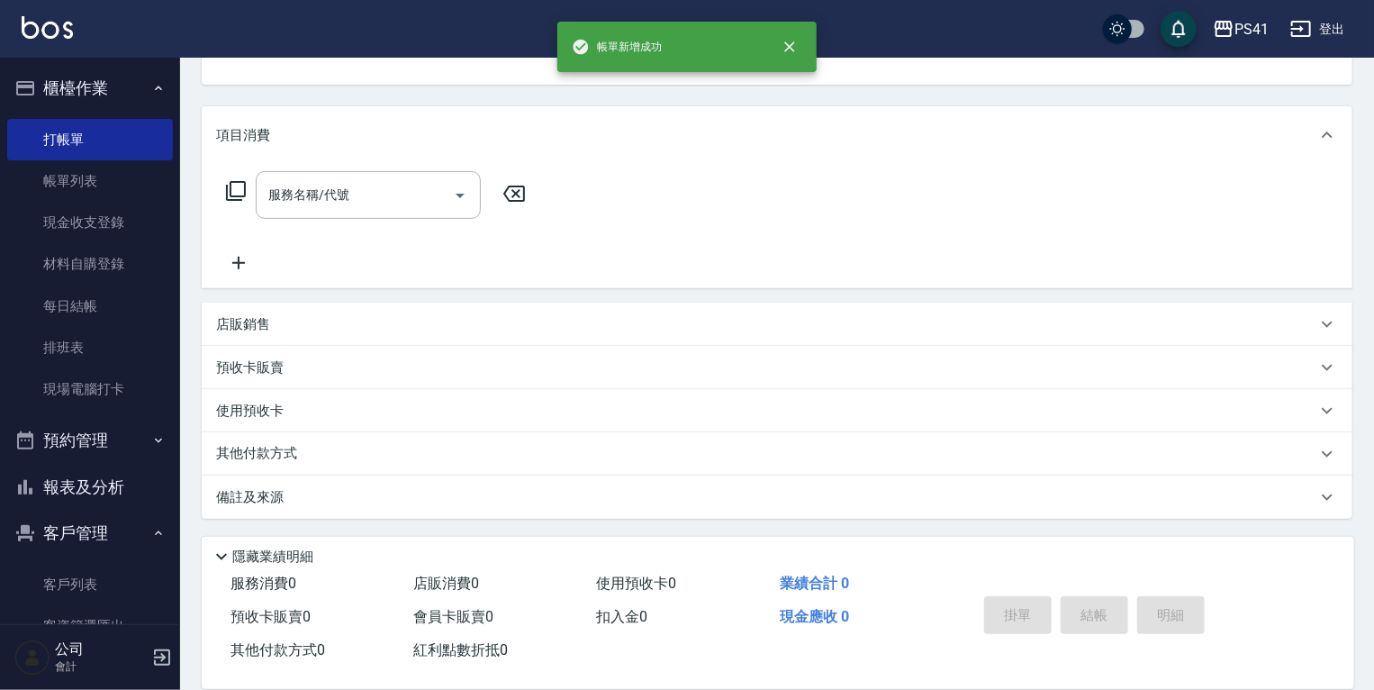
scroll to position [0, 0]
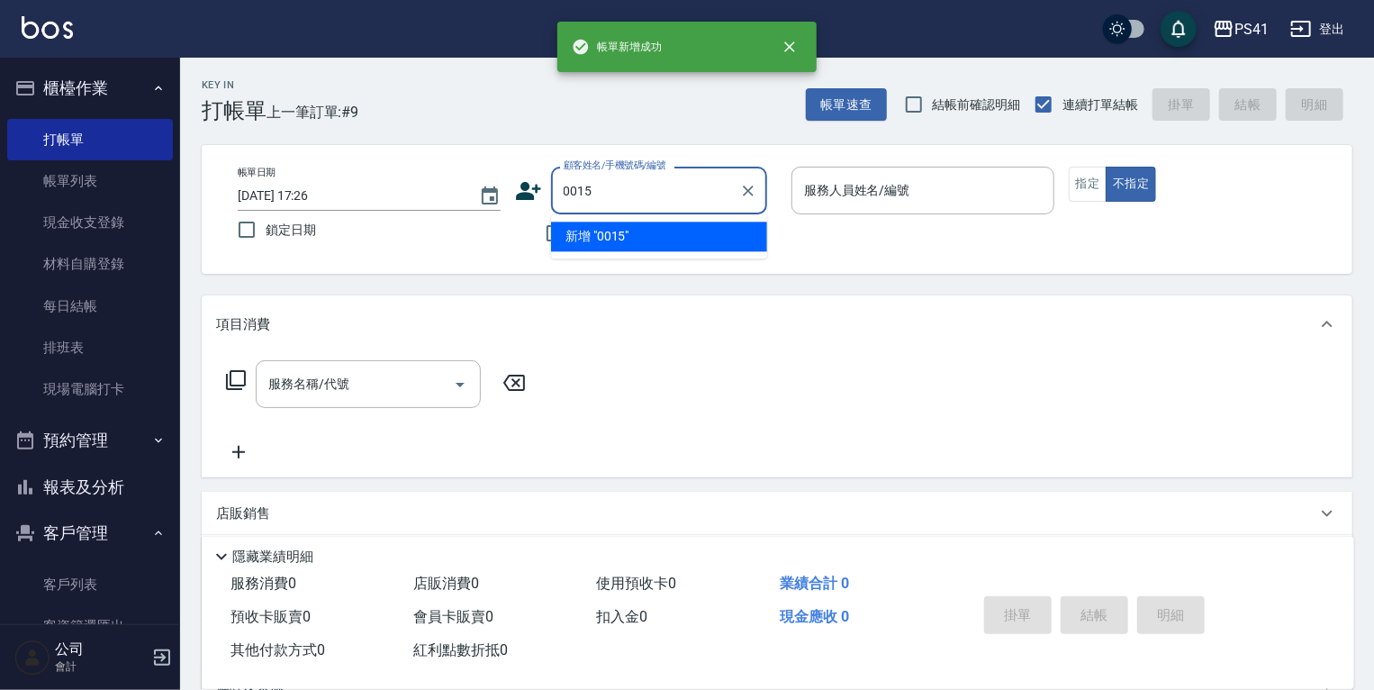
type input "0015"
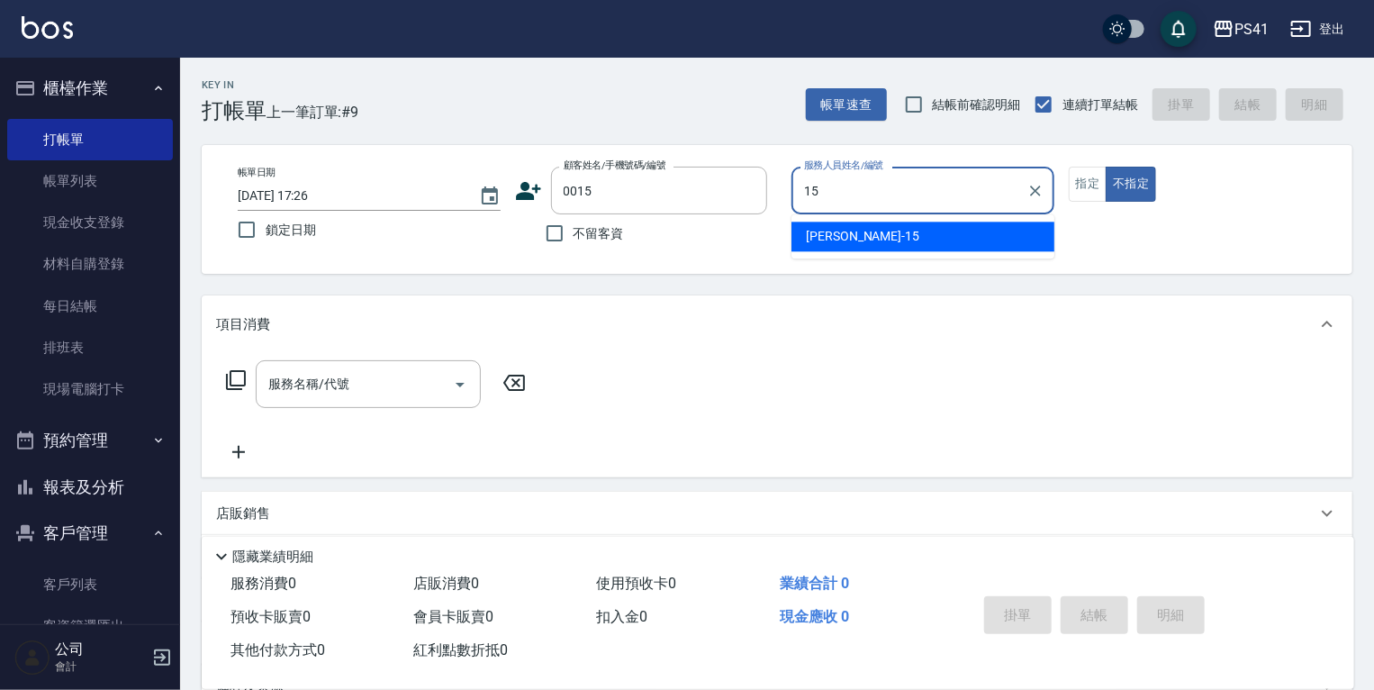
type input "[PERSON_NAME]-15"
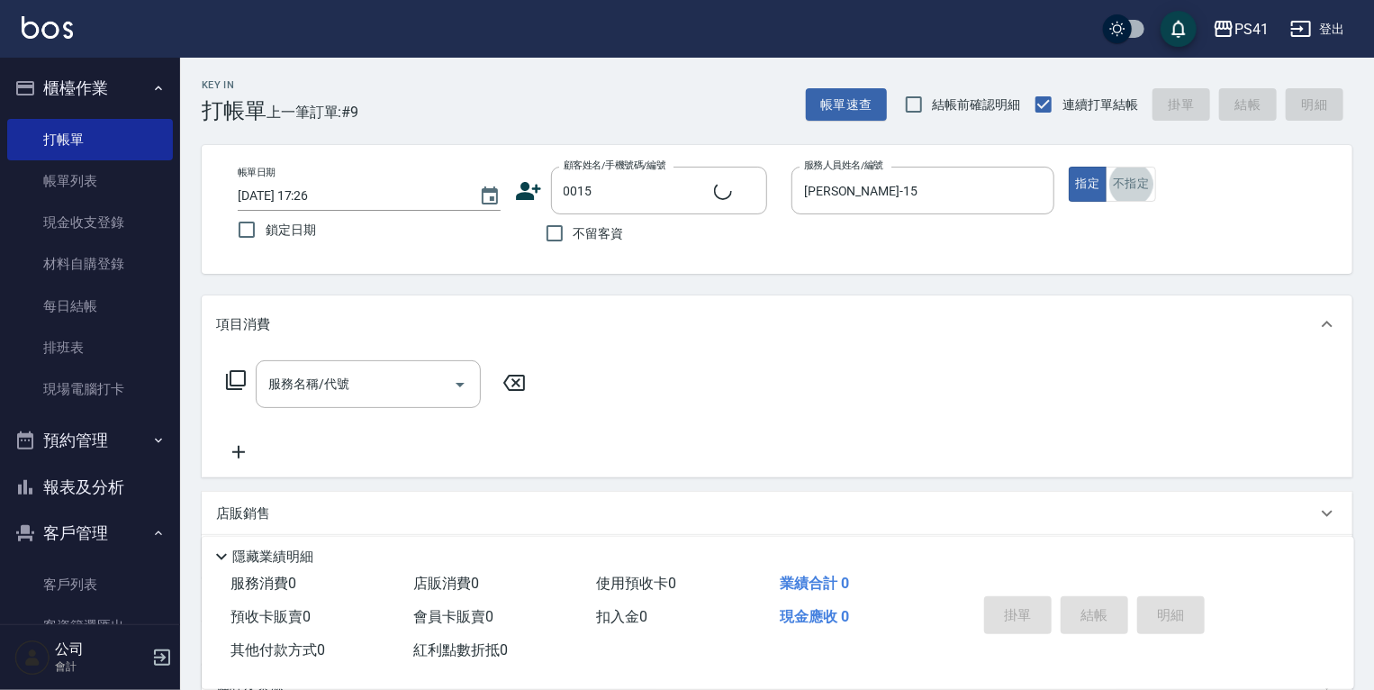
type input "[PERSON_NAME]/15_[PERSON_NAME]/0015"
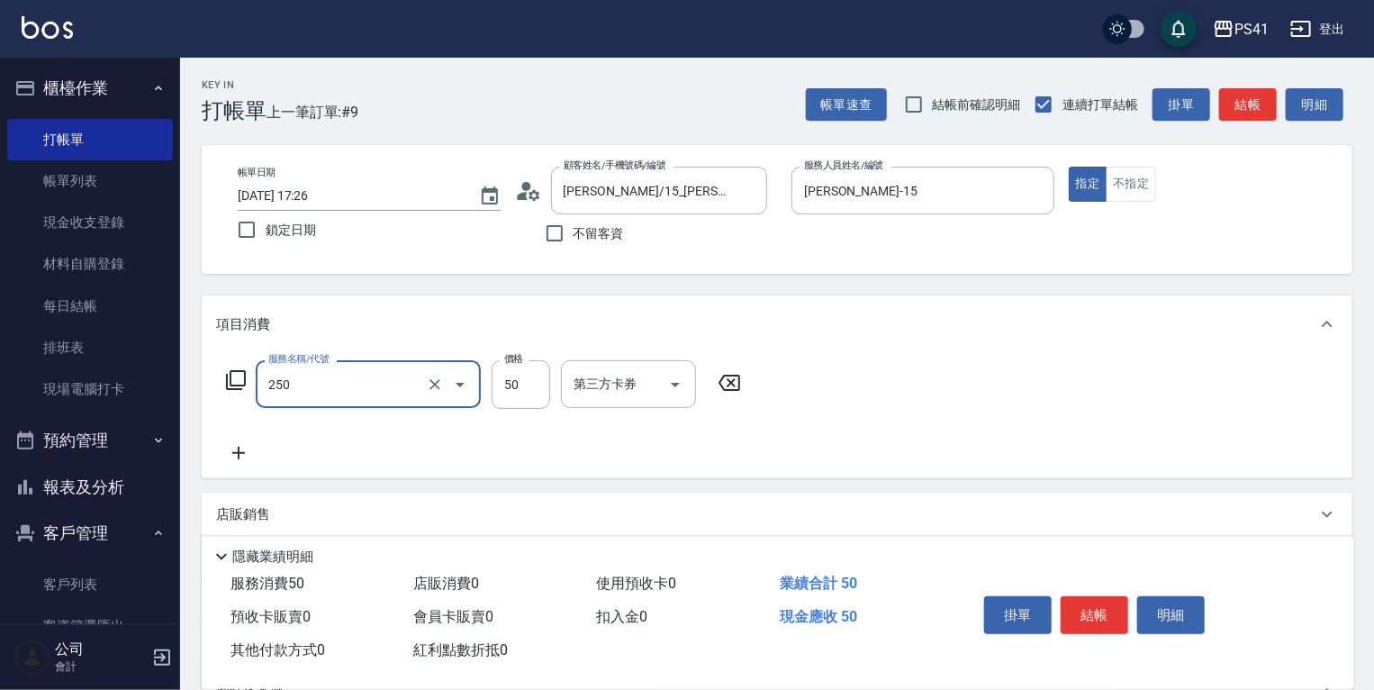
type input "剪瀏海(250)"
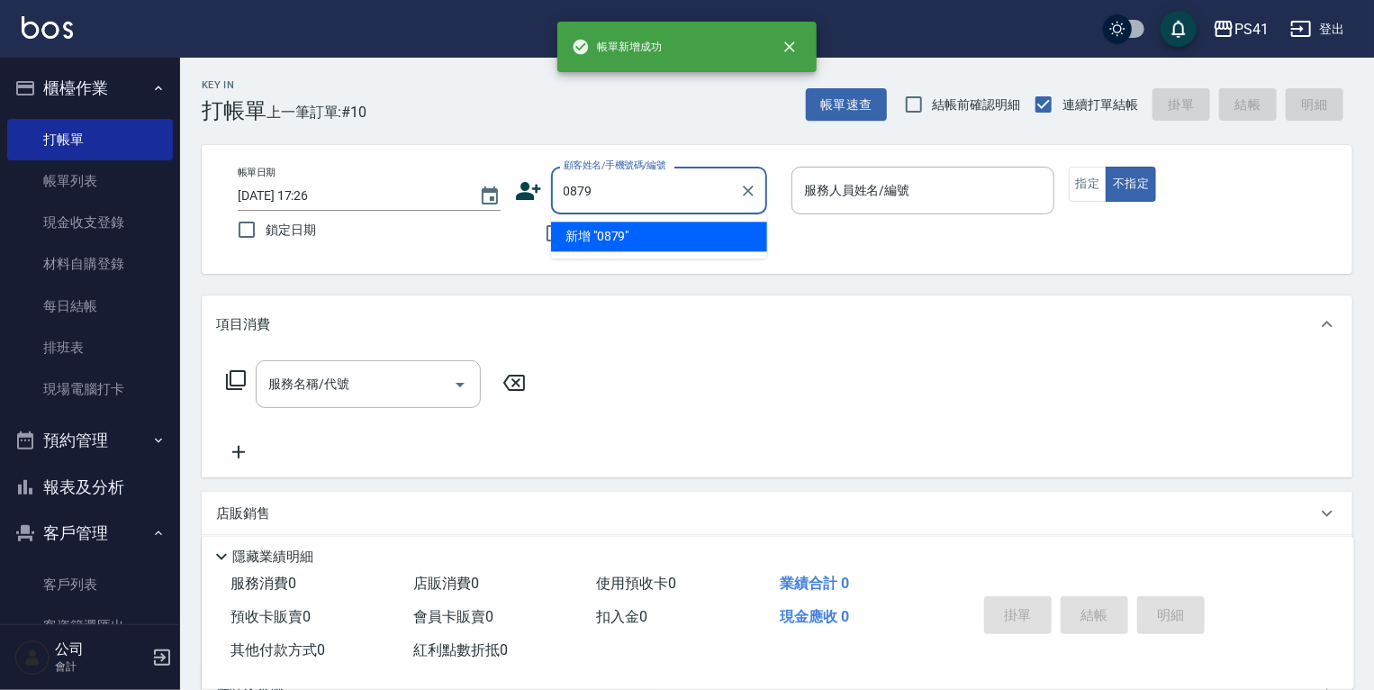
type input "0879"
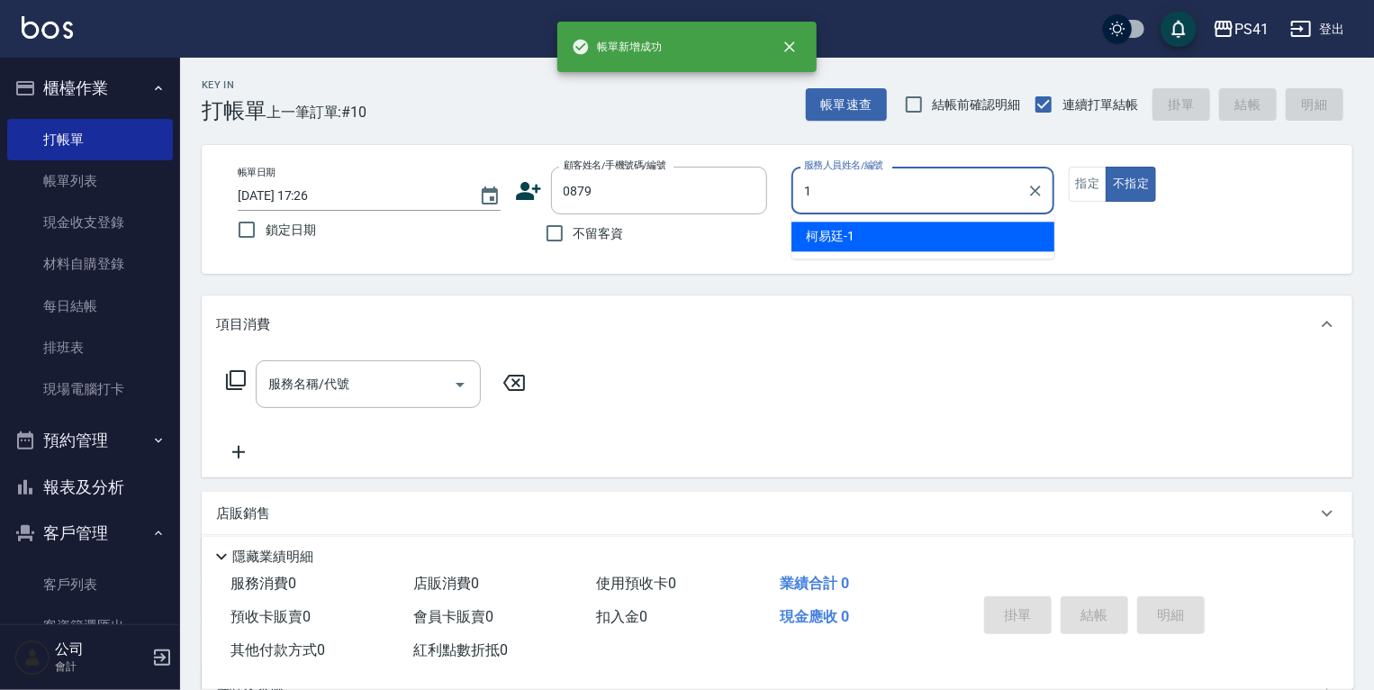
type input "[PERSON_NAME]-1"
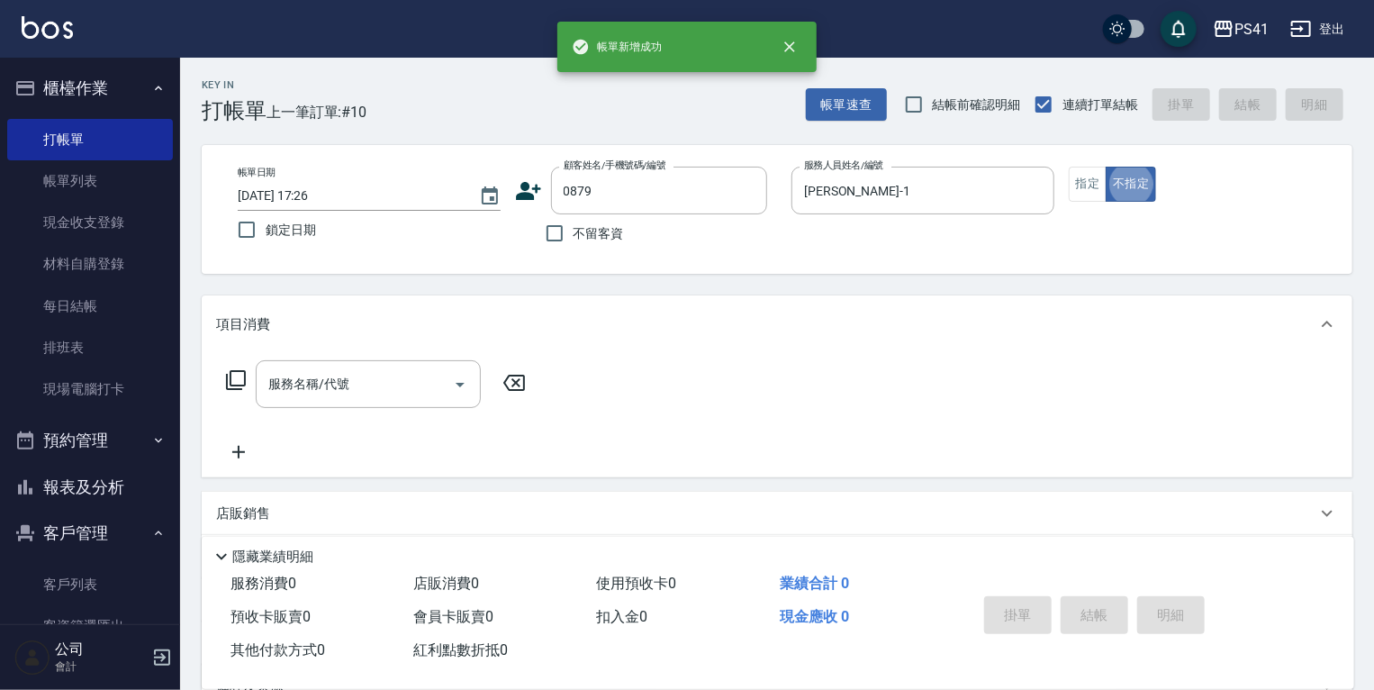
type input "[PERSON_NAME]/0936230702/0879"
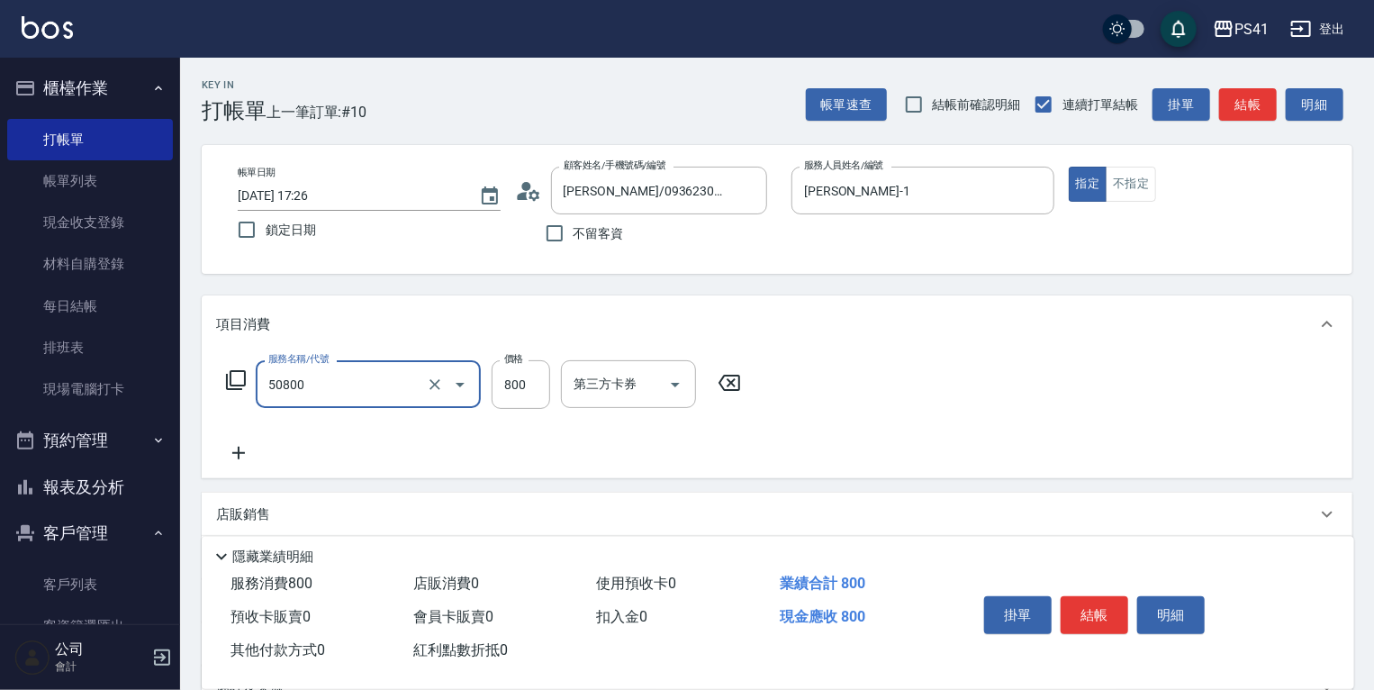
type input "原價401~800護髮(50800)"
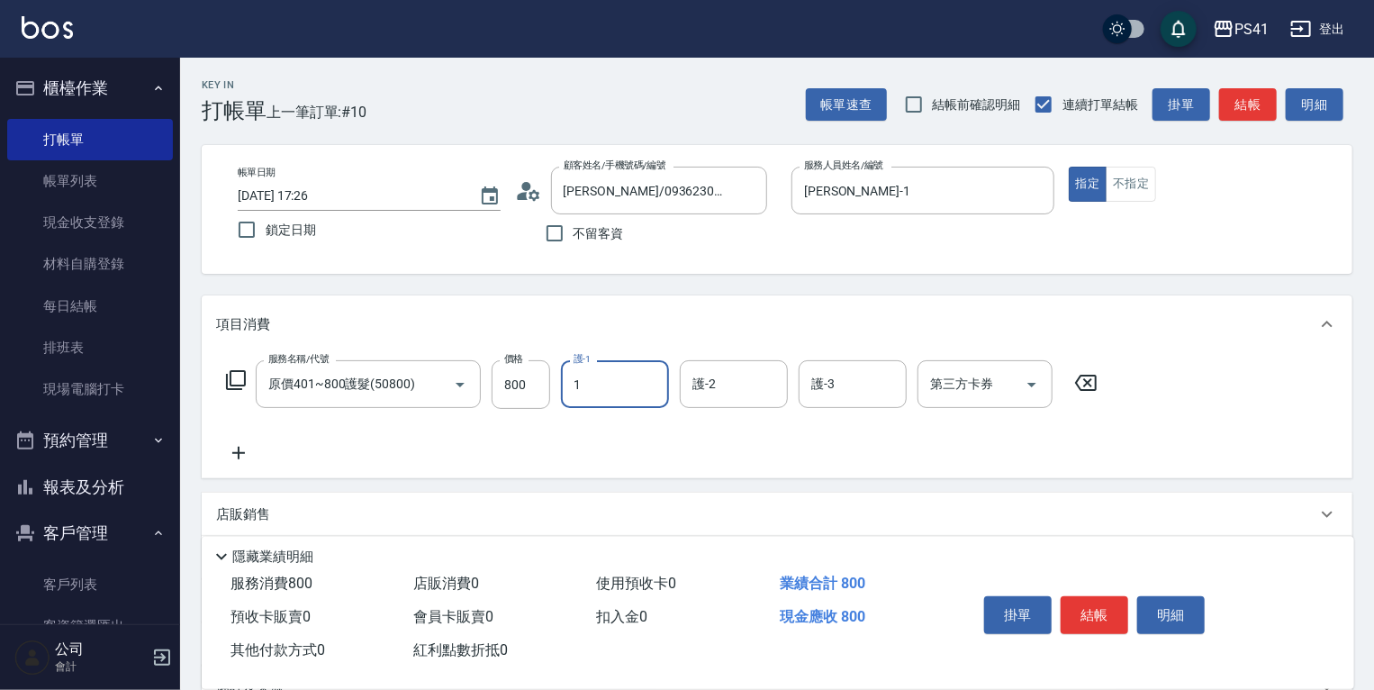
type input "[PERSON_NAME]-1"
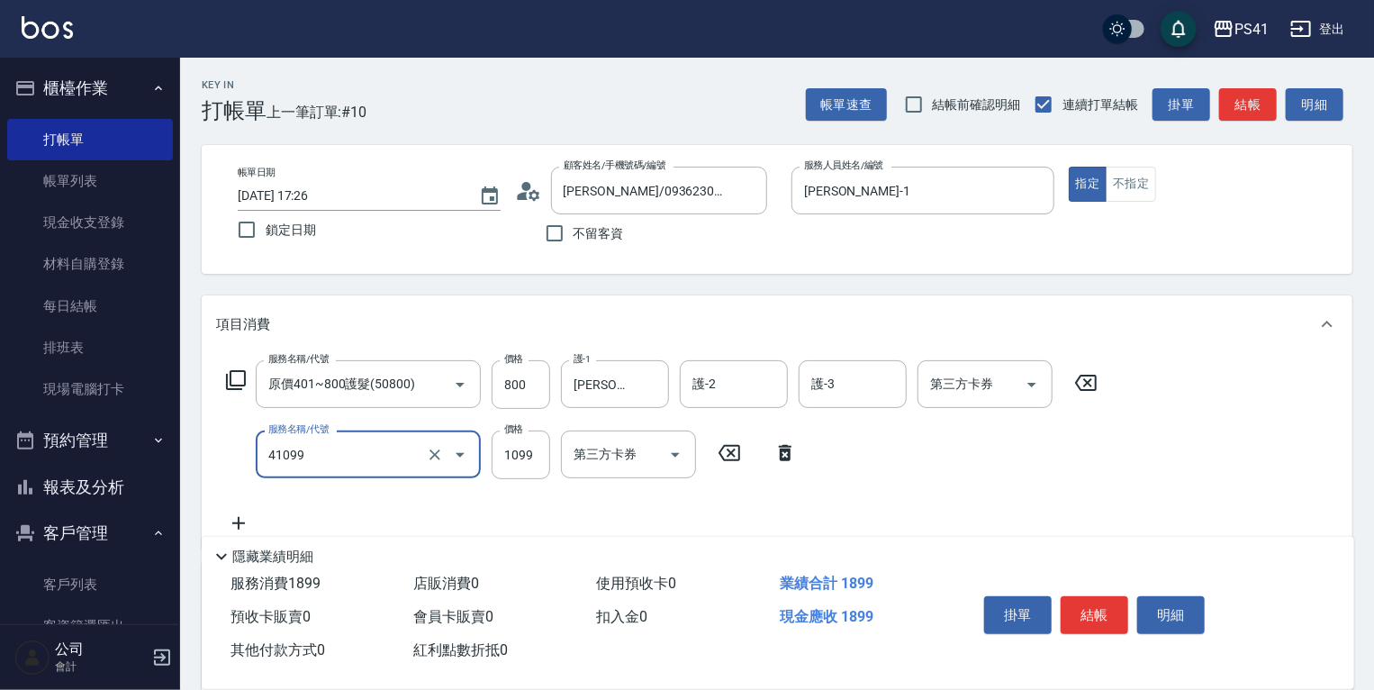
type input "公司活動/早鳥(41099)"
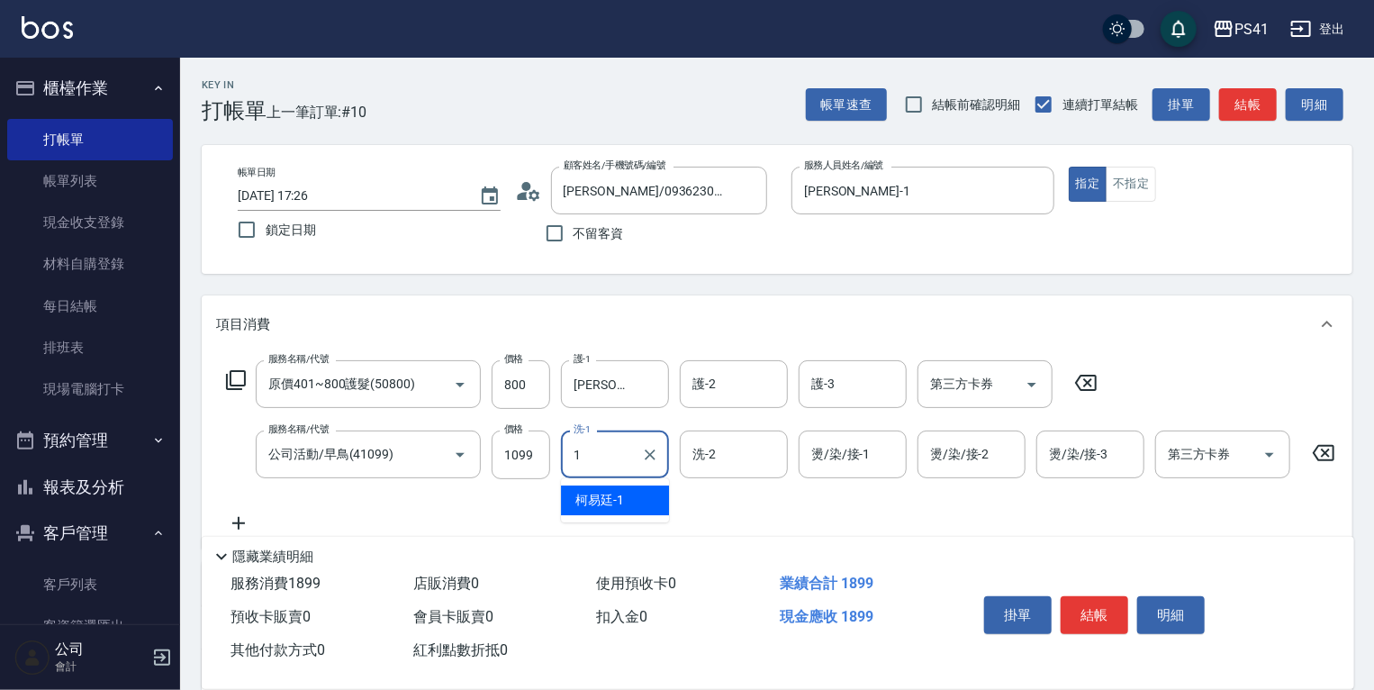
type input "[PERSON_NAME]-1"
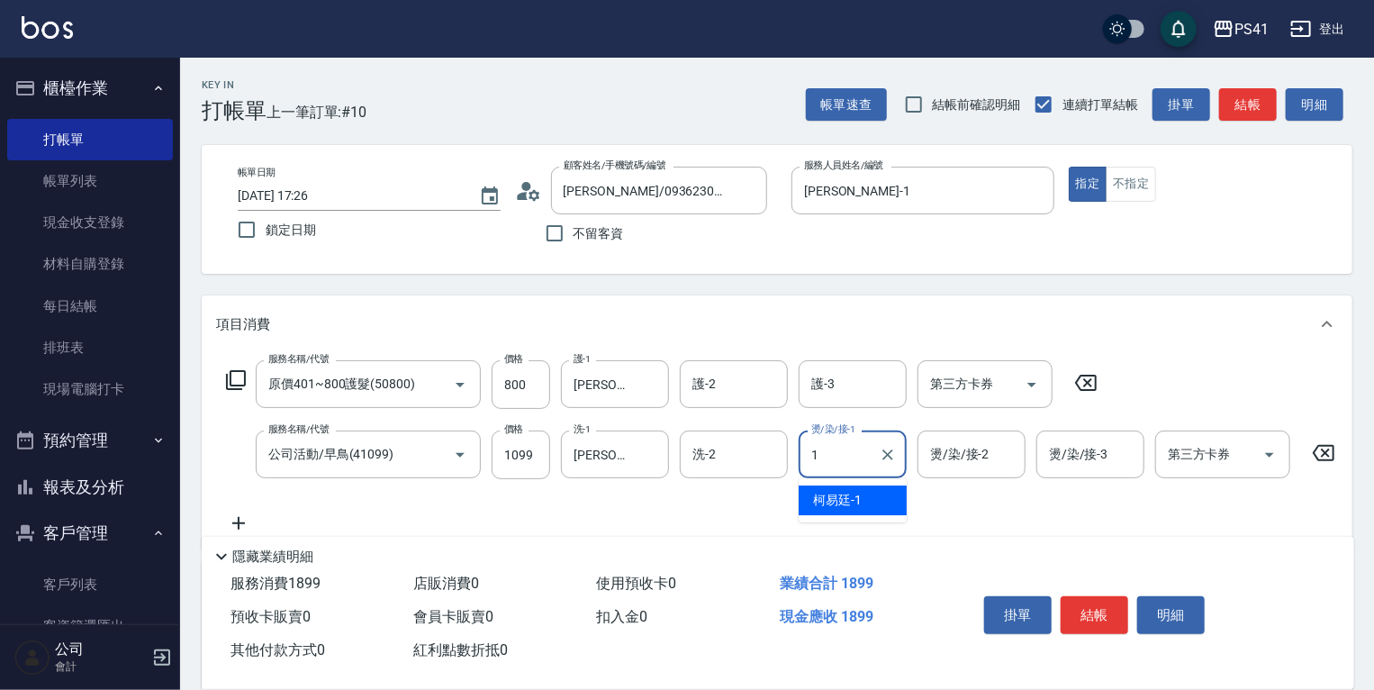
type input "[PERSON_NAME]-1"
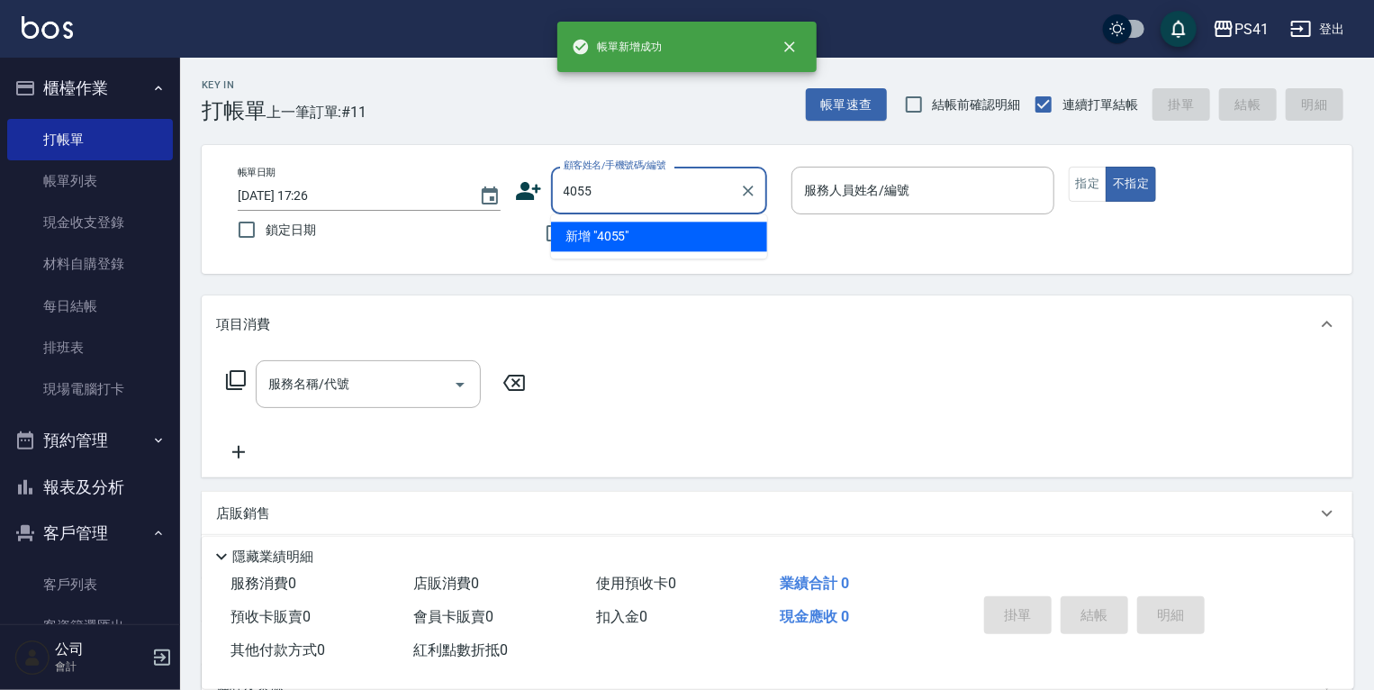
type input "4055"
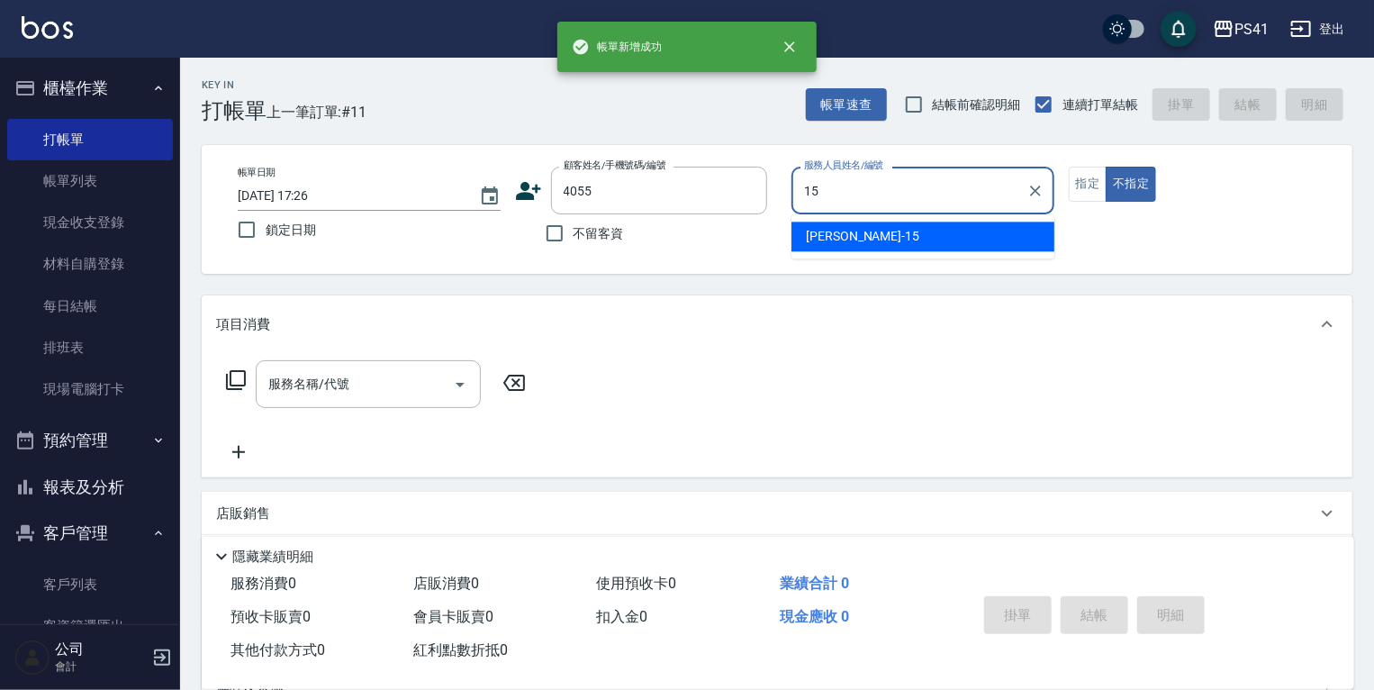
type input "[PERSON_NAME]-15"
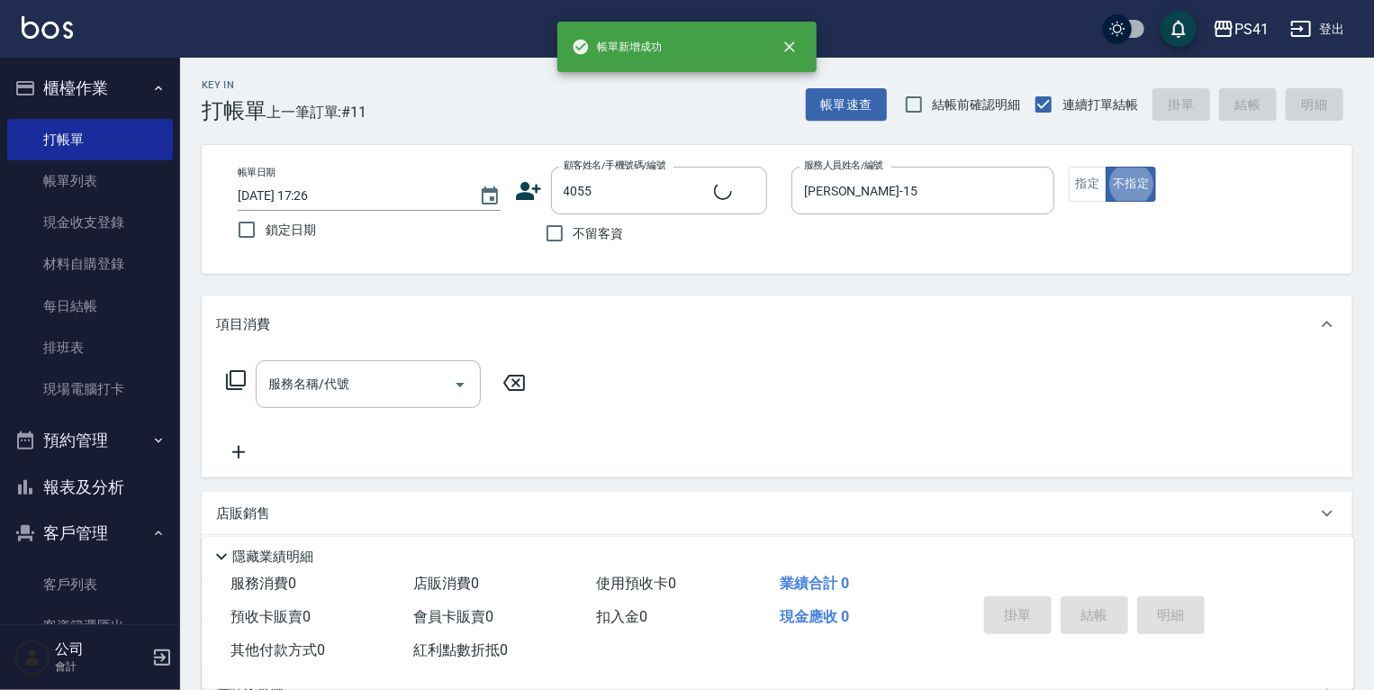
type input "[PERSON_NAME]/0911595627/4055"
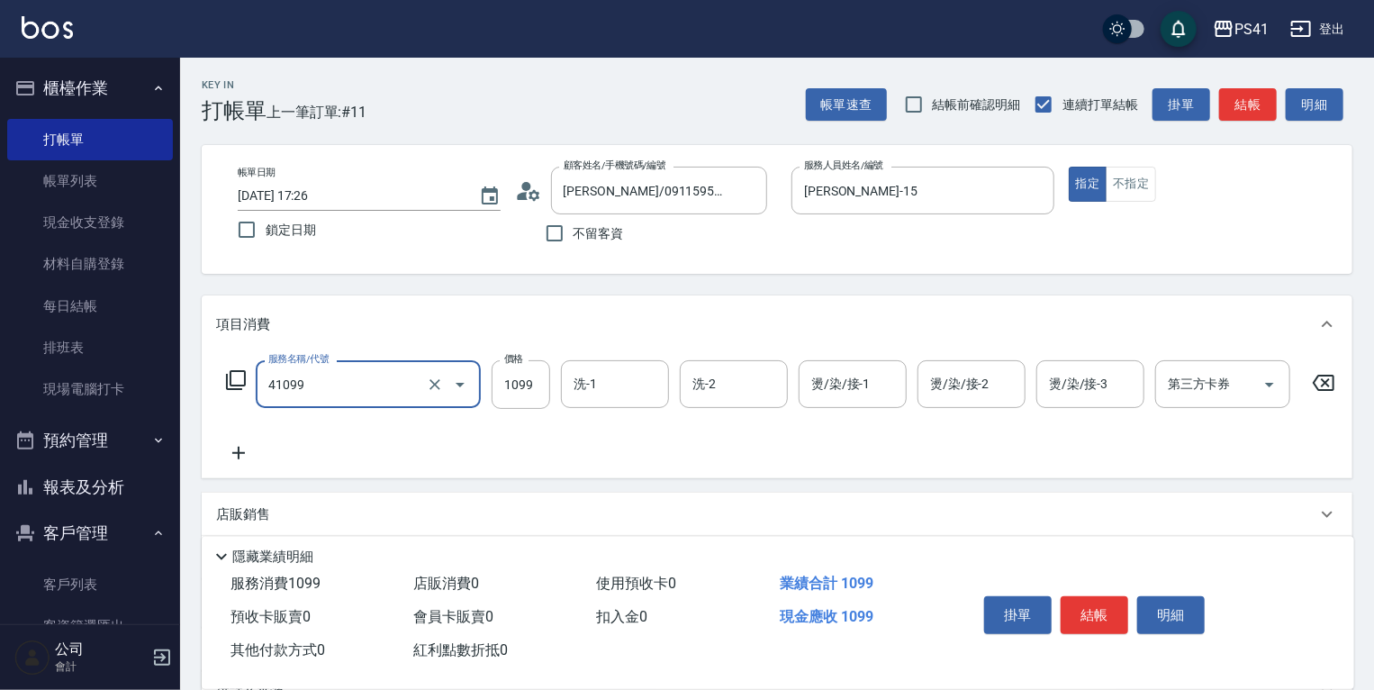
type input "公司活動/早鳥(41099)"
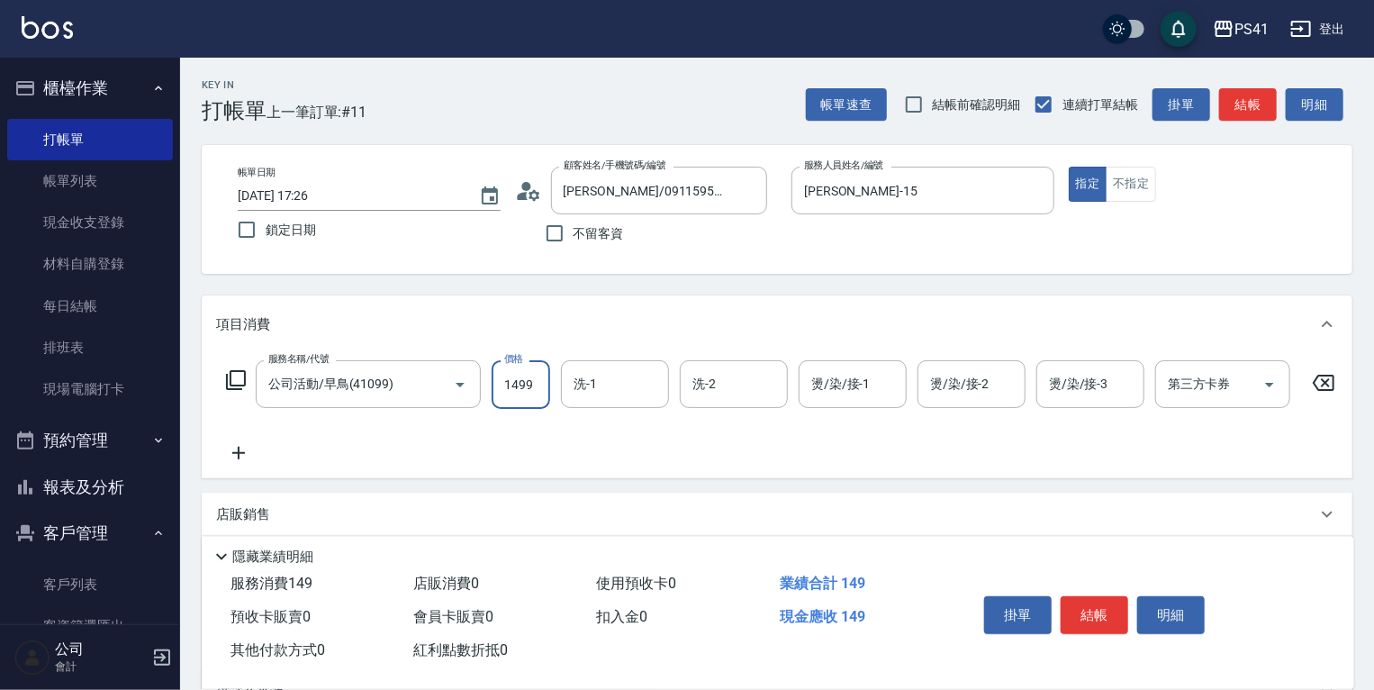
type input "1499"
type input "佳佳-27"
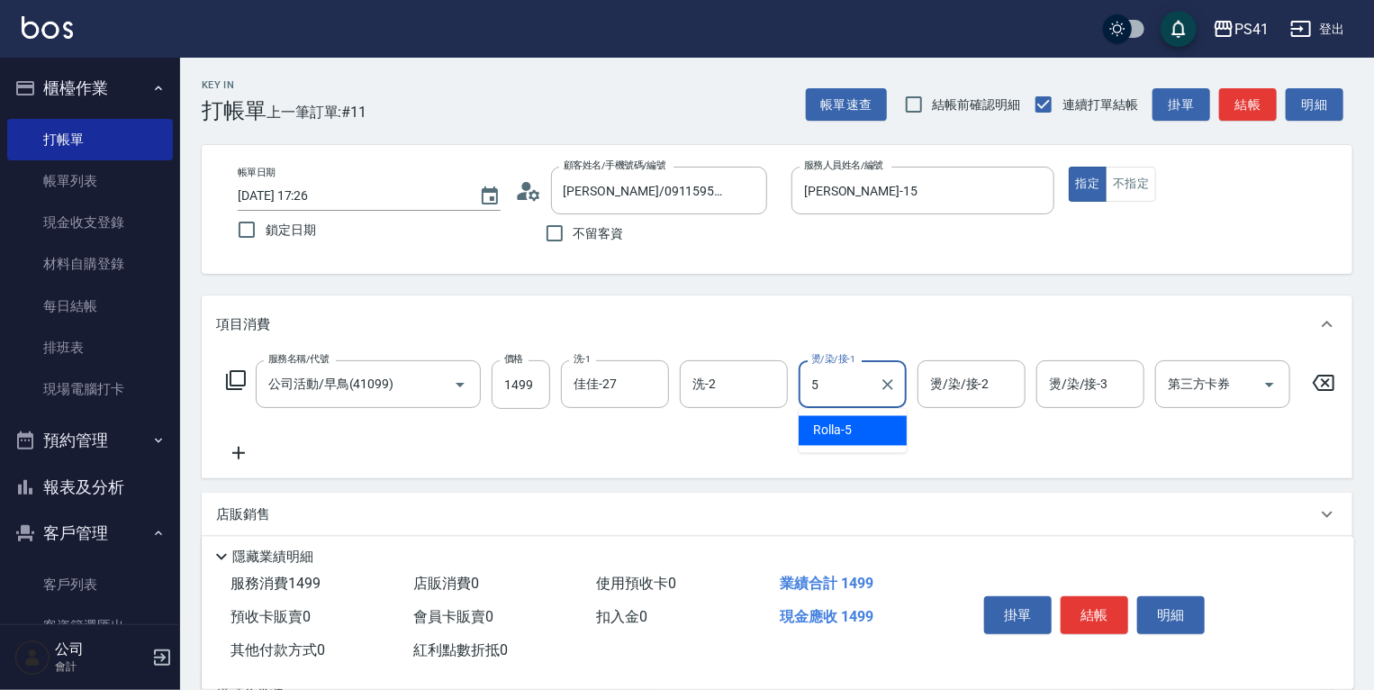
type input "Rolla-5"
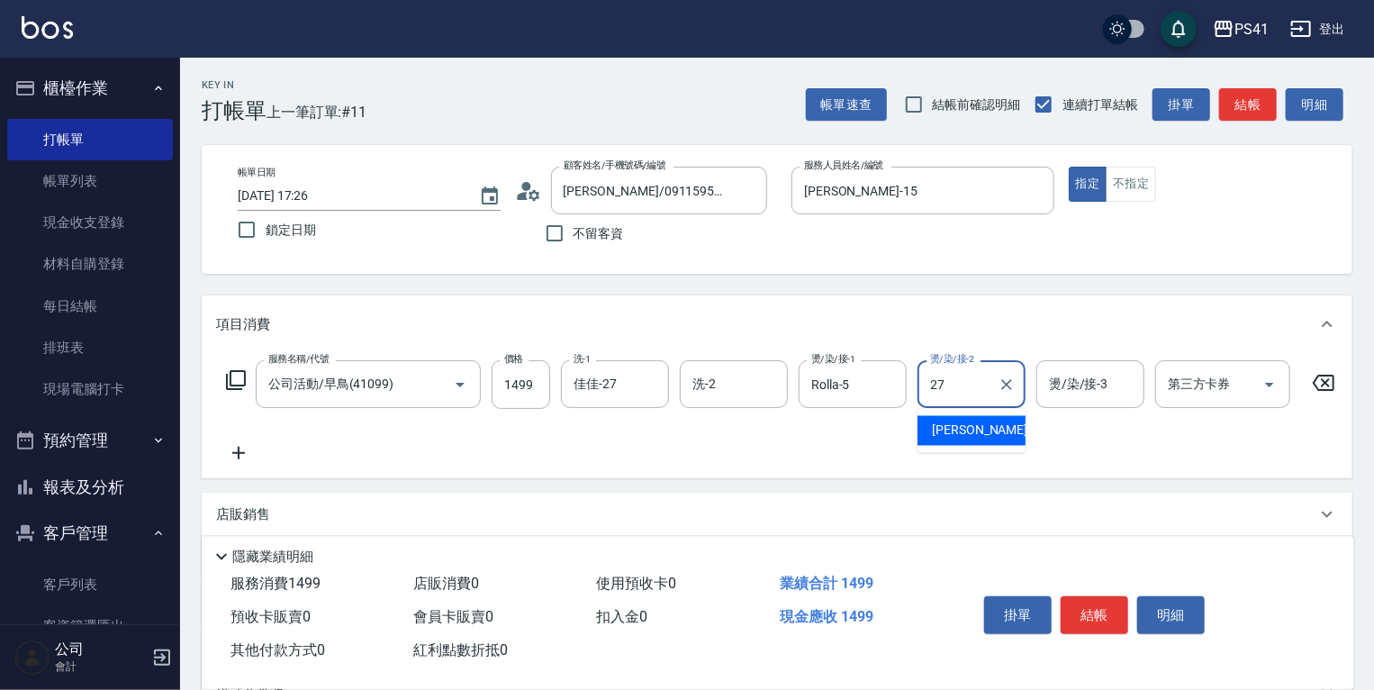
type input "佳佳-27"
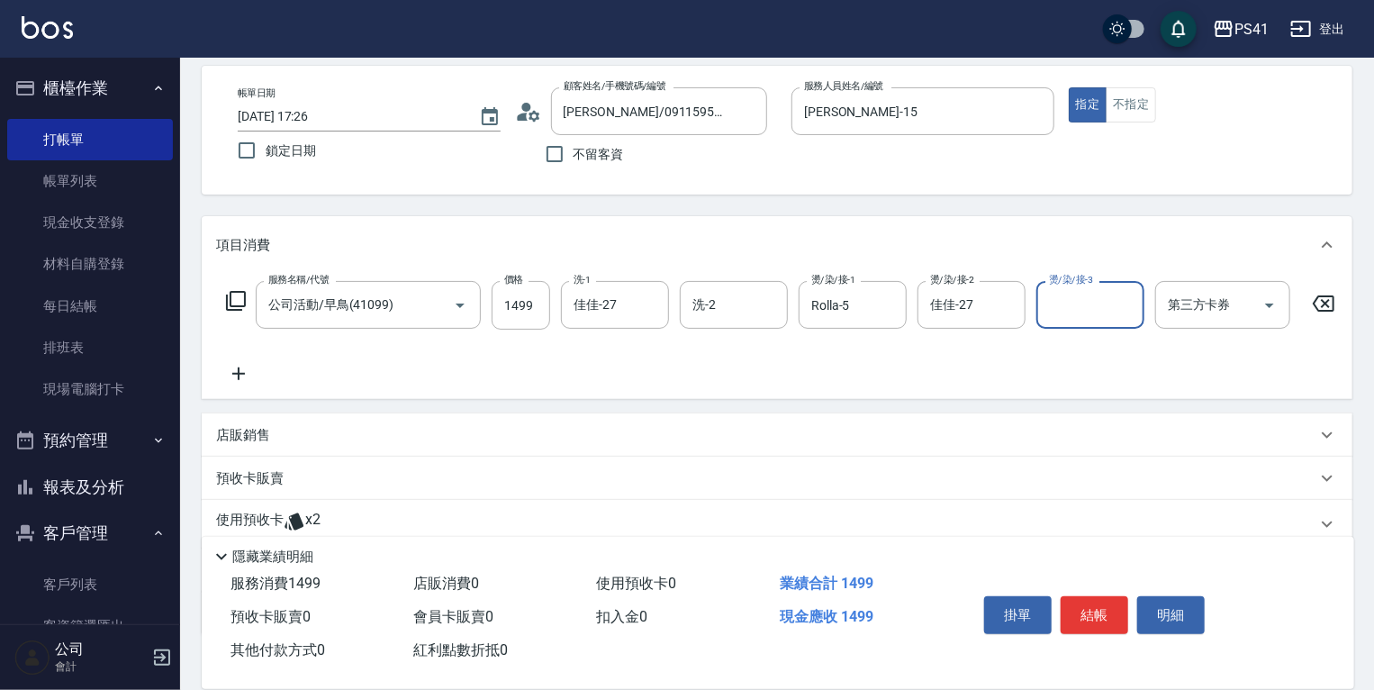
scroll to position [205, 0]
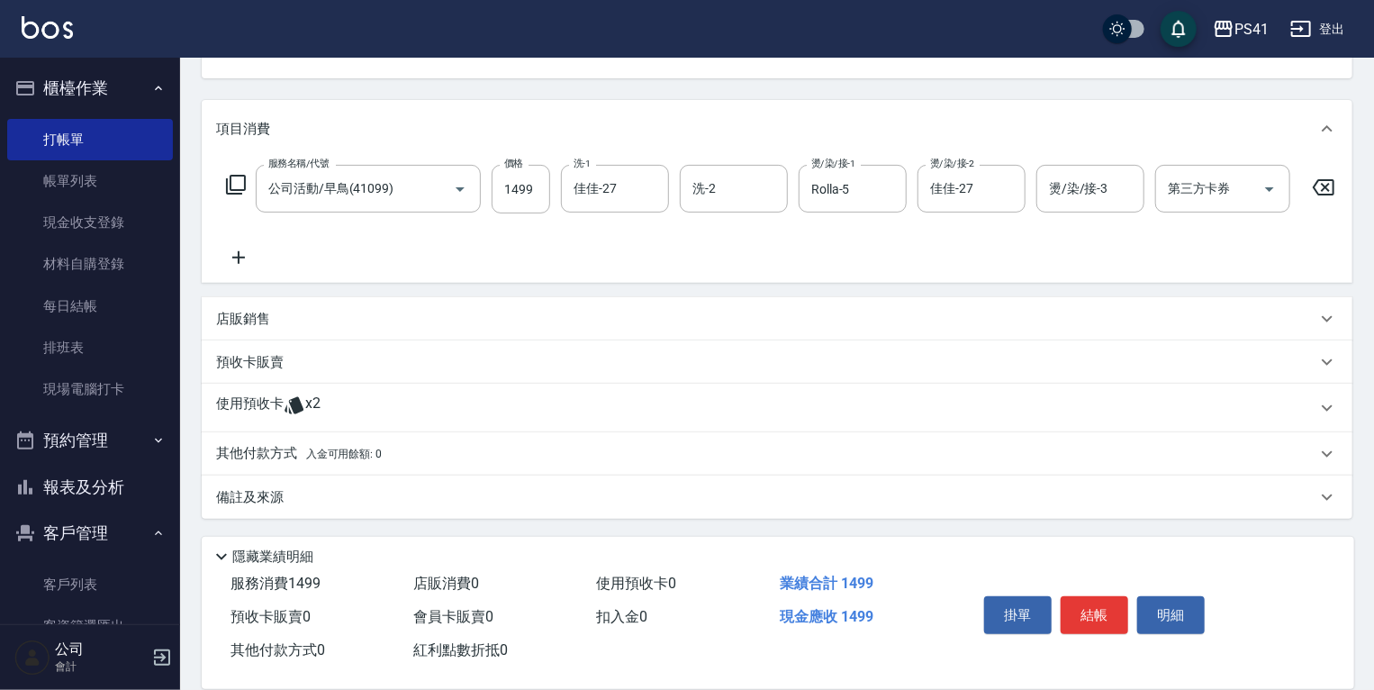
click at [301, 403] on icon at bounding box center [295, 405] width 22 height 22
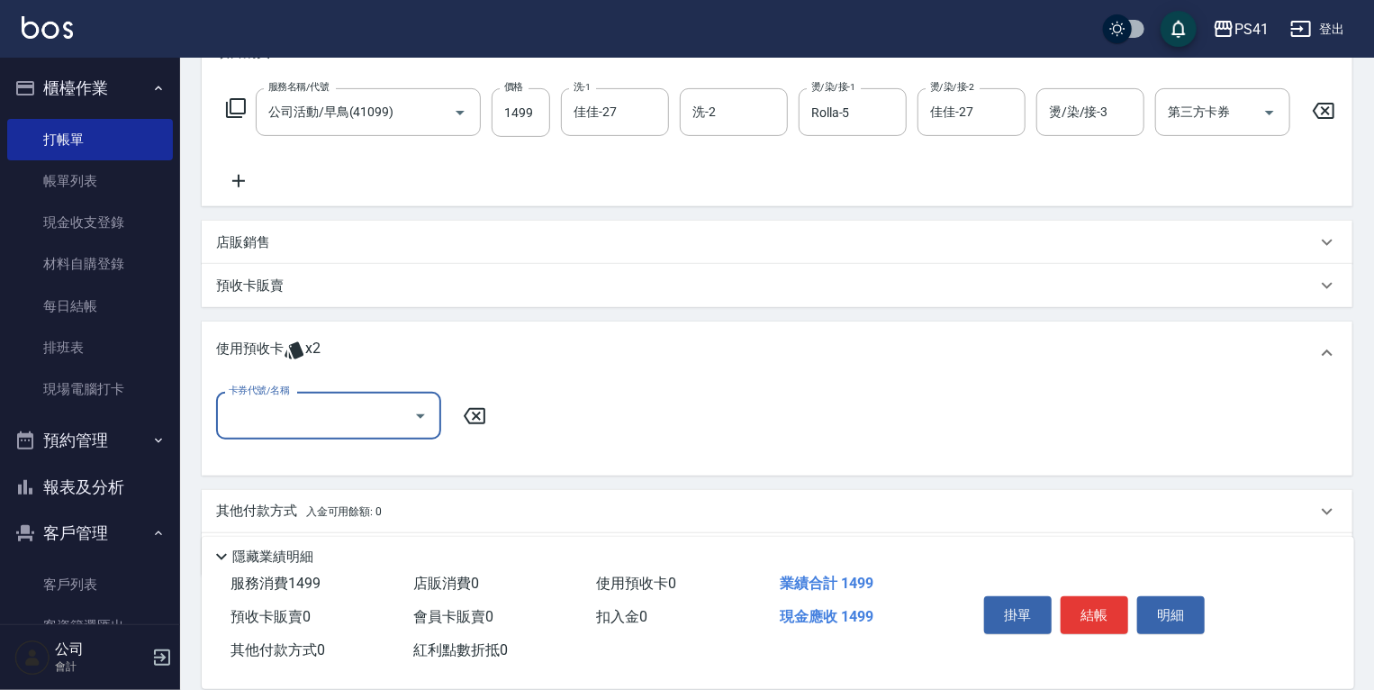
scroll to position [304, 0]
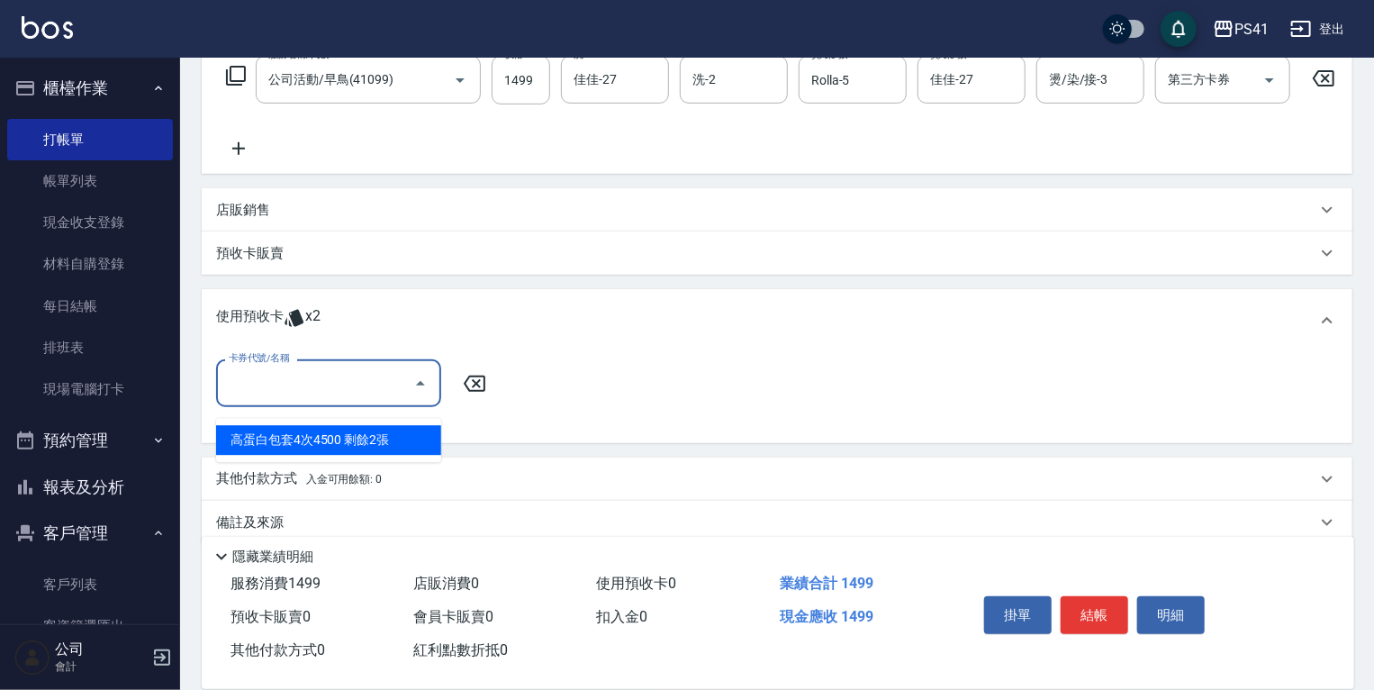
drag, startPoint x: 303, startPoint y: 384, endPoint x: 321, endPoint y: 430, distance: 49.0
click at [304, 384] on input "卡券代號/名稱" at bounding box center [315, 383] width 182 height 32
click at [331, 435] on div "高蛋白包套4次4500 剩餘2張" at bounding box center [328, 440] width 225 height 30
type input "高蛋白包套4次4500"
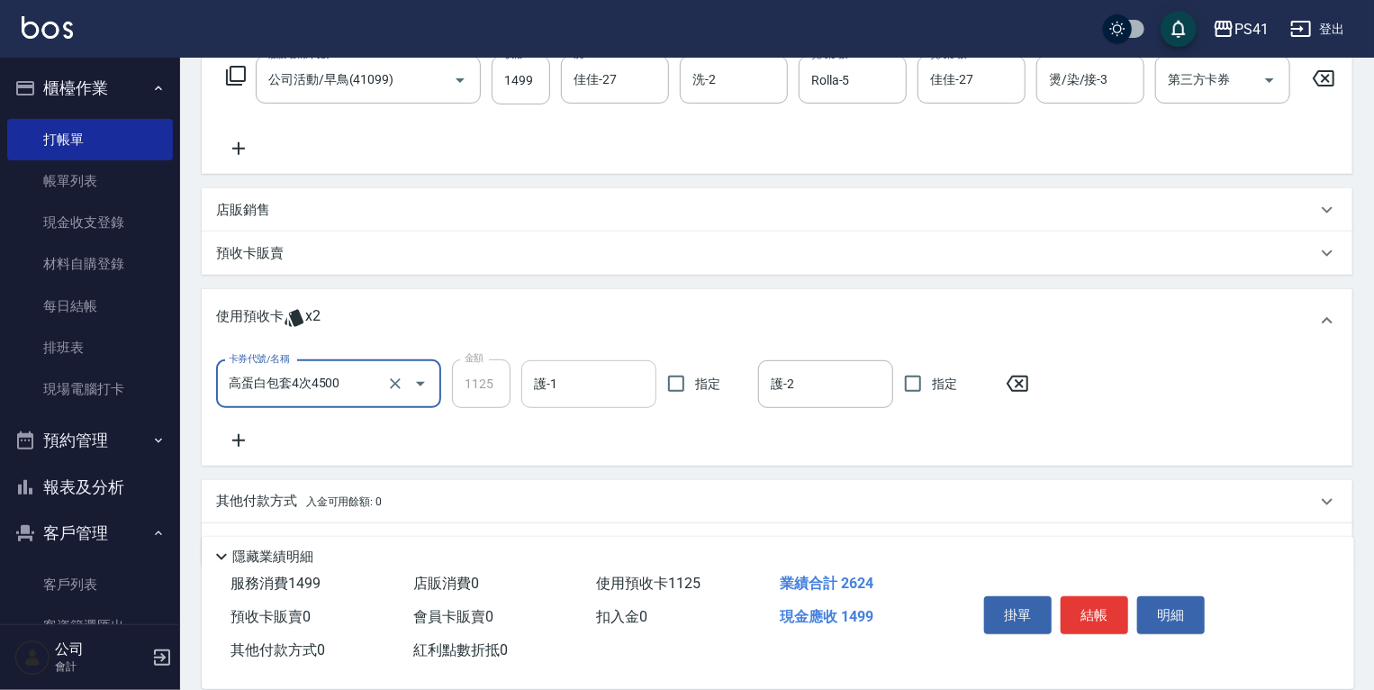
click at [579, 383] on input "護-1" at bounding box center [588, 384] width 119 height 32
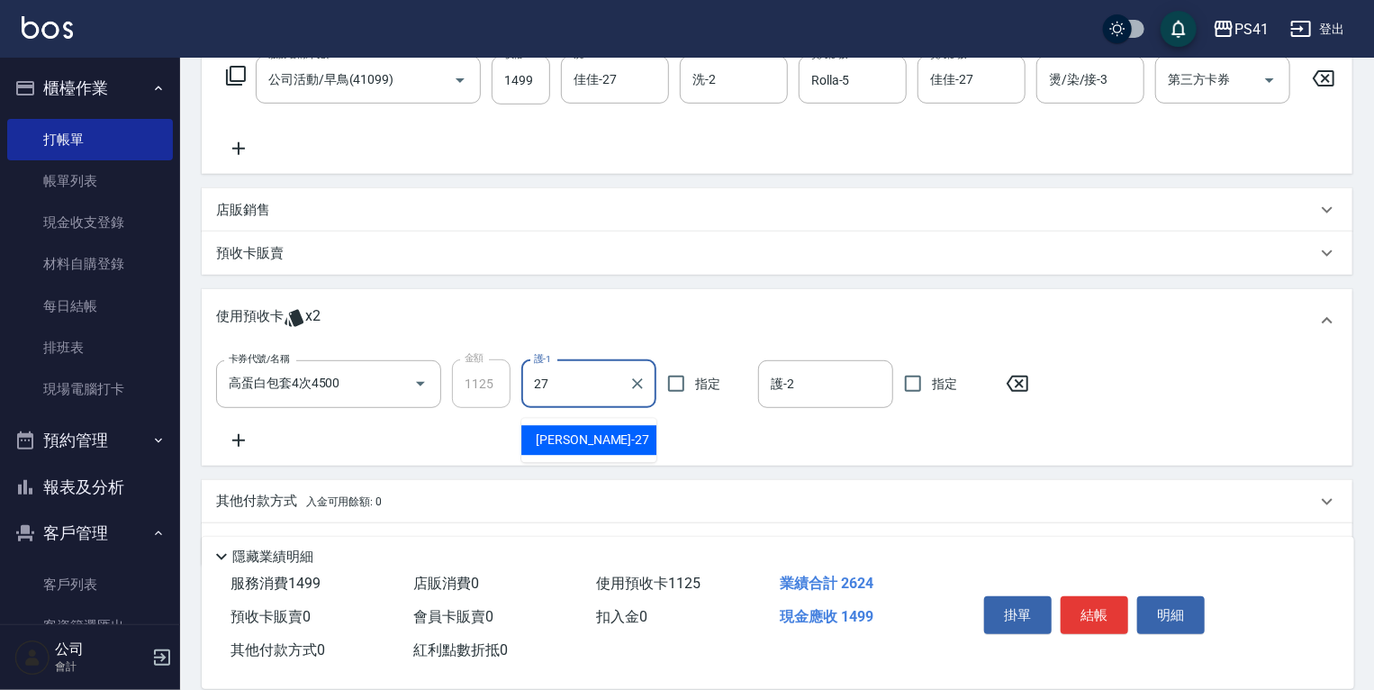
type input "佳佳-27"
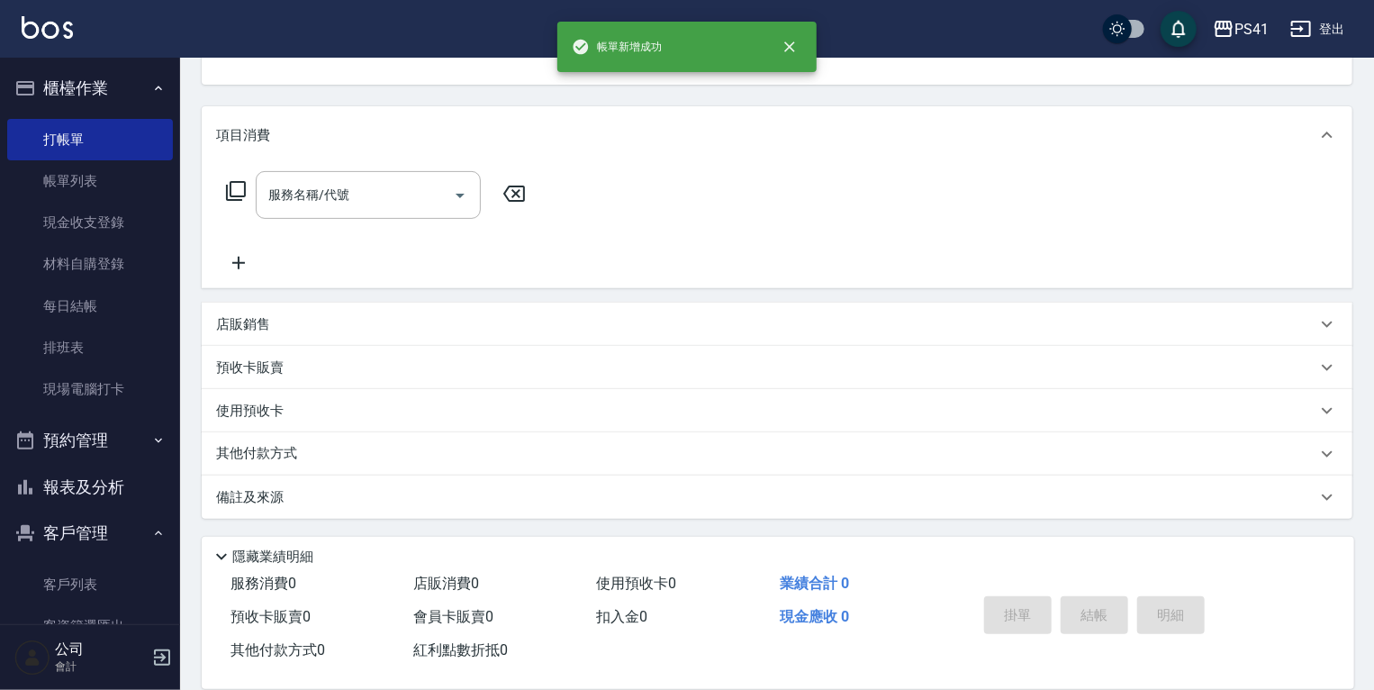
scroll to position [0, 0]
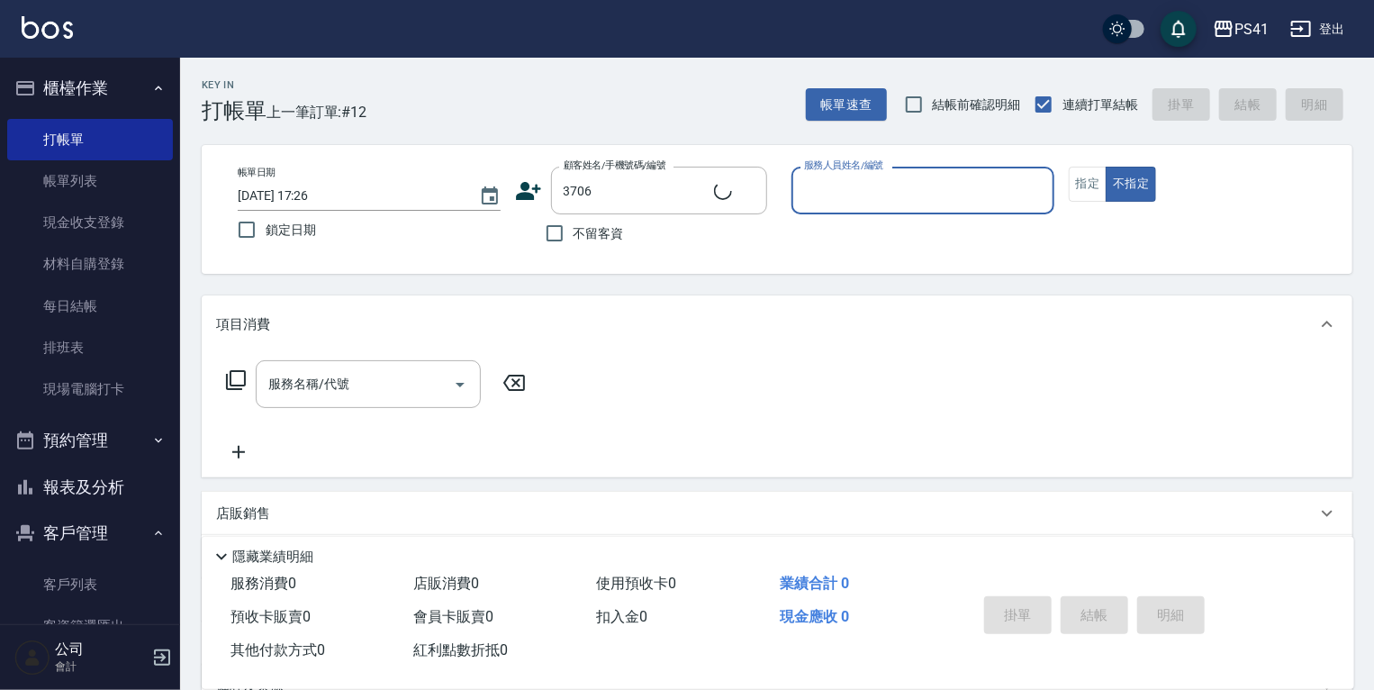
type input "[PERSON_NAME]/0911414887/3706"
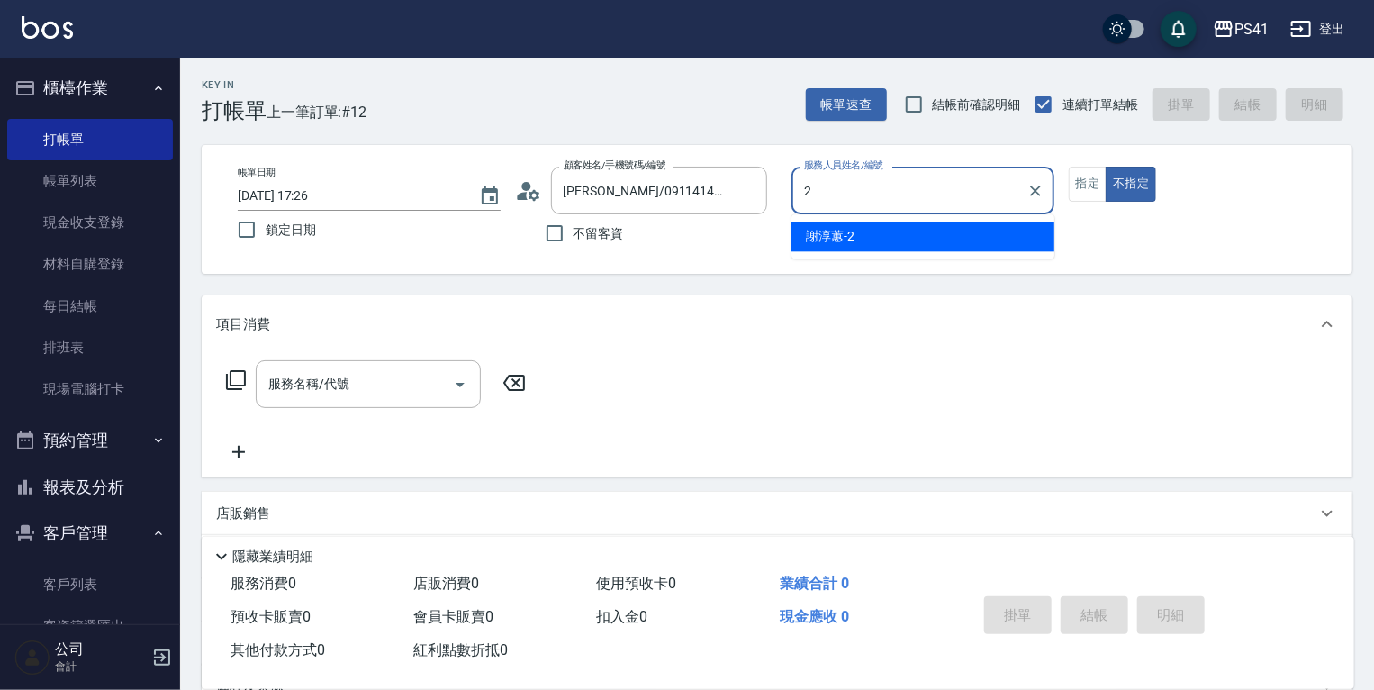
type input "謝淳蕙-2"
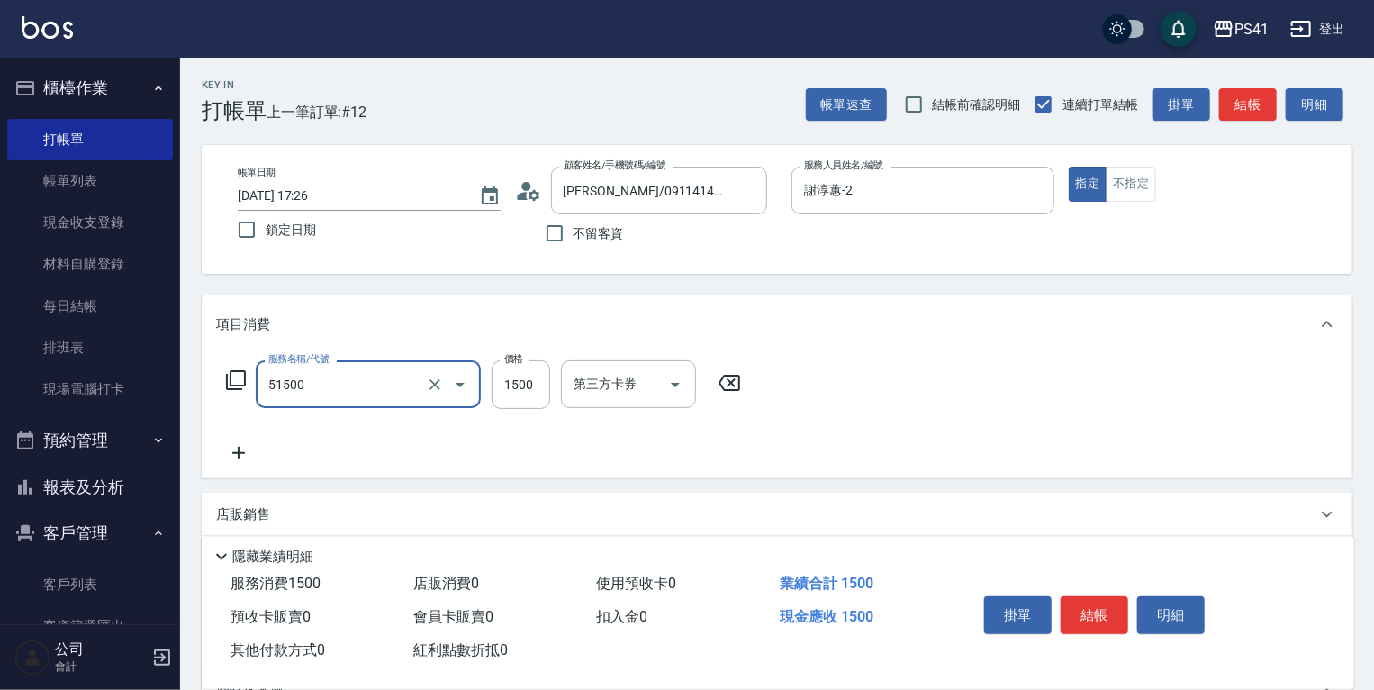
type input "原價1201~1500護髮(51500)"
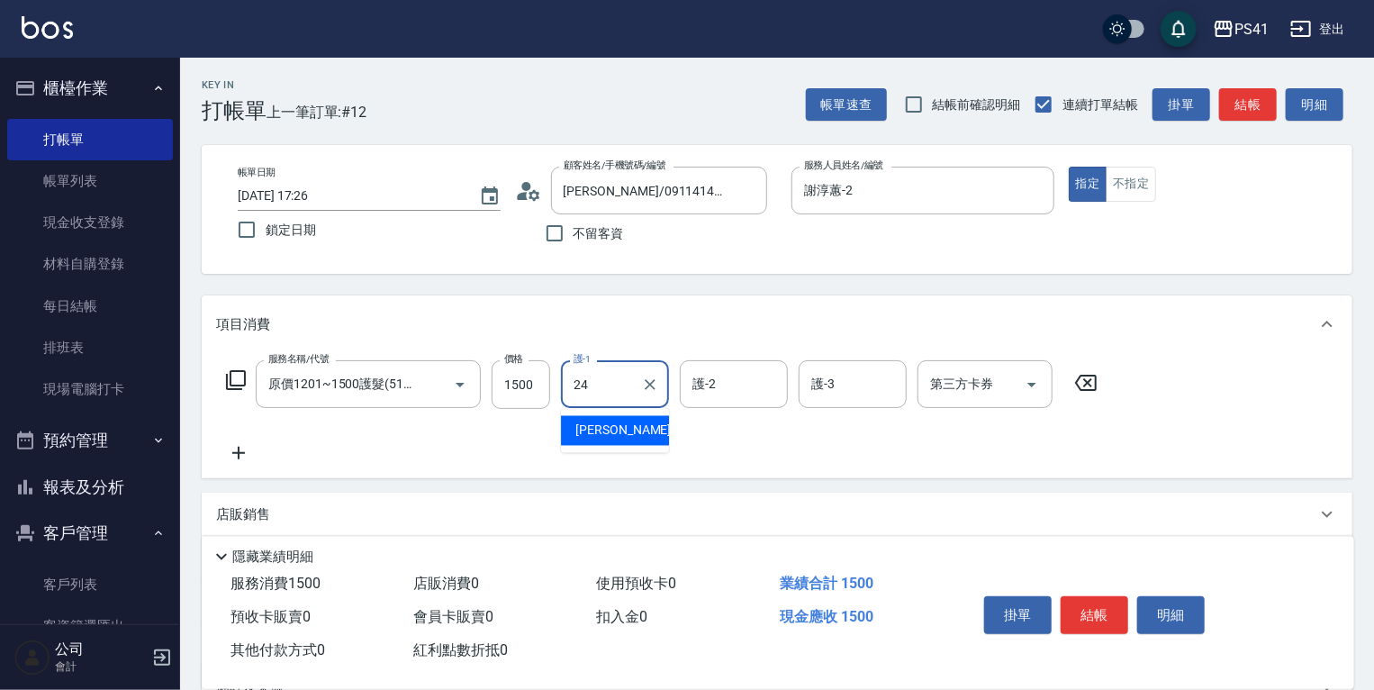
type input "[PERSON_NAME]-24"
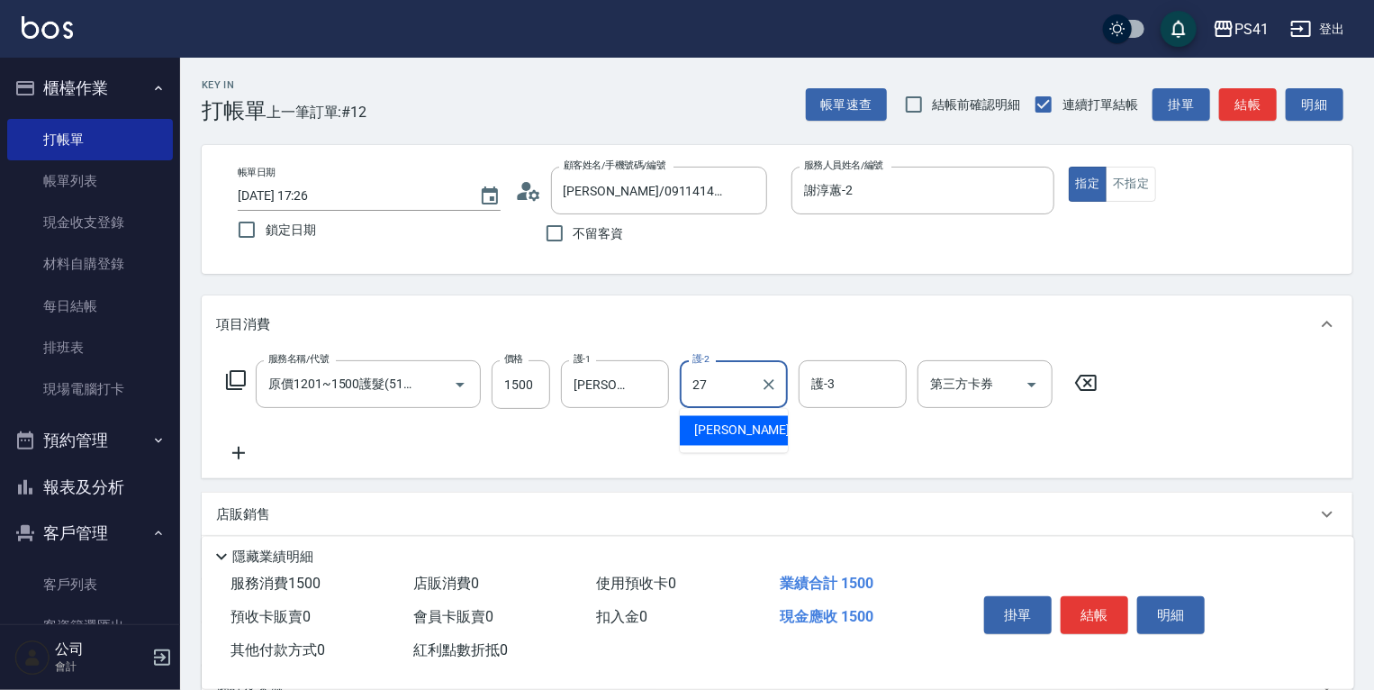
type input "佳佳-27"
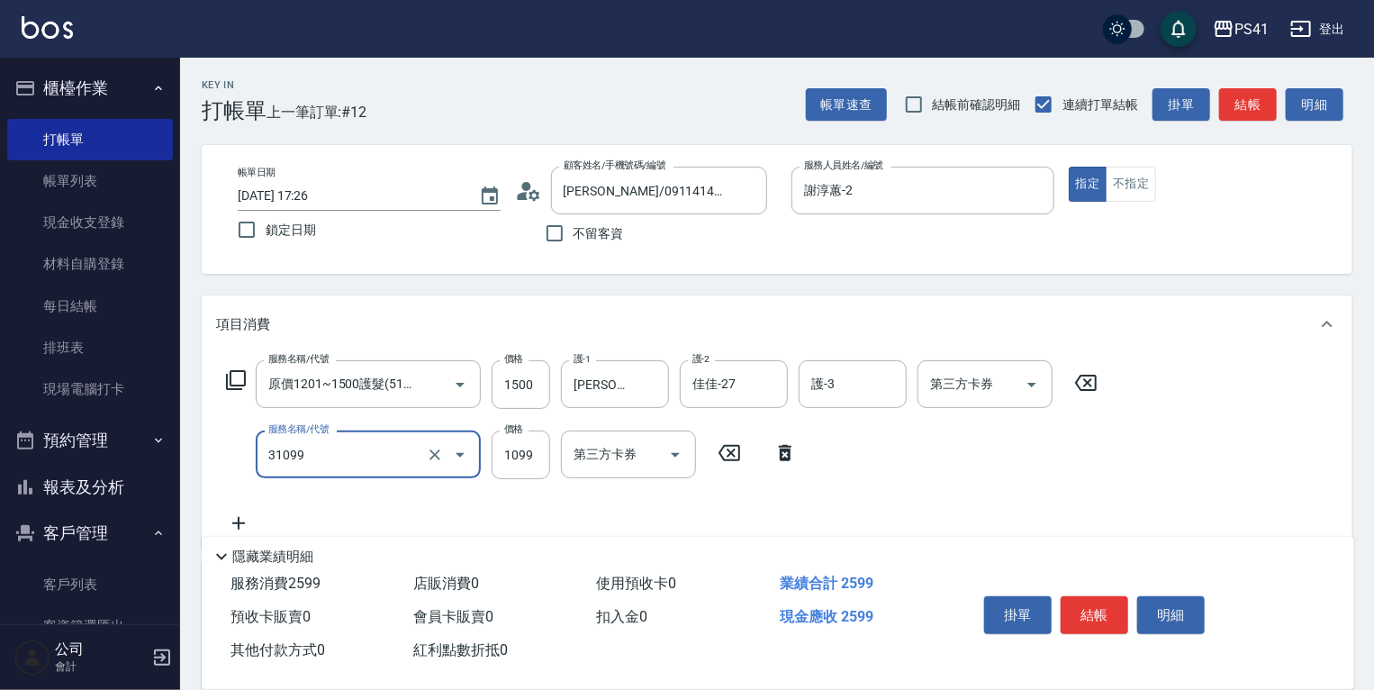
type input "公司活動/早鳥(31099)"
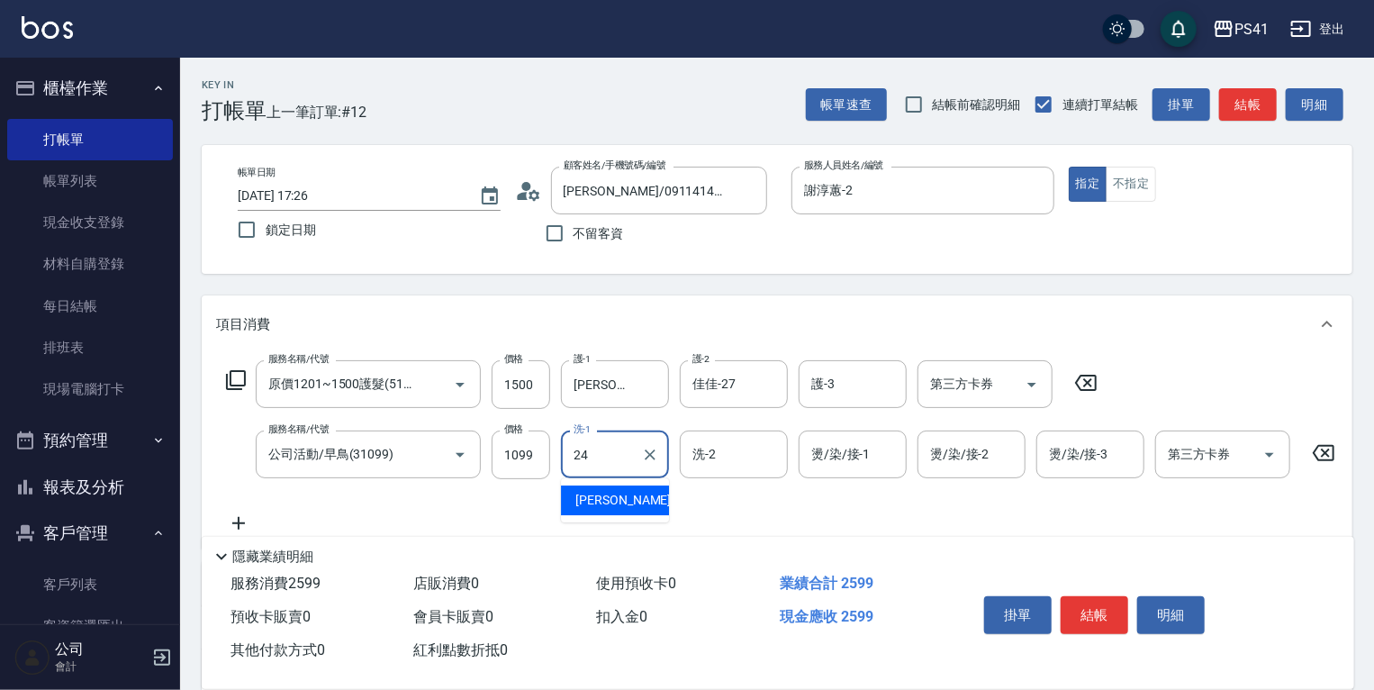
type input "[PERSON_NAME]-24"
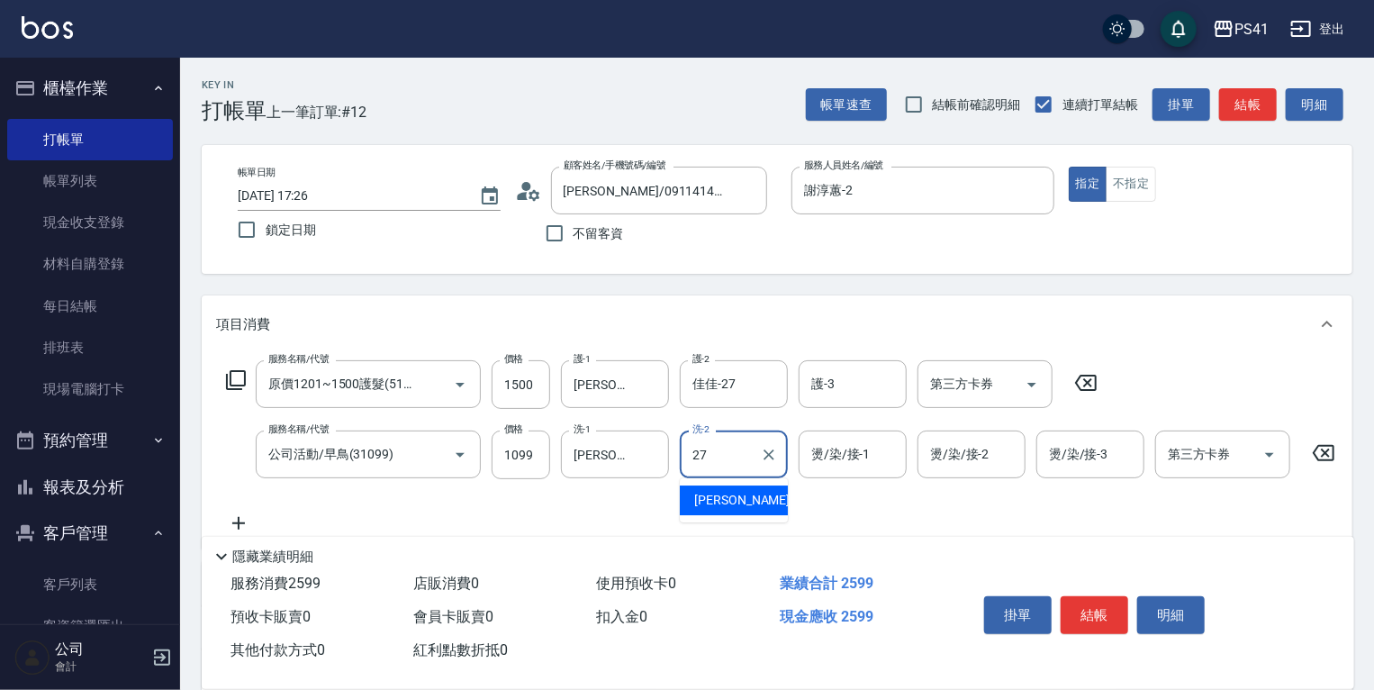
type input "佳佳-27"
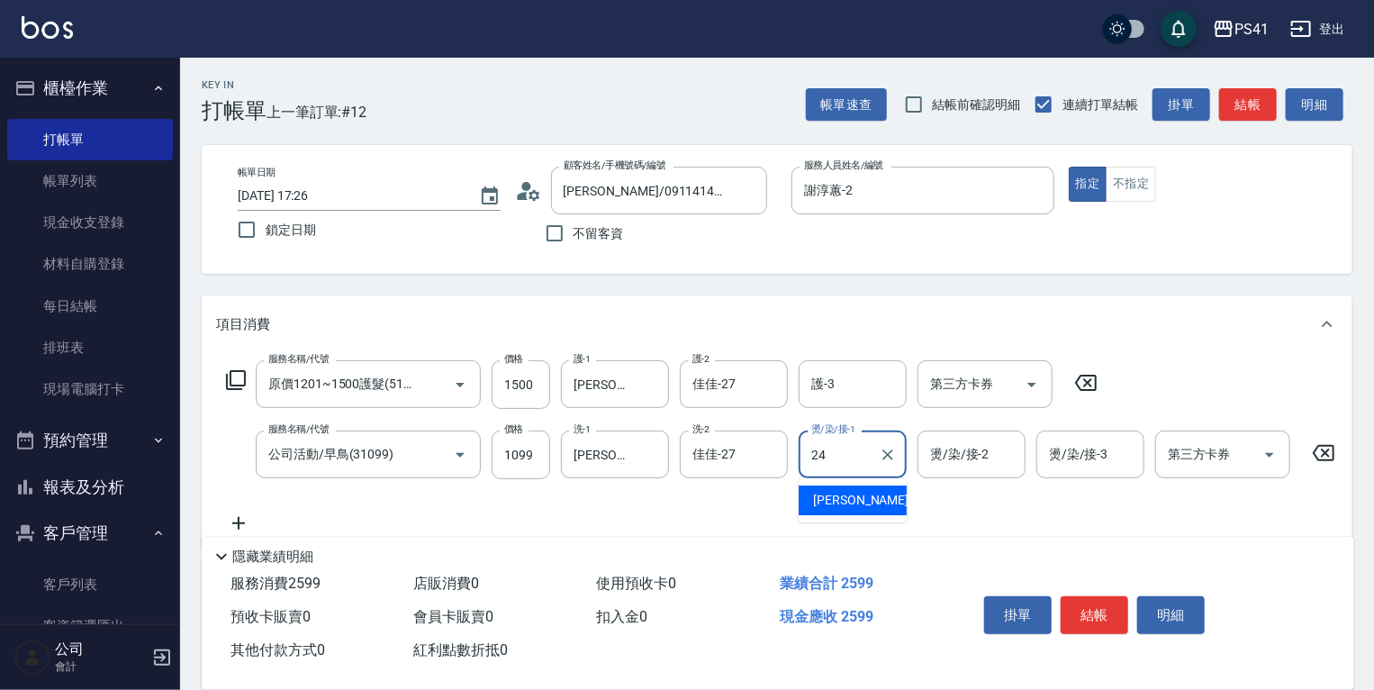
type input "[PERSON_NAME]-24"
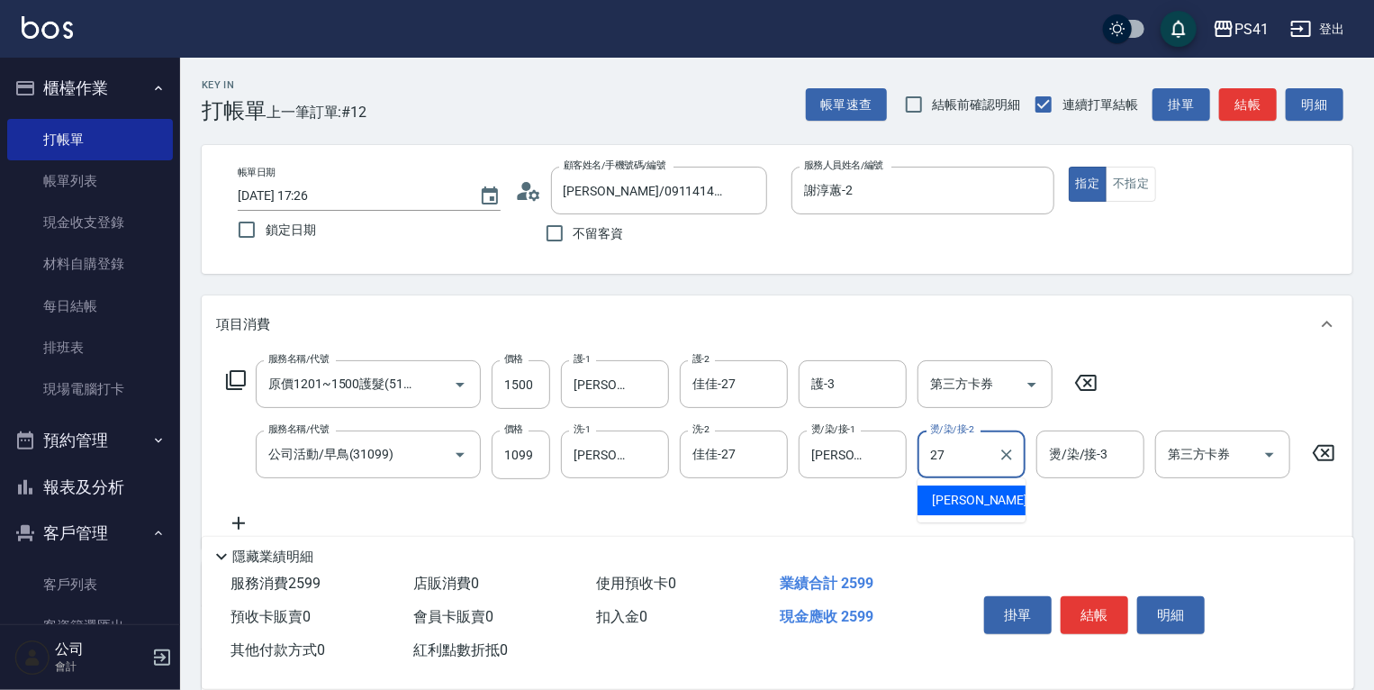
type input "佳佳-27"
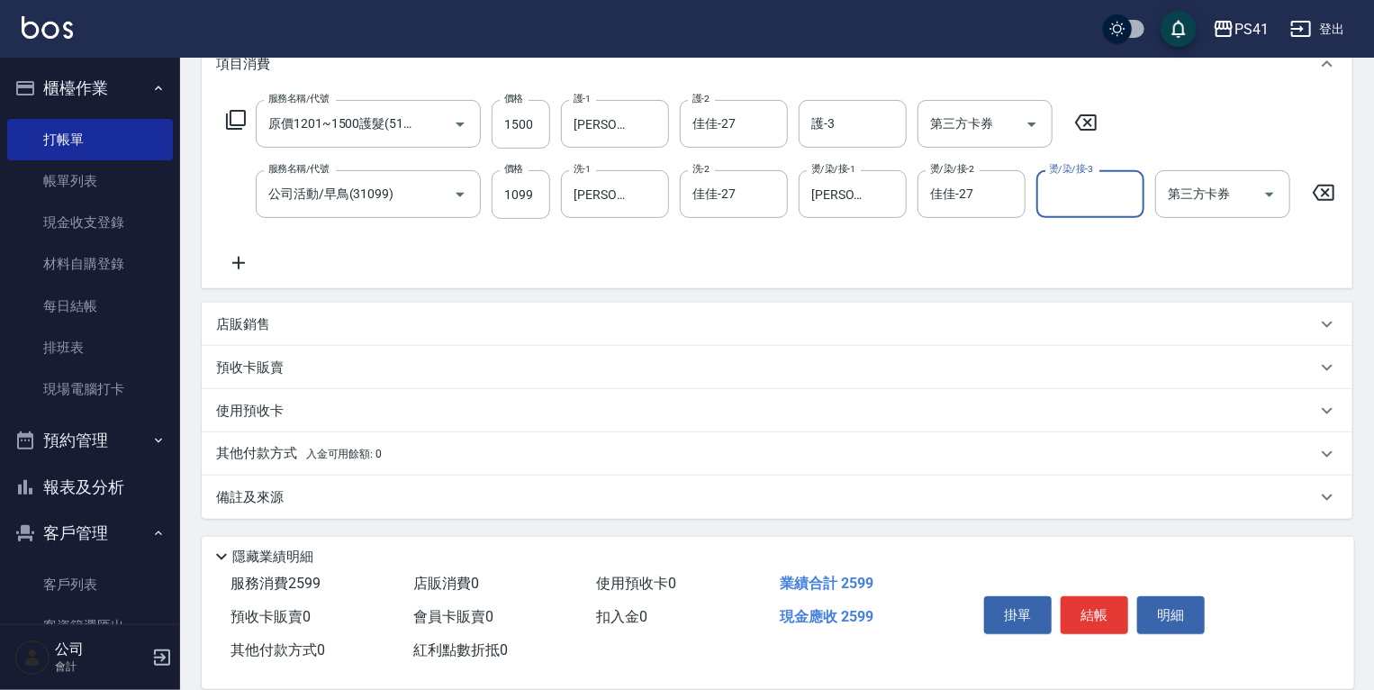
scroll to position [270, 0]
click at [280, 436] on div "其他付款方式 入金可用餘額: 0" at bounding box center [777, 453] width 1151 height 43
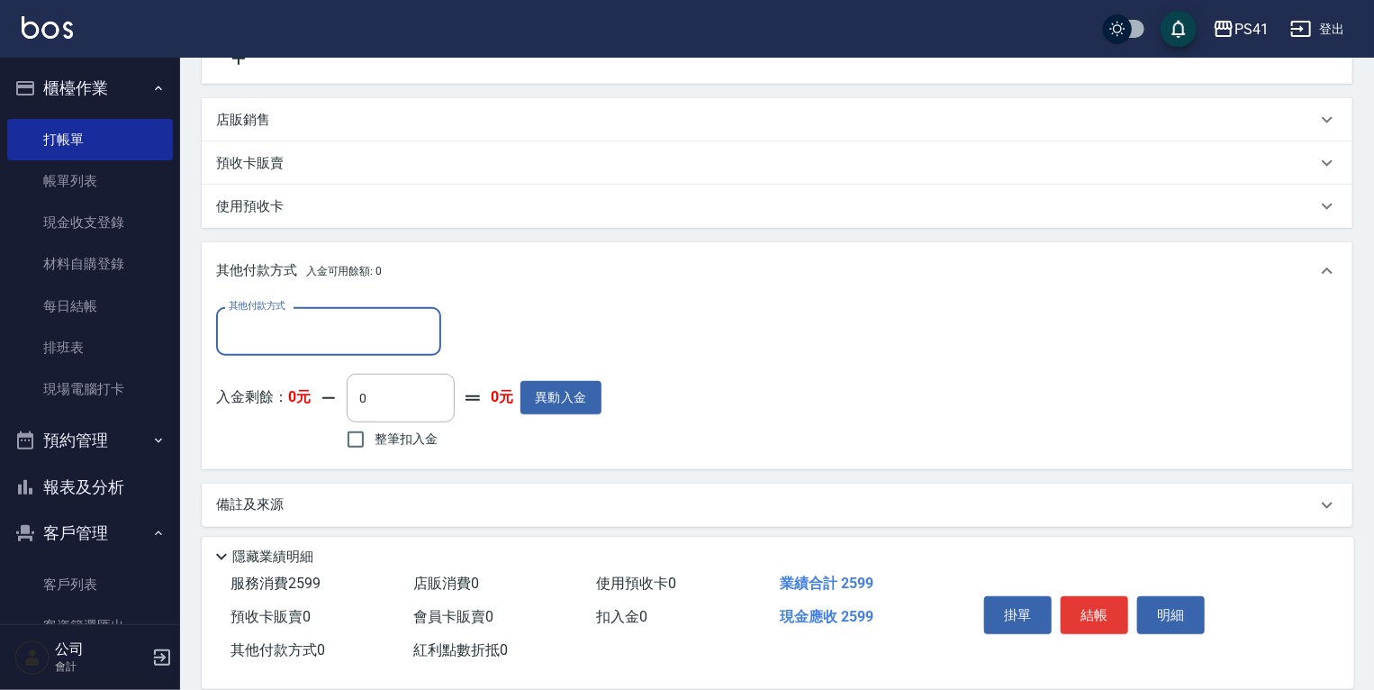
scroll to position [483, 0]
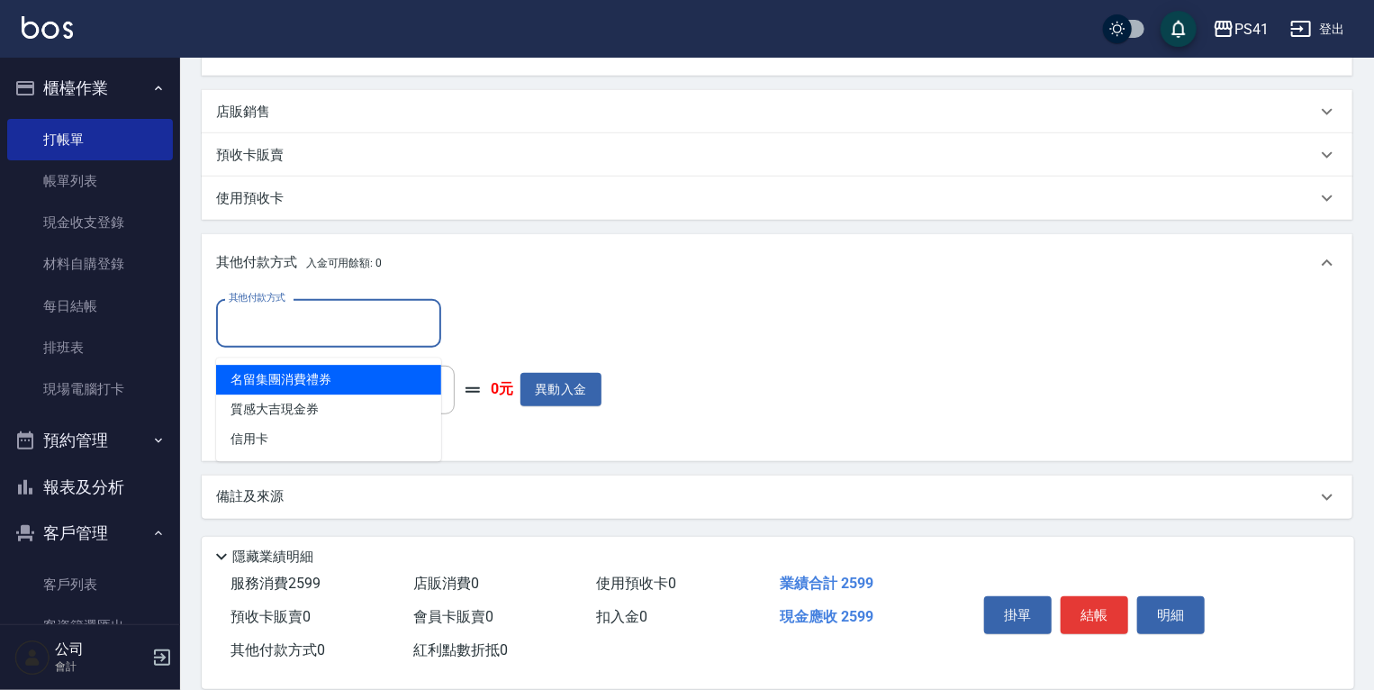
drag, startPoint x: 328, startPoint y: 331, endPoint x: 333, endPoint y: 425, distance: 93.8
click at [328, 332] on input "其他付款方式" at bounding box center [328, 323] width 209 height 32
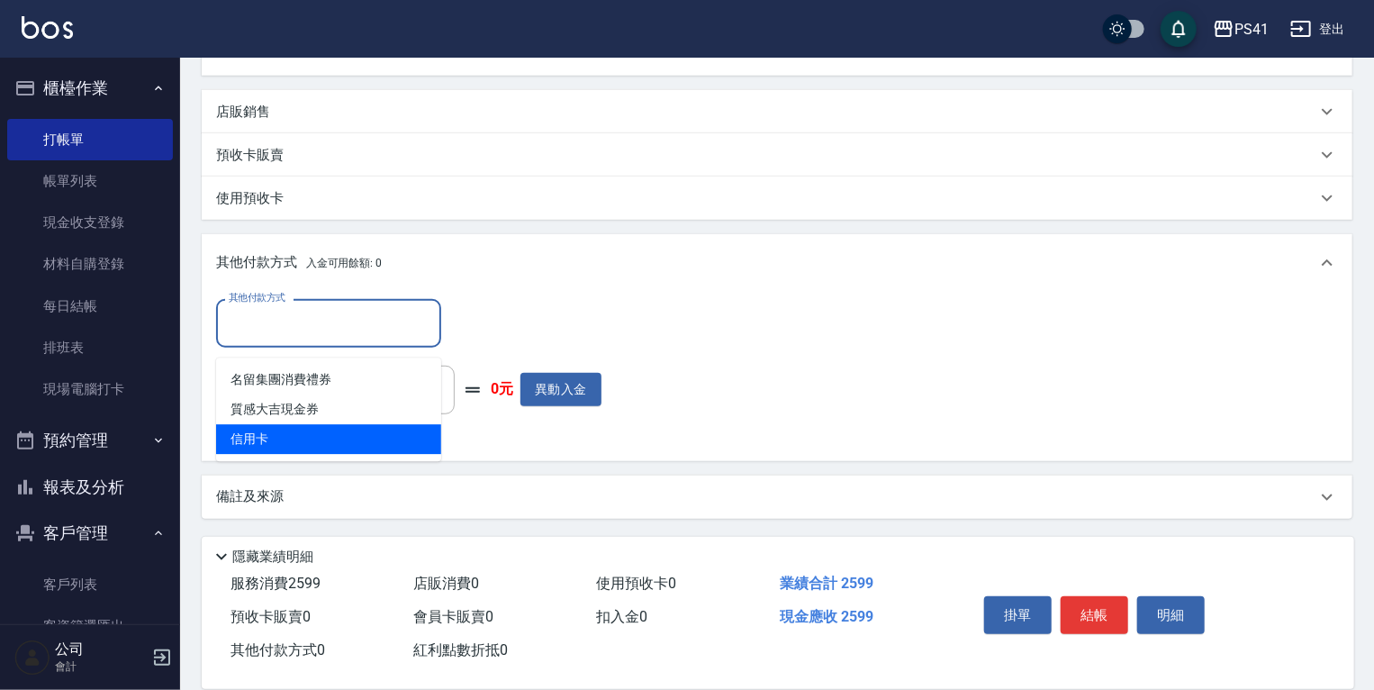
drag, startPoint x: 333, startPoint y: 425, endPoint x: 495, endPoint y: 360, distance: 174.6
click at [335, 426] on span "信用卡" at bounding box center [328, 439] width 225 height 30
type input "信用卡"
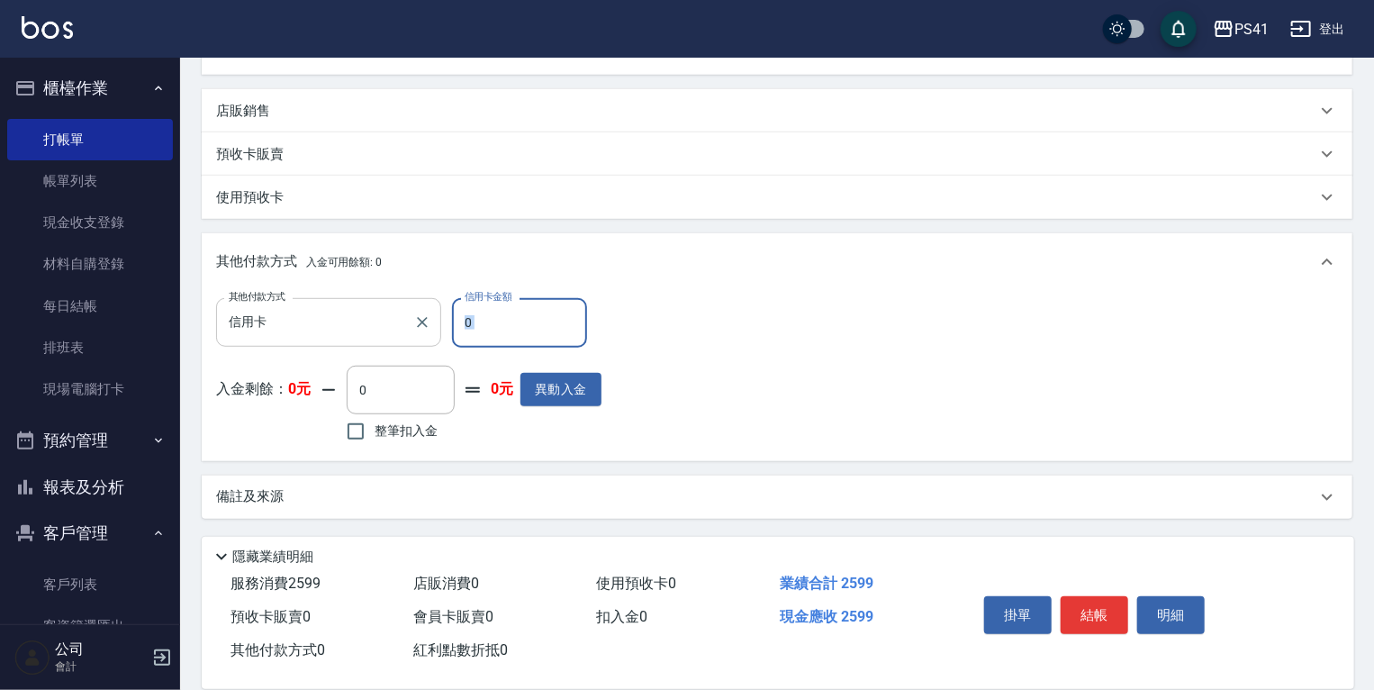
drag, startPoint x: 516, startPoint y: 299, endPoint x: 409, endPoint y: 310, distance: 107.7
click at [409, 310] on div "其他付款方式 信用卡 其他付款方式 信用卡金額 0 信用卡金額 入金剩餘： 0元 0 ​ 整筆扣入金 0元 異動入金" at bounding box center [777, 375] width 1151 height 169
drag, startPoint x: 409, startPoint y: 310, endPoint x: 486, endPoint y: 313, distance: 77.5
click at [485, 312] on input "0" at bounding box center [519, 322] width 135 height 49
drag, startPoint x: 483, startPoint y: 319, endPoint x: 431, endPoint y: 321, distance: 51.4
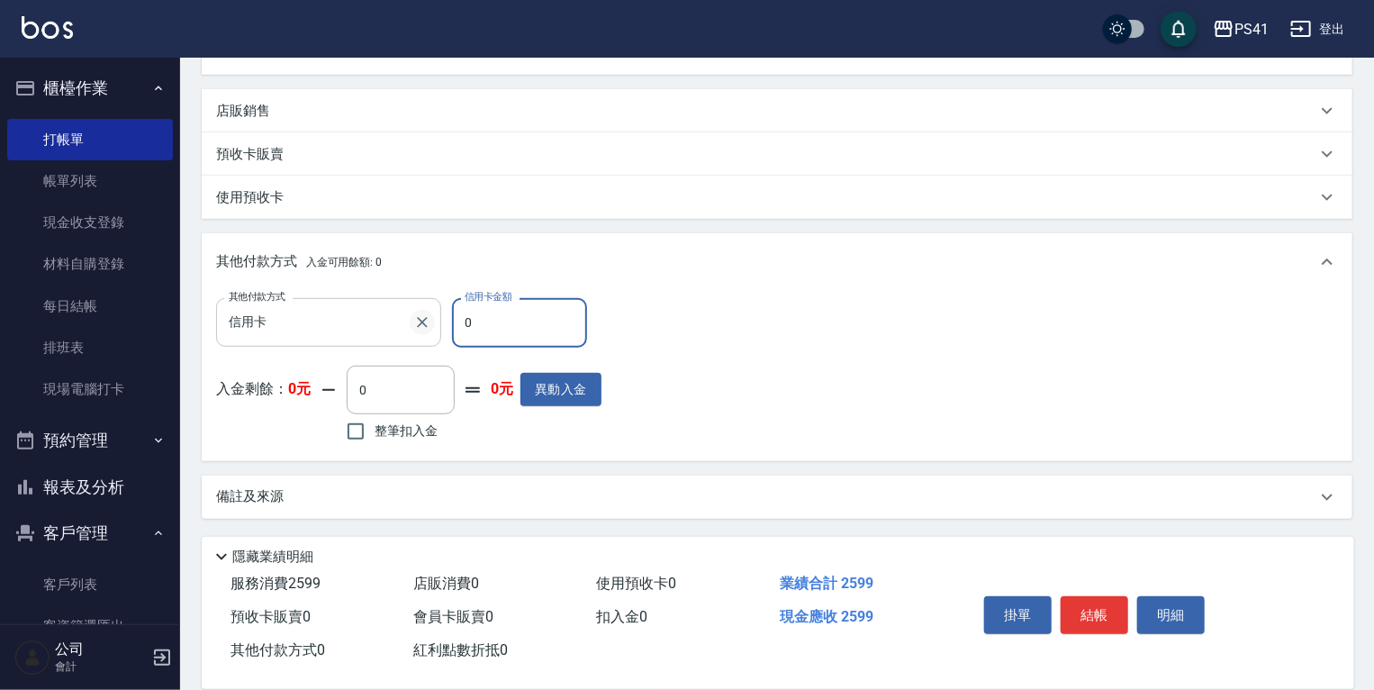
click at [425, 322] on div "其他付款方式 信用卡 其他付款方式 信用卡金額 0 信用卡金額" at bounding box center [408, 322] width 385 height 49
type input "2599"
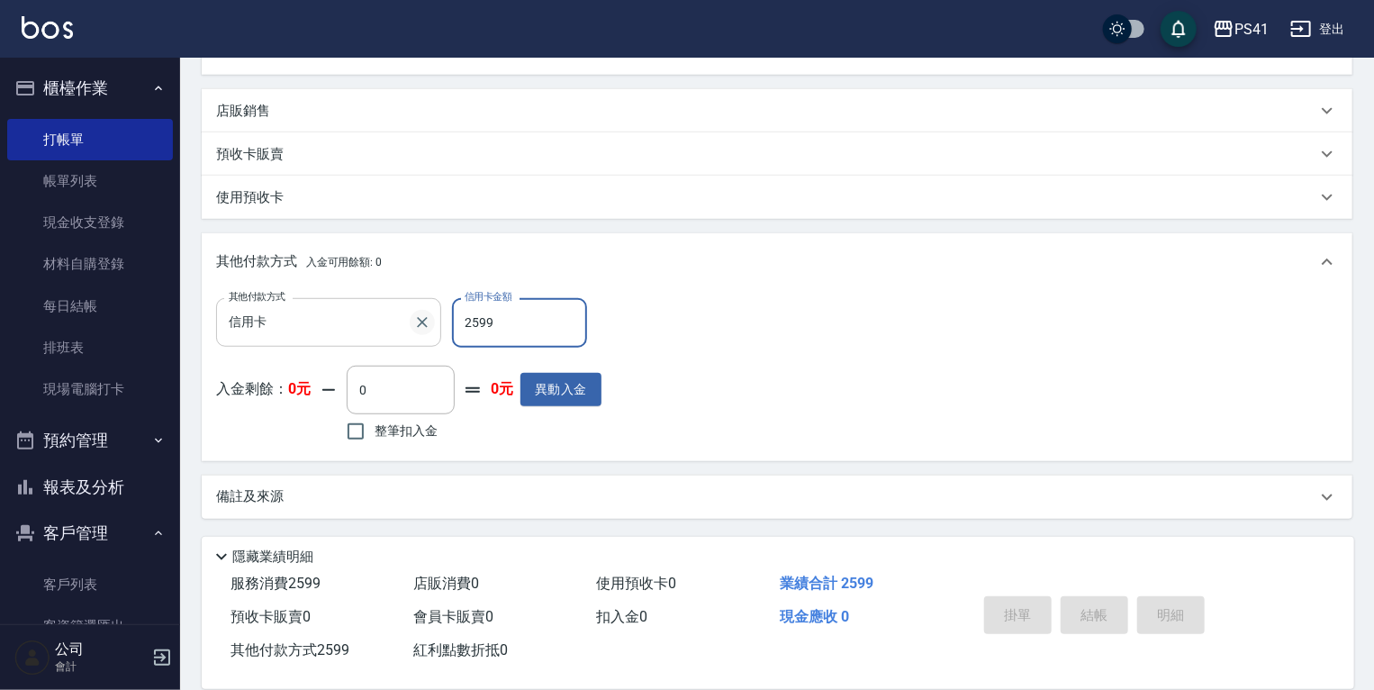
type input "[DATE] 17:27"
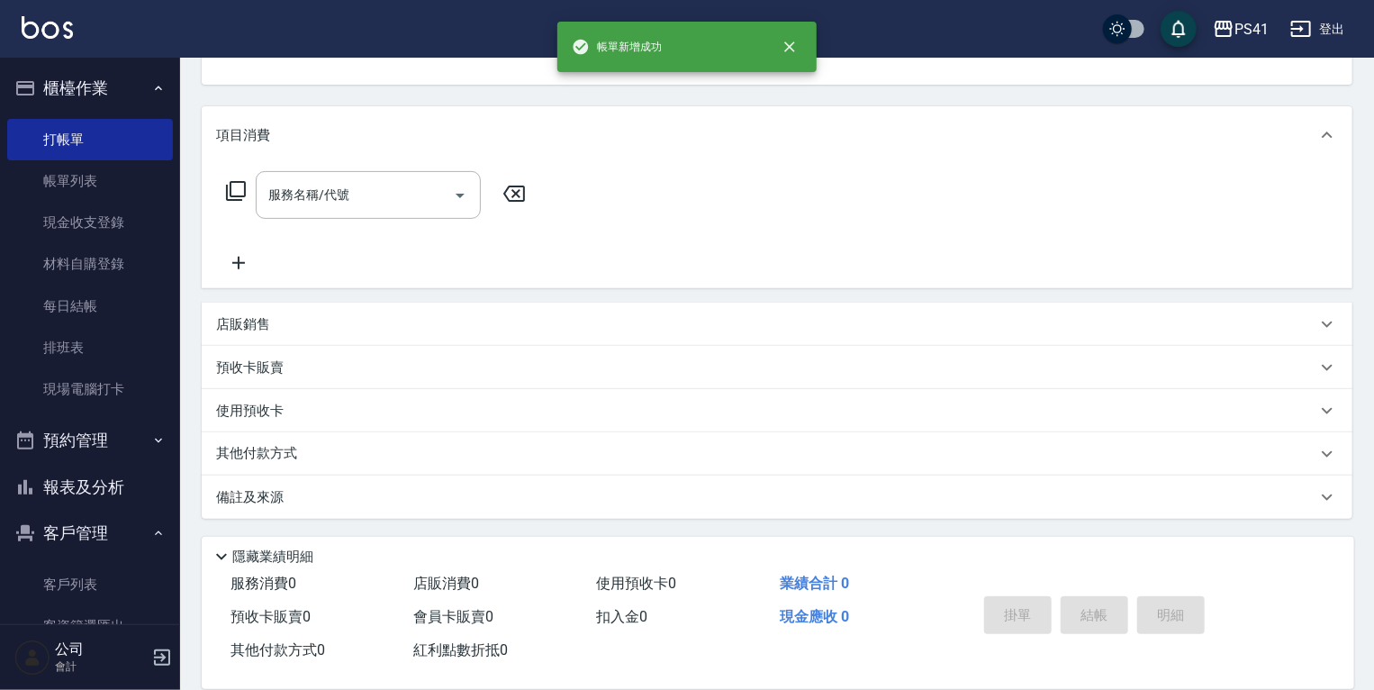
scroll to position [0, 0]
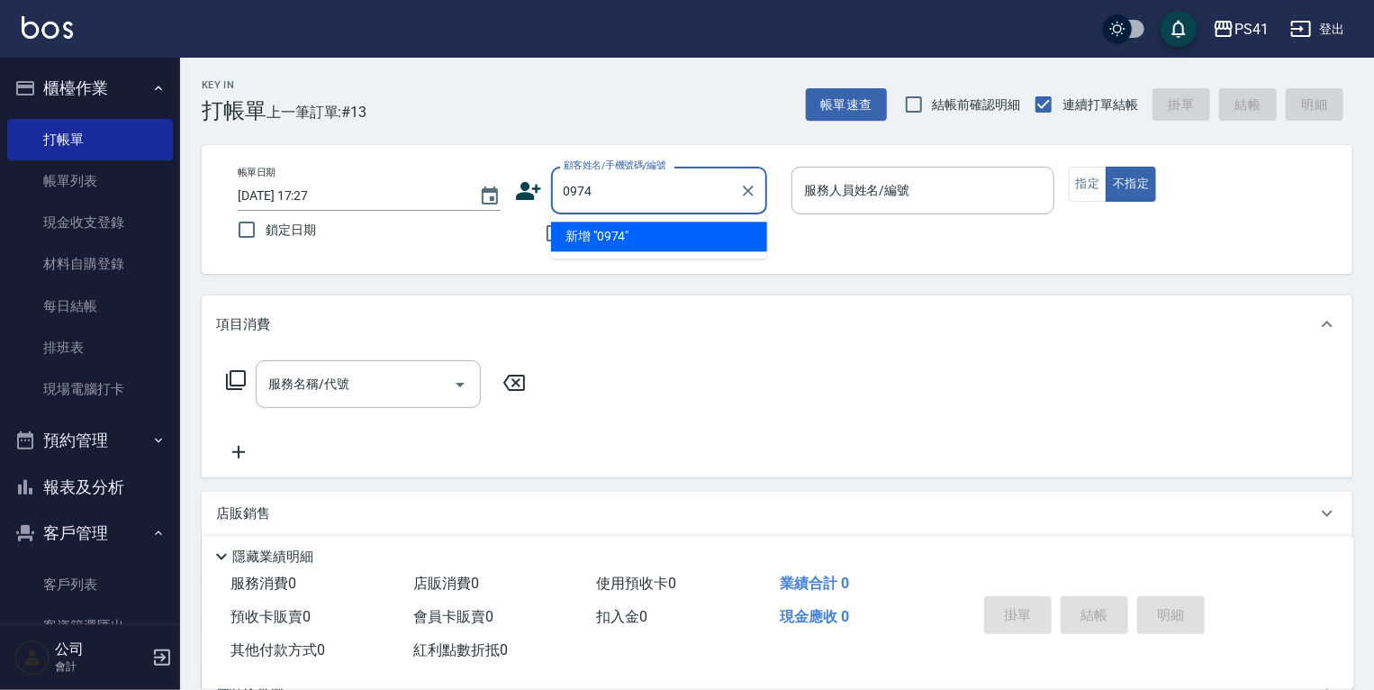
type input "0974"
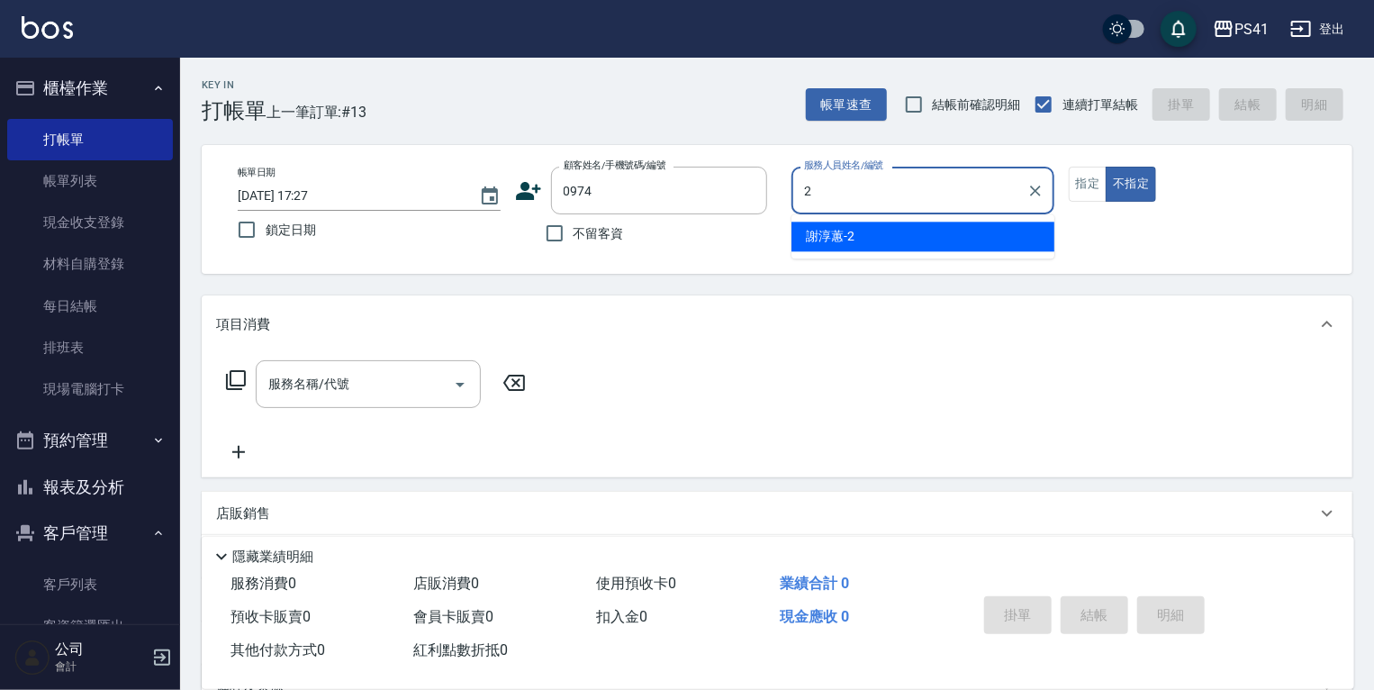
type input "謝淳蕙-2"
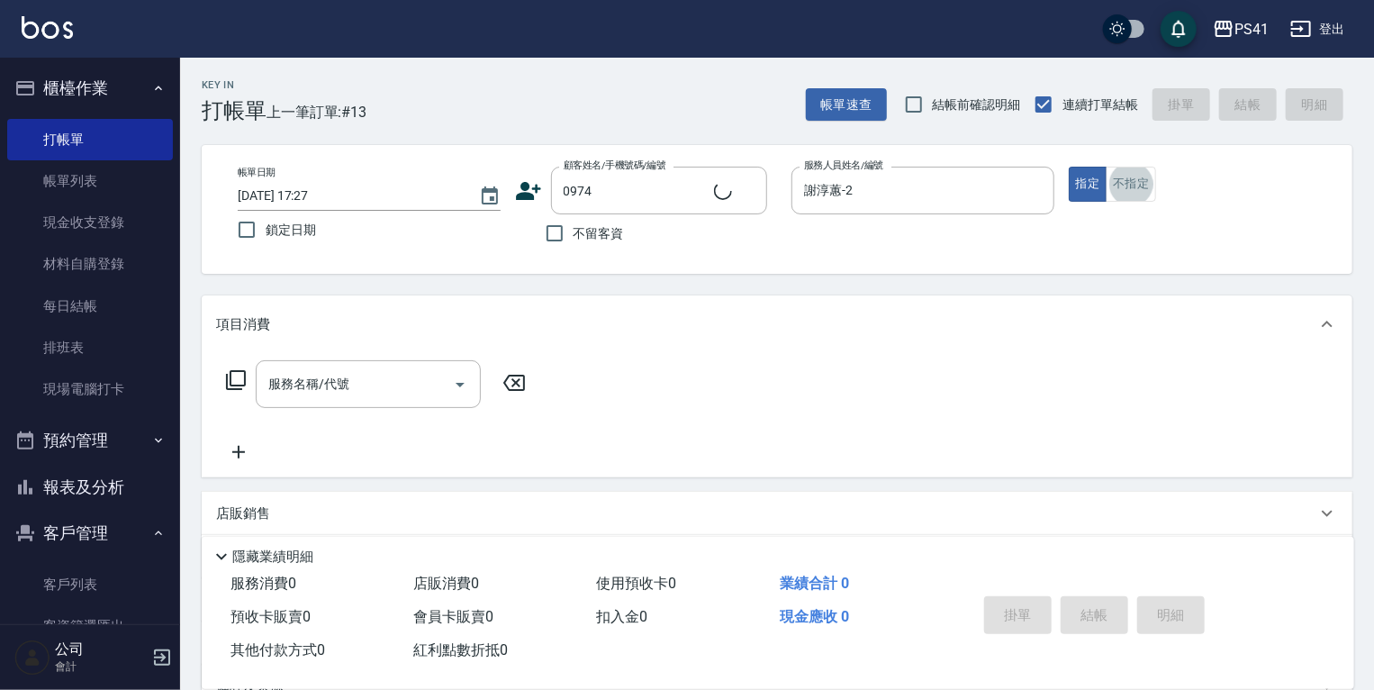
type input "[PERSON_NAME]/0987126732/0974"
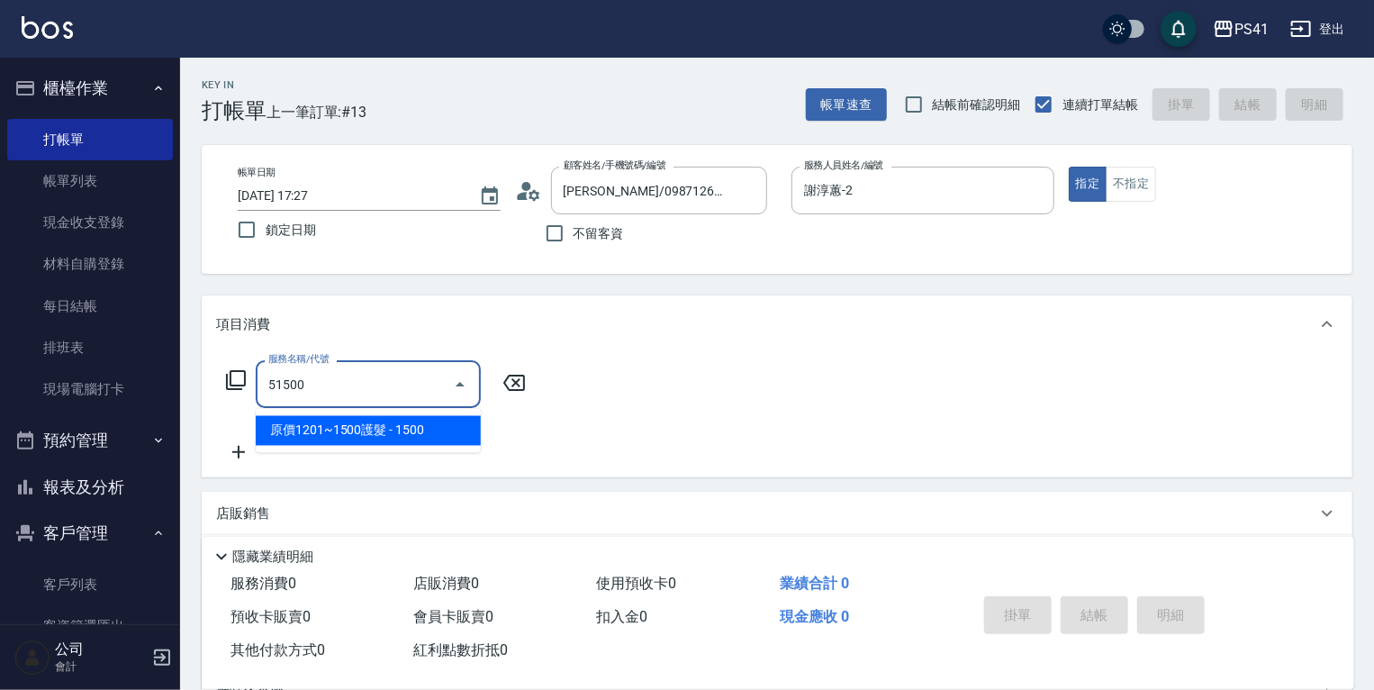
type input "原價1201~1500護髮(51500)"
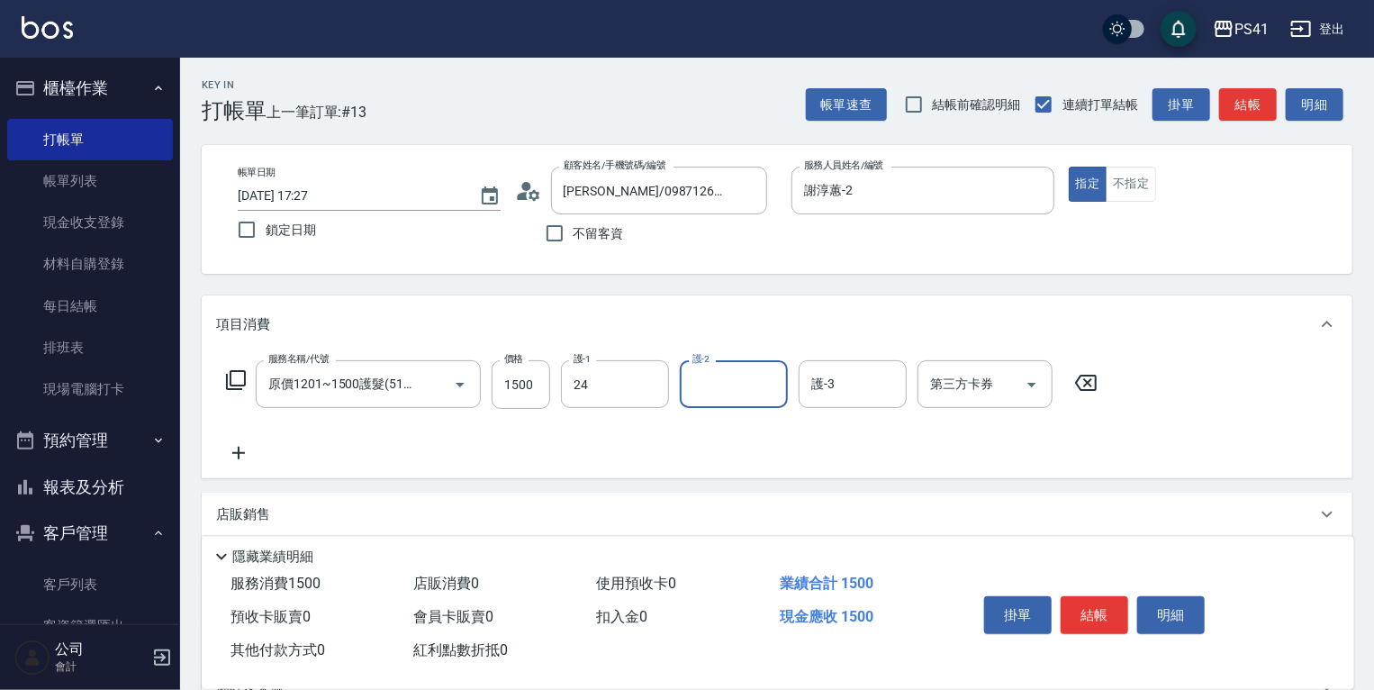
type input "[PERSON_NAME]-24"
type input "[PERSON_NAME]-26"
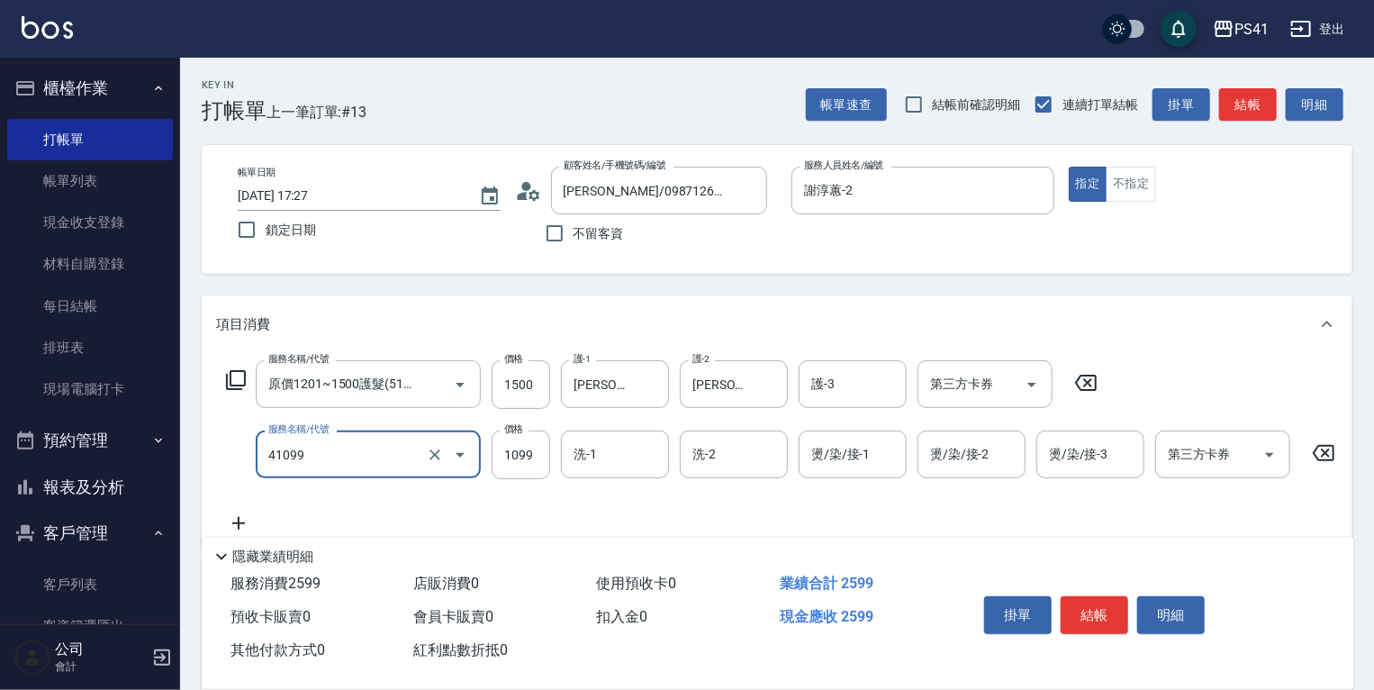
type input "公司活動/早鳥(41099)"
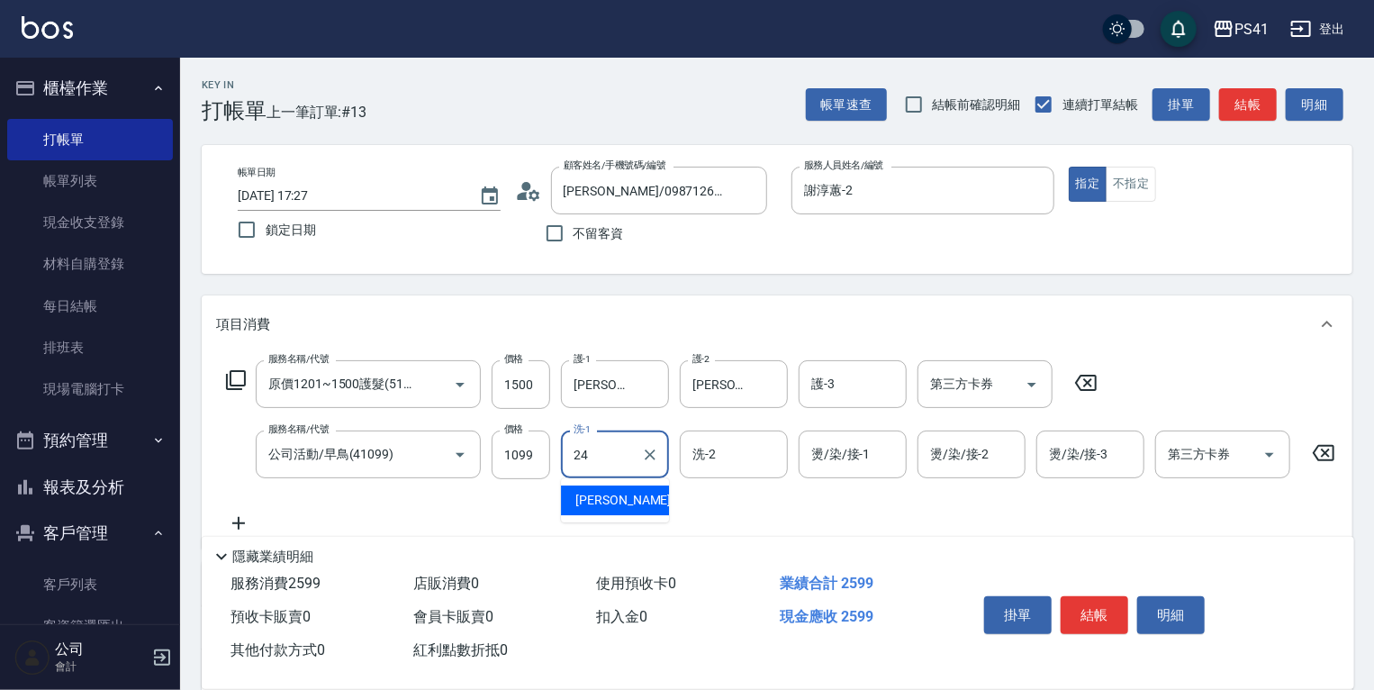
type input "[PERSON_NAME]-24"
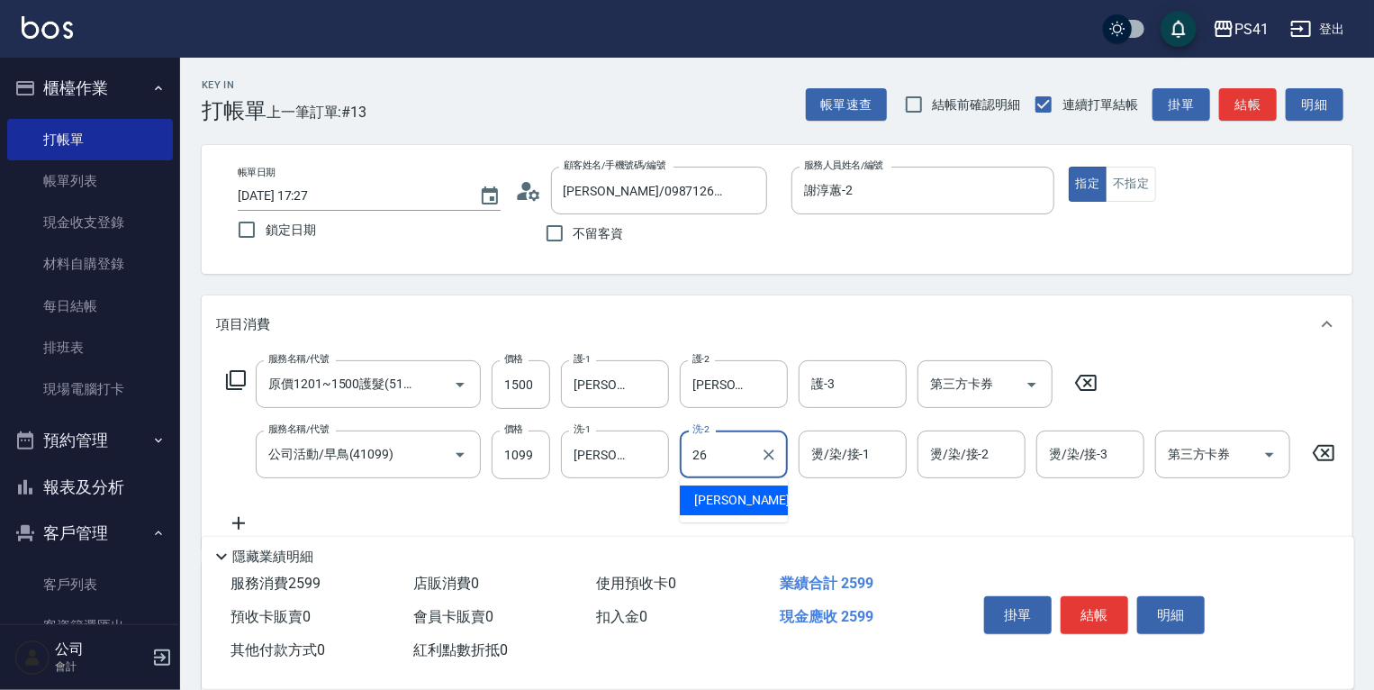
type input "[PERSON_NAME]-26"
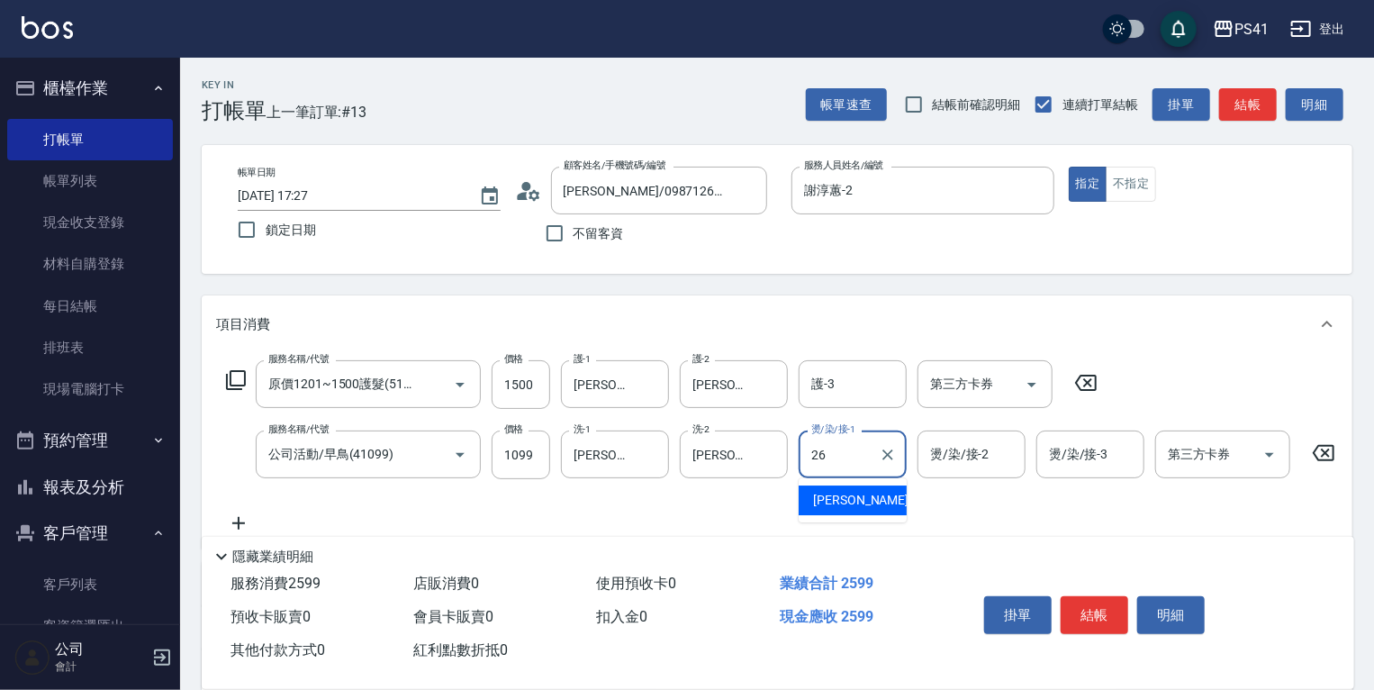
type input "[PERSON_NAME]-26"
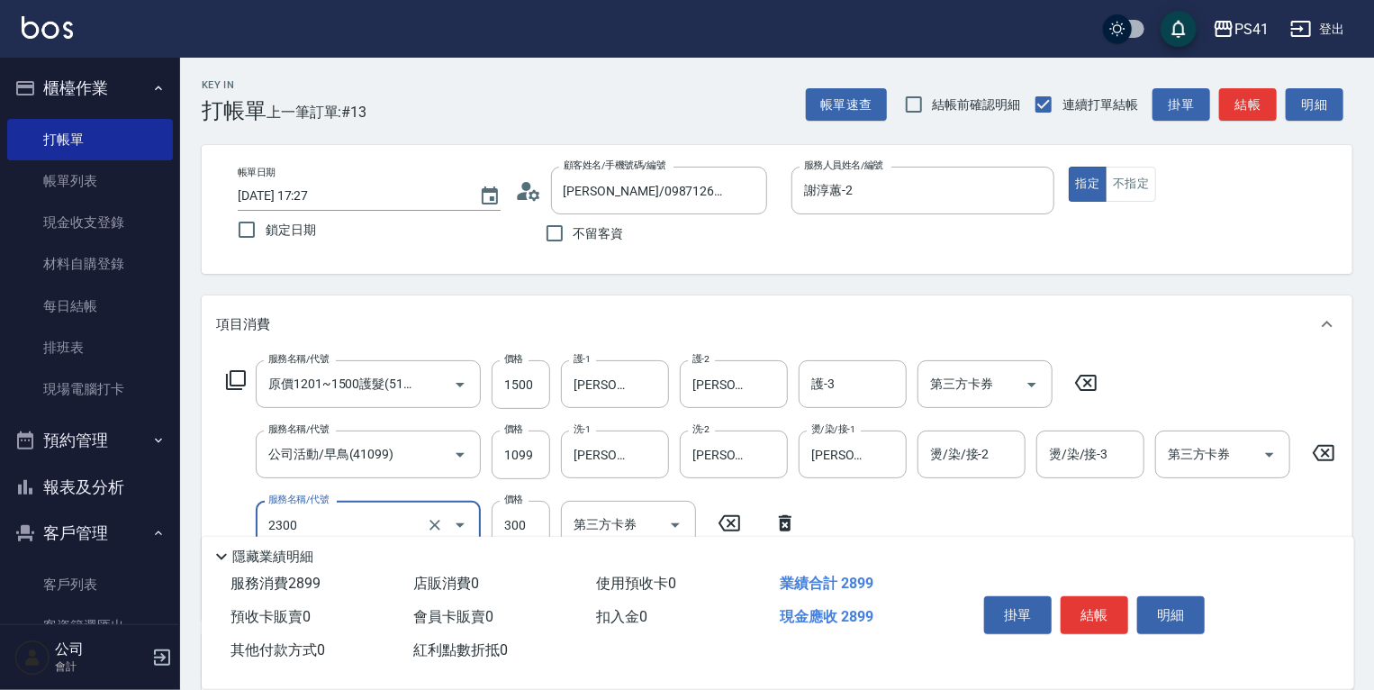
type input "剪髮(2300)"
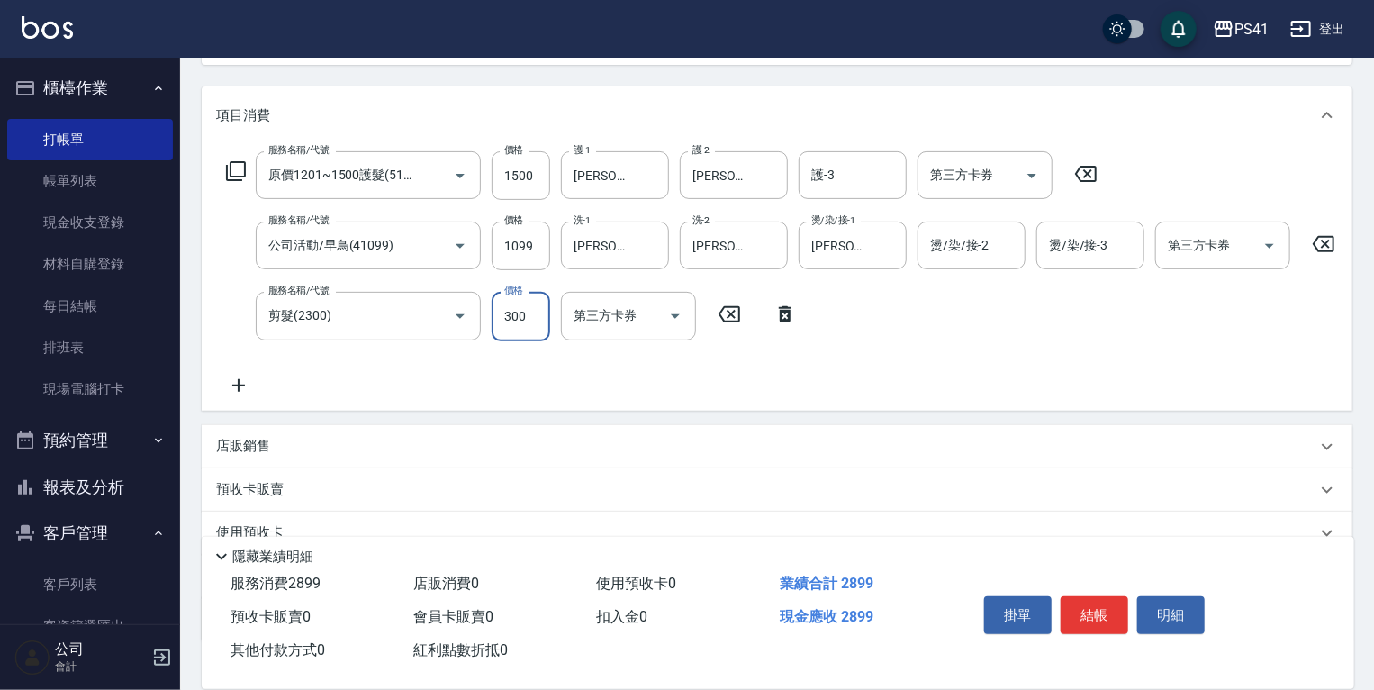
scroll to position [341, 0]
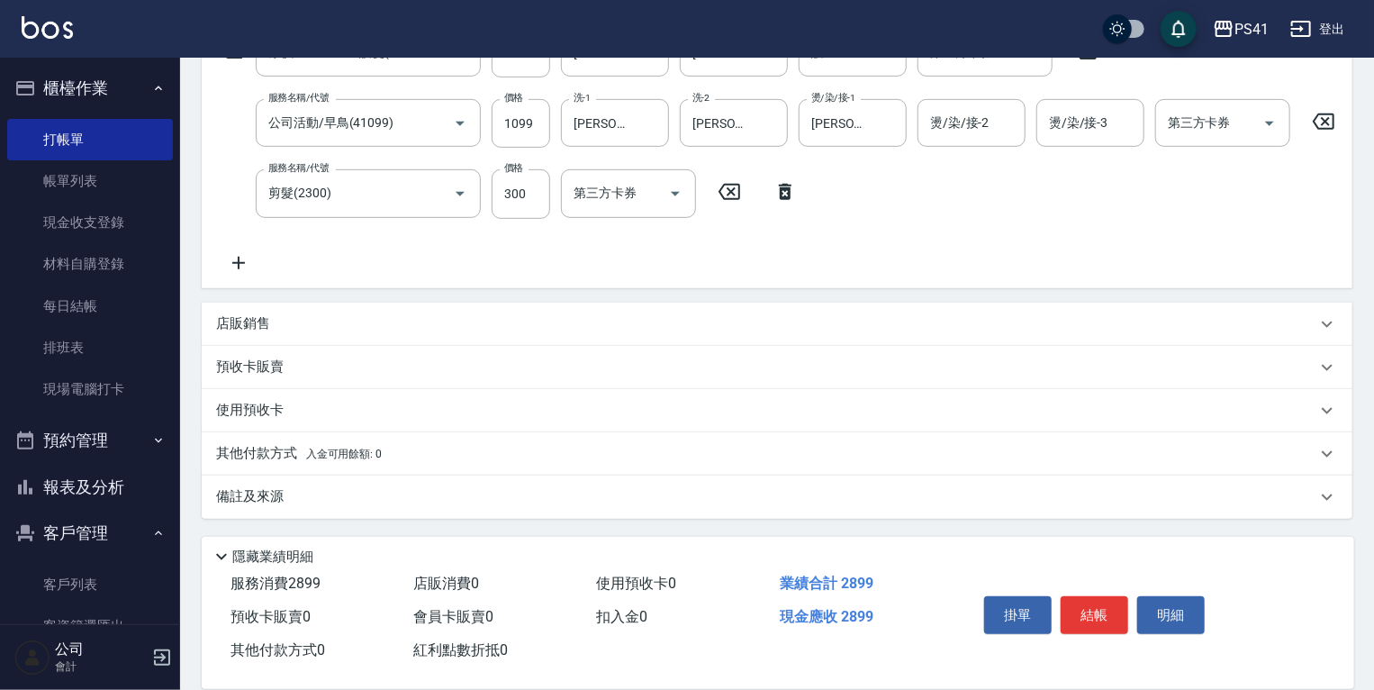
click at [382, 457] on div "其他付款方式 入金可用餘額: 0" at bounding box center [766, 454] width 1100 height 20
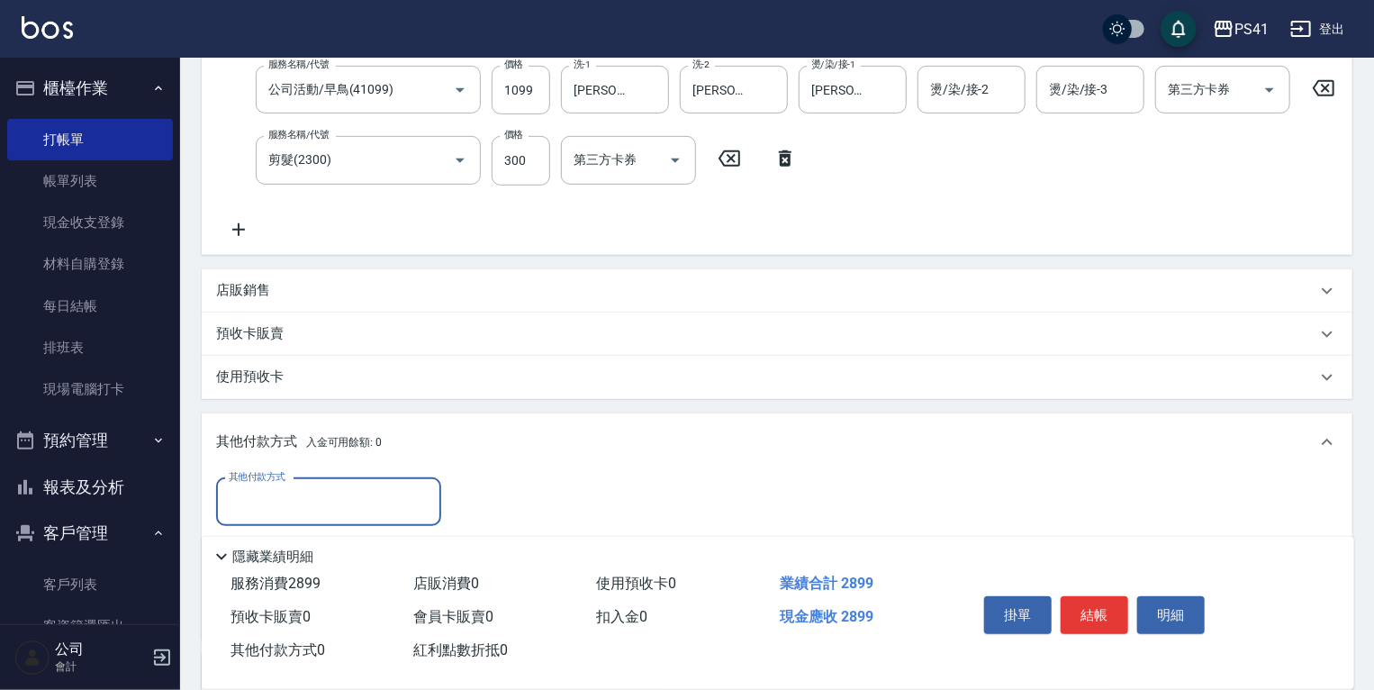
scroll to position [0, 0]
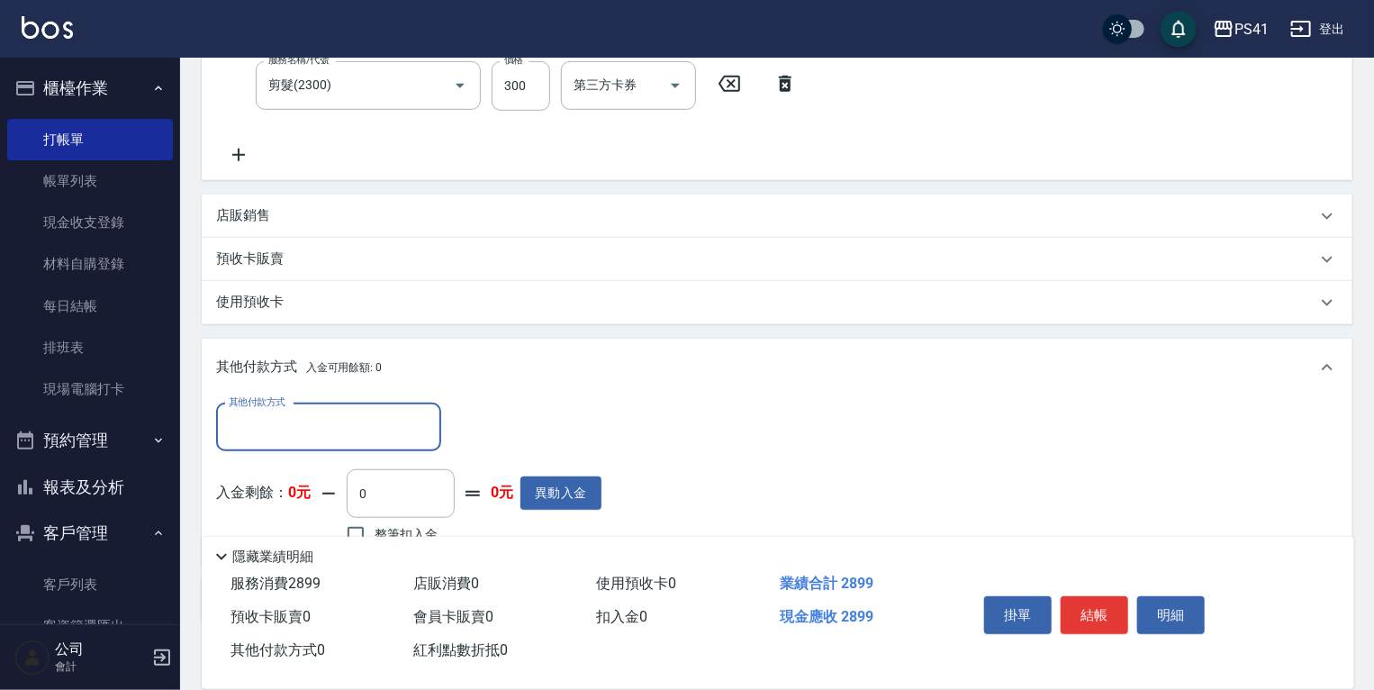
click at [304, 439] on input "其他付款方式" at bounding box center [328, 427] width 209 height 32
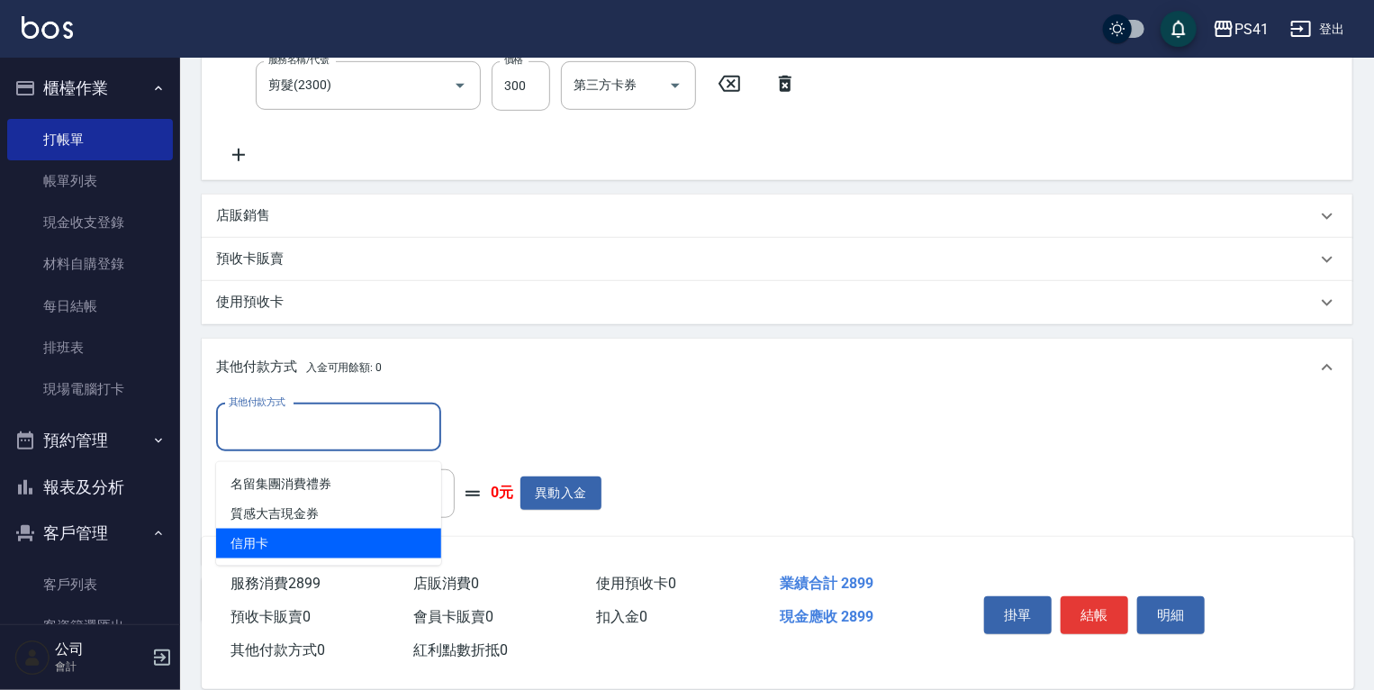
click at [348, 547] on span "信用卡" at bounding box center [328, 544] width 225 height 30
type input "信用卡"
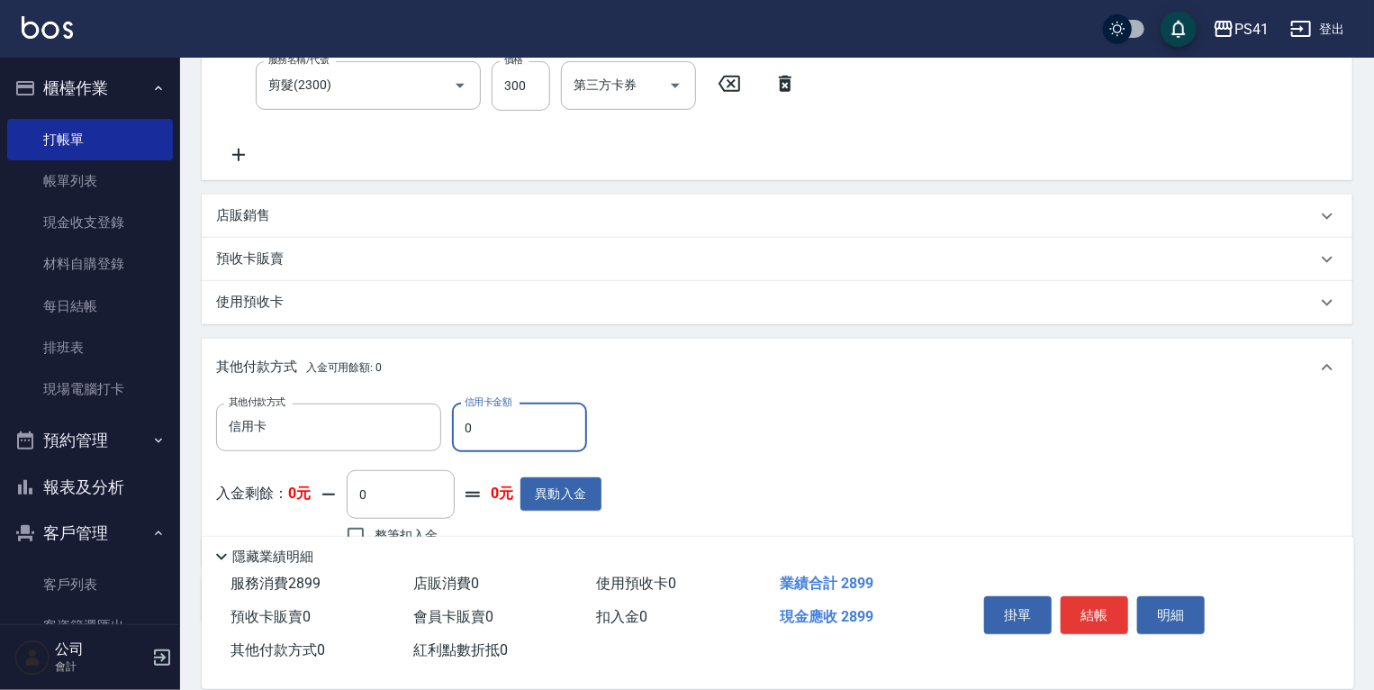
drag, startPoint x: 512, startPoint y: 437, endPoint x: 284, endPoint y: 392, distance: 233.1
click at [369, 417] on div "其他付款方式 信用卡 其他付款方式 信用卡金額 0 信用卡金額" at bounding box center [408, 427] width 385 height 49
type input "2899"
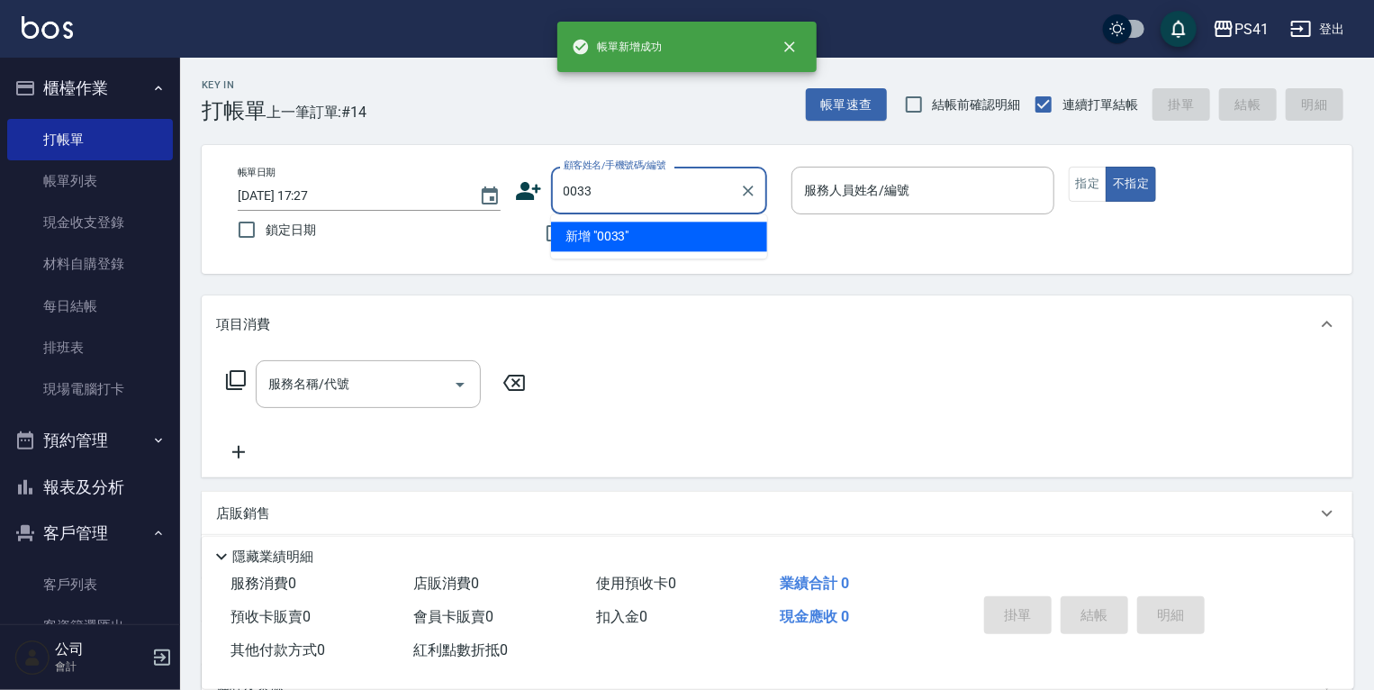
type input "0033"
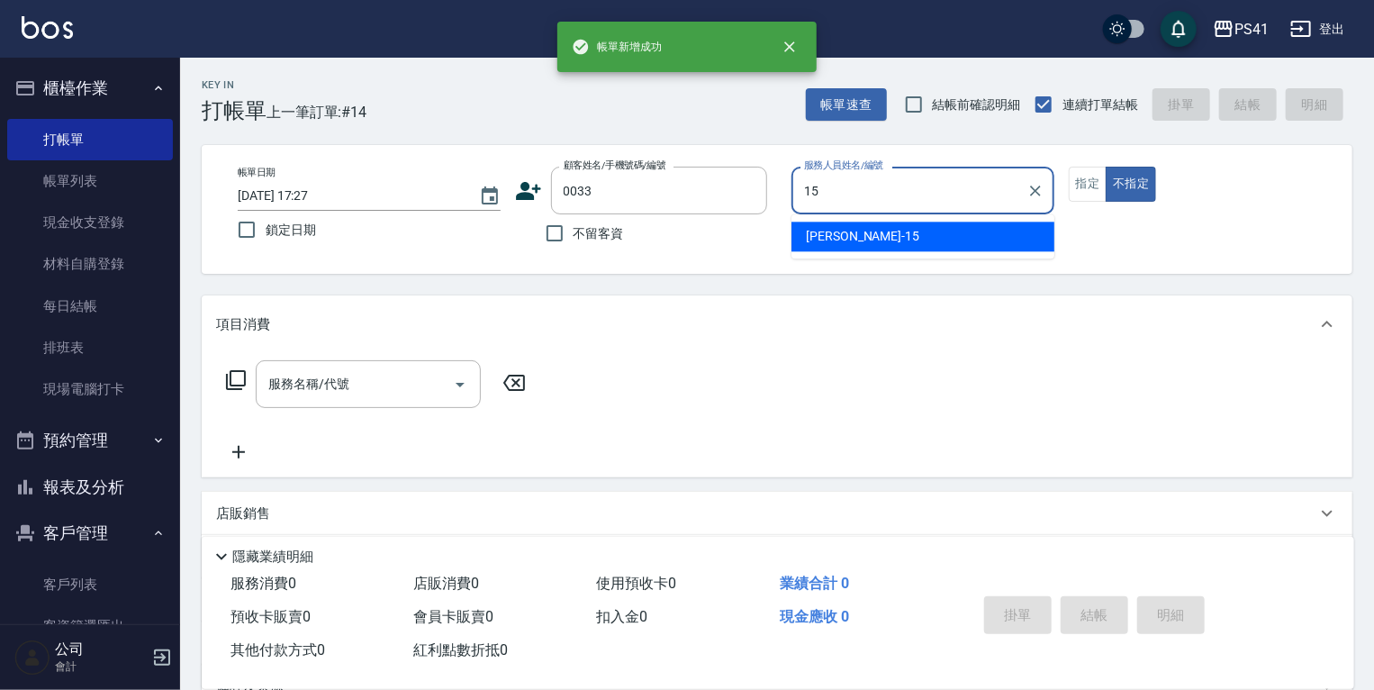
type input "[PERSON_NAME]-15"
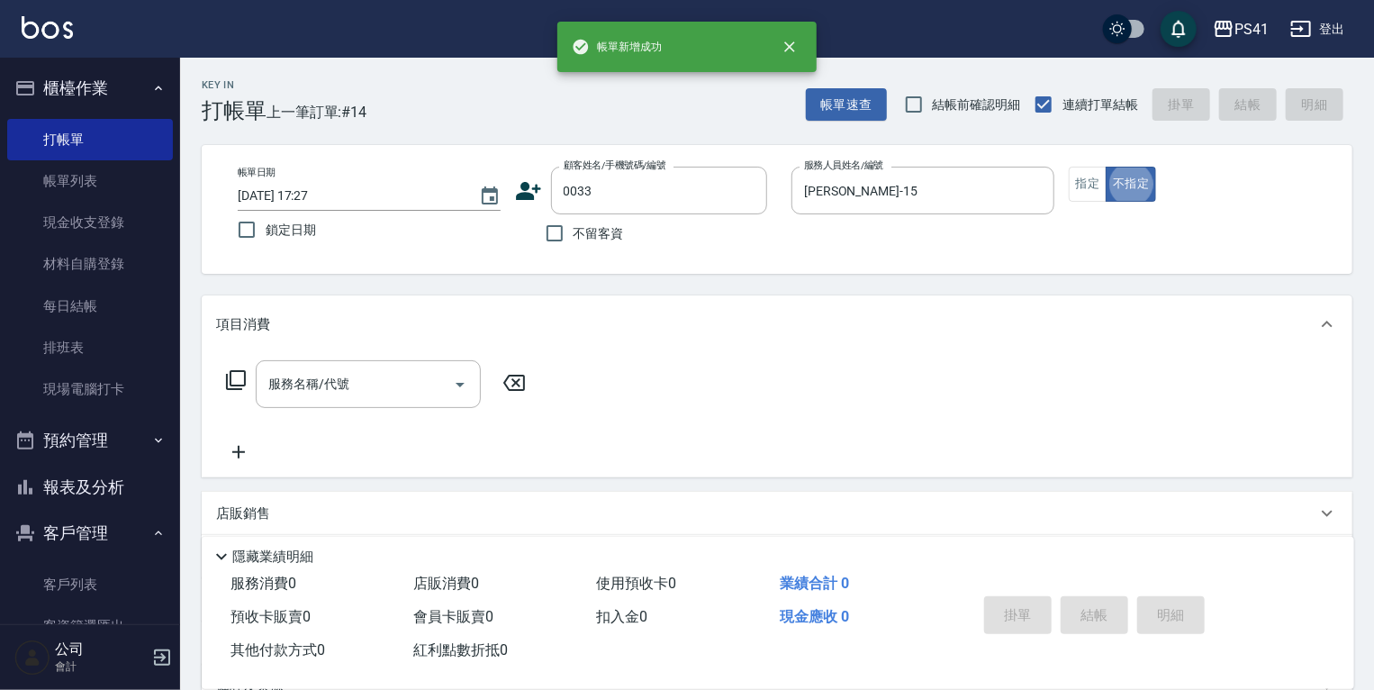
type input "[PERSON_NAME]/0930651008/0033"
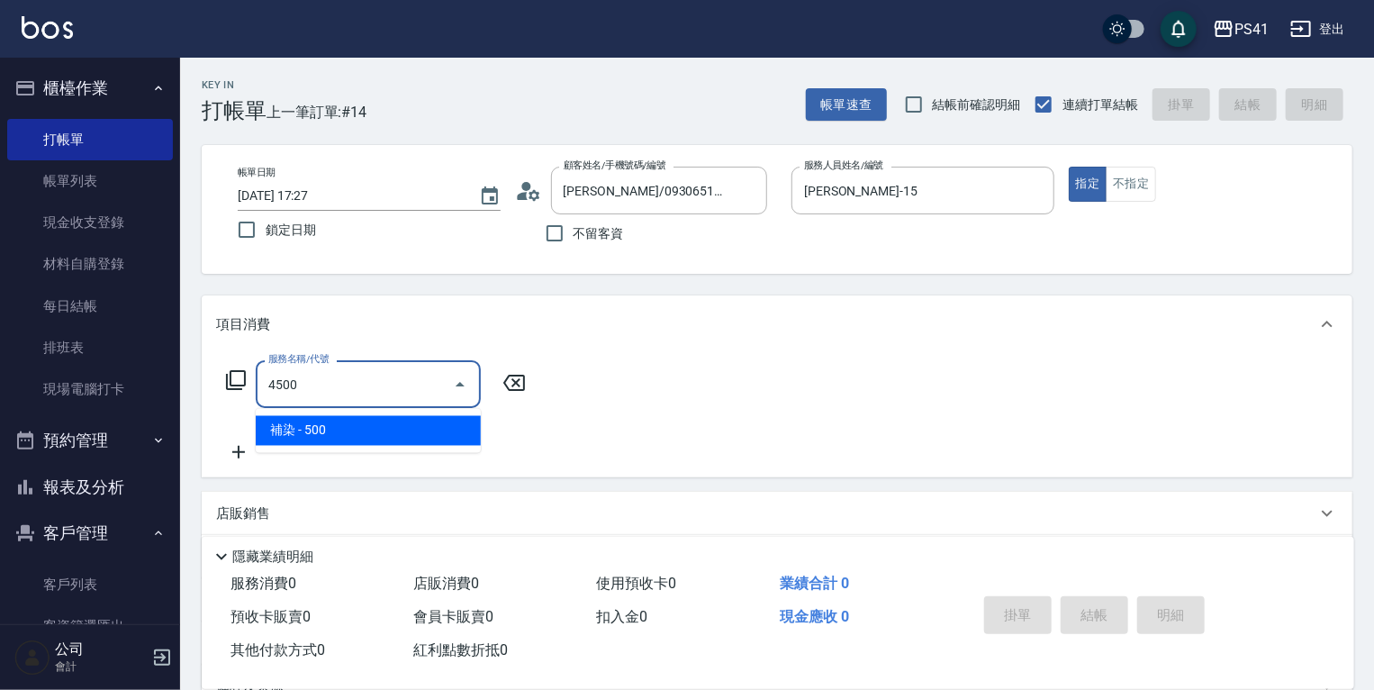
type input "補染(4500)"
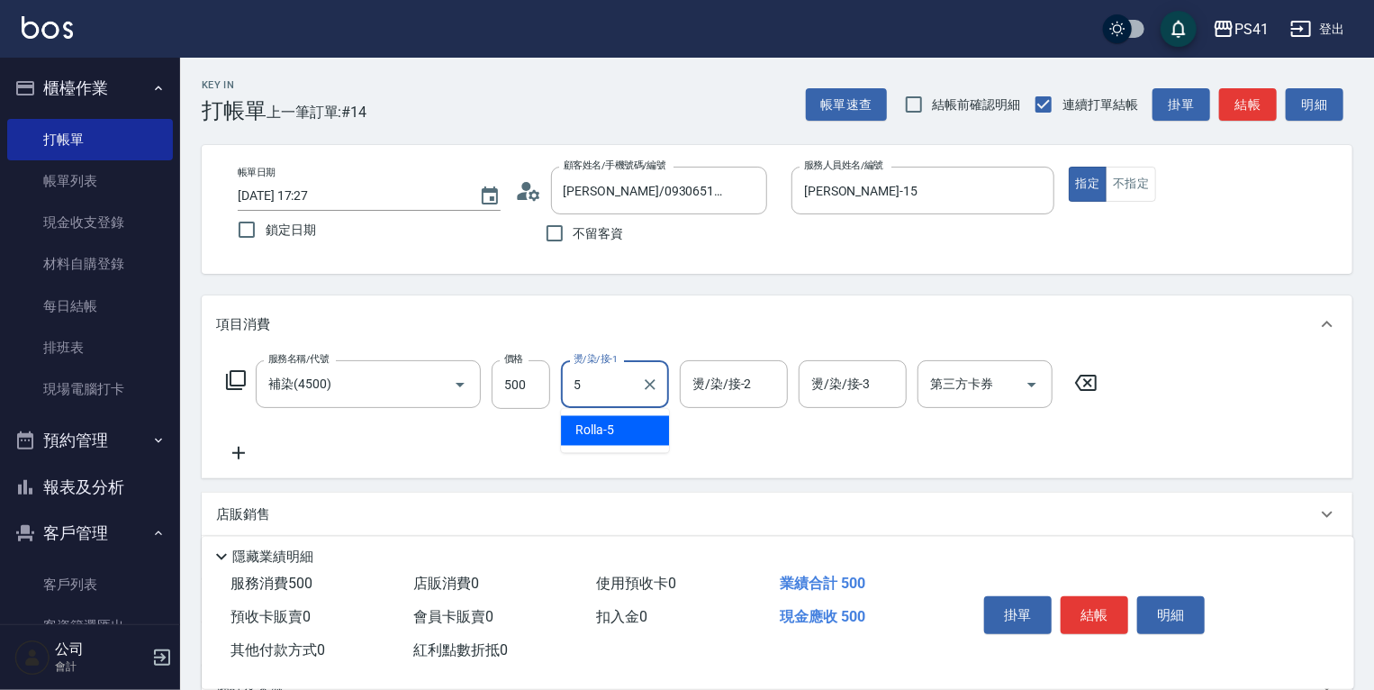
type input "Rolla-5"
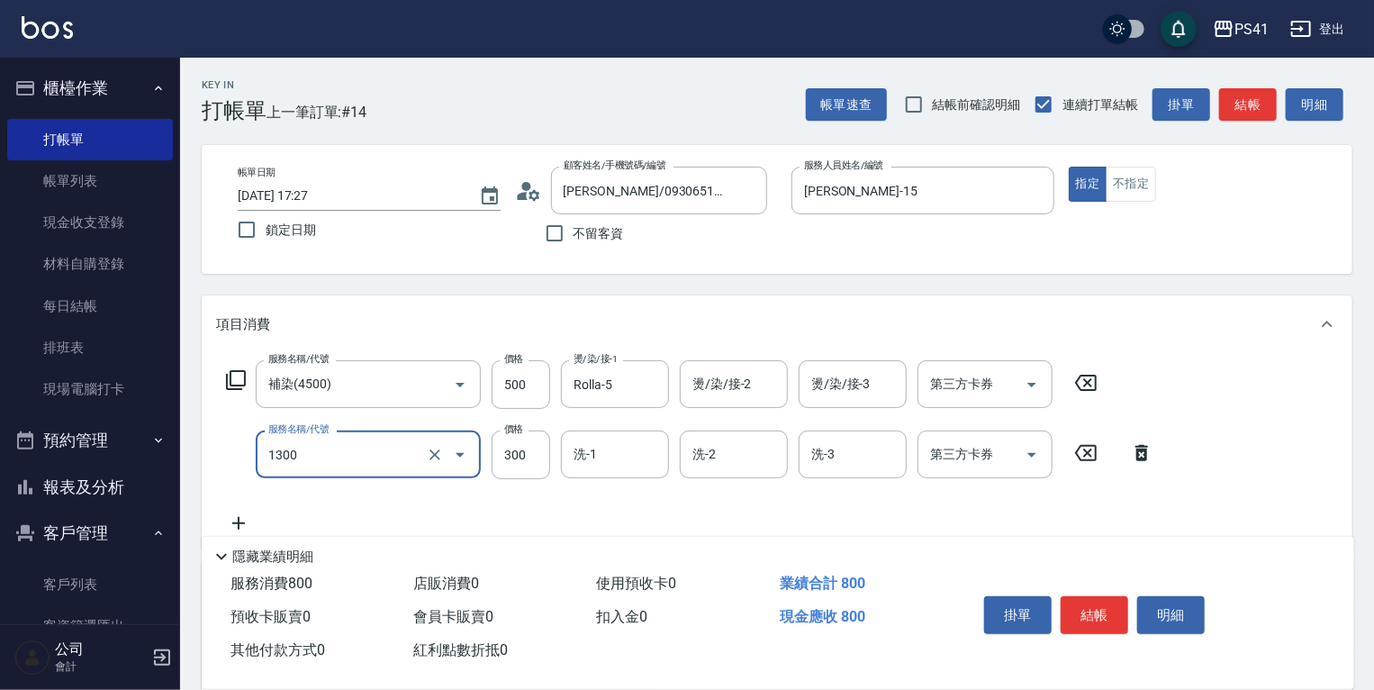
type input "洗髮300(1300)"
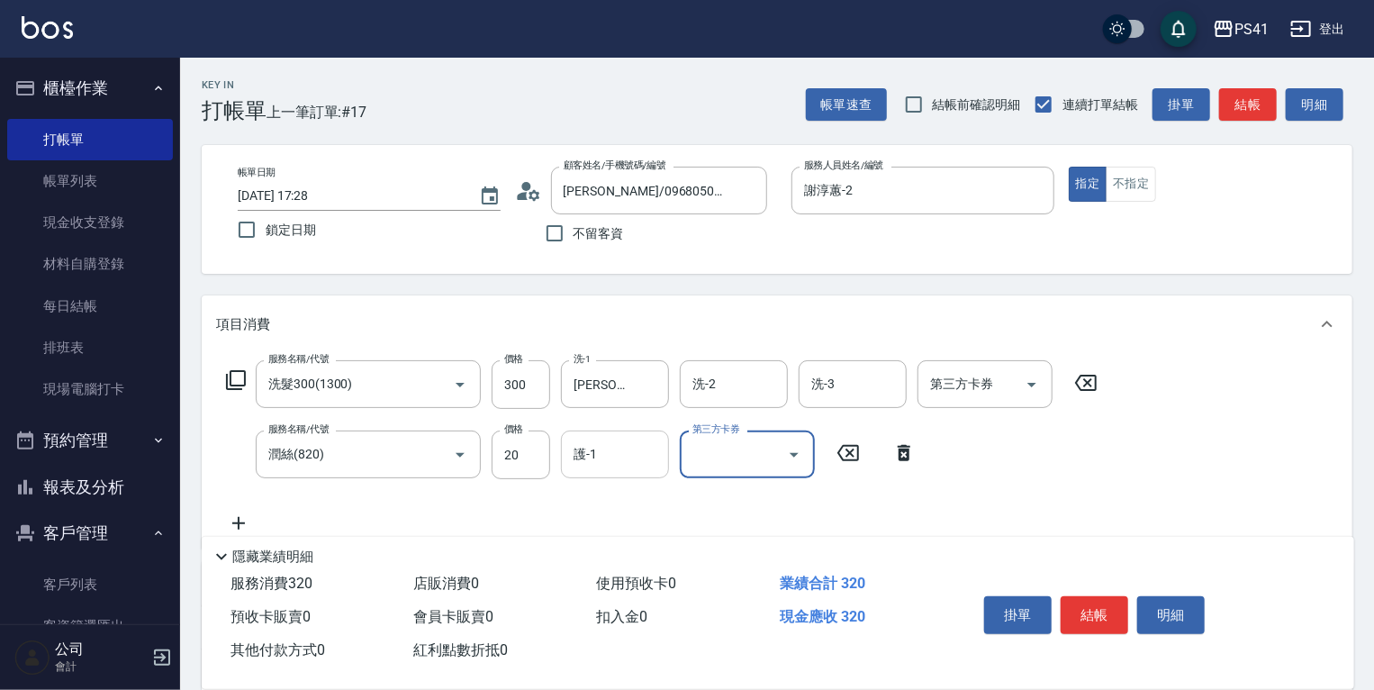
click at [574, 433] on div "護-1" at bounding box center [615, 454] width 108 height 48
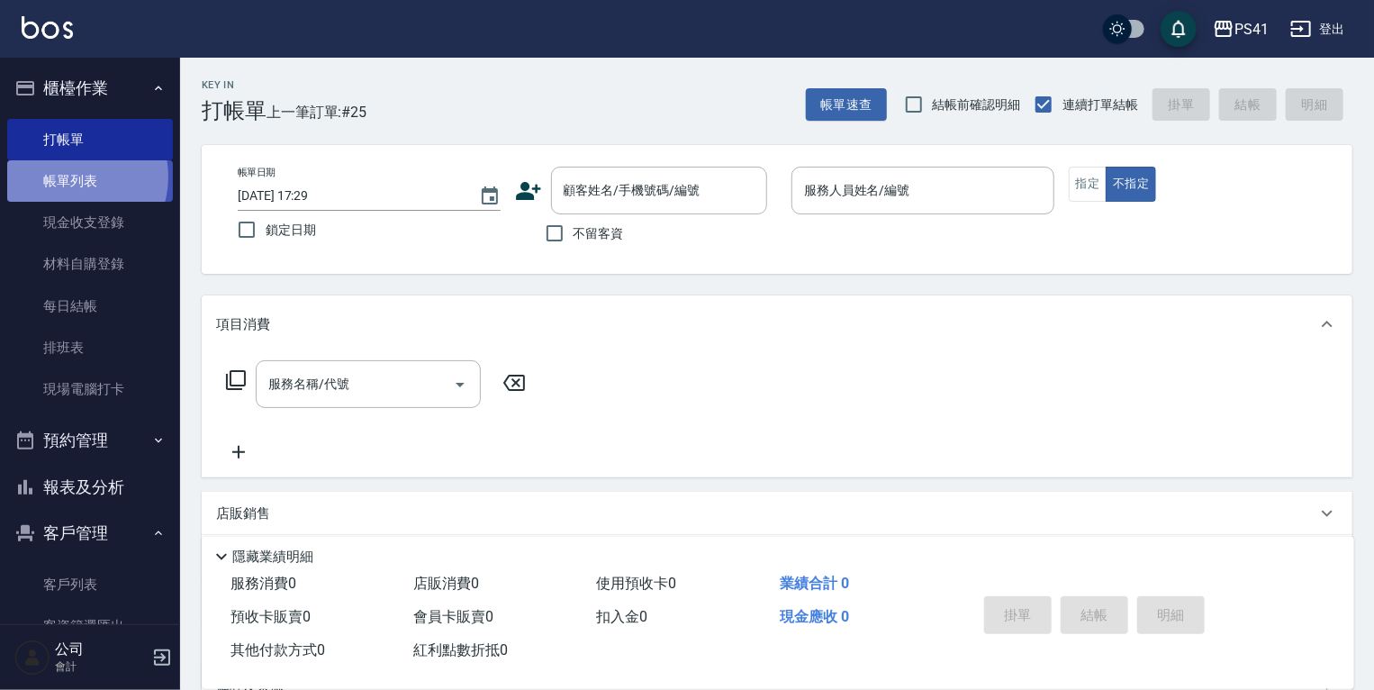
click at [69, 176] on link "帳單列表" at bounding box center [90, 180] width 166 height 41
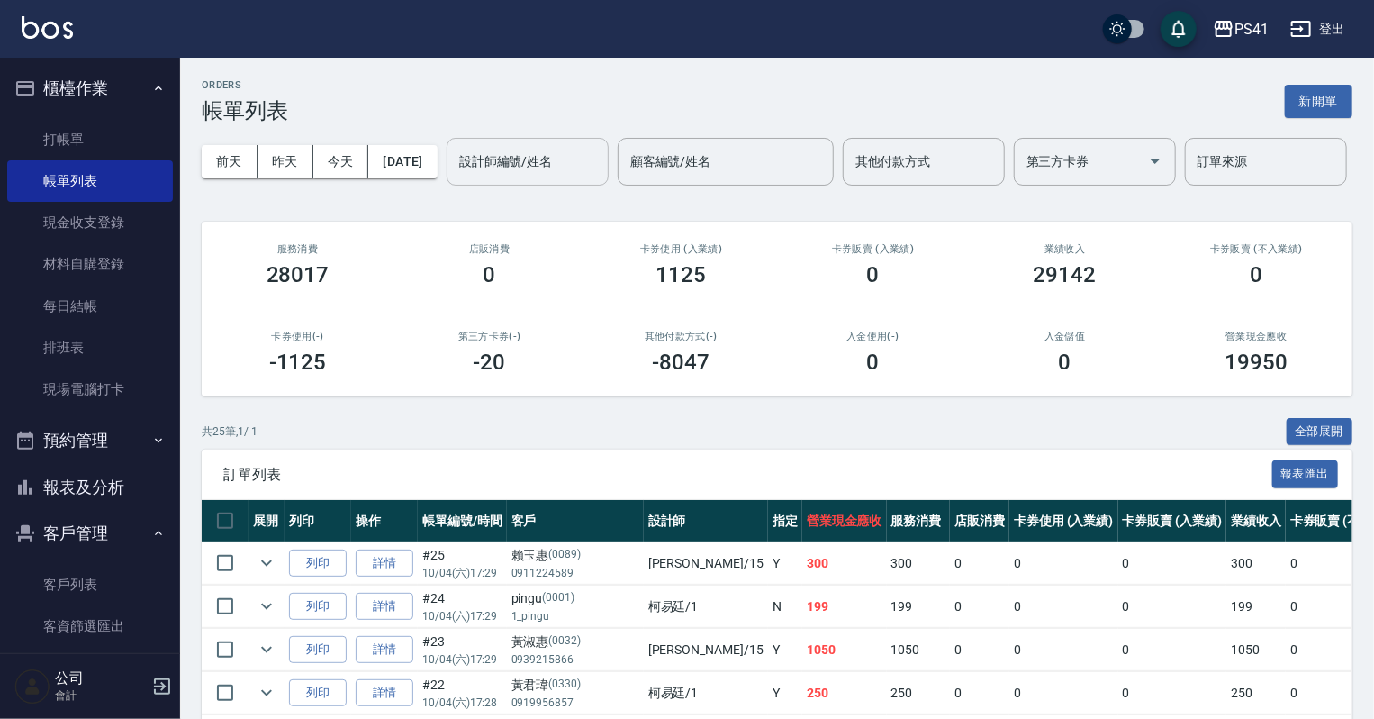
click at [455, 177] on input "設計師編號/姓名" at bounding box center [528, 162] width 146 height 32
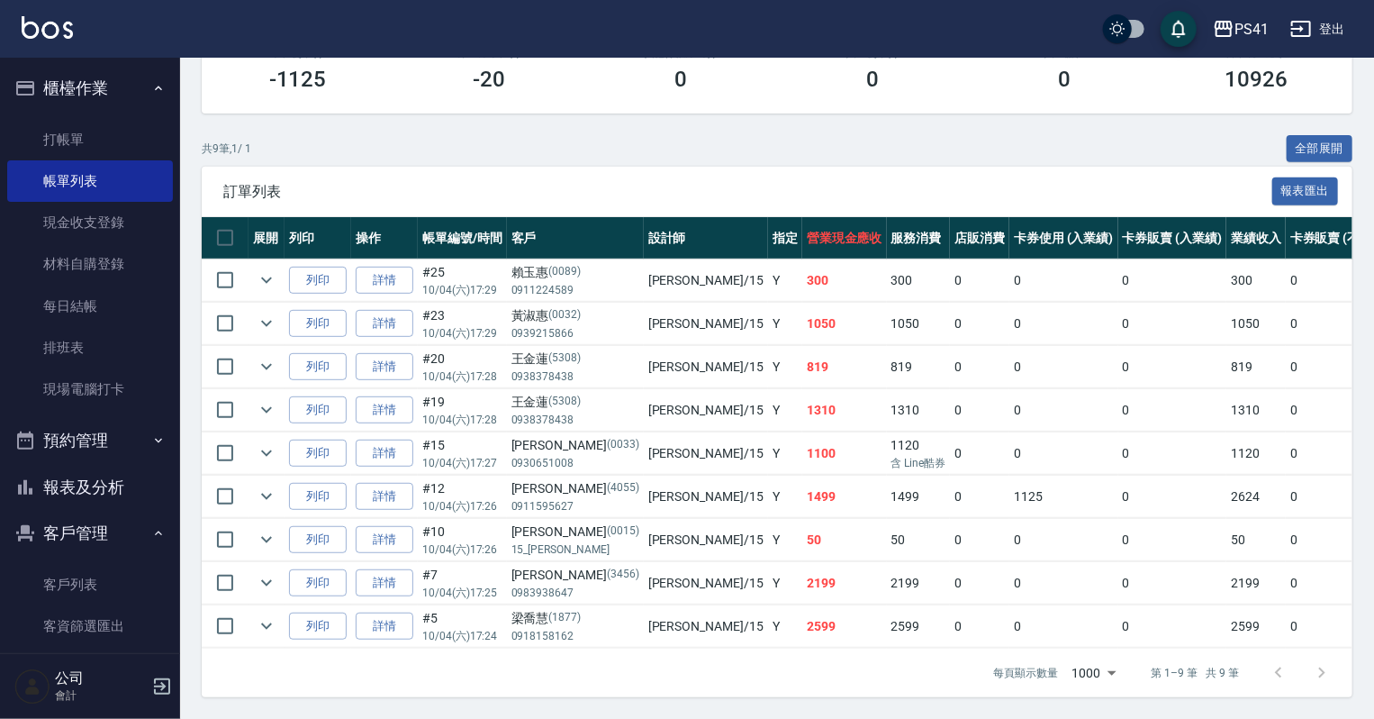
scroll to position [346, 0]
click at [392, 444] on link "詳情" at bounding box center [385, 453] width 58 height 28
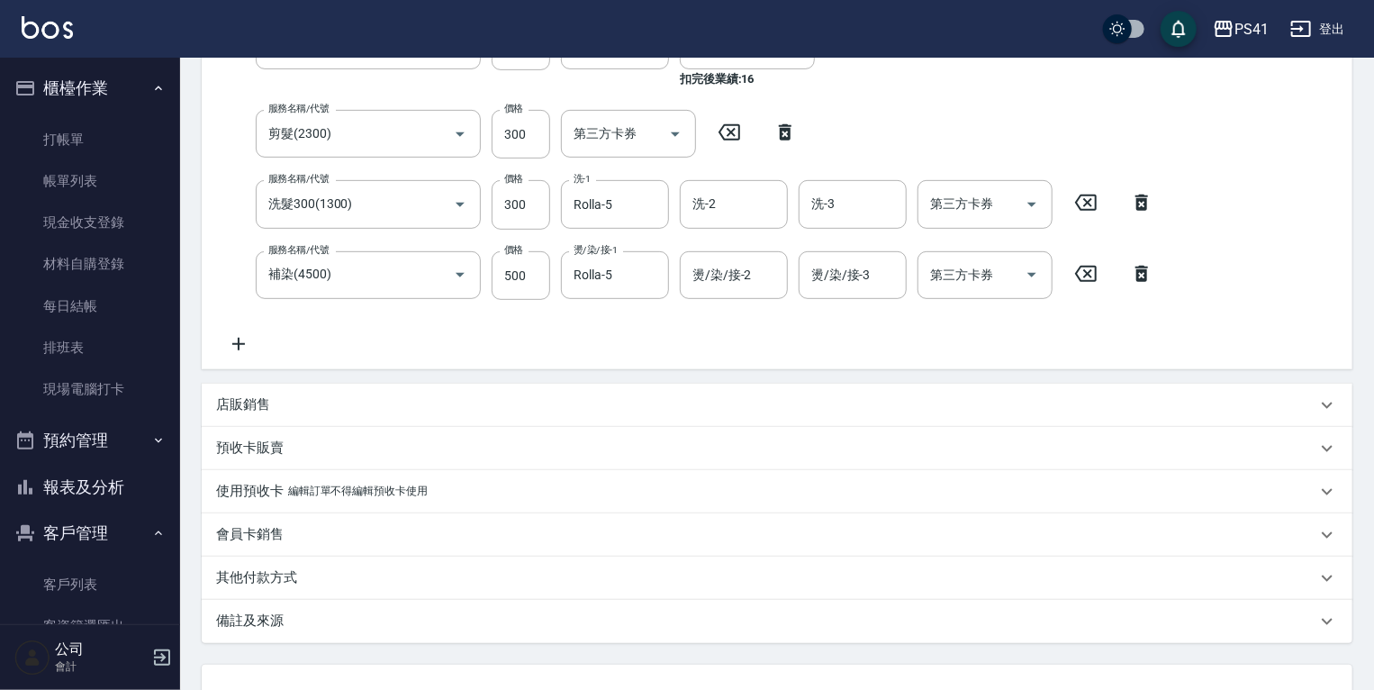
scroll to position [194, 0]
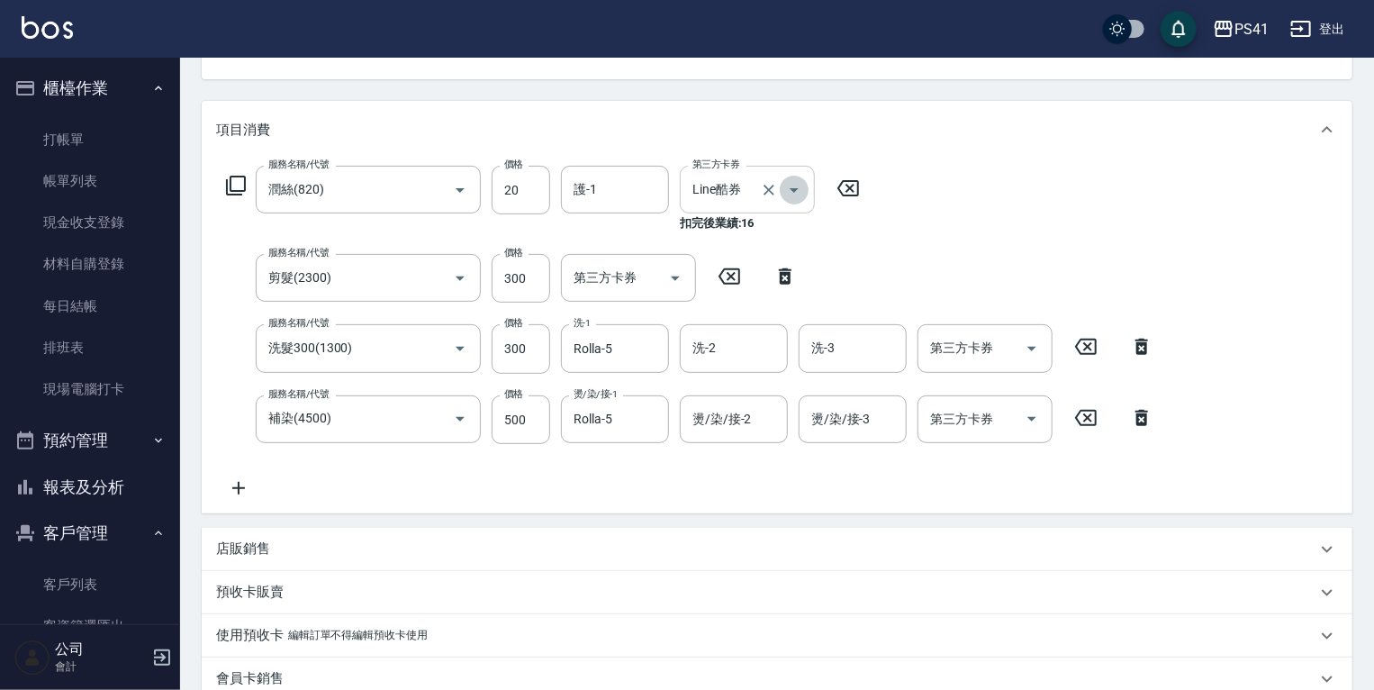
click at [791, 192] on icon "Open" at bounding box center [794, 190] width 22 height 22
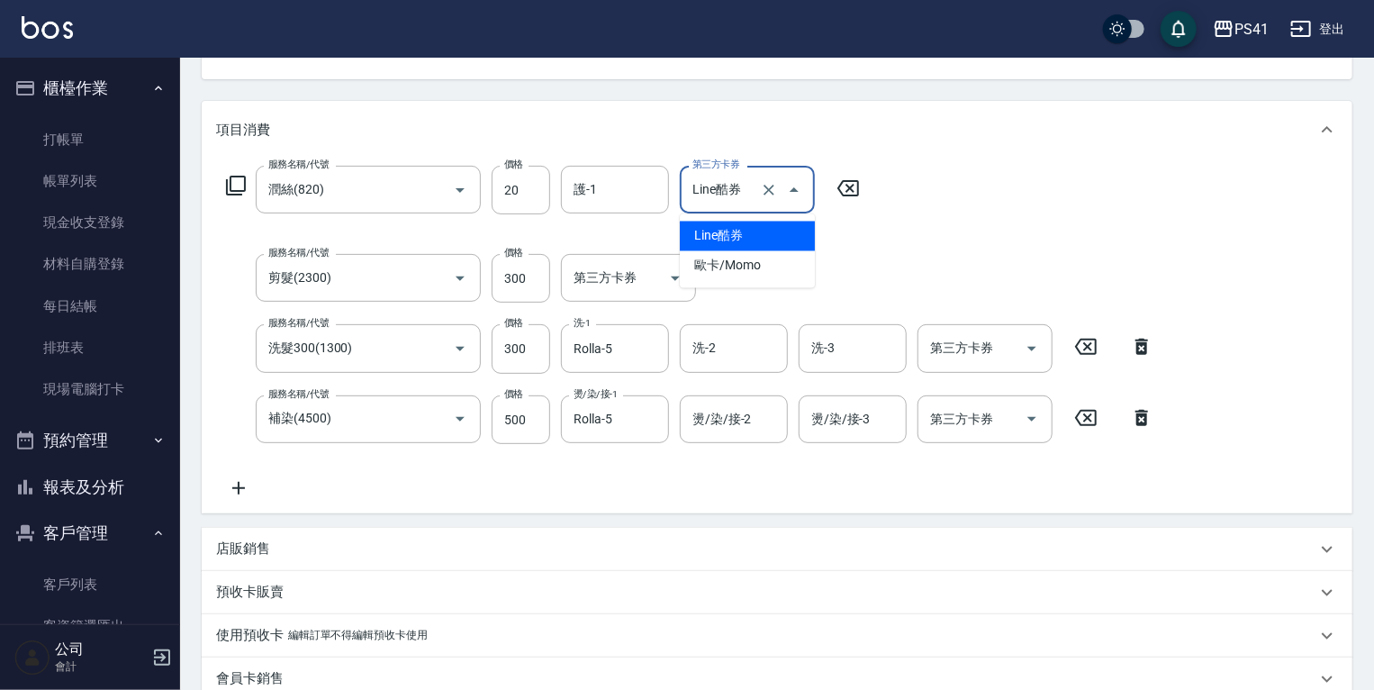
click at [836, 185] on icon at bounding box center [848, 188] width 45 height 22
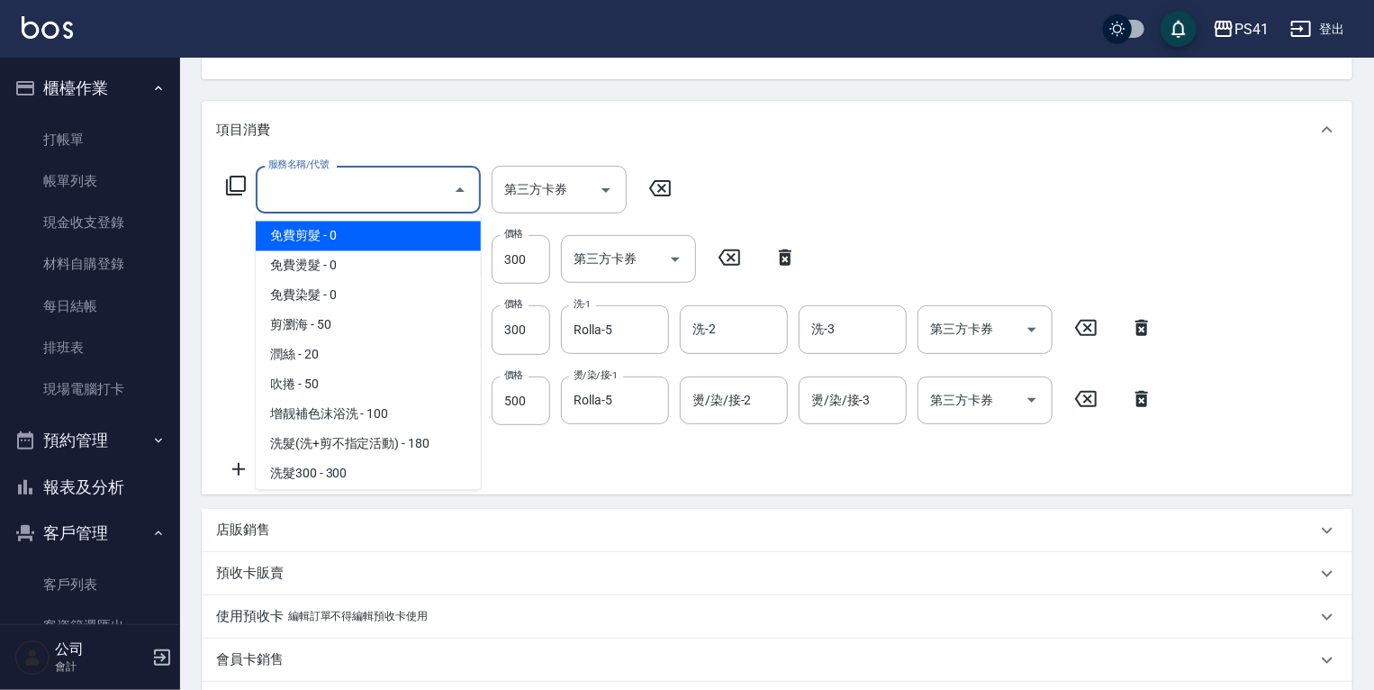
click at [363, 181] on input "服務名稱/代號" at bounding box center [355, 190] width 182 height 32
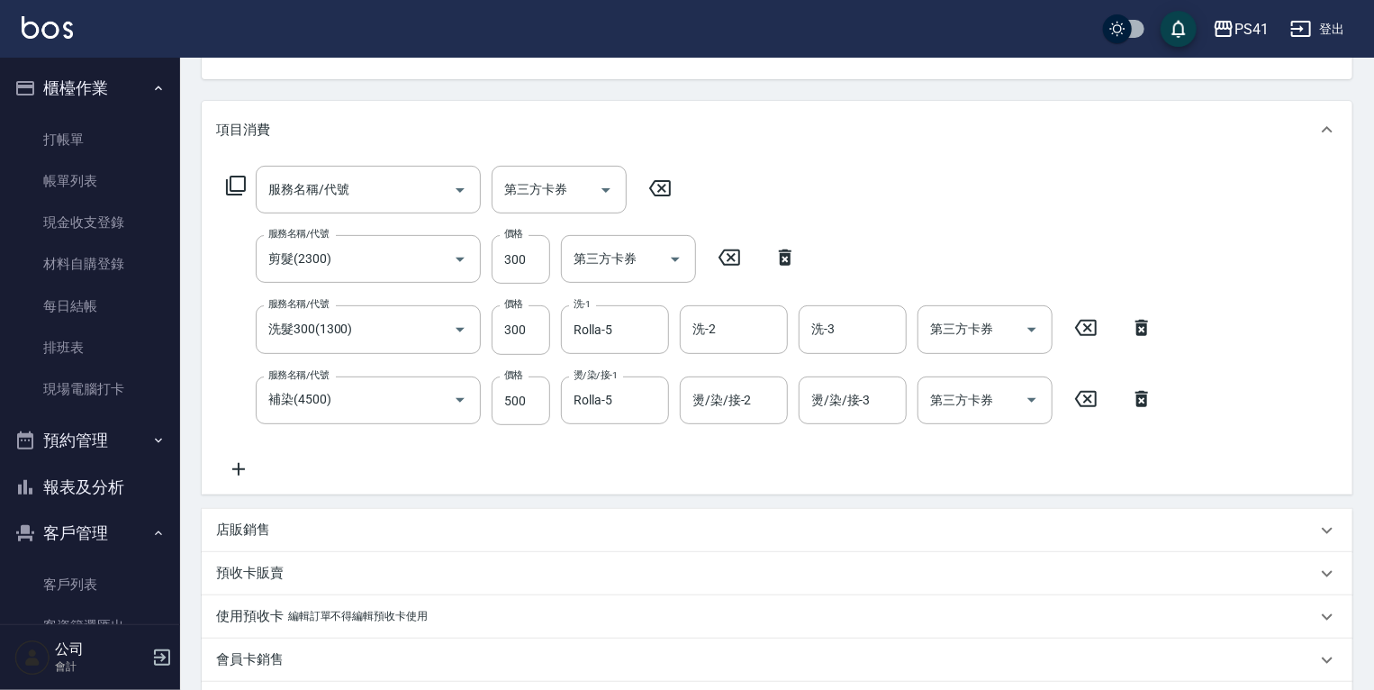
click at [538, 455] on div "服務名稱/代號 服務名稱/代號 第三方卡券 第三方卡券 服務名稱/代號 剪髮(2300) 服務名稱/代號 價格 300 價格 第三方卡券 第三方卡券 服務名稱…" at bounding box center [690, 323] width 948 height 314
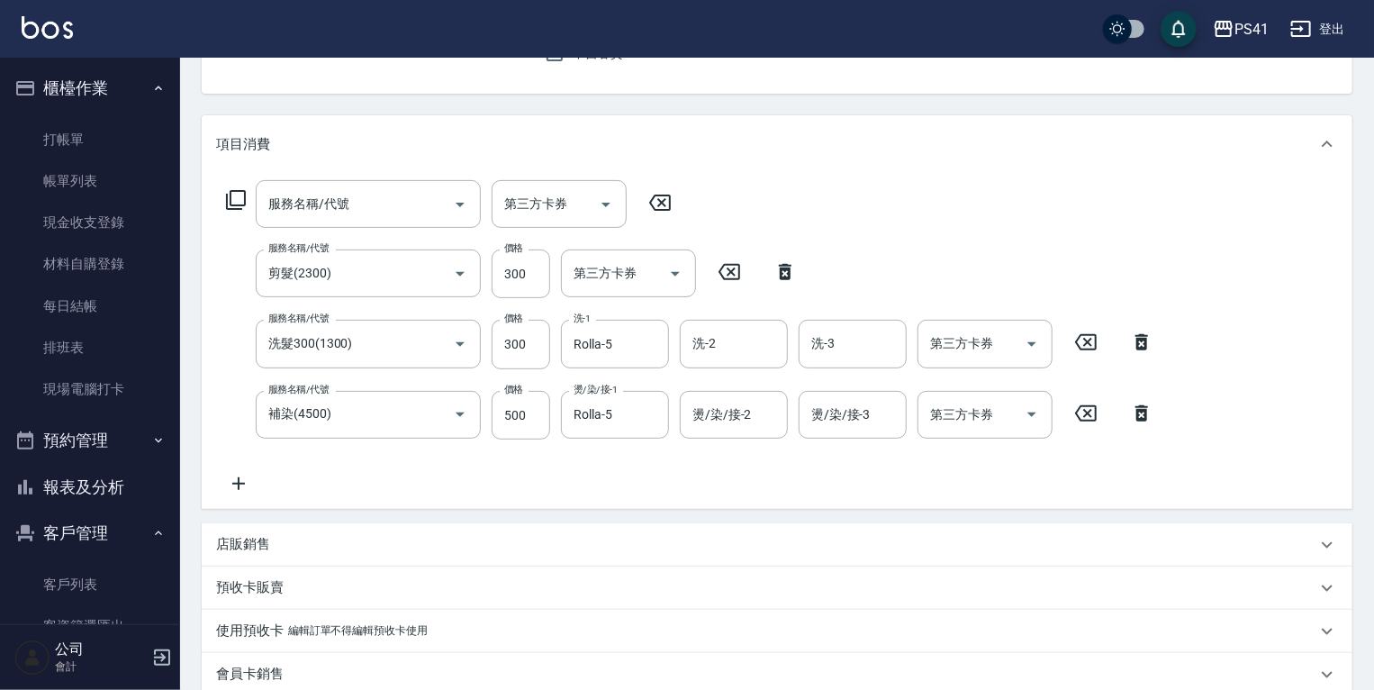
scroll to position [176, 0]
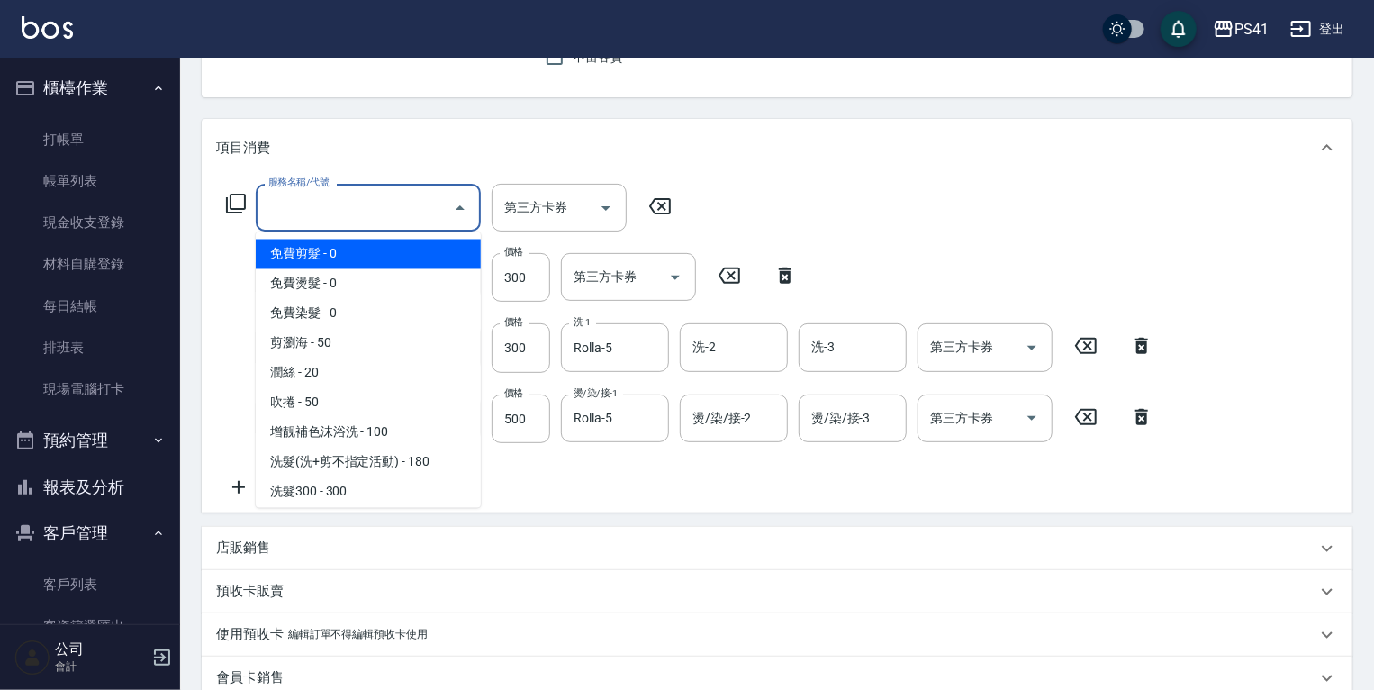
click at [317, 194] on input "服務名稱/代號" at bounding box center [355, 208] width 182 height 32
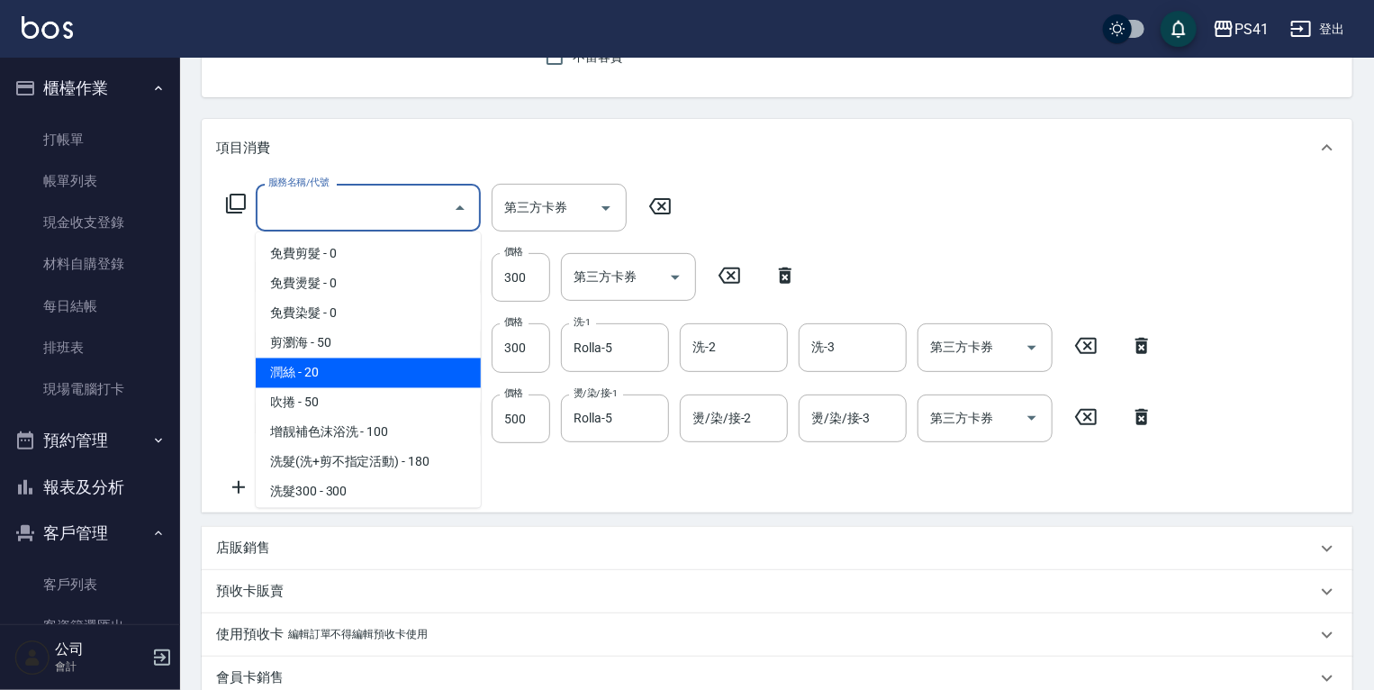
click at [320, 364] on span "潤絲 - 20" at bounding box center [368, 373] width 225 height 30
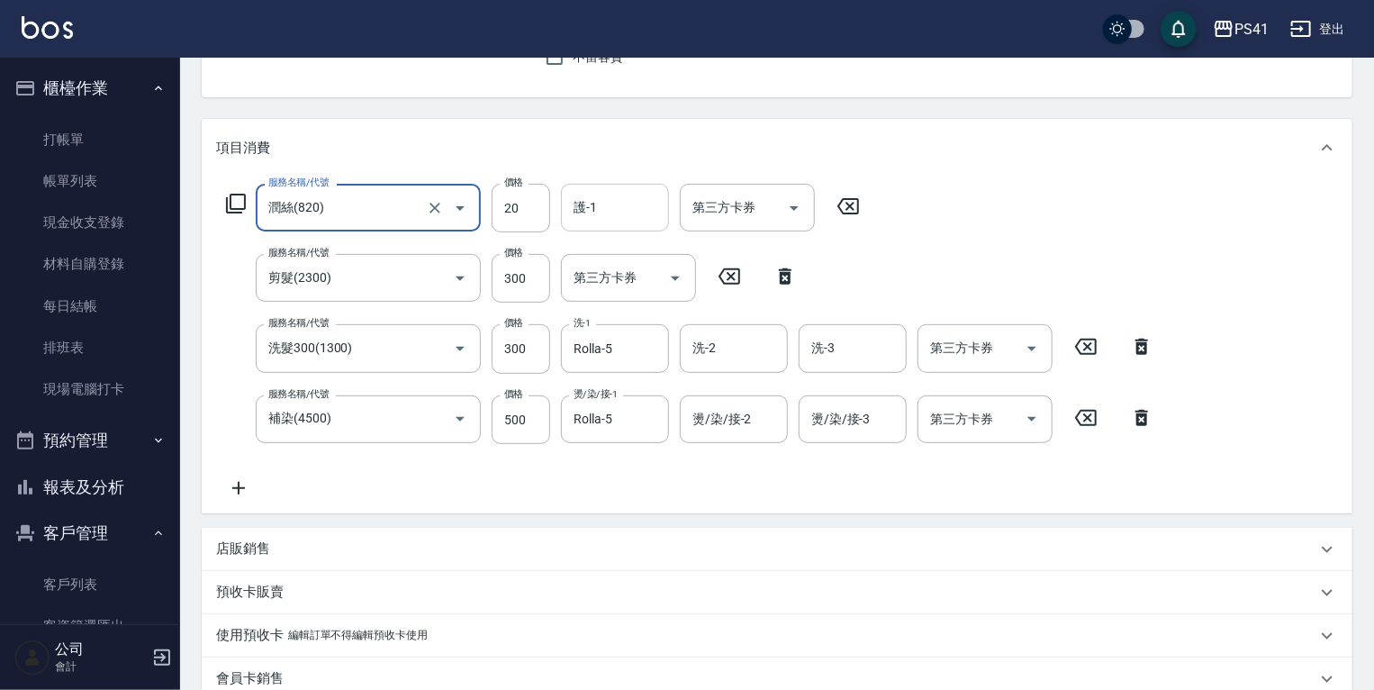
click at [576, 231] on div "護-1" at bounding box center [615, 208] width 108 height 48
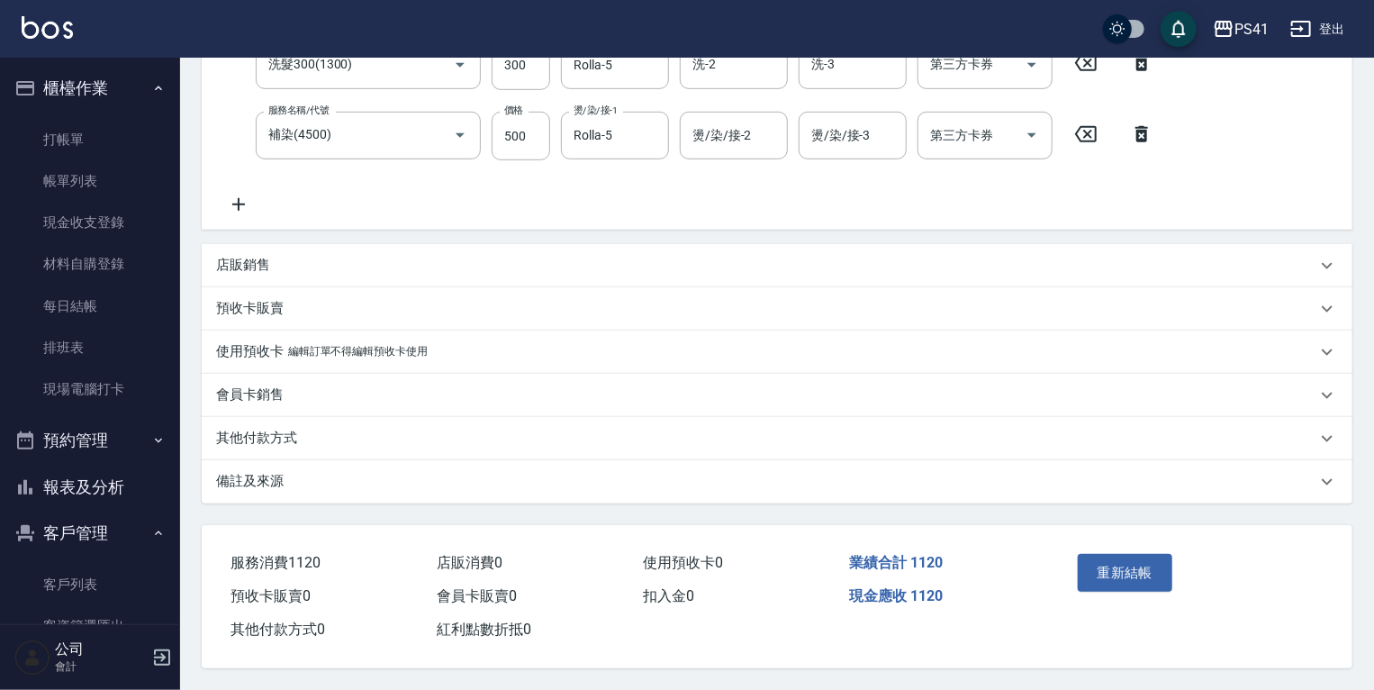
scroll to position [465, 0]
click at [1119, 568] on button "重新結帳" at bounding box center [1125, 573] width 95 height 38
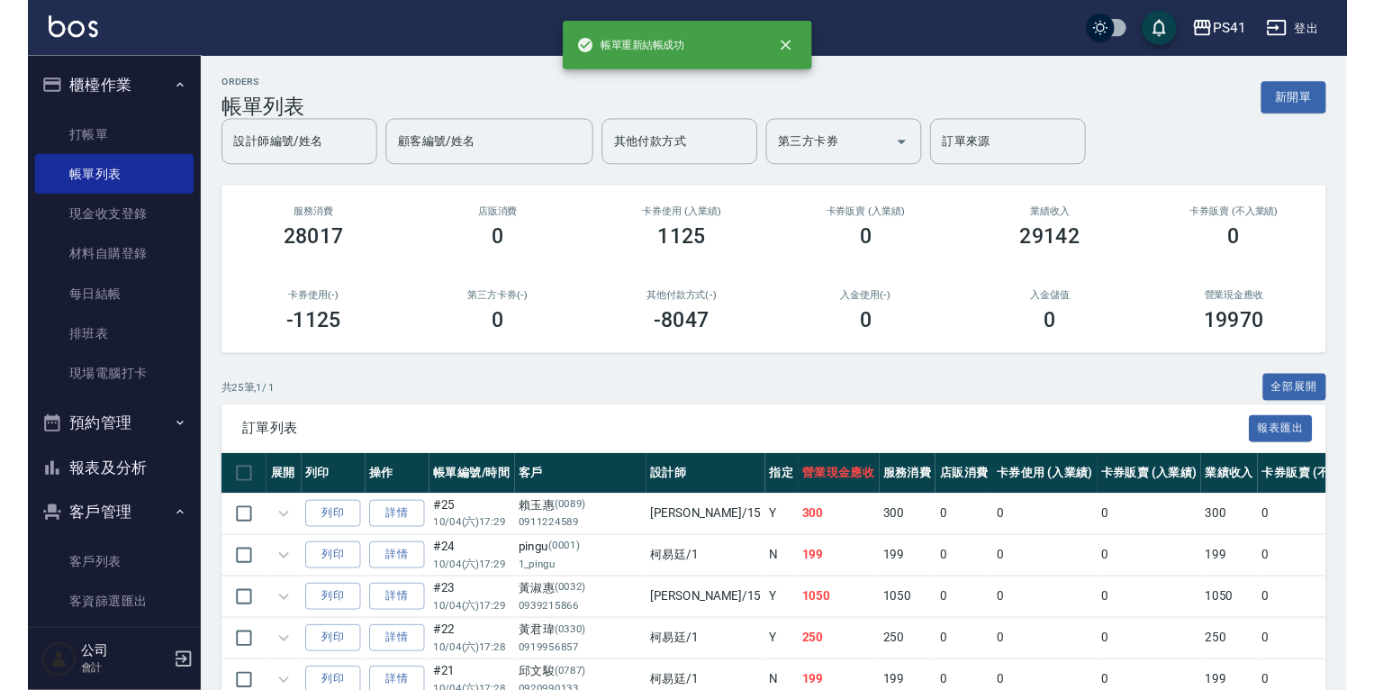
scroll to position [28, 0]
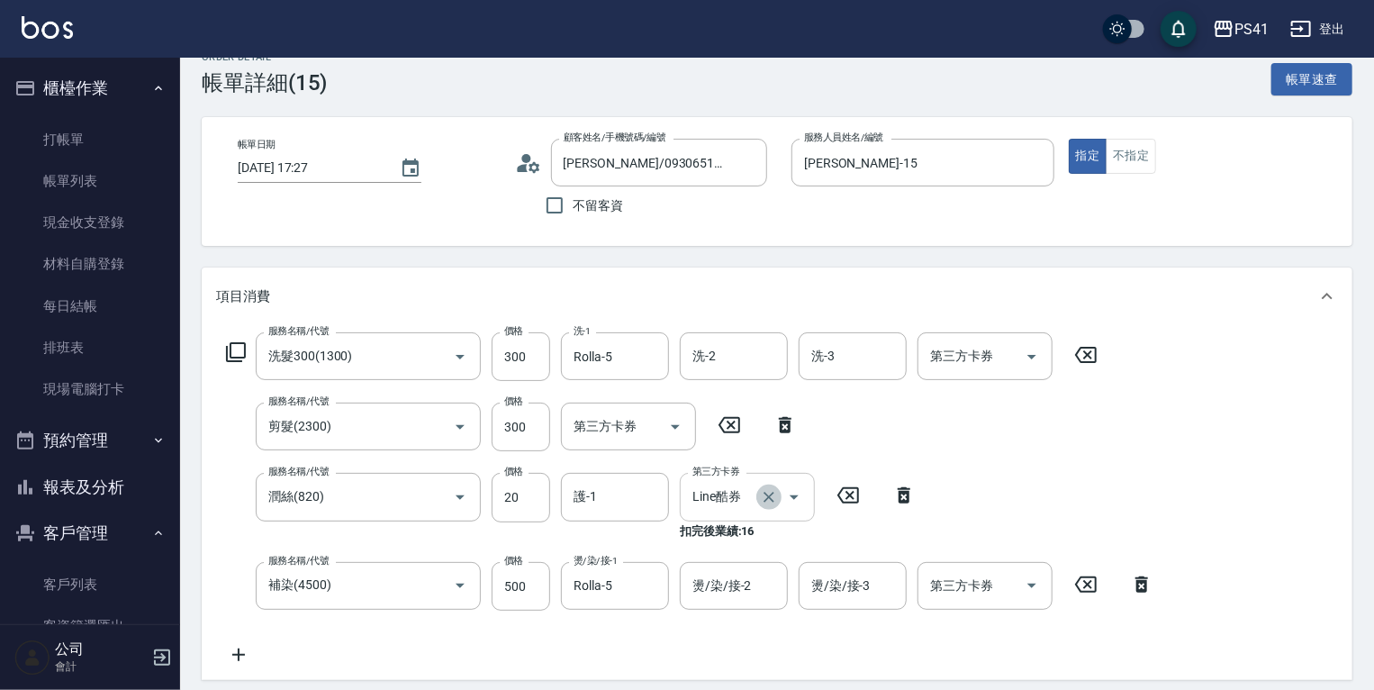
click at [765, 495] on icon "Clear" at bounding box center [769, 497] width 18 height 18
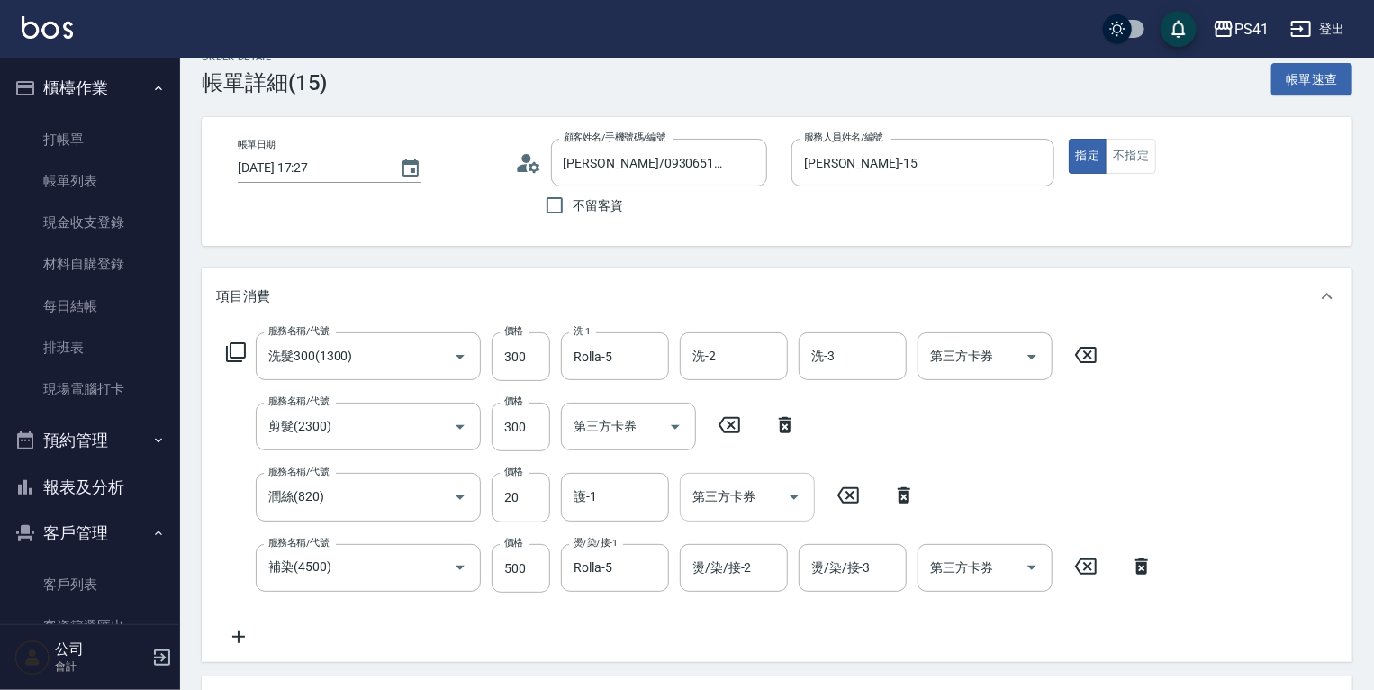
click at [908, 497] on icon at bounding box center [904, 495] width 13 height 16
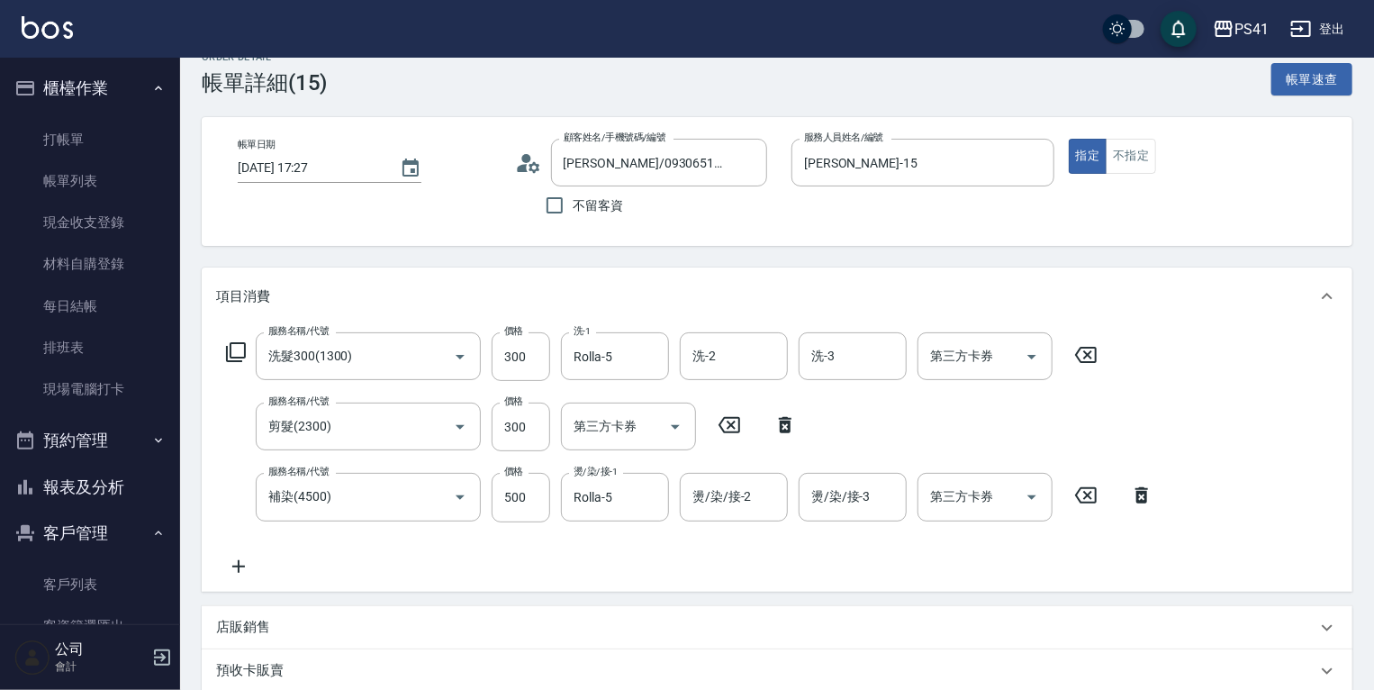
click at [231, 571] on icon at bounding box center [238, 567] width 45 height 22
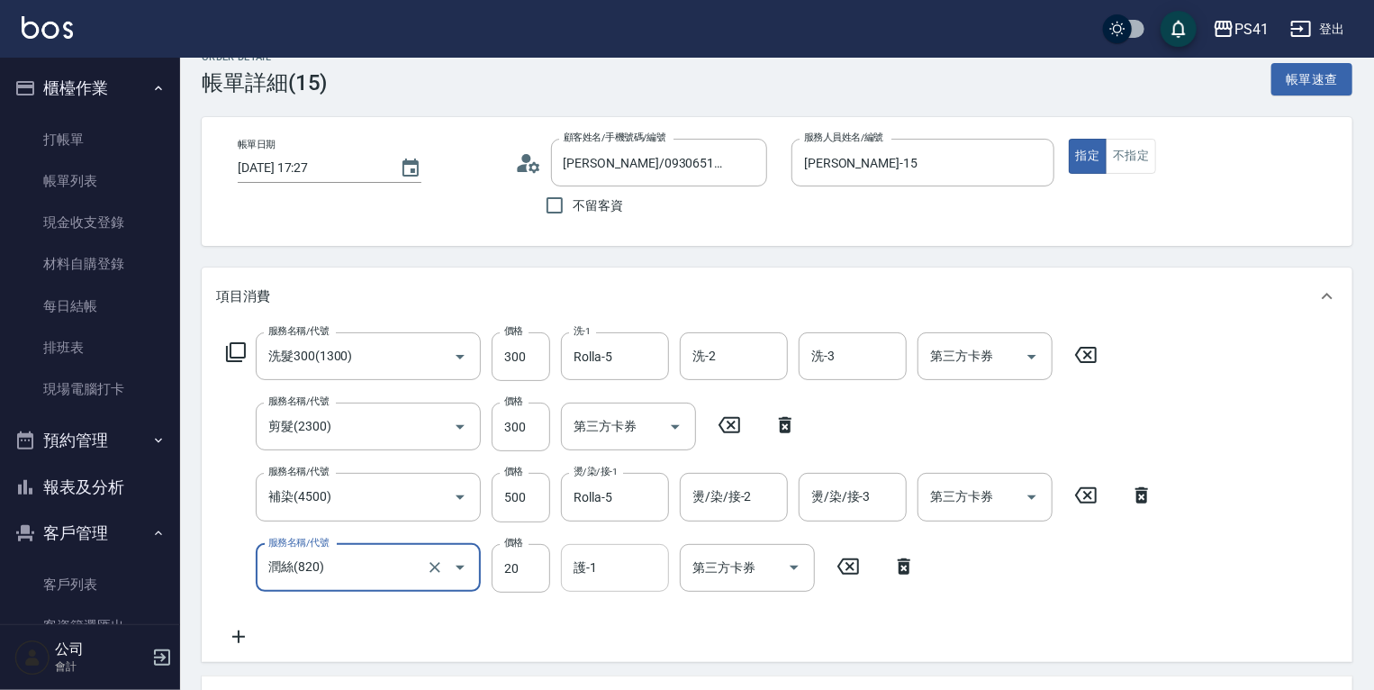
click at [594, 567] on input "護-1" at bounding box center [615, 568] width 92 height 32
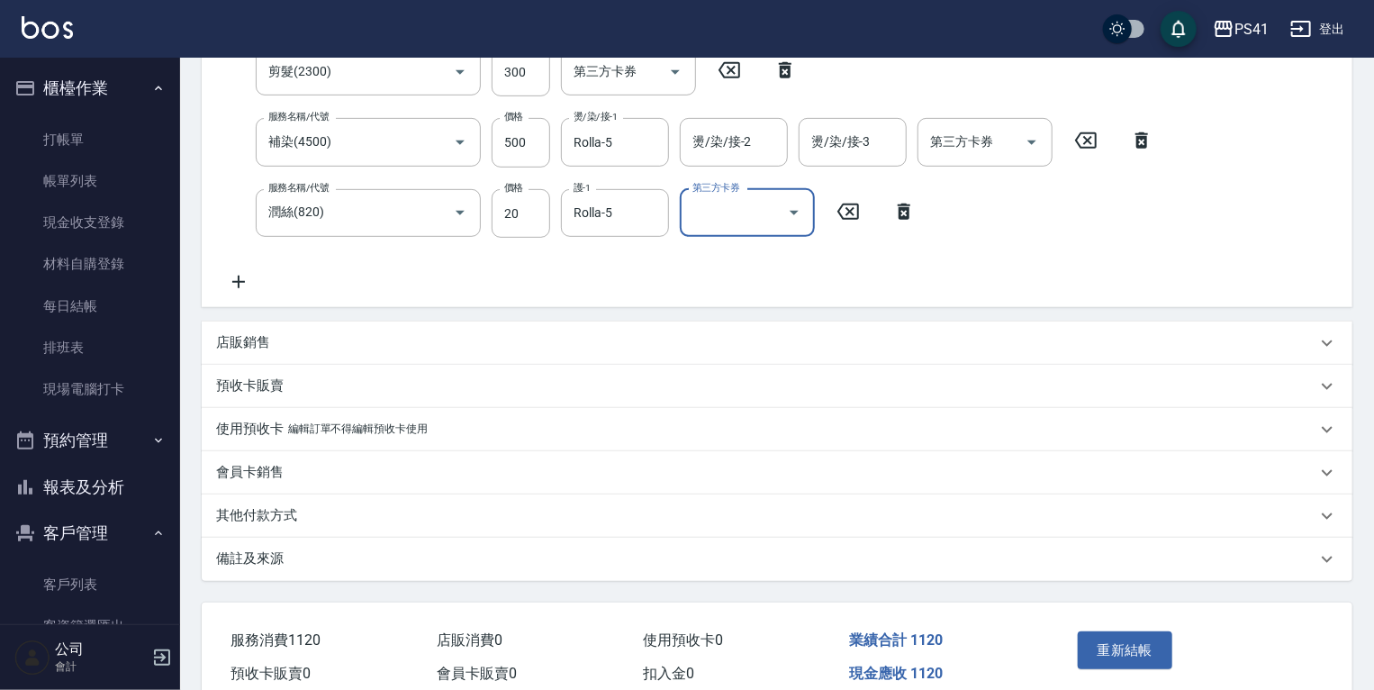
scroll to position [388, 0]
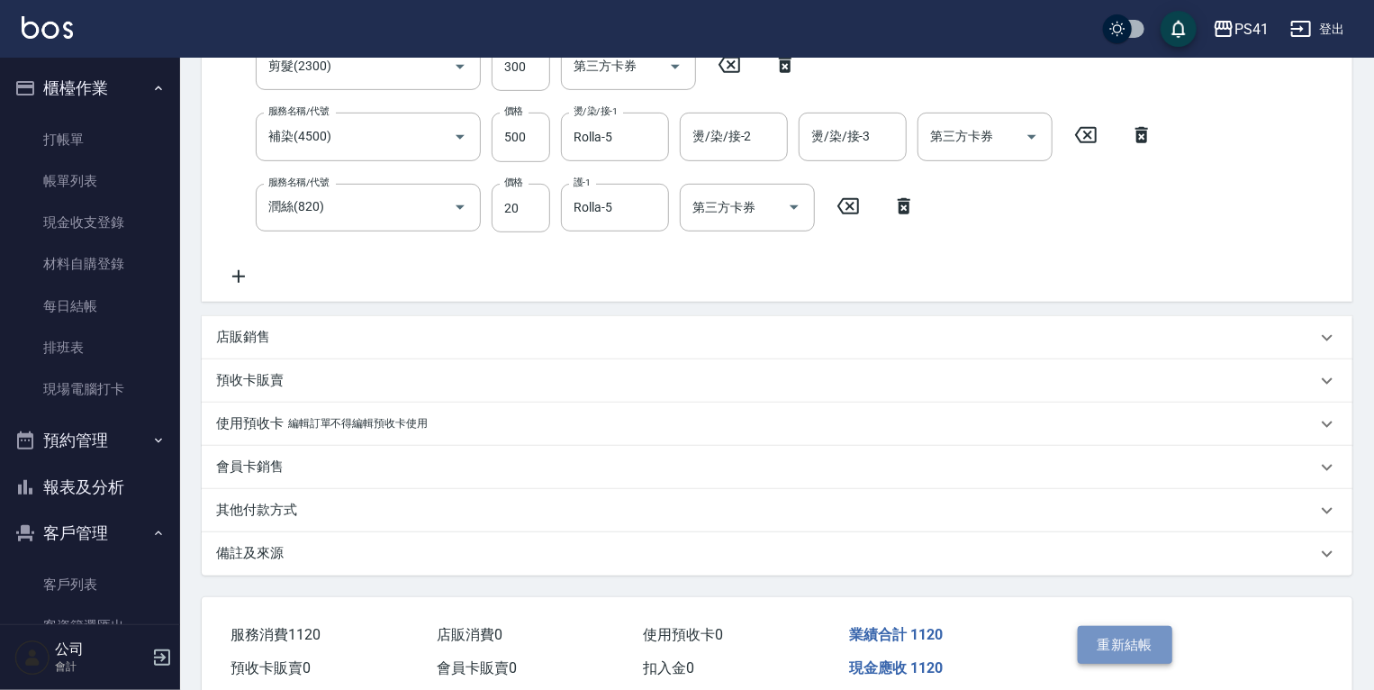
click at [1102, 634] on button "重新結帳" at bounding box center [1125, 645] width 95 height 38
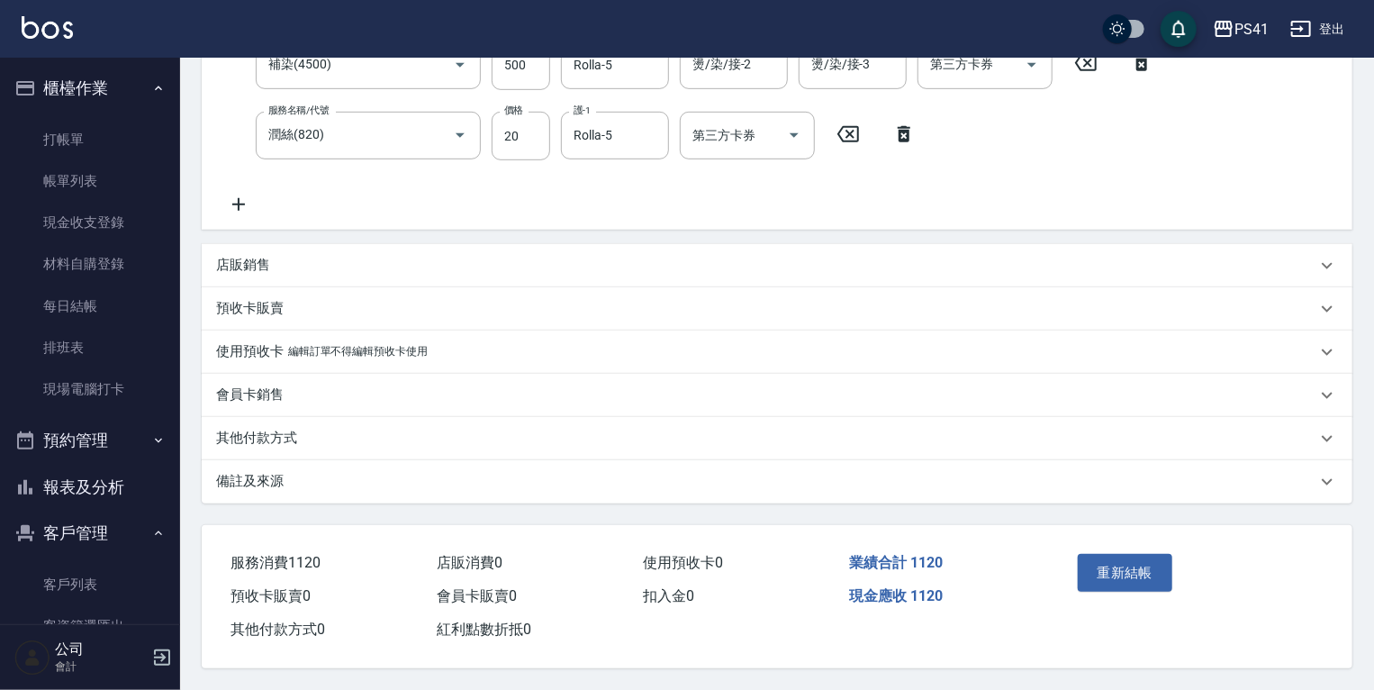
scroll to position [465, 0]
click at [1099, 578] on button "重新結帳" at bounding box center [1125, 573] width 95 height 38
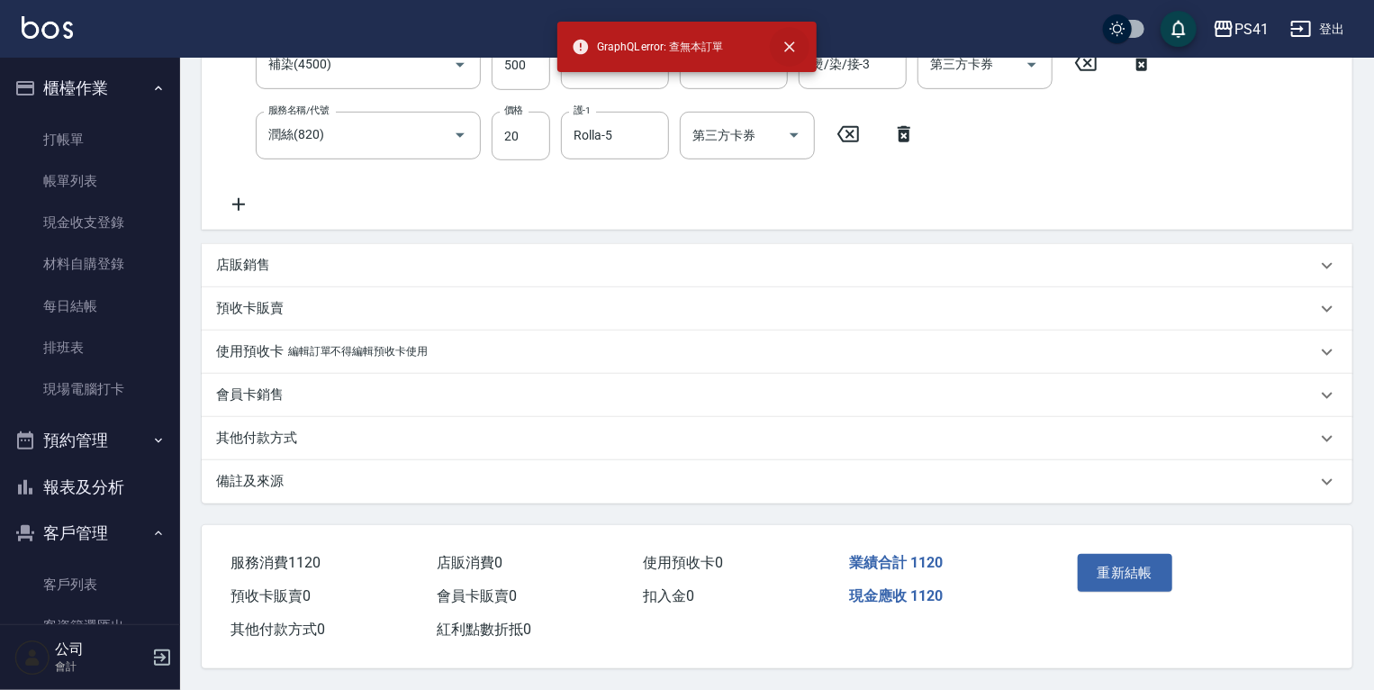
click at [791, 46] on icon "close" at bounding box center [790, 47] width 18 height 18
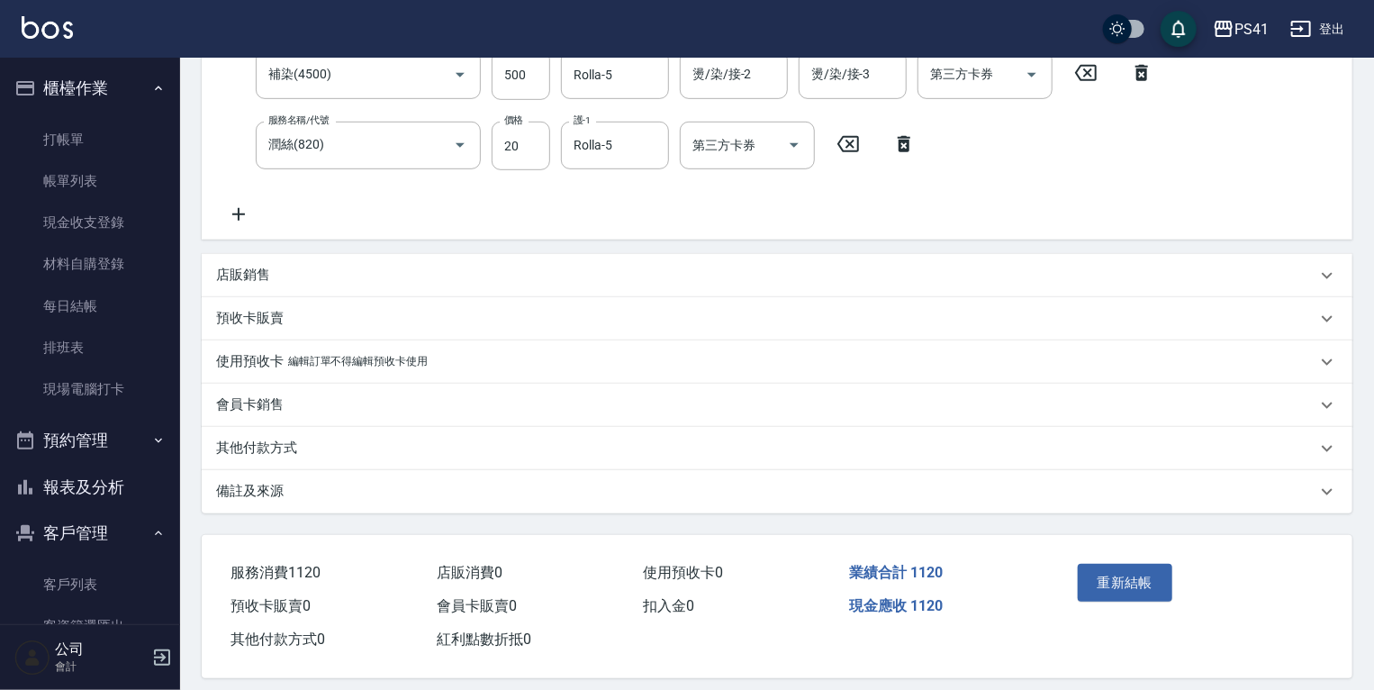
scroll to position [32, 0]
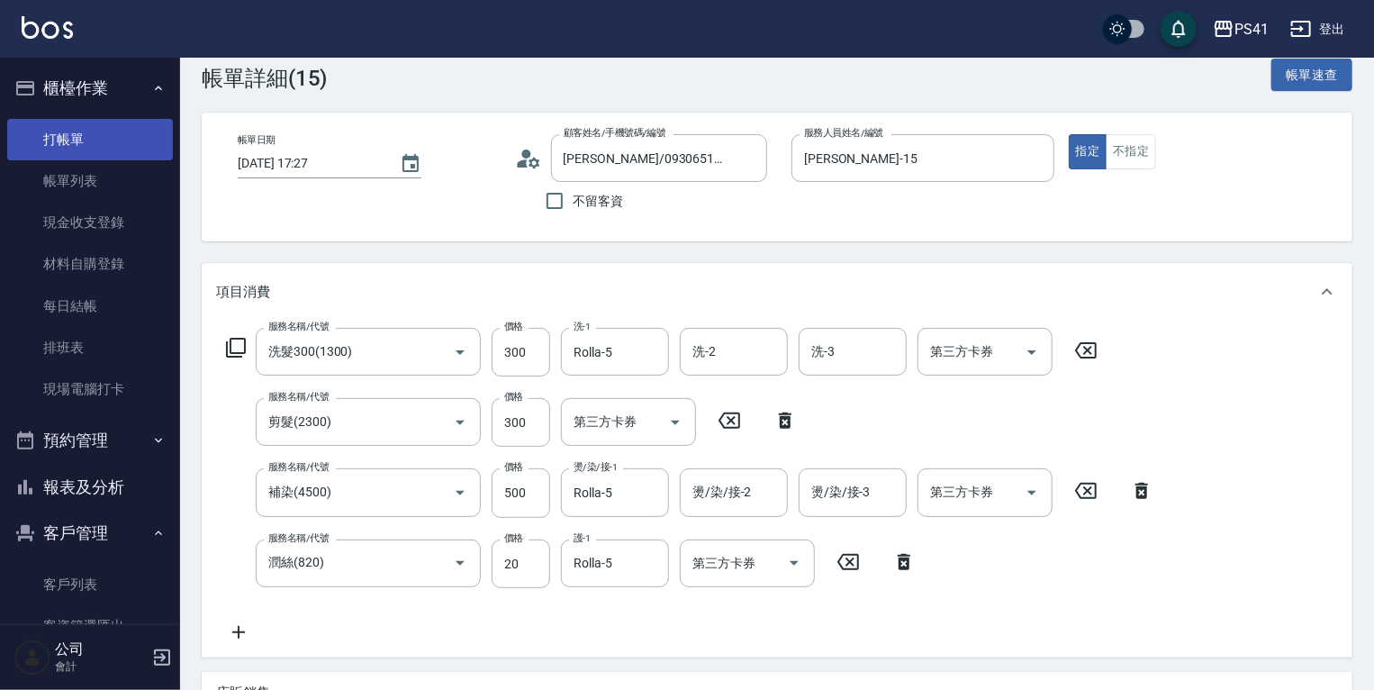
click at [69, 130] on link "打帳單" at bounding box center [90, 139] width 166 height 41
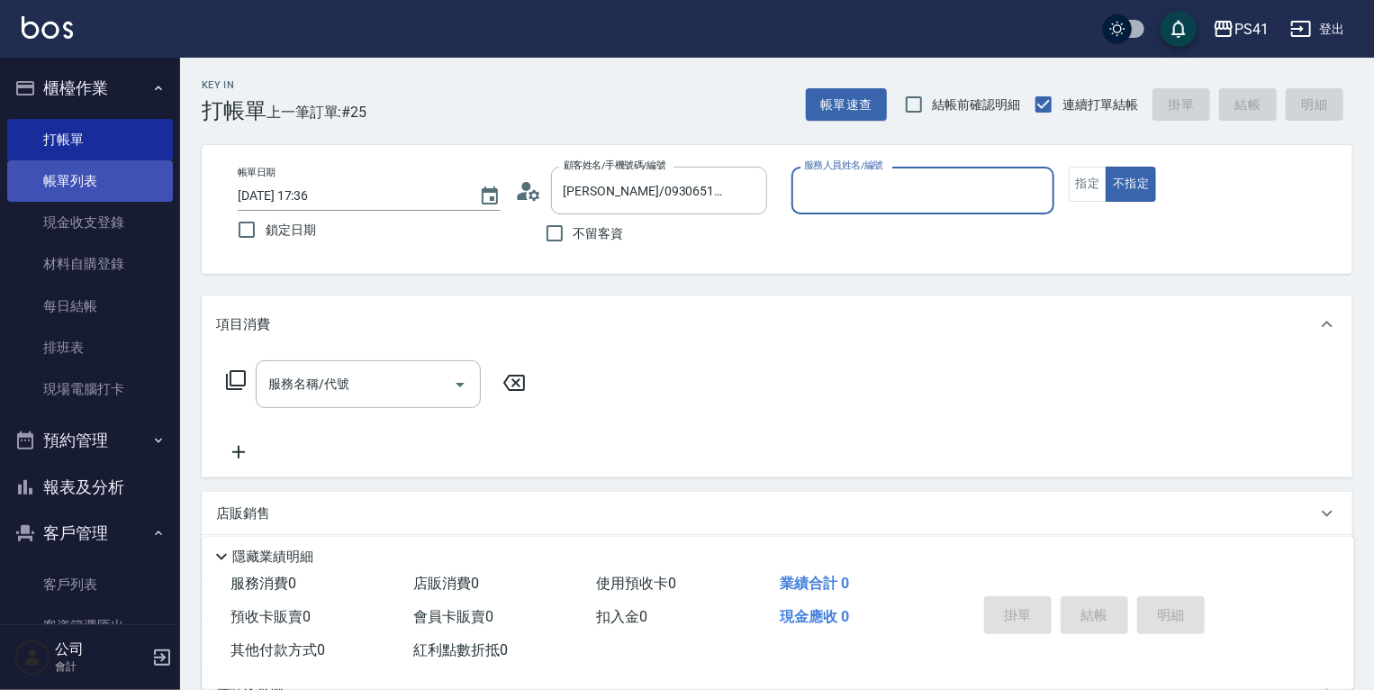
click at [89, 181] on link "帳單列表" at bounding box center [90, 180] width 166 height 41
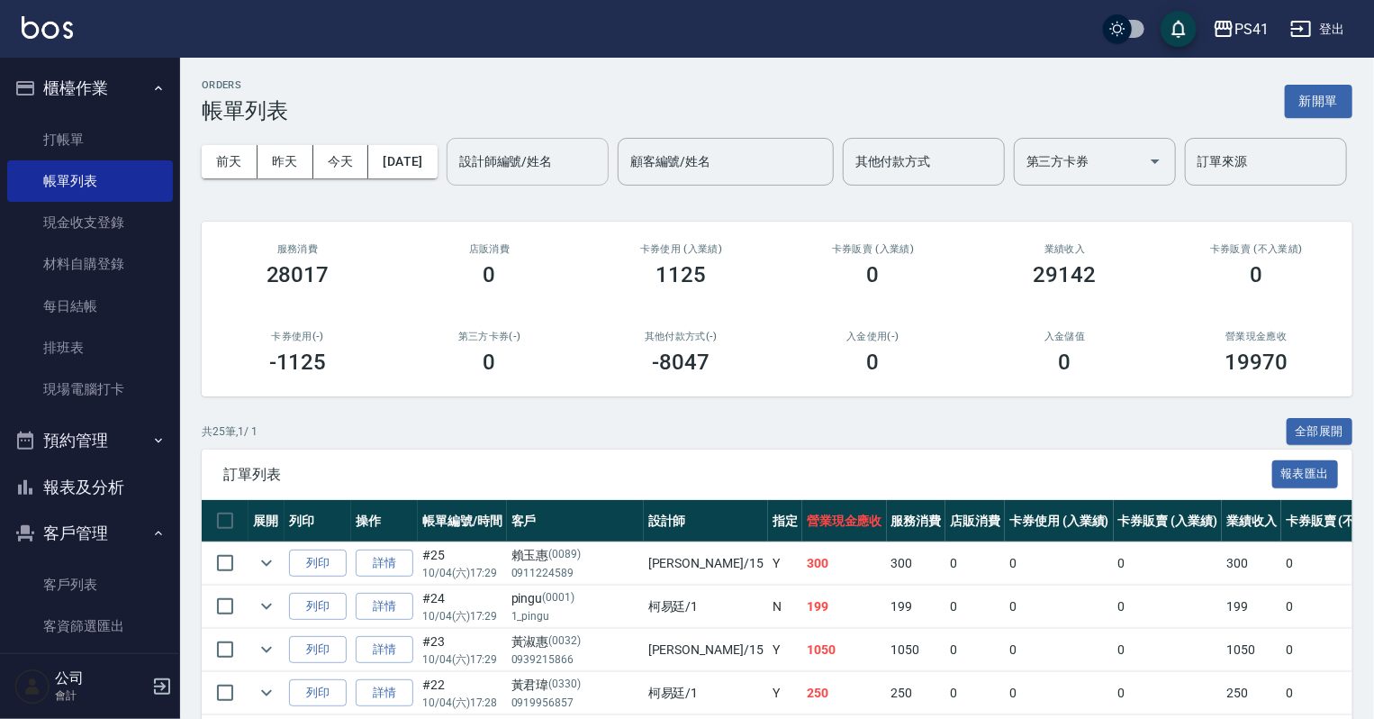
click at [455, 177] on input "設計師編號/姓名" at bounding box center [528, 162] width 146 height 32
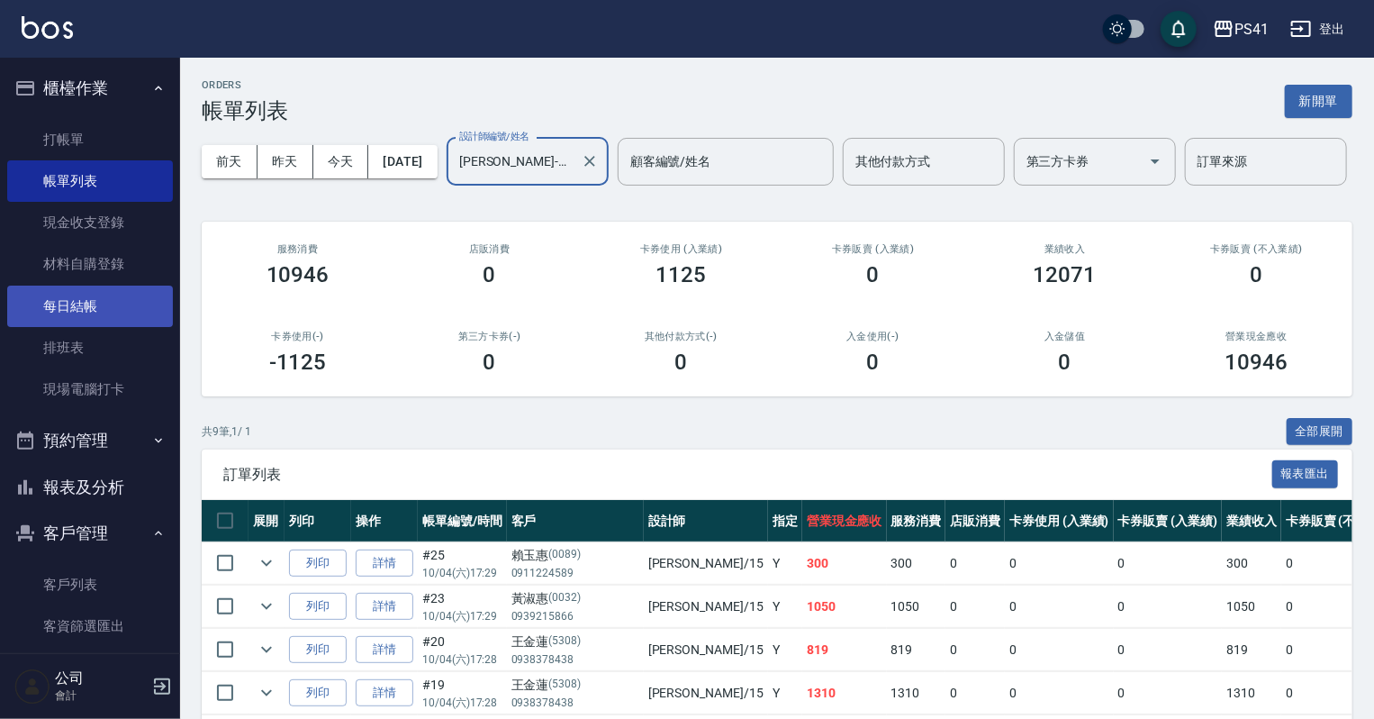
drag, startPoint x: 77, startPoint y: 347, endPoint x: 77, endPoint y: 321, distance: 25.2
click at [77, 347] on link "排班表" at bounding box center [90, 347] width 166 height 41
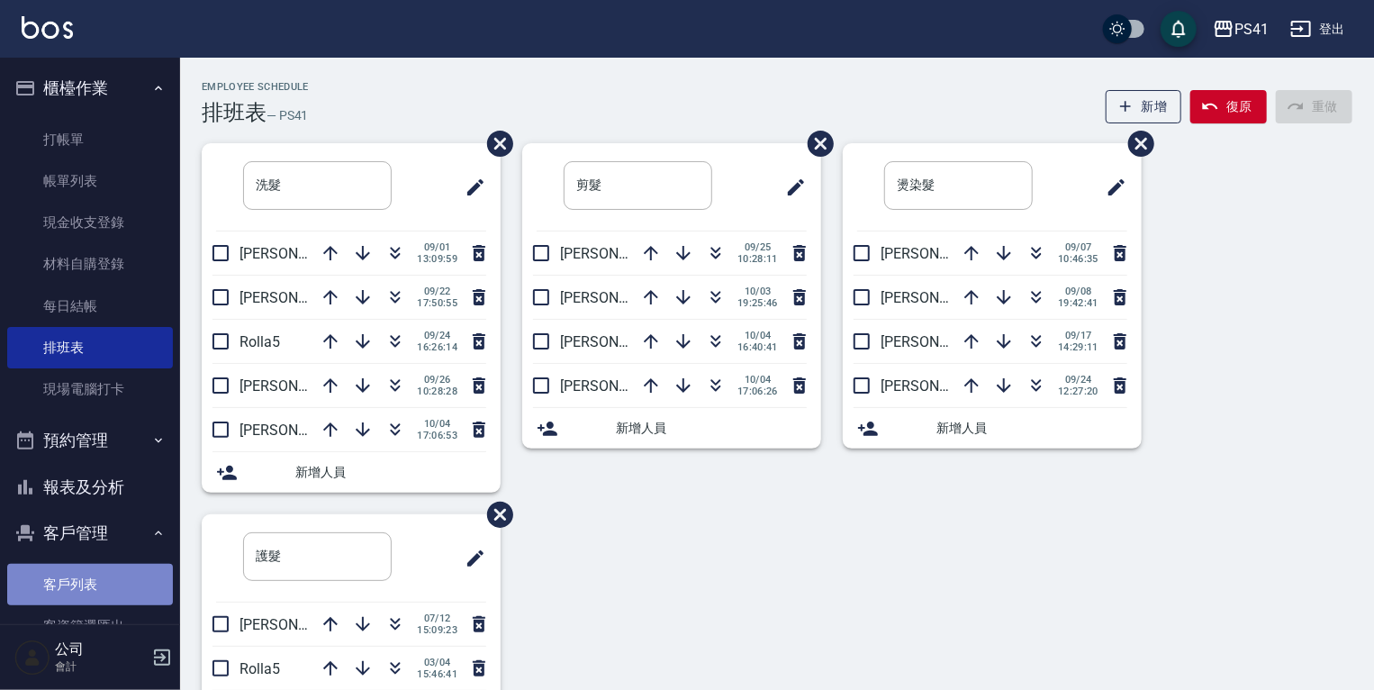
click at [97, 591] on link "客戶列表" at bounding box center [90, 584] width 166 height 41
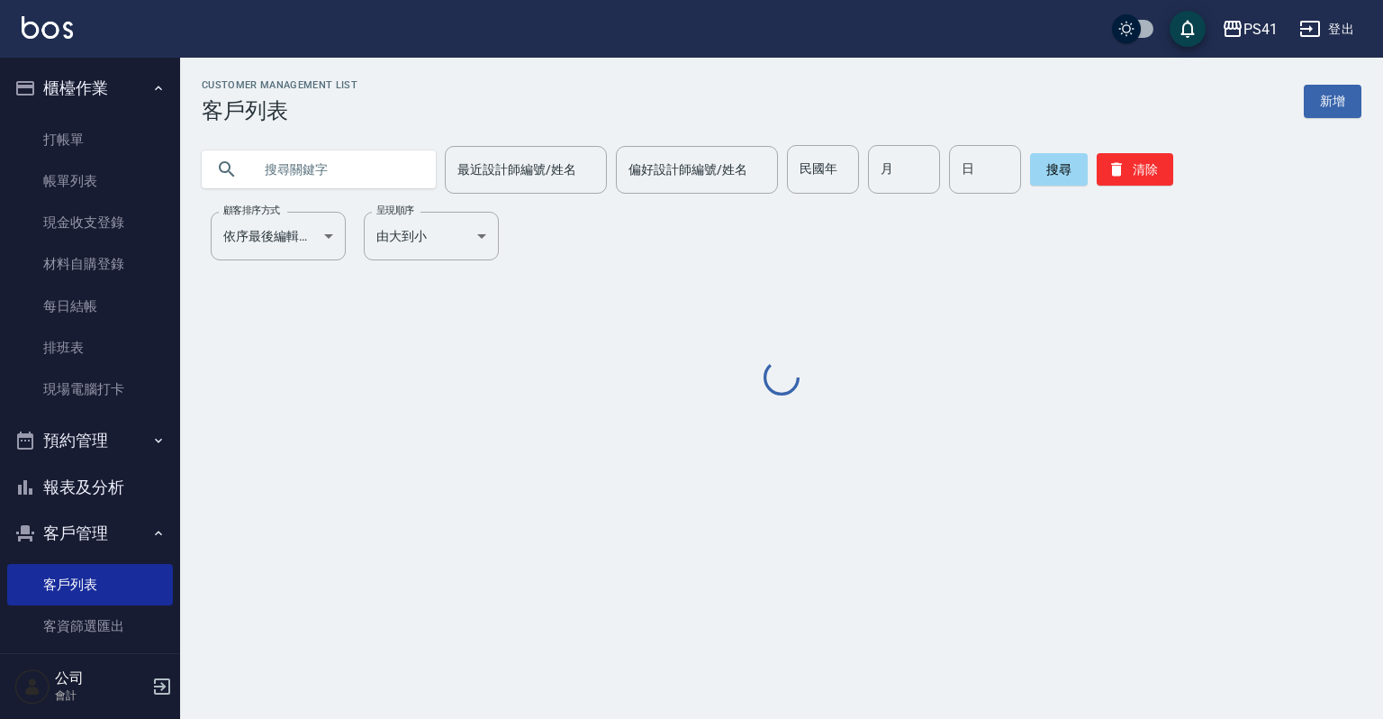
click at [313, 167] on input "text" at bounding box center [336, 169] width 169 height 49
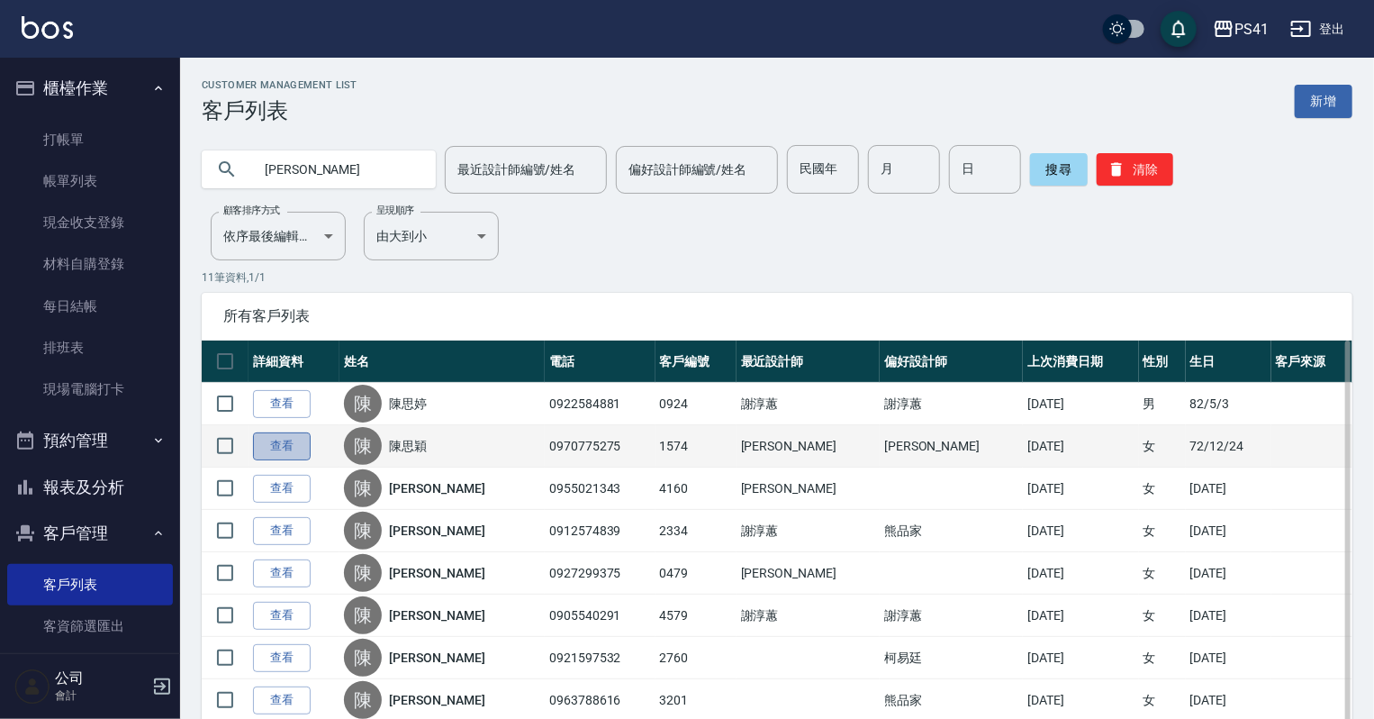
click at [264, 441] on link "查看" at bounding box center [282, 446] width 58 height 28
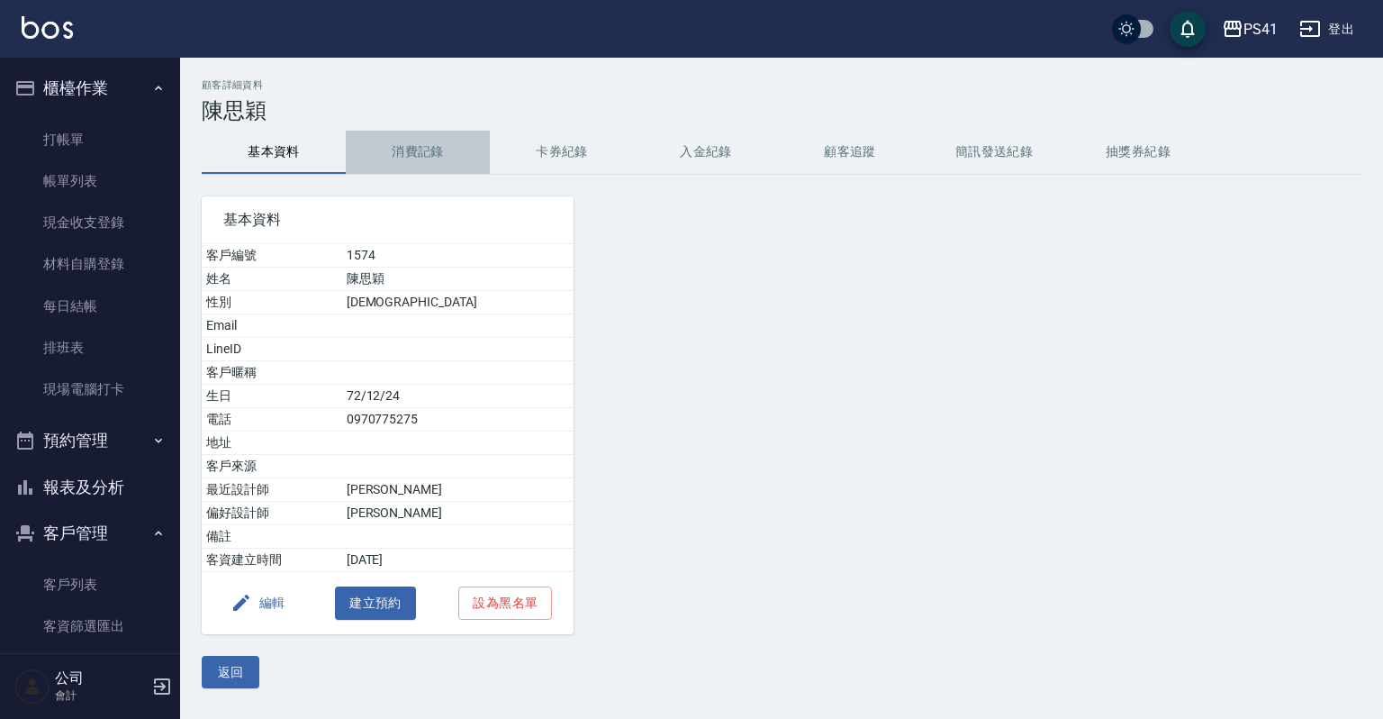
click at [407, 158] on button "消費記錄" at bounding box center [418, 152] width 144 height 43
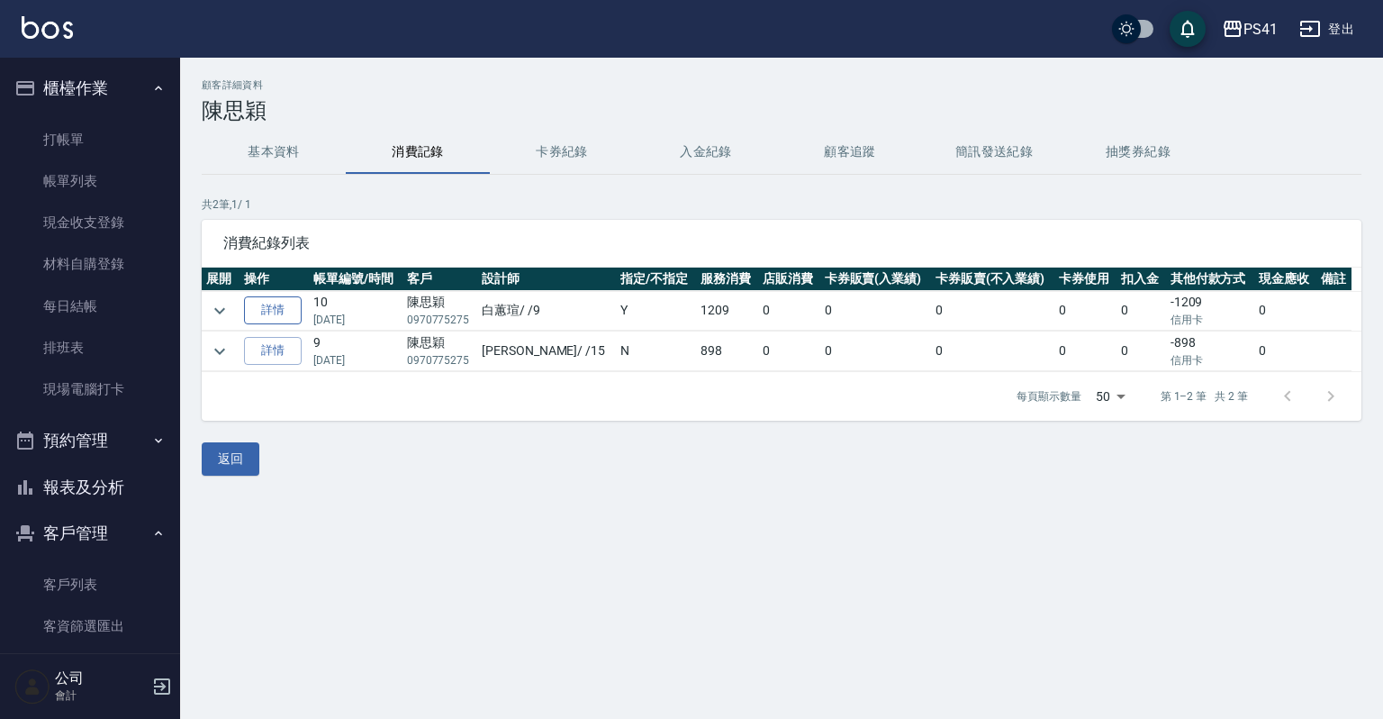
click at [273, 310] on link "詳情" at bounding box center [273, 310] width 58 height 28
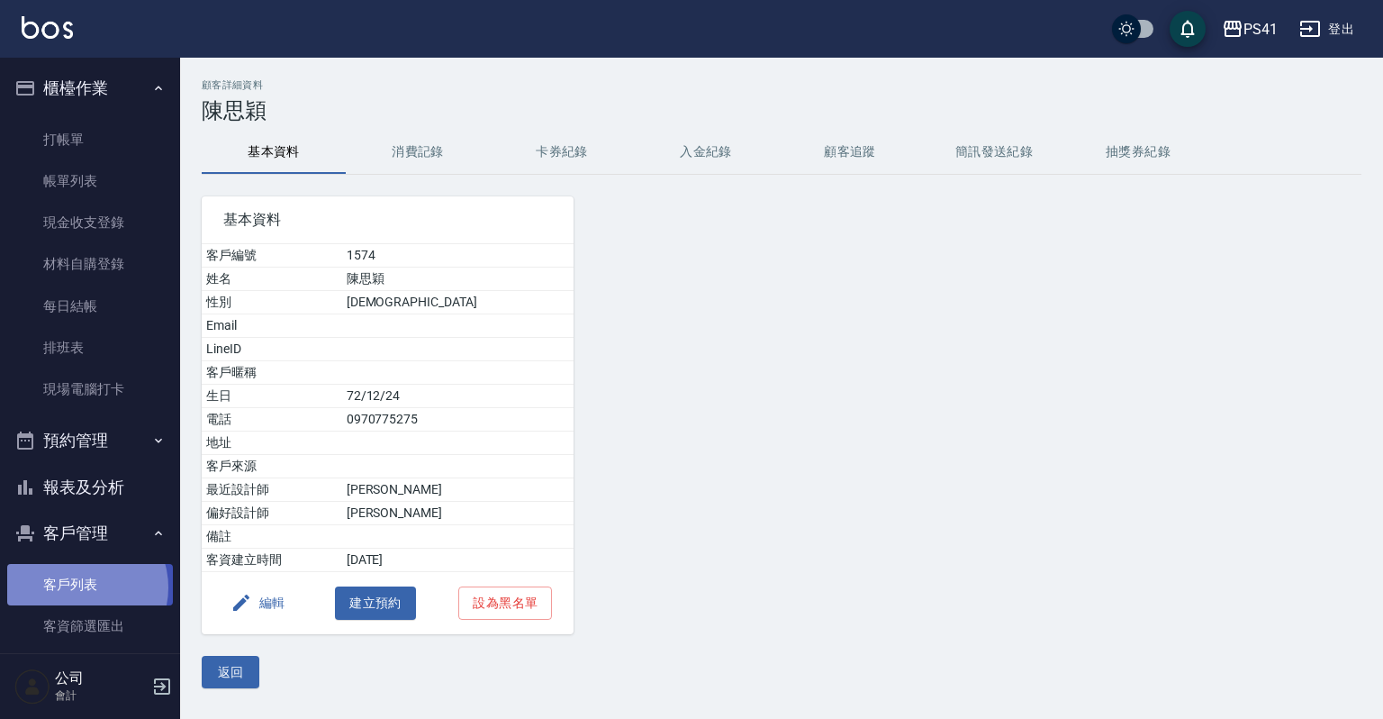
click at [82, 587] on link "客戶列表" at bounding box center [90, 584] width 166 height 41
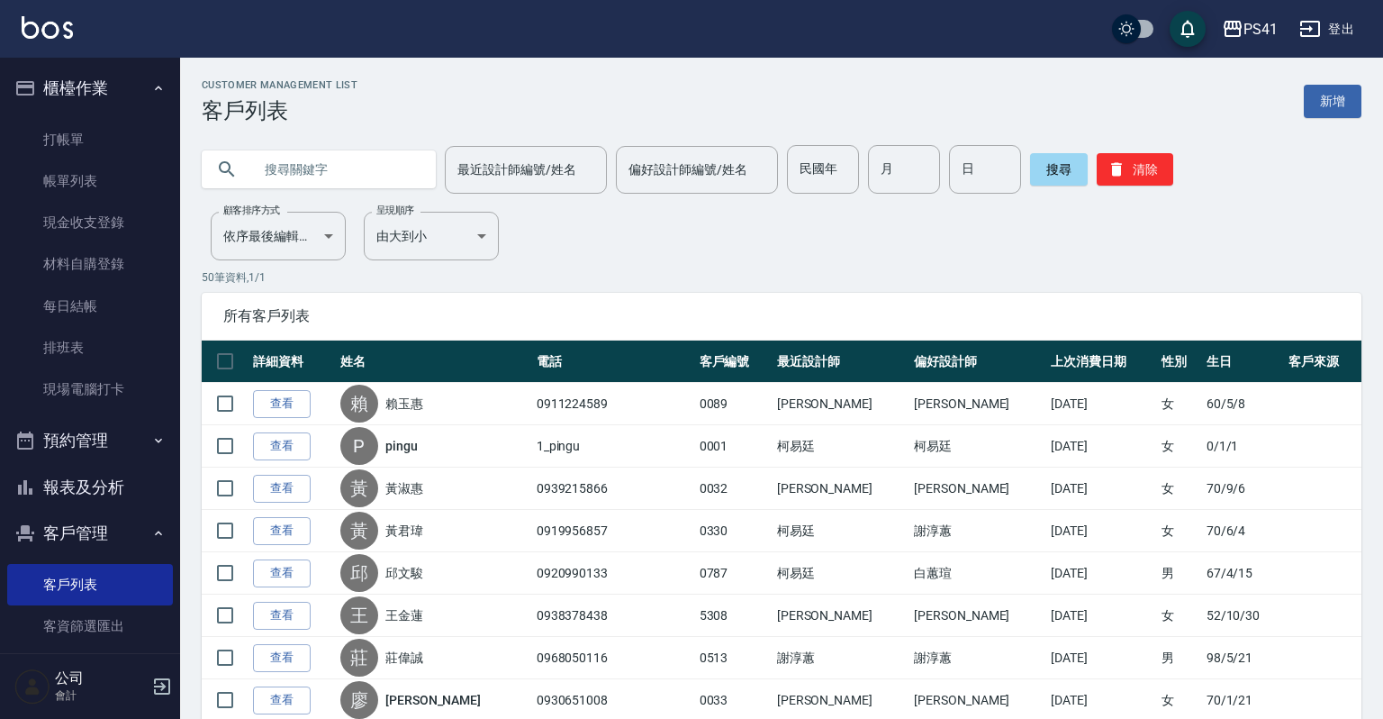
click at [352, 162] on input "text" at bounding box center [336, 169] width 169 height 49
